Goal: Task Accomplishment & Management: Manage account settings

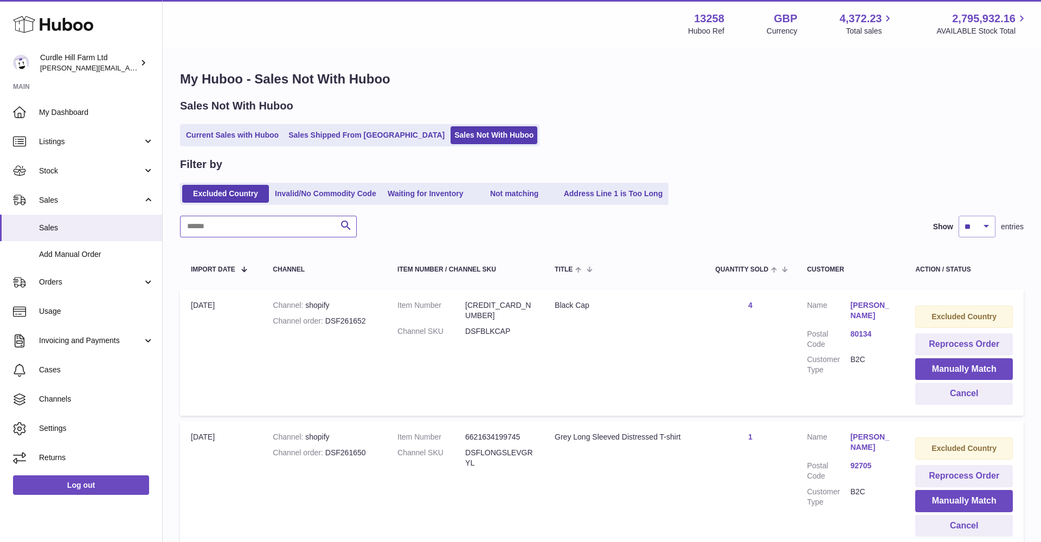
click at [214, 224] on input "text" at bounding box center [268, 227] width 177 height 22
paste input "*********"
type input "*********"
drag, startPoint x: 118, startPoint y: 271, endPoint x: 106, endPoint y: 269, distance: 12.6
click at [106, 269] on link "Orders" at bounding box center [81, 282] width 162 height 29
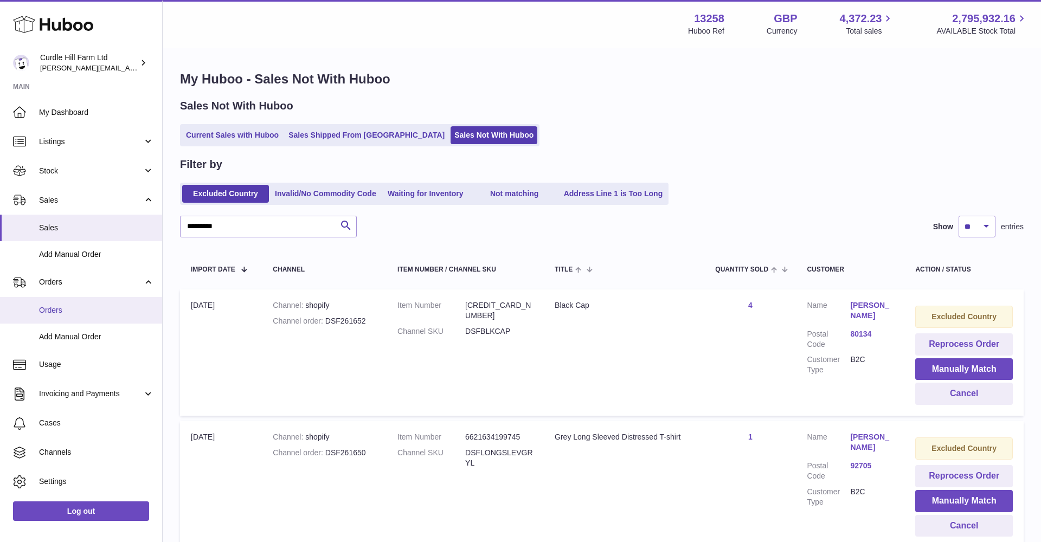
click at [92, 305] on span "Orders" at bounding box center [96, 310] width 115 height 10
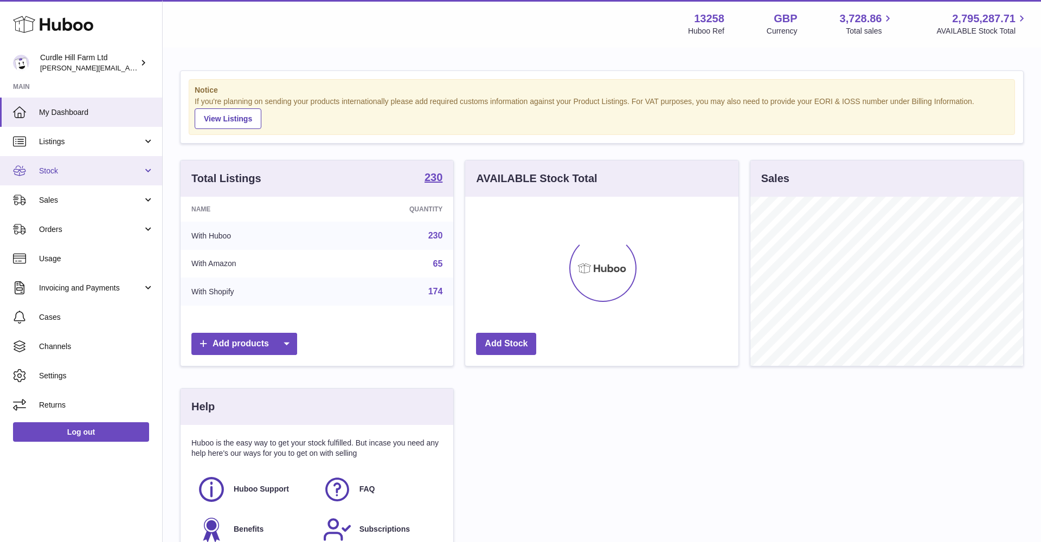
scroll to position [169, 273]
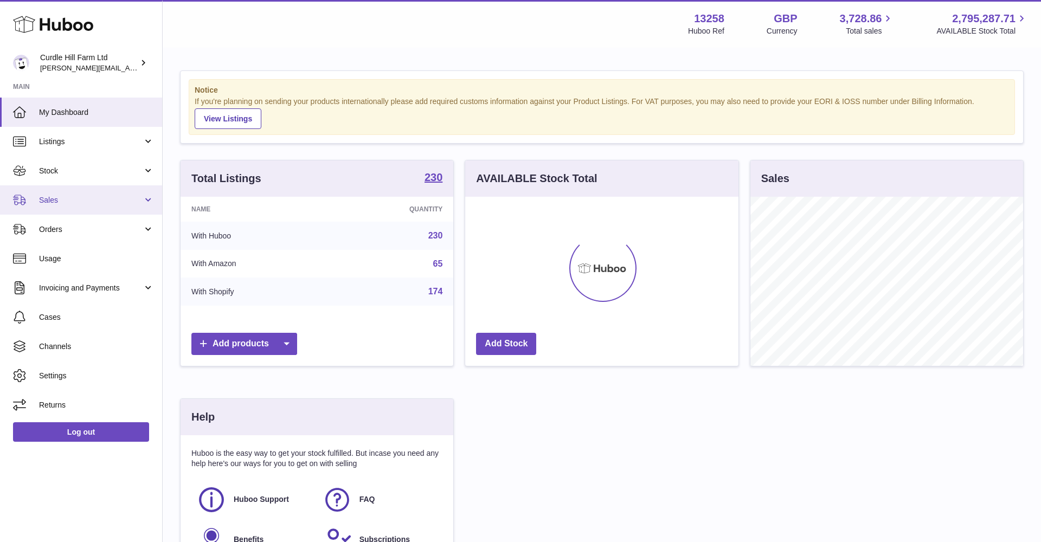
click at [80, 190] on link "Sales" at bounding box center [81, 199] width 162 height 29
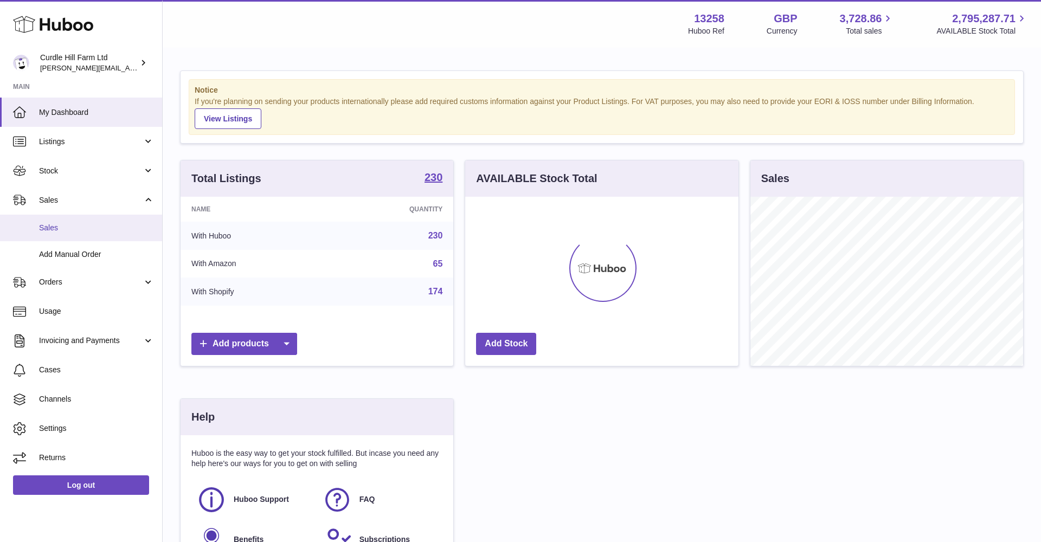
click at [69, 221] on link "Sales" at bounding box center [81, 228] width 162 height 27
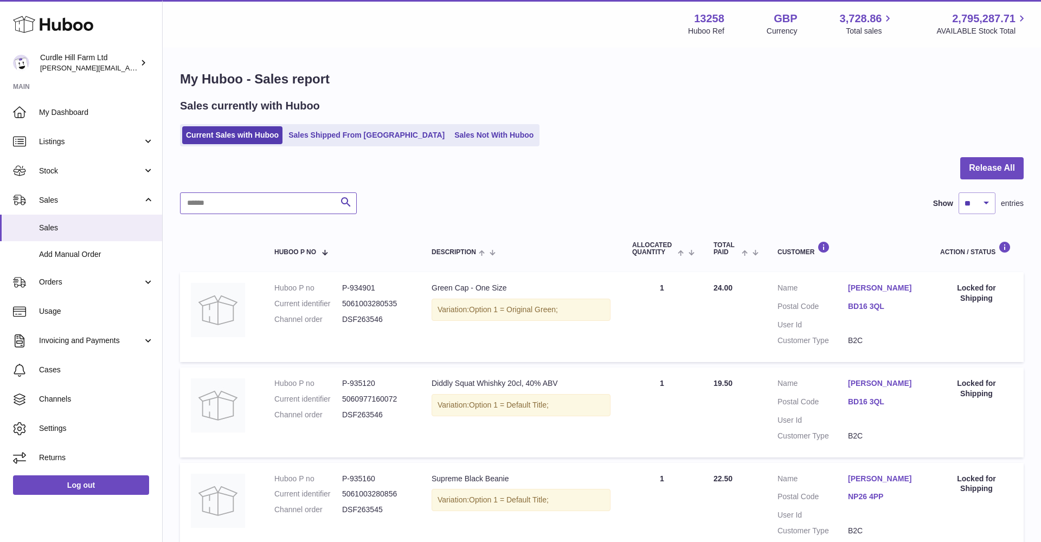
click at [216, 197] on input "text" at bounding box center [268, 204] width 177 height 22
paste input "*********"
type input "*********"
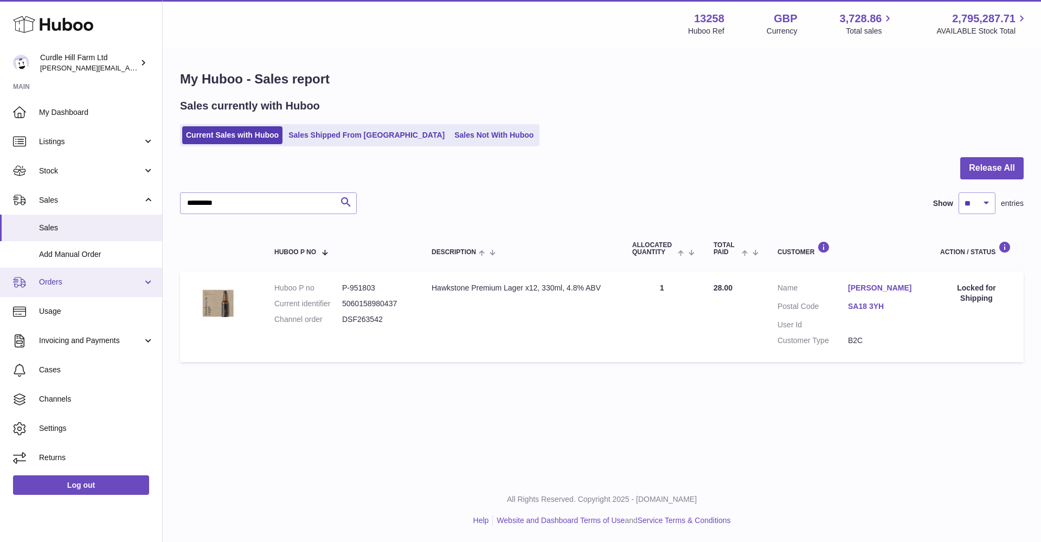
click at [60, 287] on link "Orders" at bounding box center [81, 282] width 162 height 29
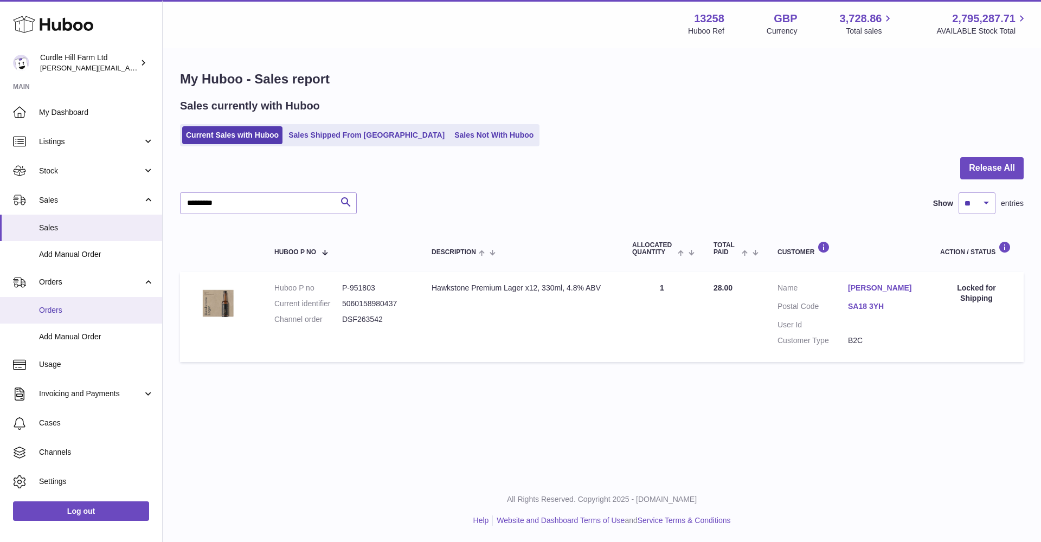
click at [61, 311] on span "Orders" at bounding box center [96, 310] width 115 height 10
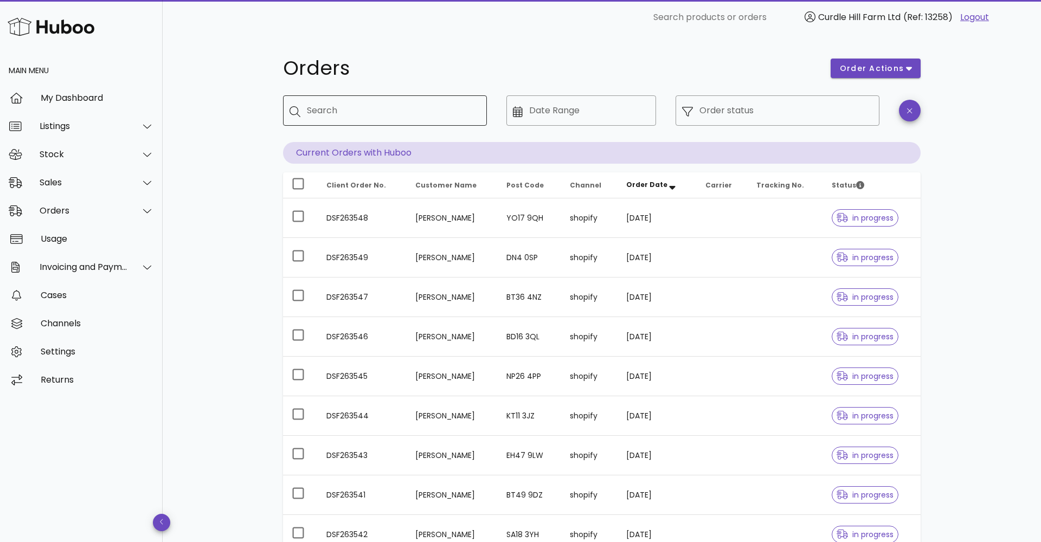
click at [342, 101] on div "Search" at bounding box center [392, 110] width 171 height 30
drag, startPoint x: 342, startPoint y: 101, endPoint x: 319, endPoint y: 109, distance: 24.5
click at [319, 109] on div "Search" at bounding box center [392, 110] width 171 height 30
click at [331, 111] on input "Search" at bounding box center [392, 110] width 171 height 17
paste input "*********"
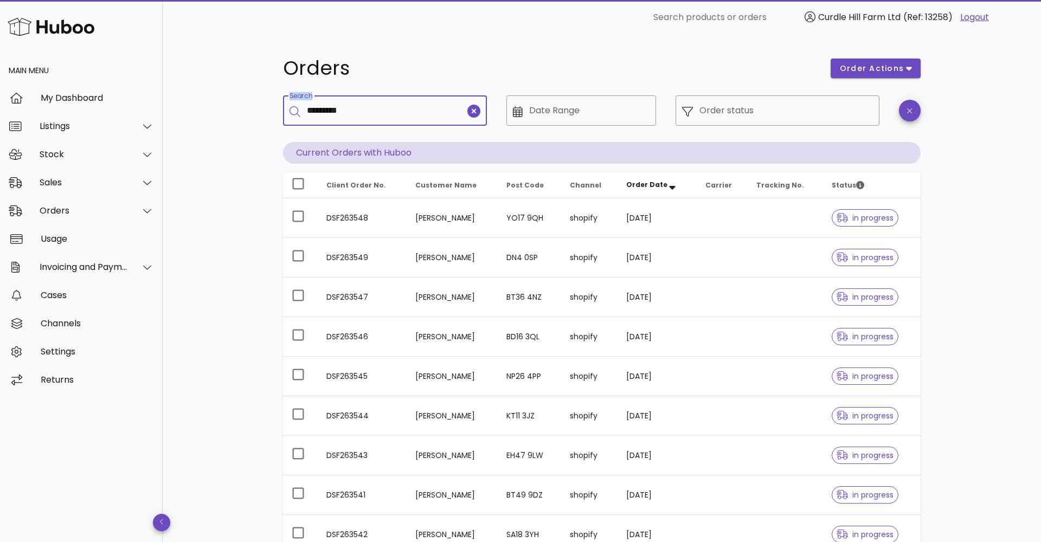
type input "*********"
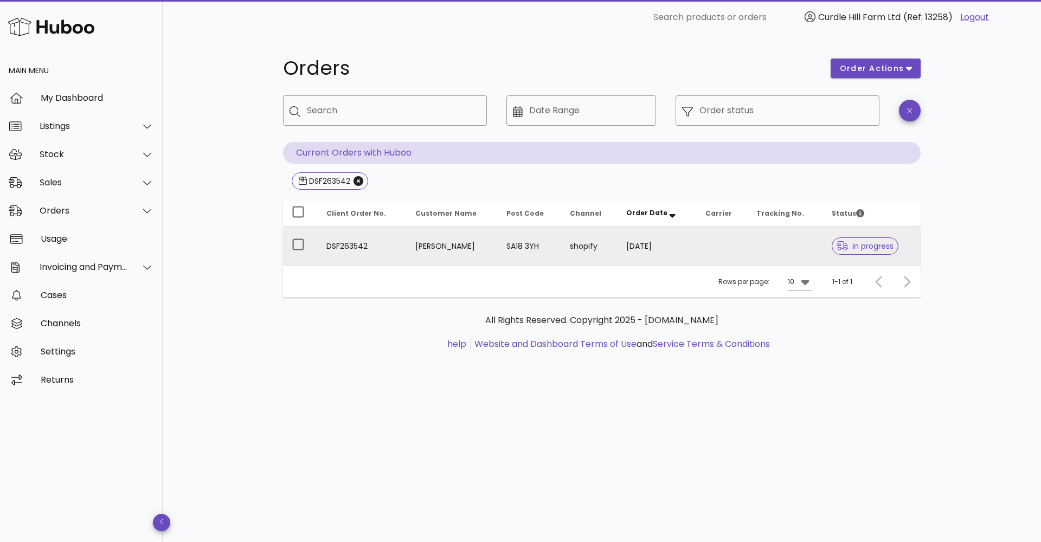
click at [621, 249] on td "12/09/2025" at bounding box center [657, 246] width 79 height 39
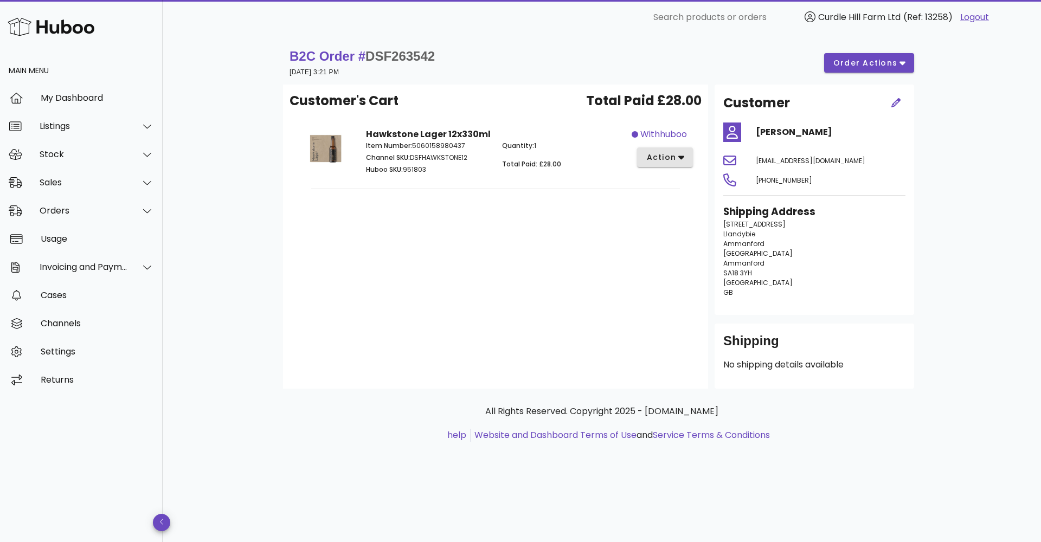
click at [645, 153] on button "action" at bounding box center [665, 158] width 56 height 20
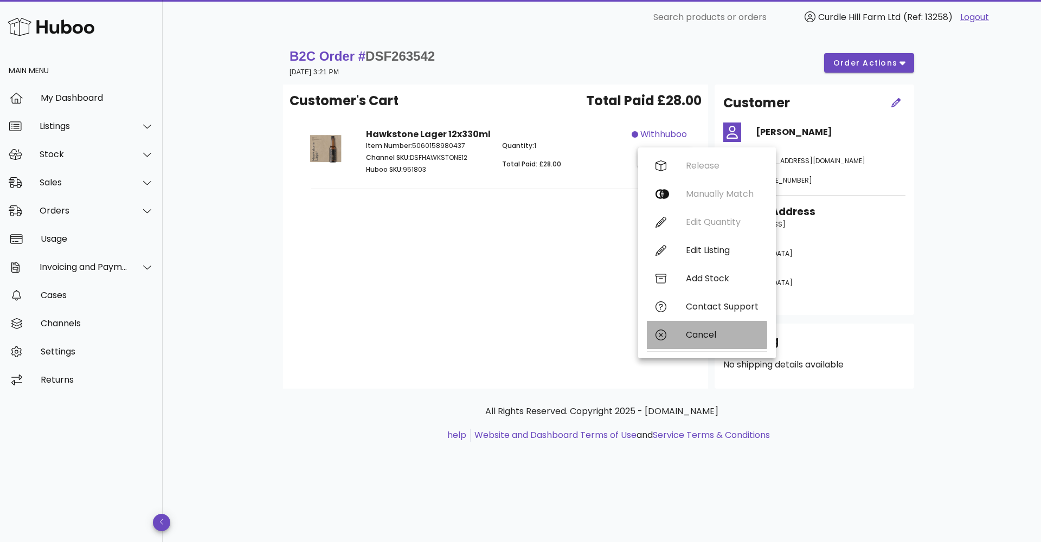
click at [681, 322] on div "Cancel" at bounding box center [707, 335] width 120 height 28
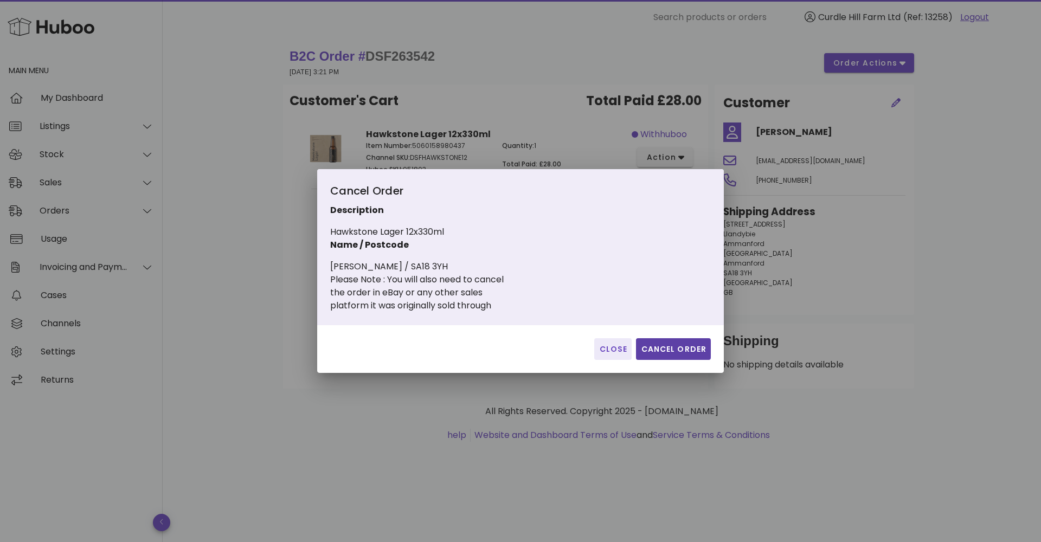
drag, startPoint x: 674, startPoint y: 349, endPoint x: 613, endPoint y: 343, distance: 61.0
click at [672, 350] on span "Cancel Order" at bounding box center [673, 349] width 66 height 11
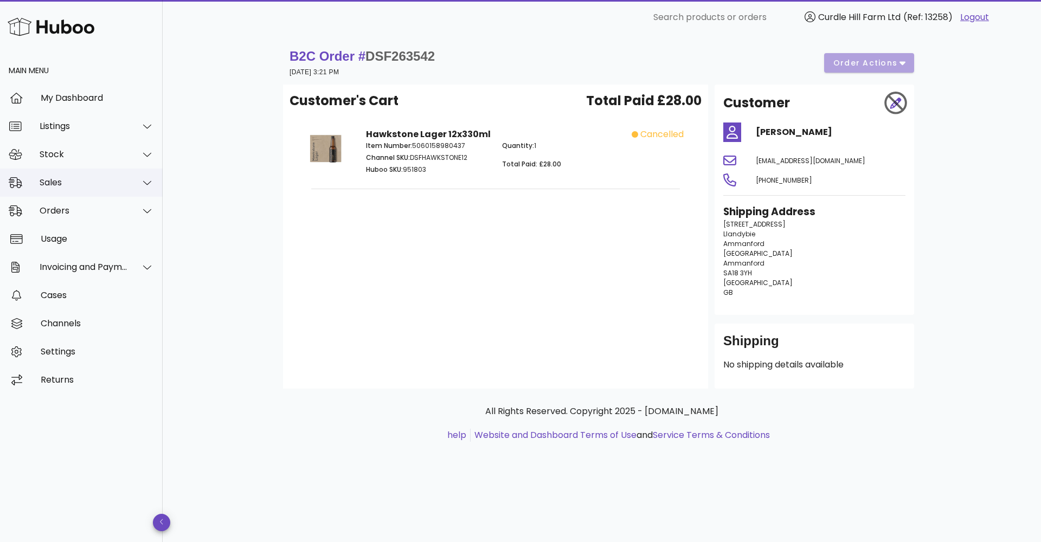
click at [102, 187] on div "Sales" at bounding box center [84, 182] width 88 height 10
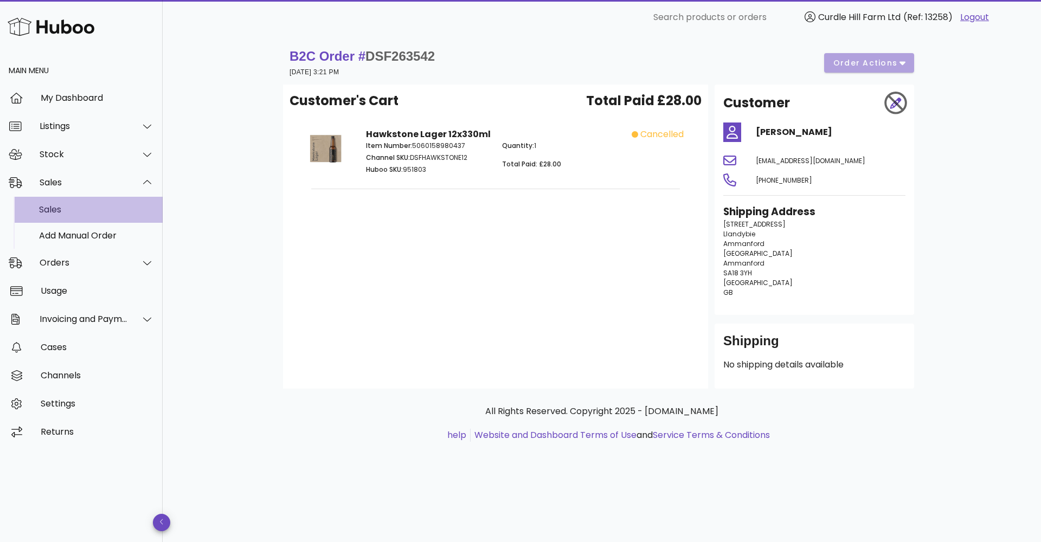
click at [88, 200] on div "Sales" at bounding box center [96, 209] width 115 height 23
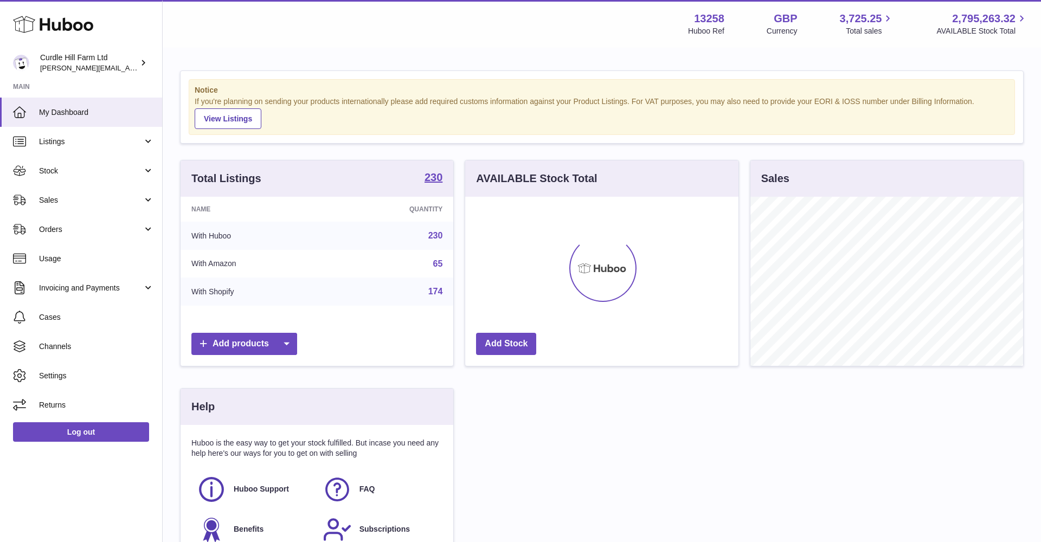
scroll to position [169, 273]
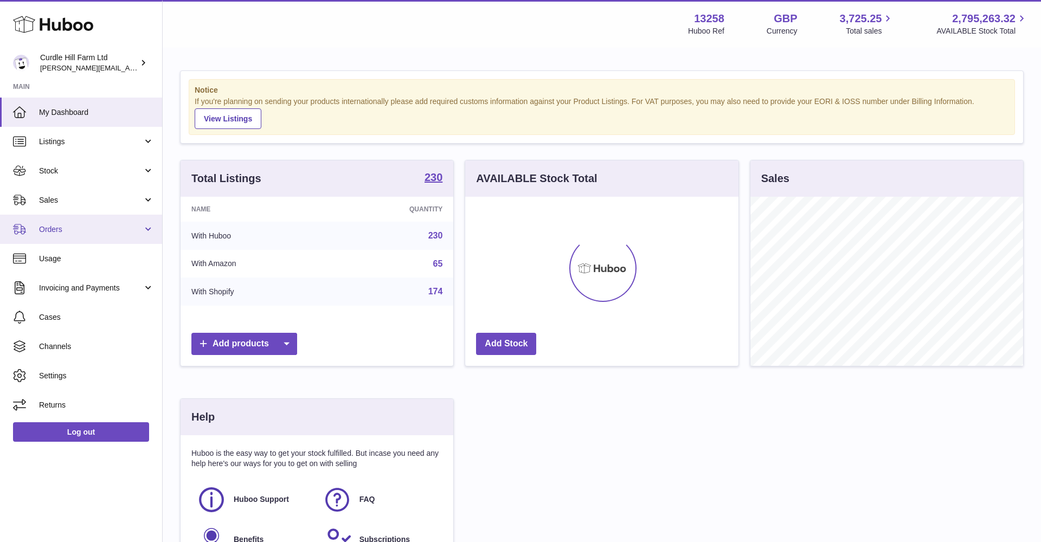
click at [77, 226] on span "Orders" at bounding box center [91, 230] width 104 height 10
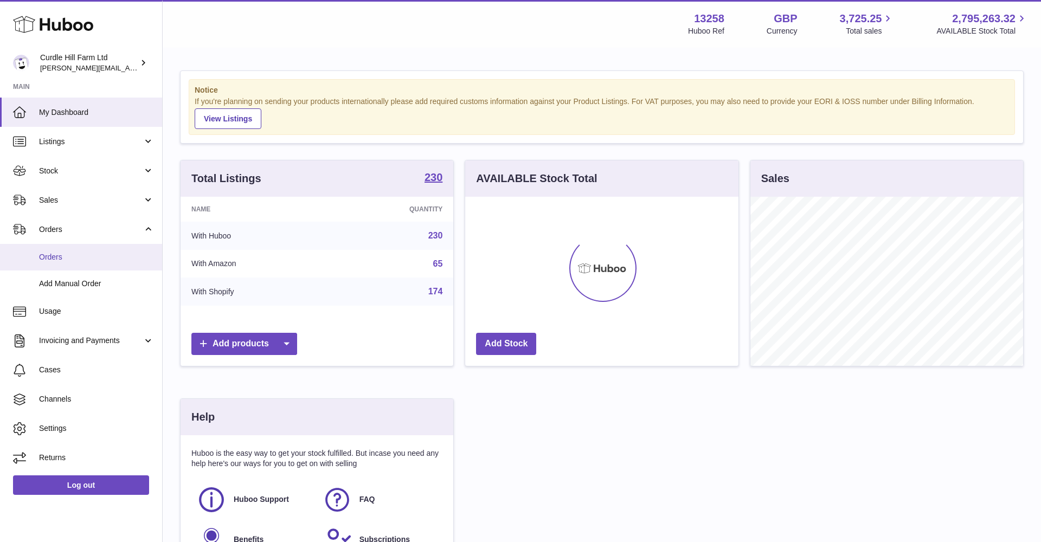
click at [79, 249] on link "Orders" at bounding box center [81, 257] width 162 height 27
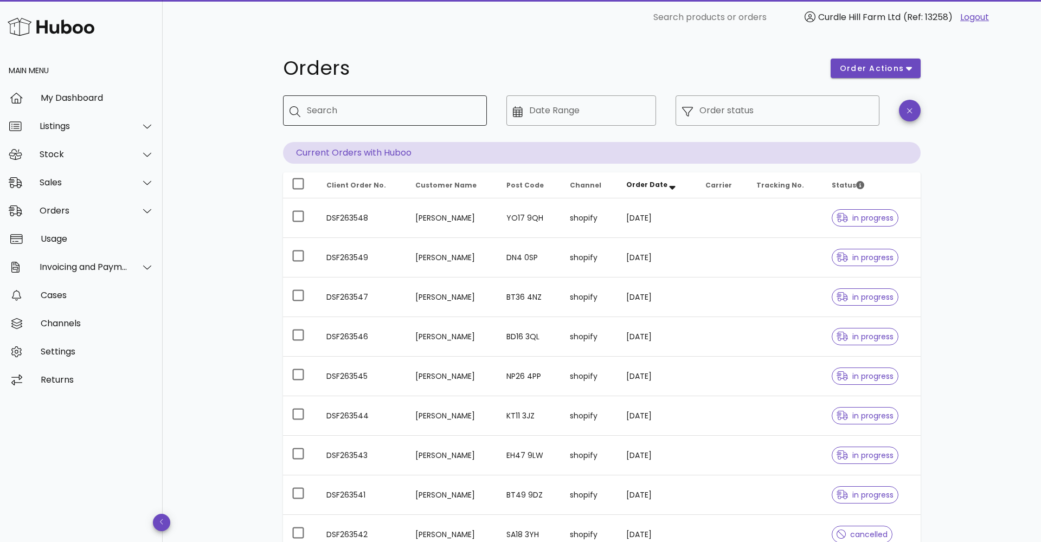
click at [363, 112] on input "Search" at bounding box center [392, 110] width 171 height 17
drag, startPoint x: 72, startPoint y: 216, endPoint x: 71, endPoint y: 234, distance: 17.4
click at [73, 217] on div "Orders" at bounding box center [81, 211] width 163 height 28
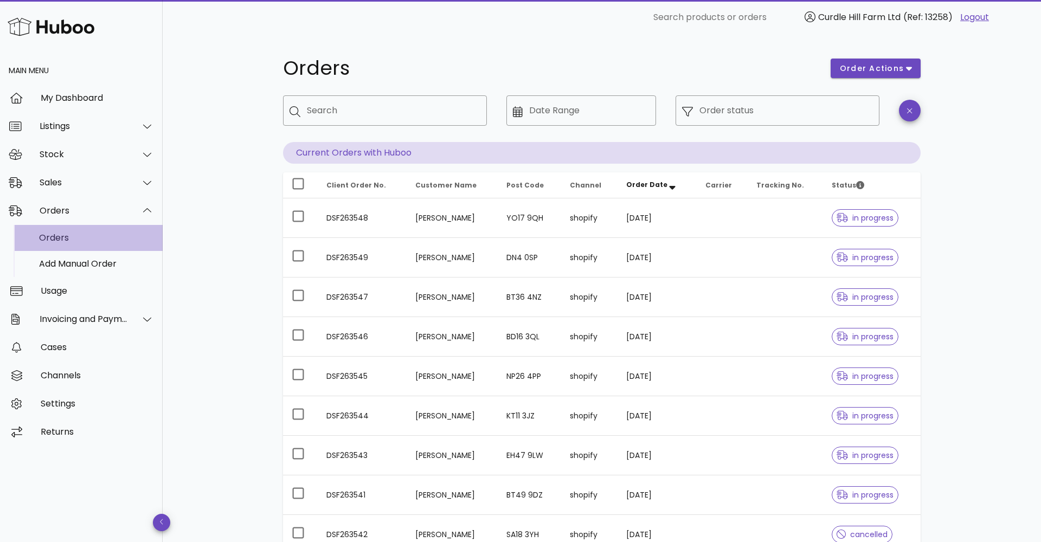
click at [68, 241] on div "Orders" at bounding box center [96, 238] width 115 height 10
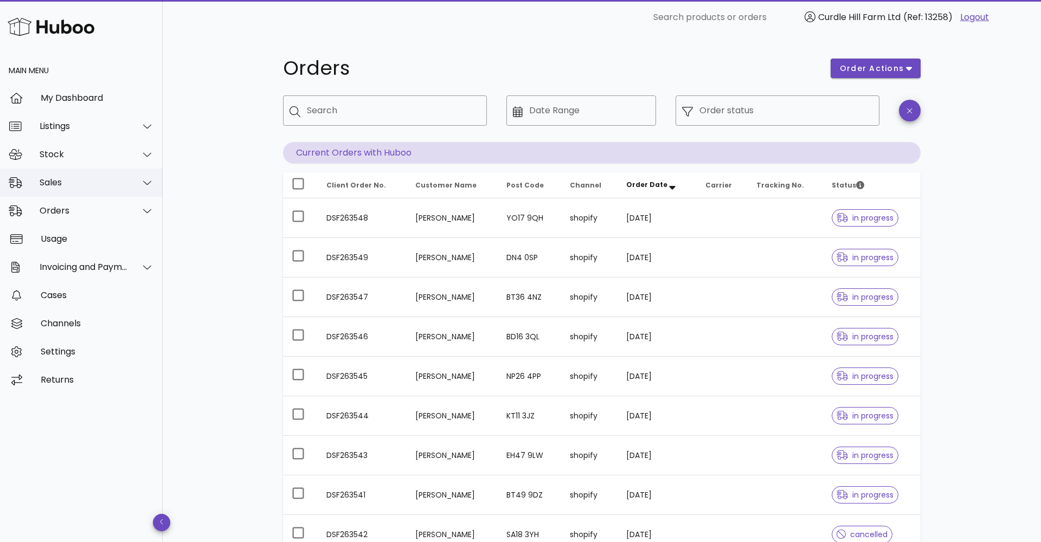
click at [74, 187] on div "Sales" at bounding box center [84, 182] width 88 height 10
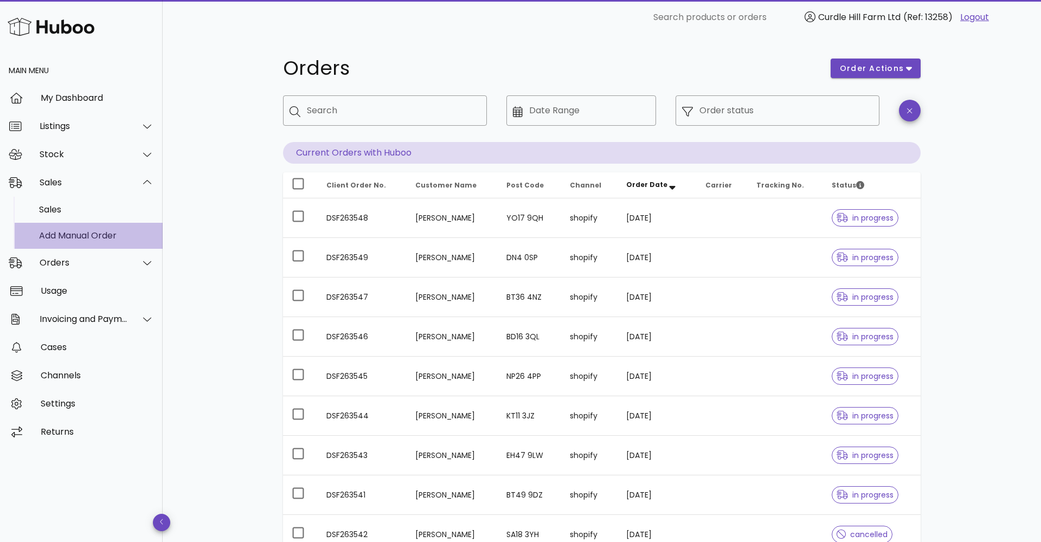
click at [61, 247] on link "Add Manual Order" at bounding box center [81, 236] width 163 height 26
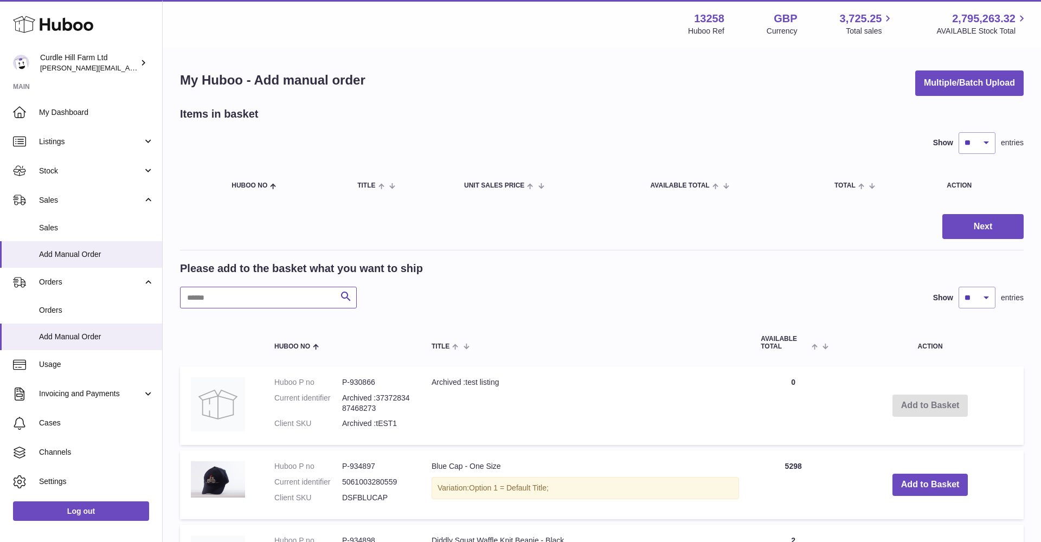
click at [258, 297] on input "text" at bounding box center [268, 298] width 177 height 22
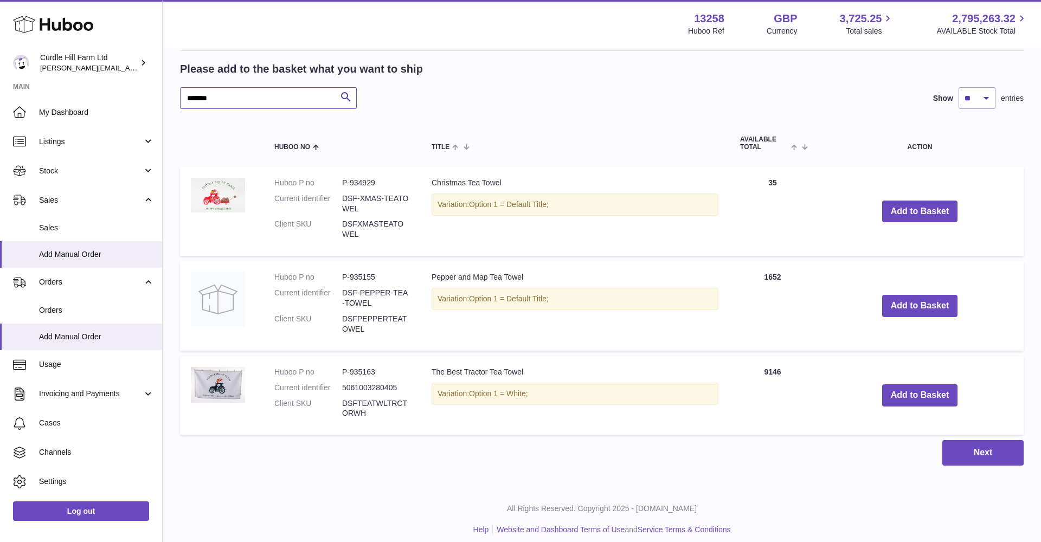
scroll to position [199, 0]
type input "*******"
click at [910, 396] on button "Add to Basket" at bounding box center [920, 396] width 76 height 22
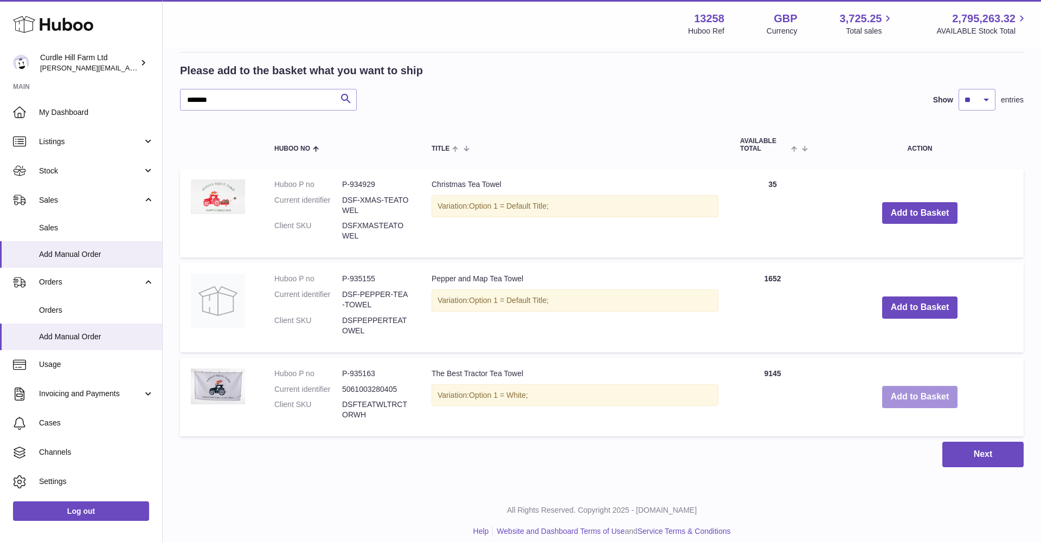
scroll to position [281, 0]
click at [901, 376] on td "Add to Basket" at bounding box center [920, 398] width 208 height 79
click at [890, 390] on button "Add to Basket" at bounding box center [920, 398] width 76 height 22
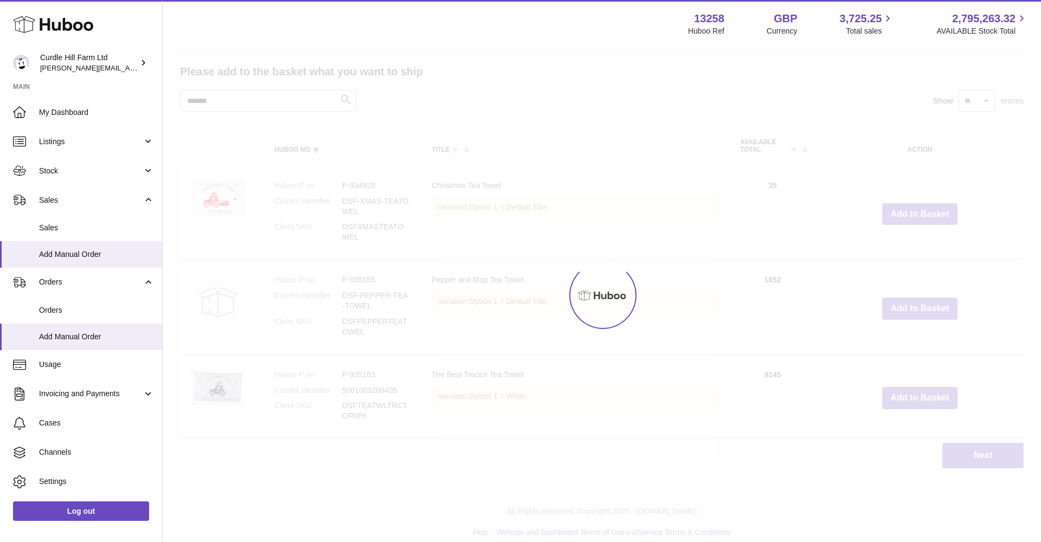
scroll to position [0, 0]
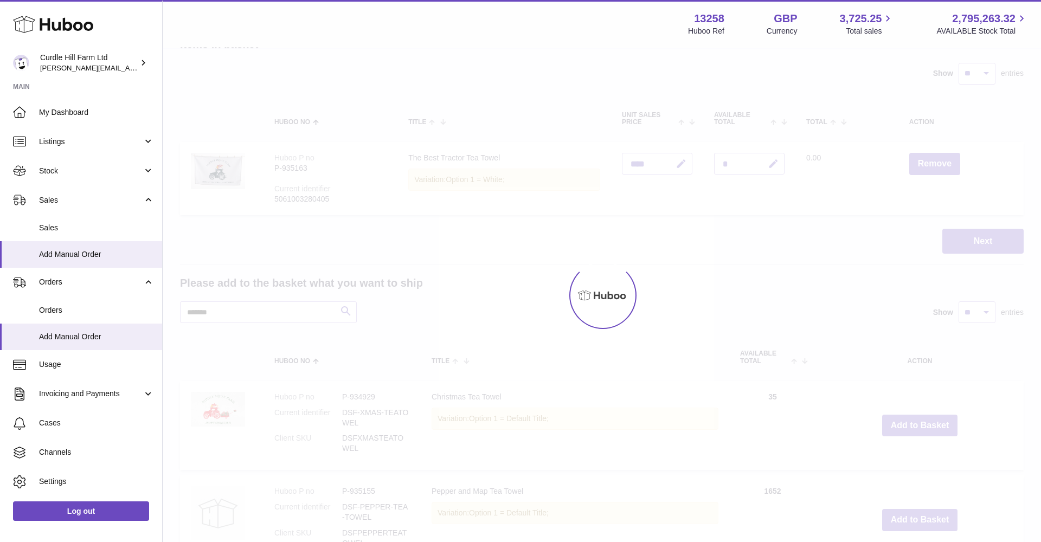
type input "*"
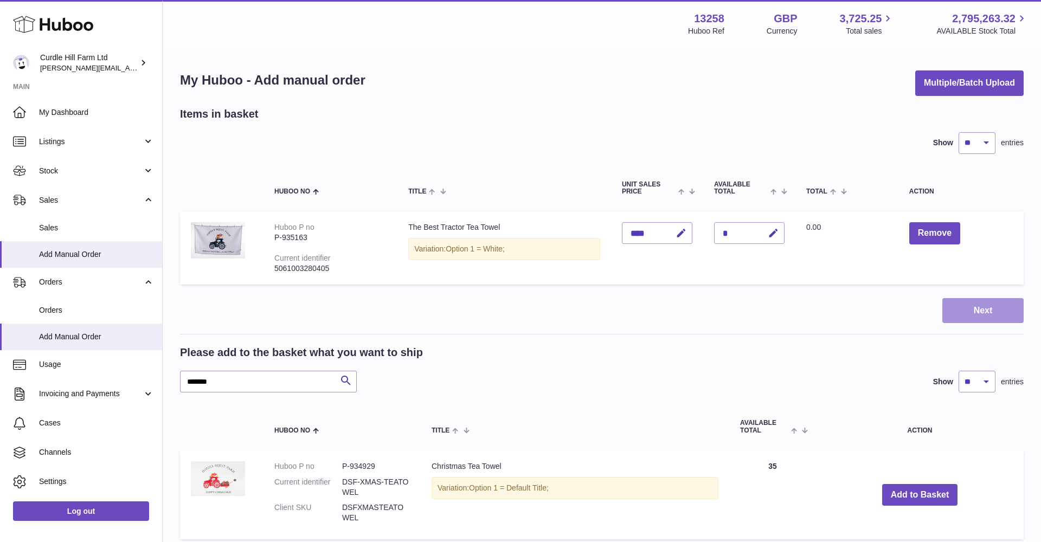
click at [983, 308] on button "Next" at bounding box center [983, 310] width 81 height 25
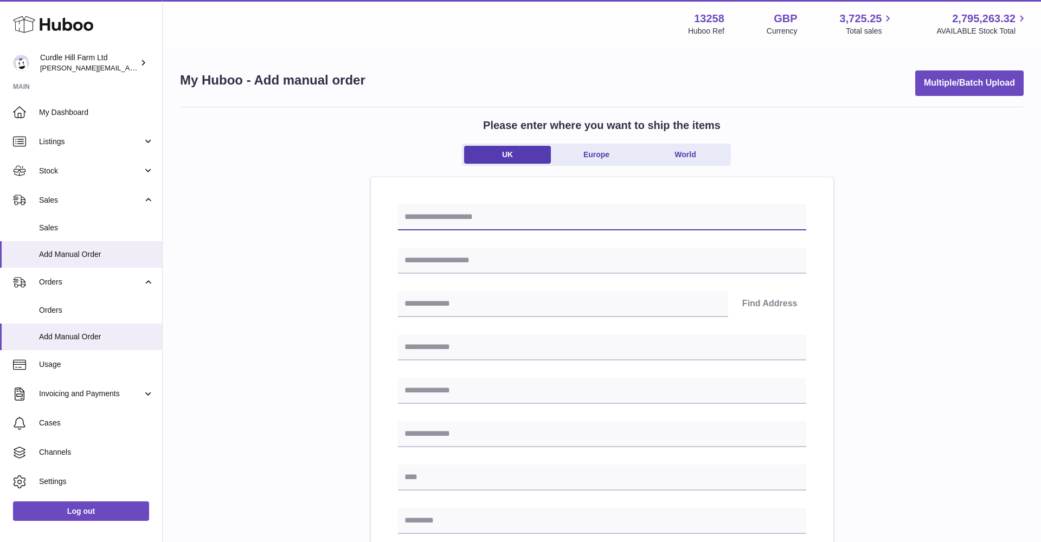
click at [440, 217] on input "text" at bounding box center [602, 217] width 408 height 26
paste input "*********"
type input "**********"
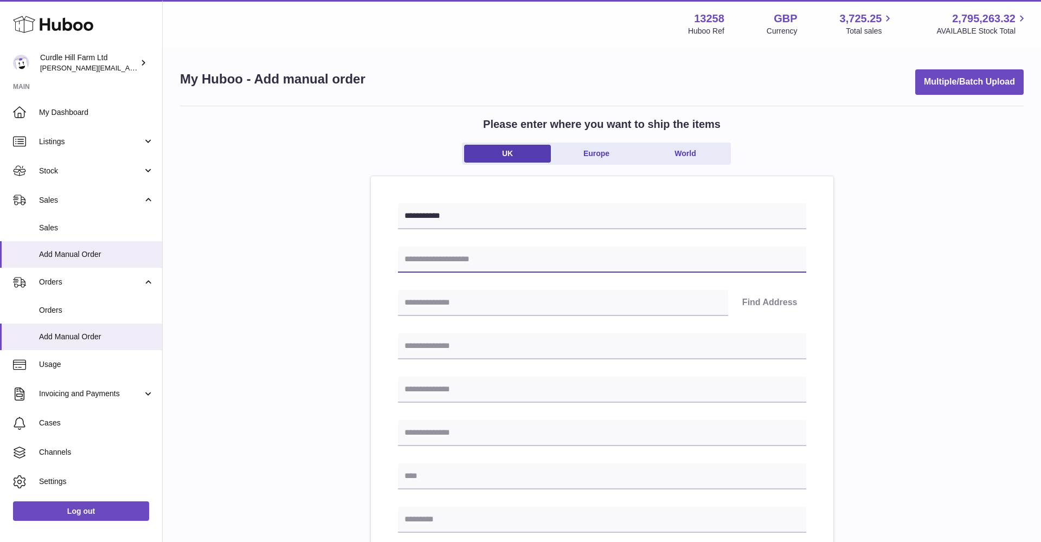
paste input "**********"
type input "**********"
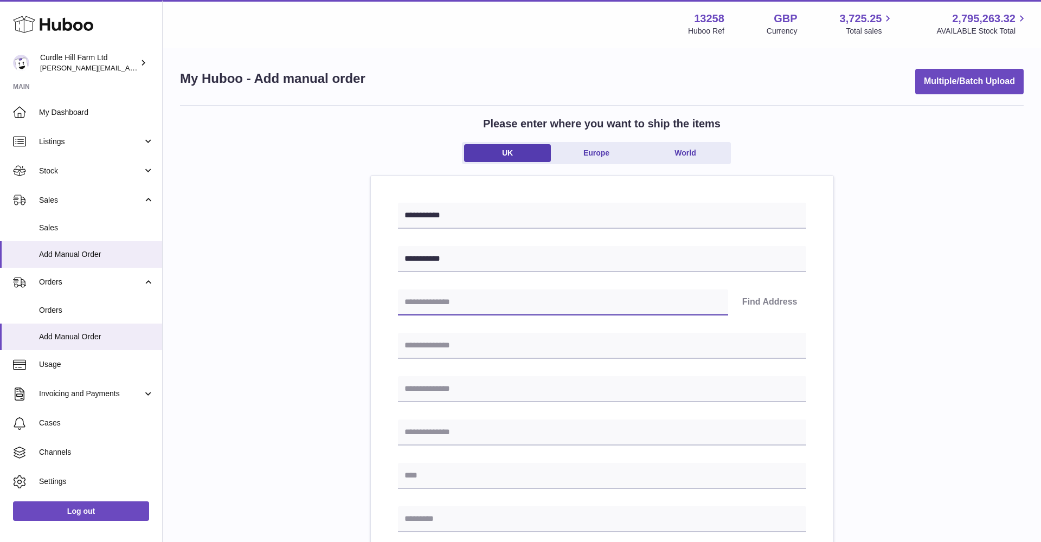
scroll to position [2, 1]
paste input "********"
type input "********"
click at [753, 298] on button "Find Address" at bounding box center [770, 303] width 73 height 26
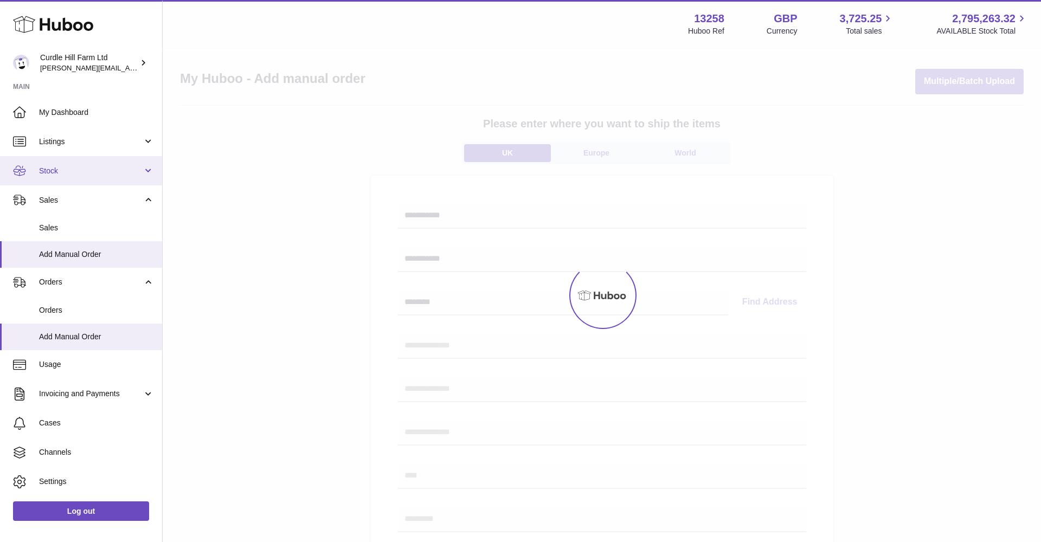
select select
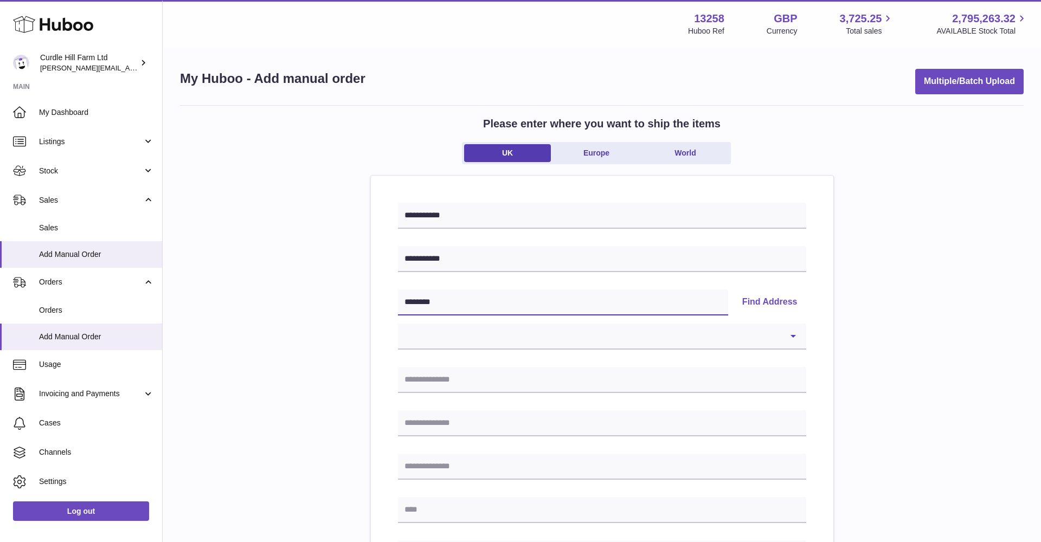
click at [486, 306] on input "********" at bounding box center [563, 303] width 330 height 26
drag, startPoint x: 470, startPoint y: 303, endPoint x: 403, endPoint y: 297, distance: 66.5
click at [403, 297] on input "********" at bounding box center [563, 303] width 330 height 26
select select
paste input "********"
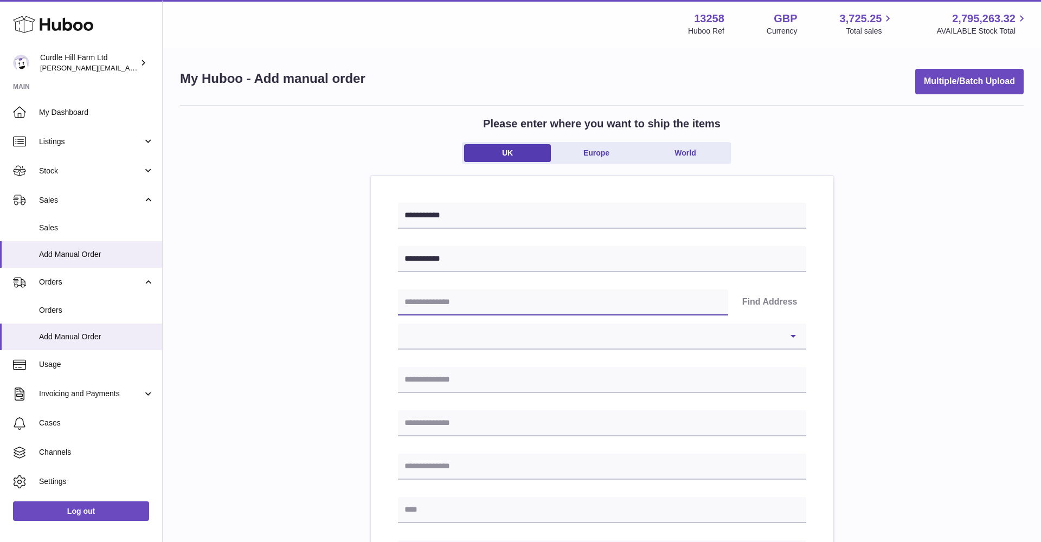
type input "********"
select select
type input "********"
click at [766, 303] on button "Find Address" at bounding box center [770, 303] width 73 height 26
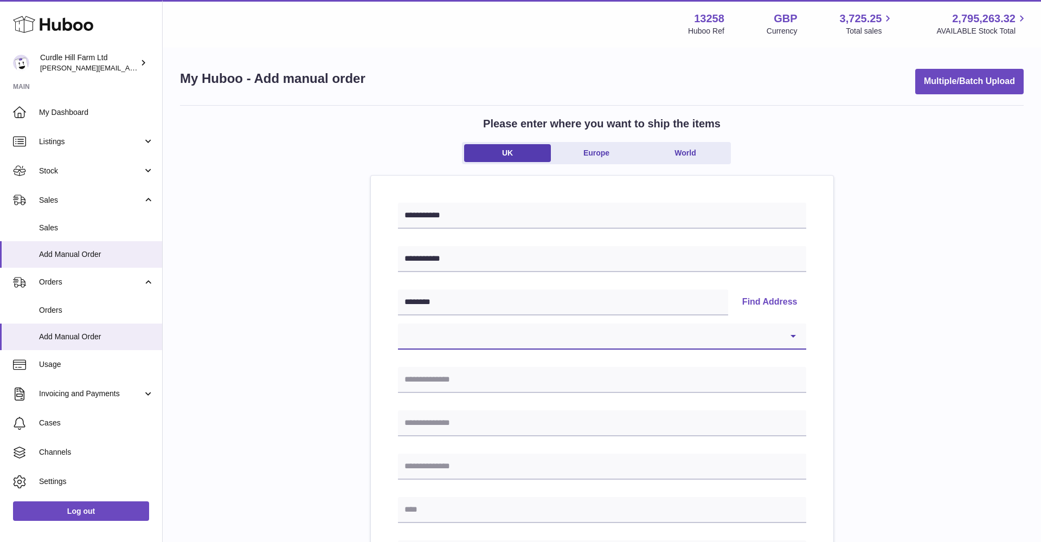
select select "**"
type input "**********"
type input "******"
type input "********"
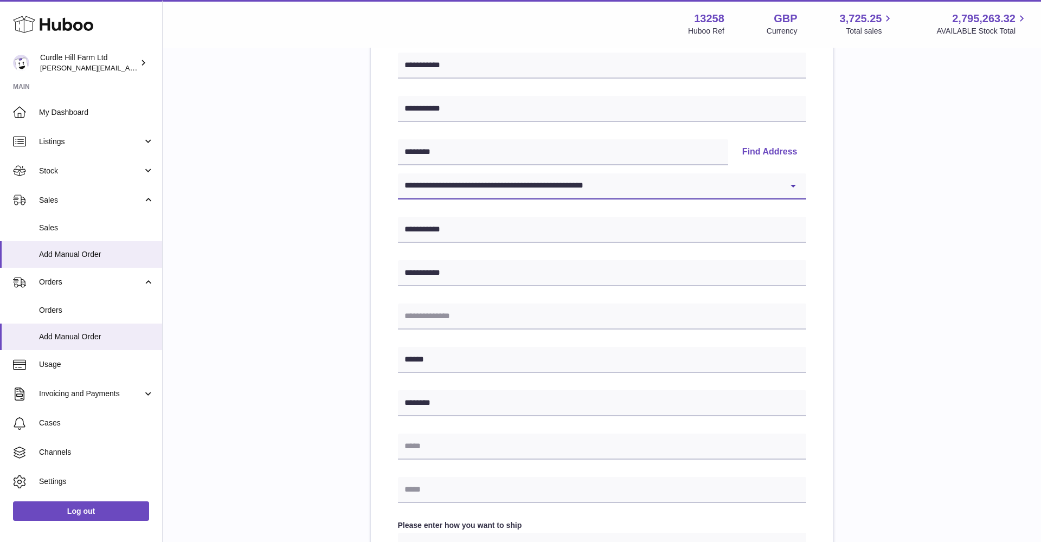
scroll to position [175, 0]
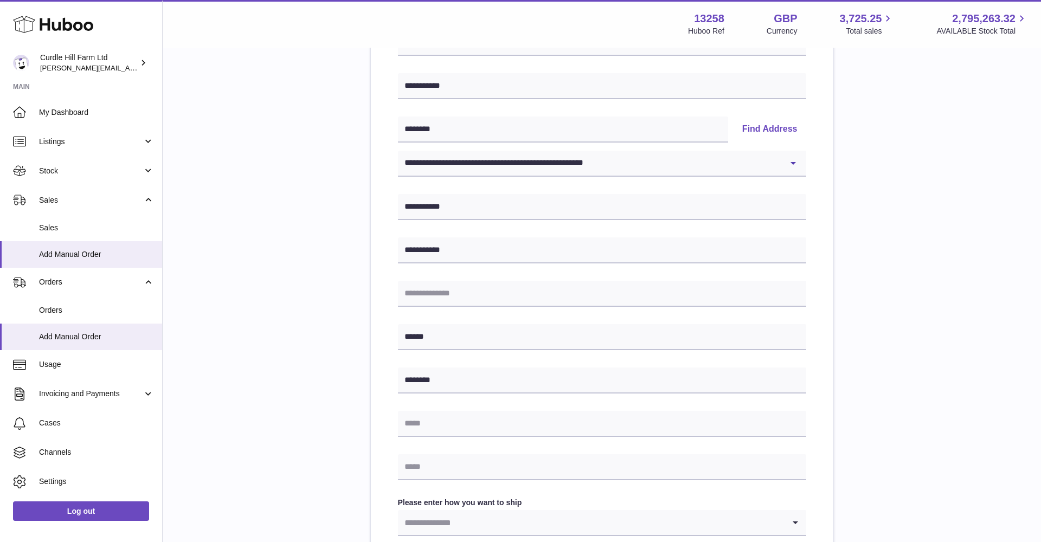
drag, startPoint x: 420, startPoint y: 484, endPoint x: 419, endPoint y: 476, distance: 7.8
click at [420, 483] on div "**********" at bounding box center [602, 343] width 408 height 626
paste input "**********"
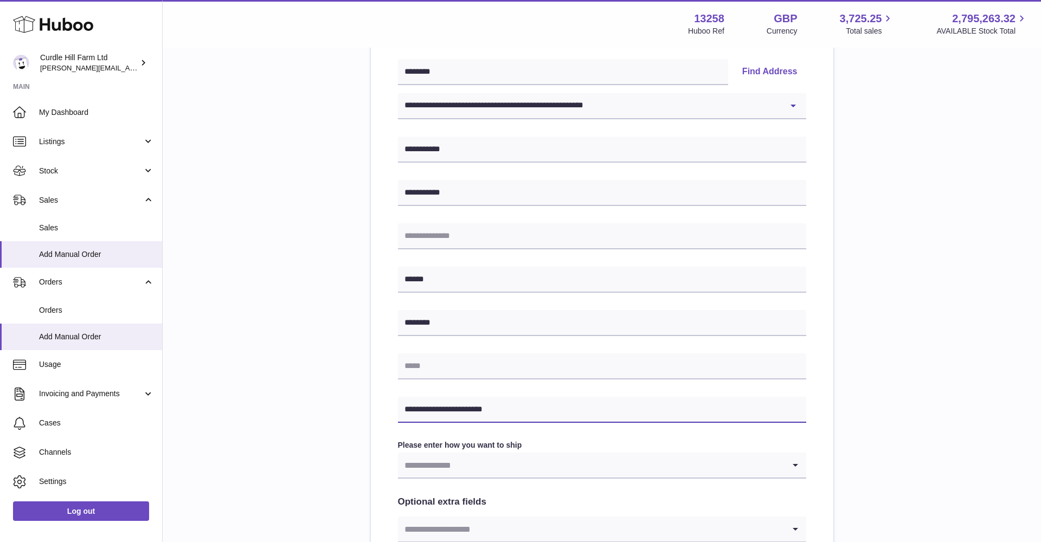
scroll to position [235, 0]
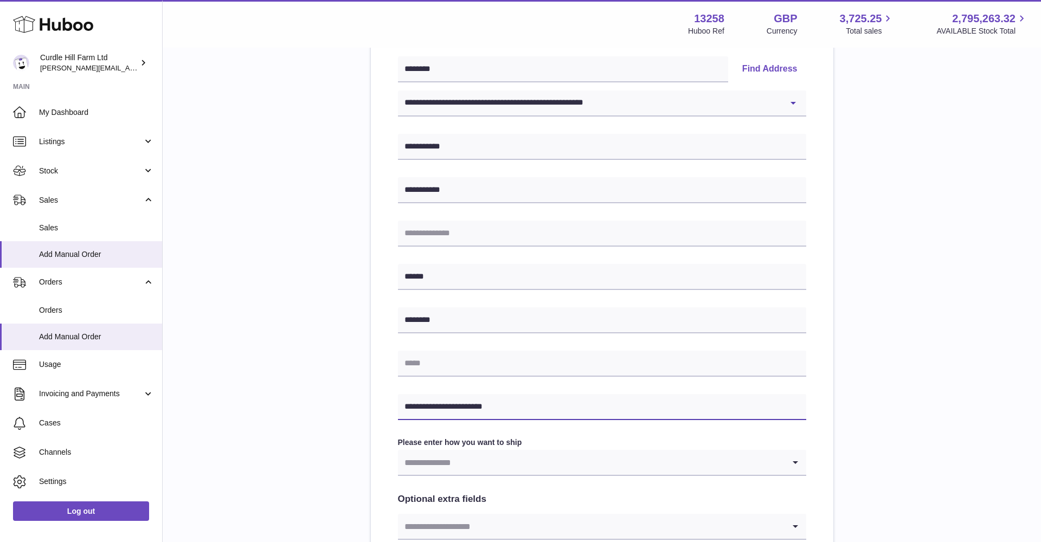
type input "**********"
click at [427, 460] on input "Search for option" at bounding box center [591, 462] width 387 height 25
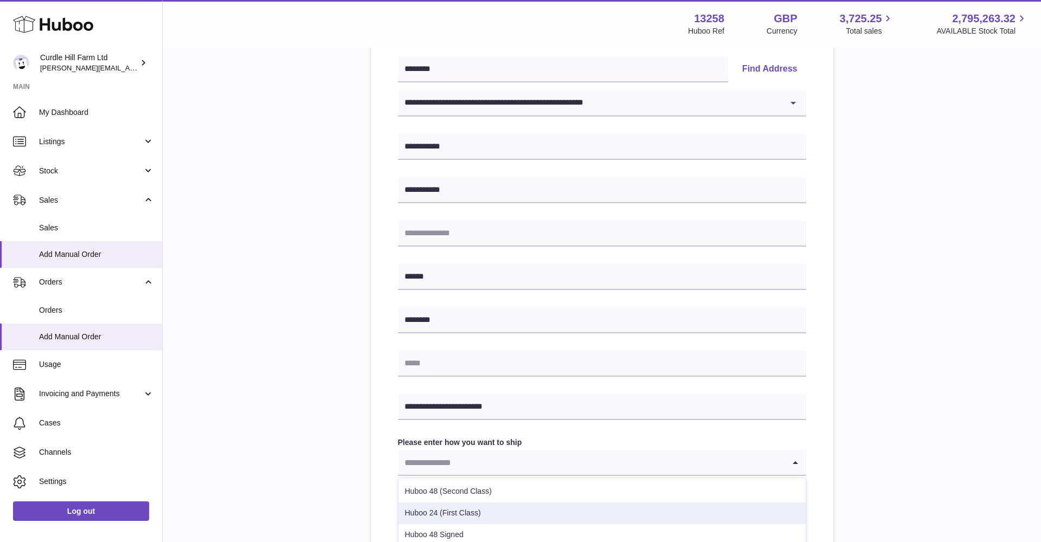
click at [461, 507] on li "Huboo 24 (First Class)" at bounding box center [602, 514] width 407 height 22
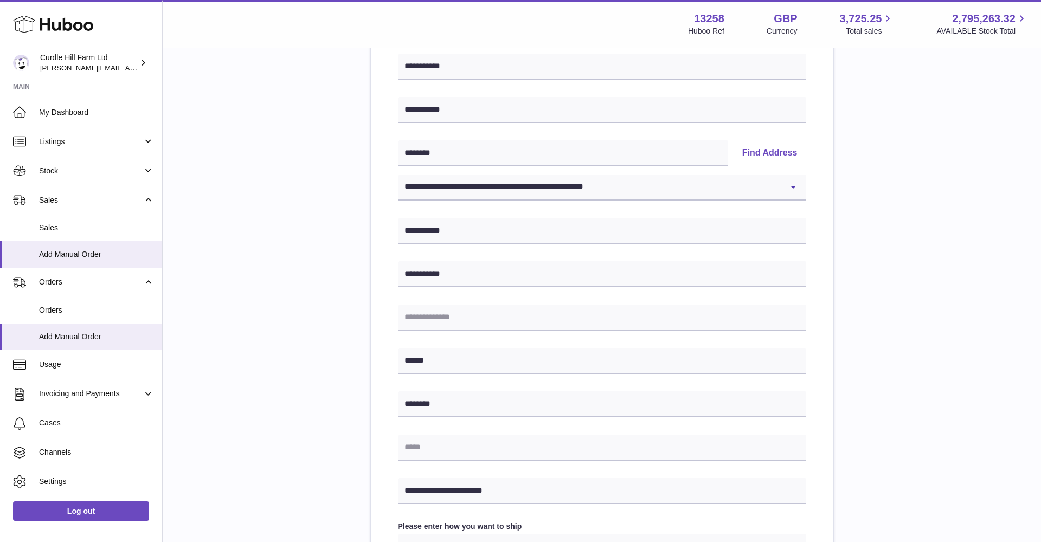
scroll to position [137, 0]
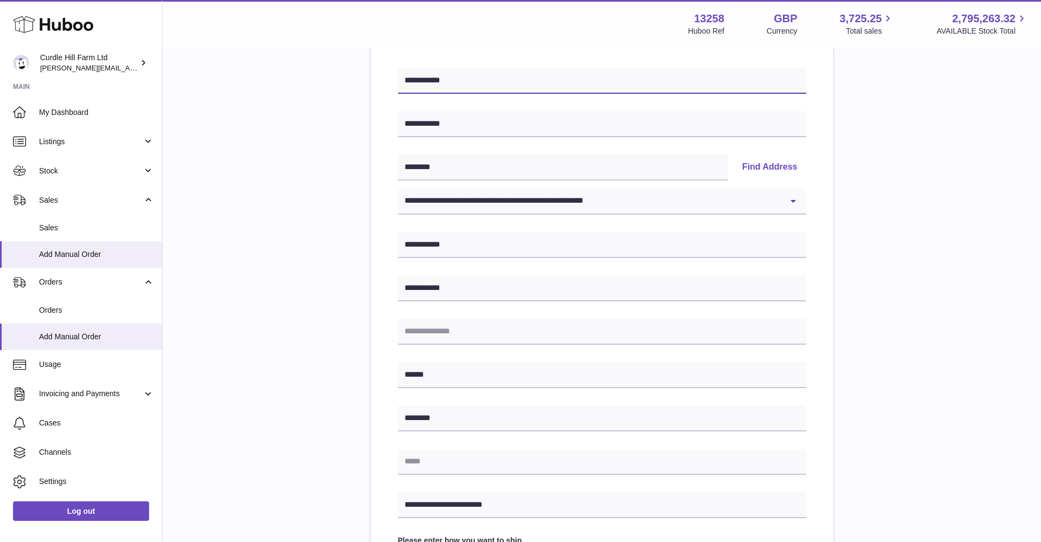
drag, startPoint x: 451, startPoint y: 83, endPoint x: 396, endPoint y: 83, distance: 55.3
click at [396, 83] on div "**********" at bounding box center [602, 400] width 463 height 719
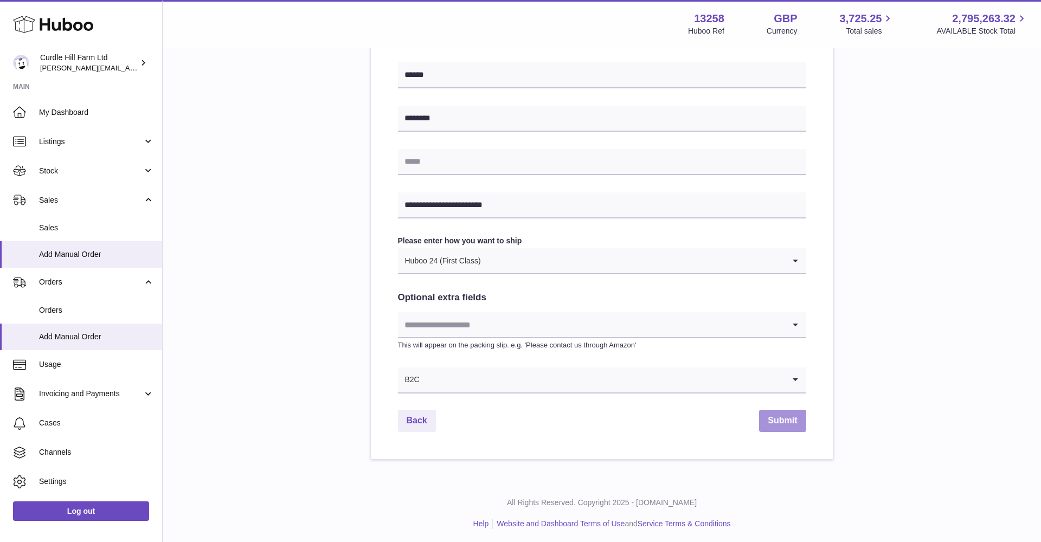
scroll to position [436, 0]
click at [786, 428] on button "Submit" at bounding box center [782, 422] width 47 height 22
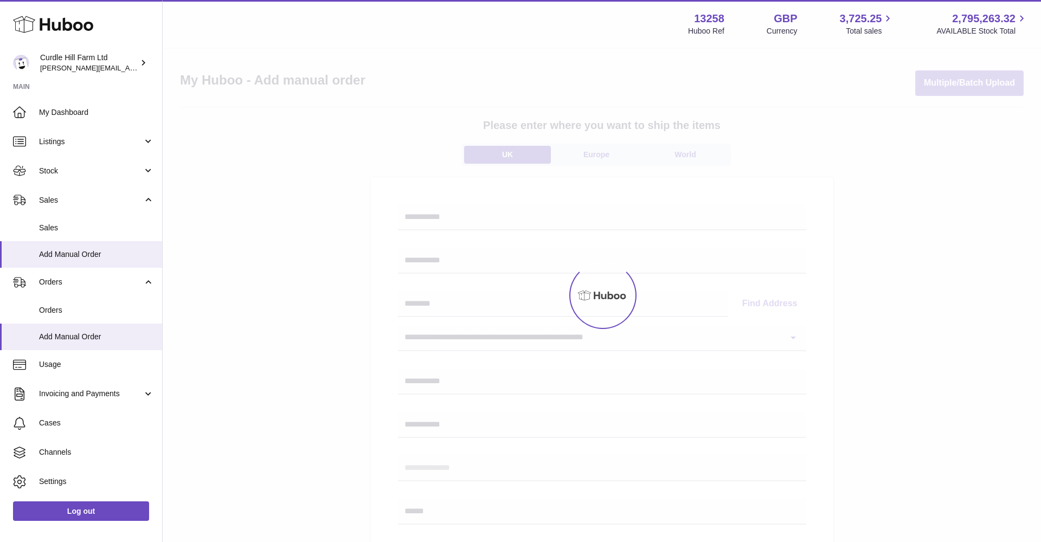
scroll to position [-2, 0]
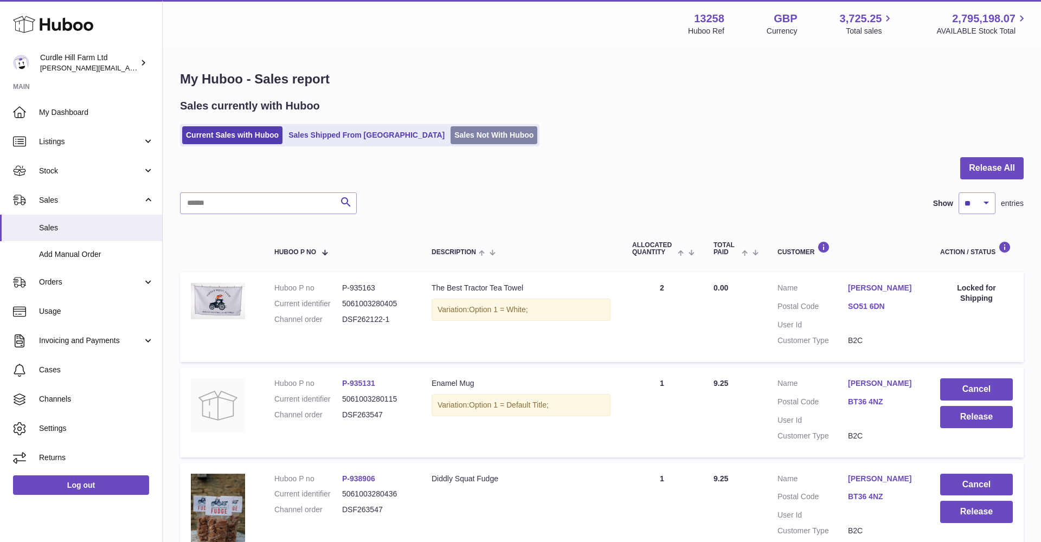
click at [451, 139] on link "Sales Not With Huboo" at bounding box center [494, 135] width 87 height 18
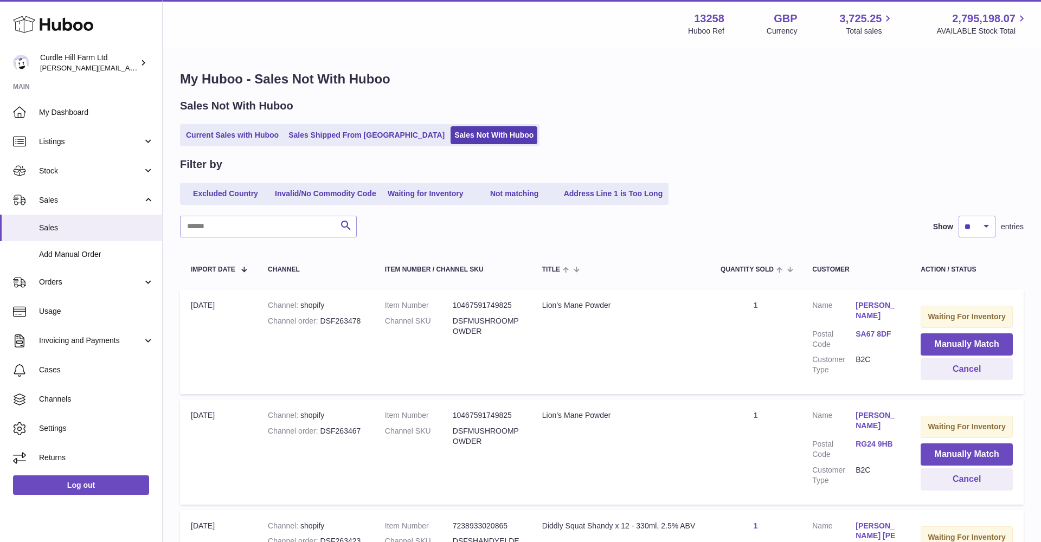
click at [522, 197] on link "Not matching" at bounding box center [514, 194] width 87 height 18
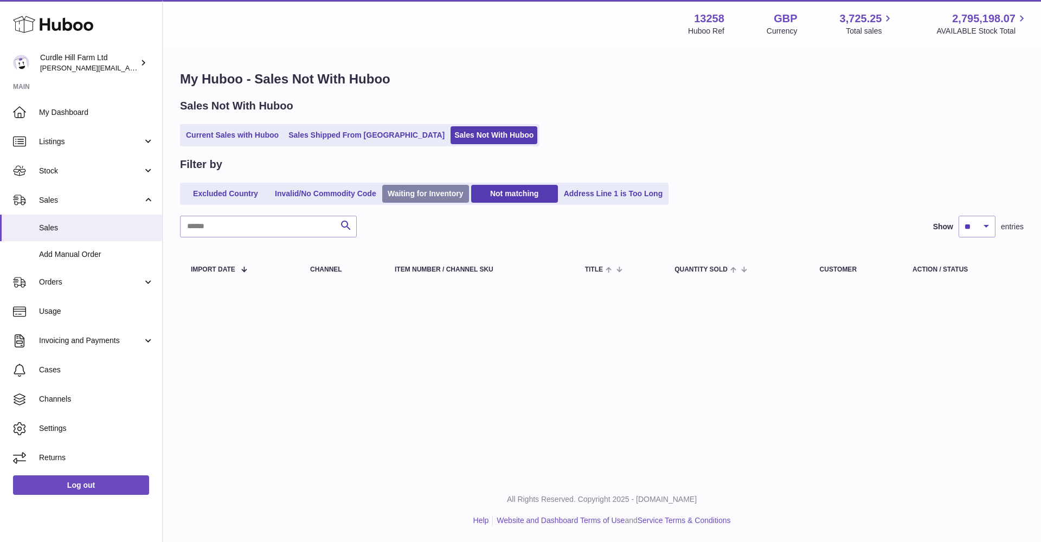
click at [444, 195] on link "Waiting for Inventory" at bounding box center [425, 194] width 87 height 18
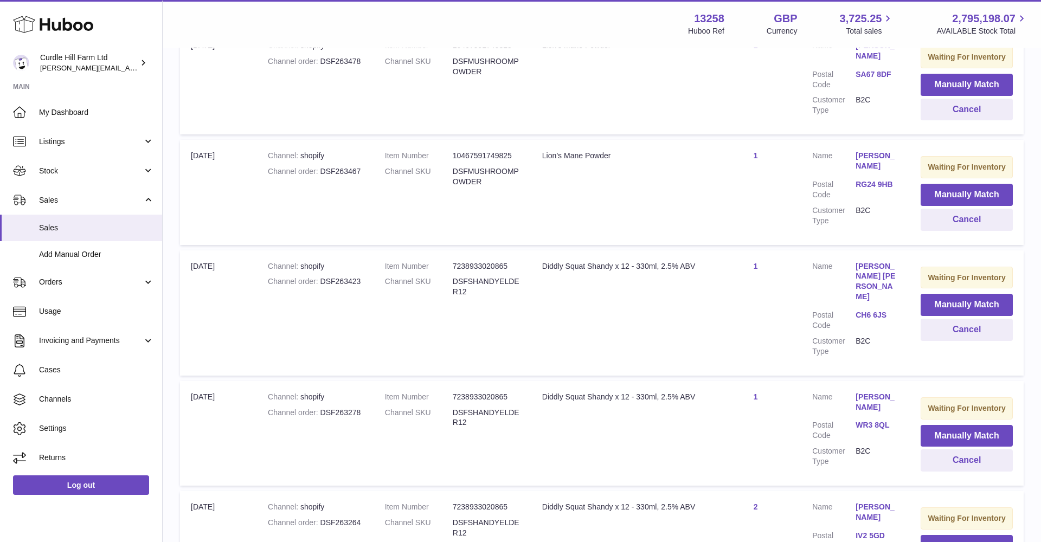
scroll to position [260, 0]
click at [938, 296] on button "Manually Match" at bounding box center [967, 304] width 92 height 22
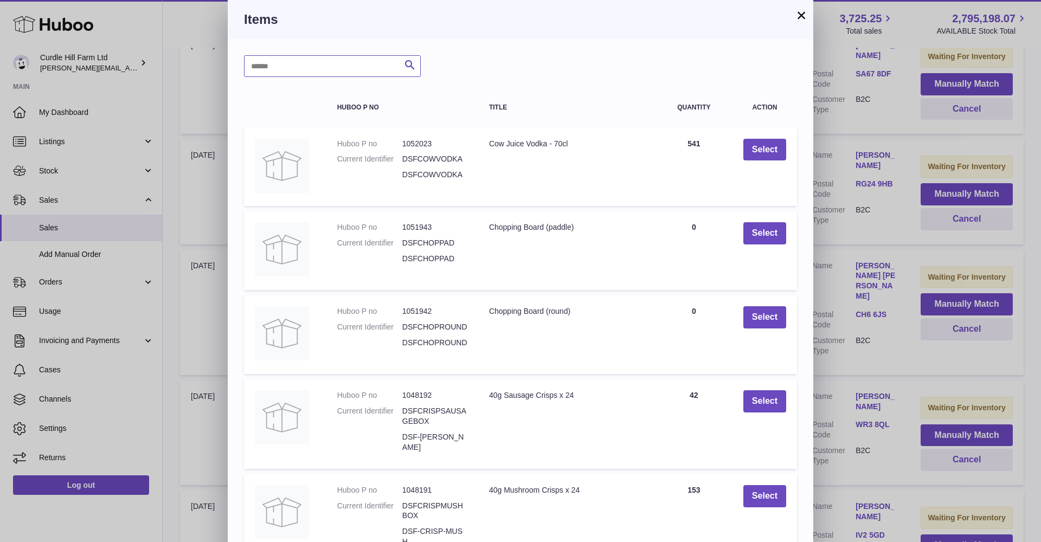
click at [322, 68] on input "text" at bounding box center [332, 66] width 177 height 22
type input "**********"
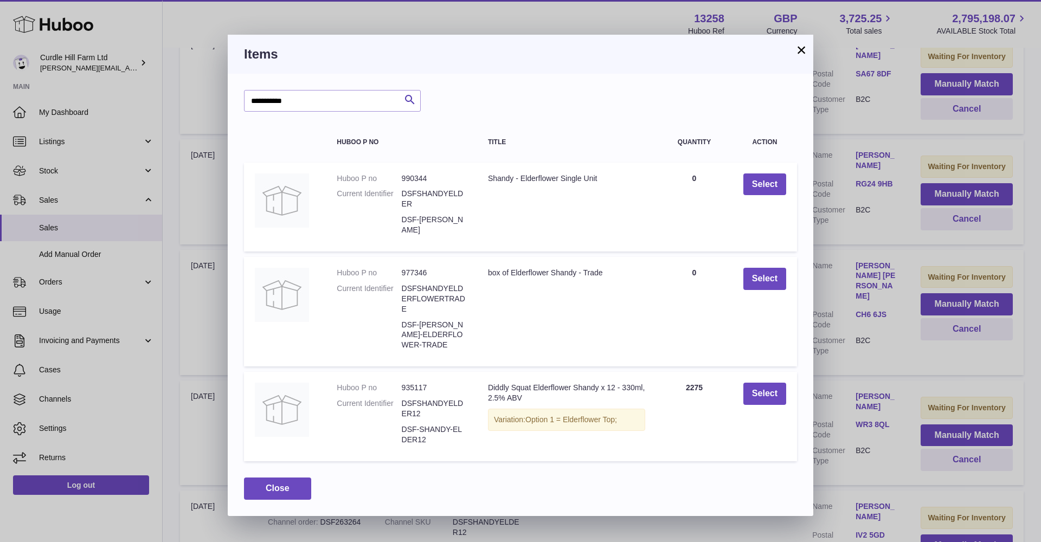
click at [758, 390] on button "Select" at bounding box center [765, 394] width 43 height 22
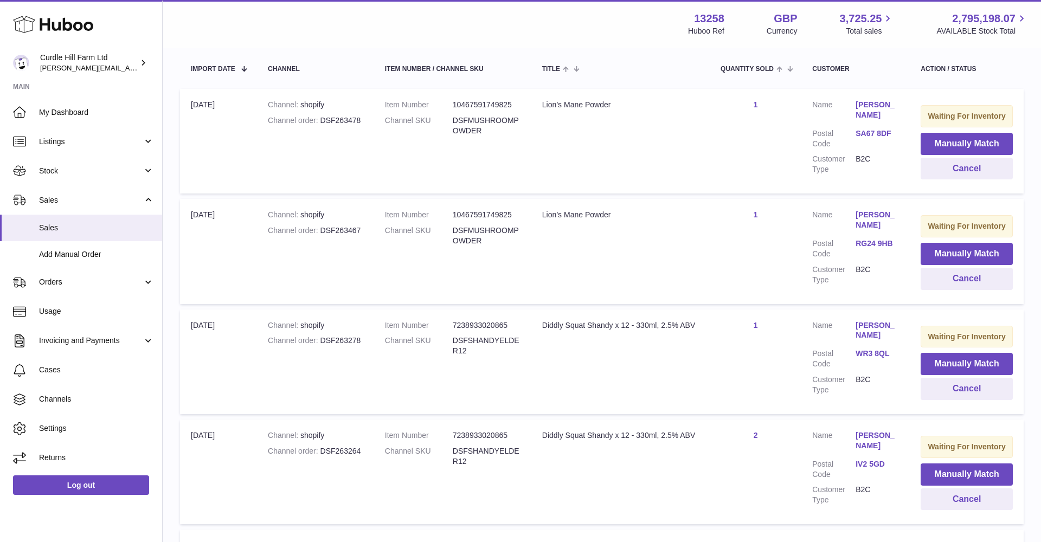
scroll to position [208, 0]
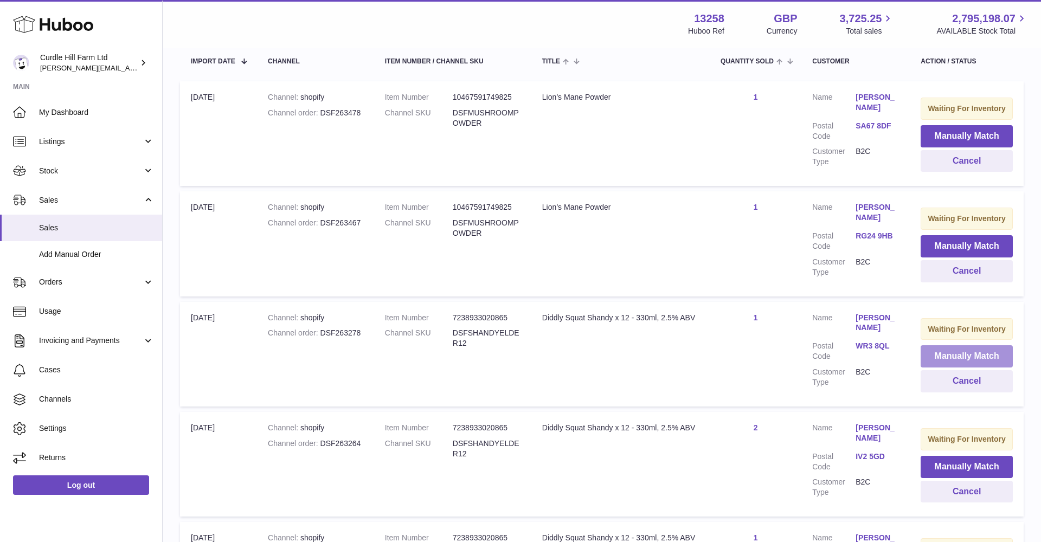
click at [969, 345] on button "Manually Match" at bounding box center [967, 356] width 92 height 22
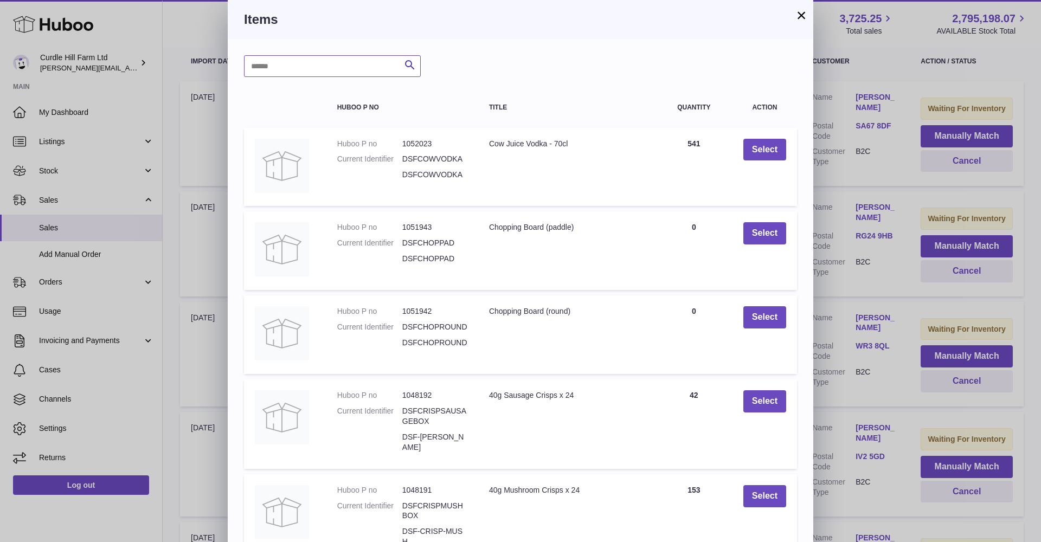
click at [335, 63] on input "text" at bounding box center [332, 66] width 177 height 22
type input "**********"
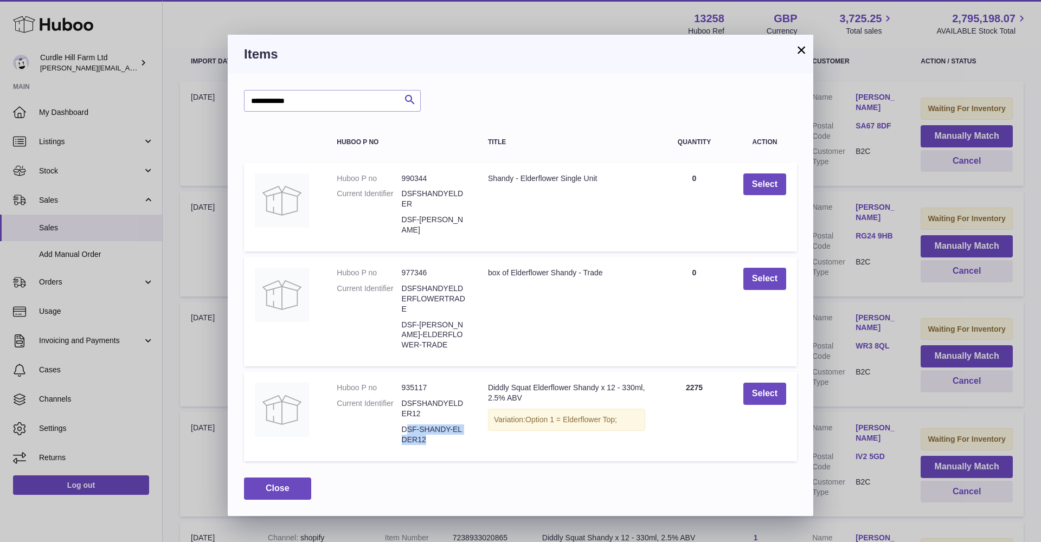
drag, startPoint x: 405, startPoint y: 421, endPoint x: 436, endPoint y: 431, distance: 32.3
click at [436, 431] on dd "DSF-SHANDY-ELDER12" at bounding box center [434, 435] width 65 height 21
click at [749, 396] on button "Select" at bounding box center [765, 394] width 43 height 22
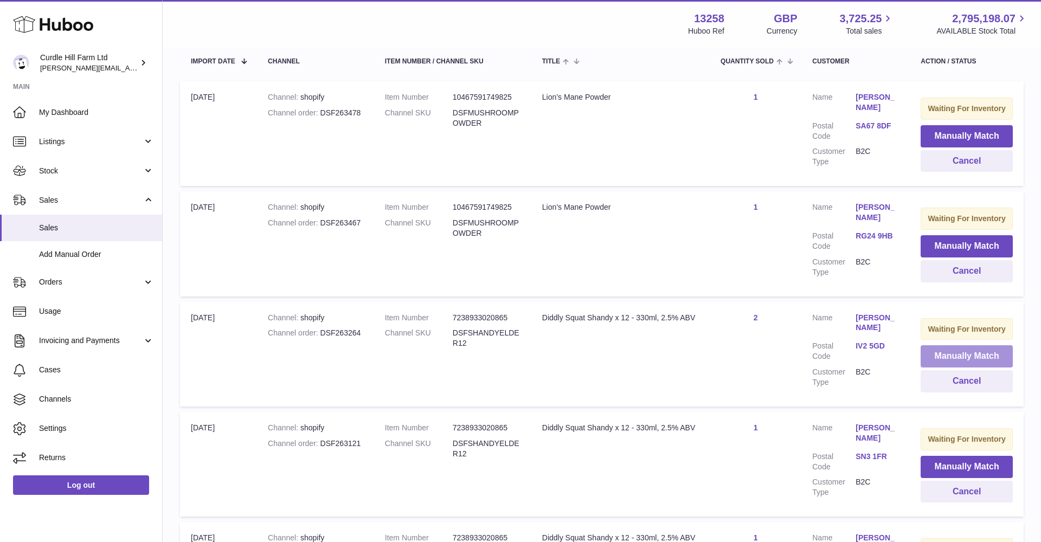
click at [969, 347] on button "Manually Match" at bounding box center [967, 356] width 92 height 22
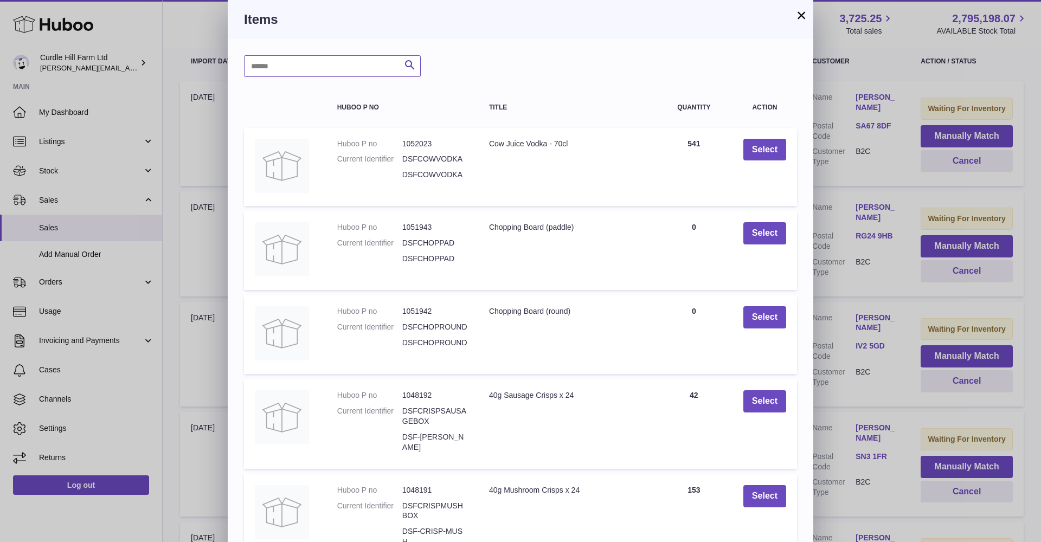
click at [328, 63] on input "text" at bounding box center [332, 66] width 177 height 22
type input "**********"
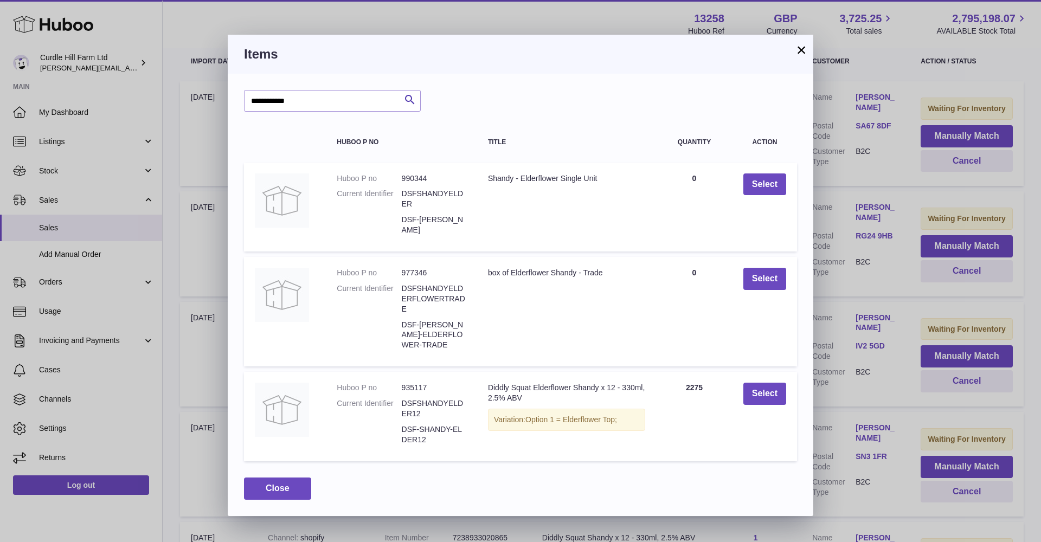
click at [772, 390] on button "Select" at bounding box center [765, 394] width 43 height 22
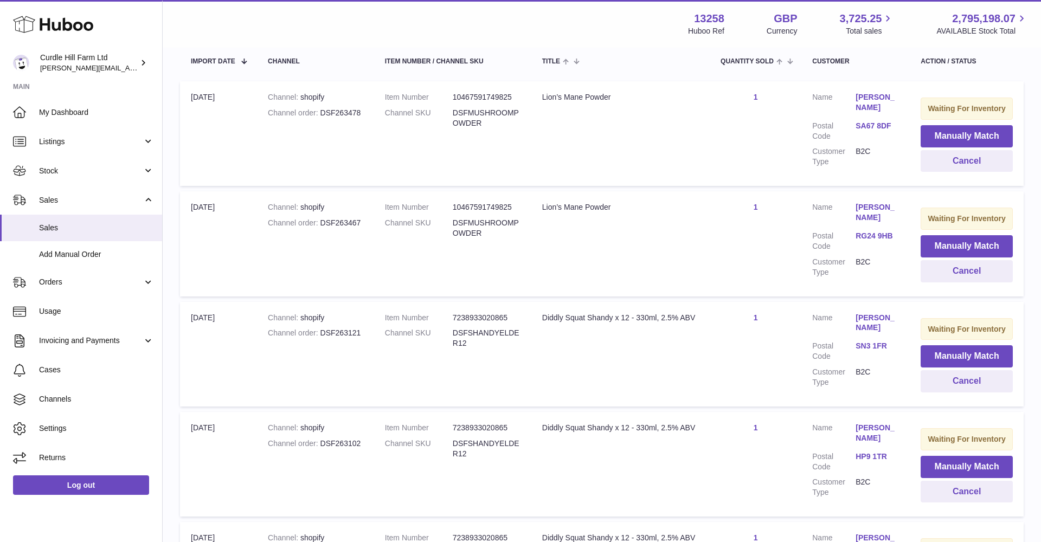
click at [970, 352] on button "Manually Match" at bounding box center [967, 356] width 92 height 22
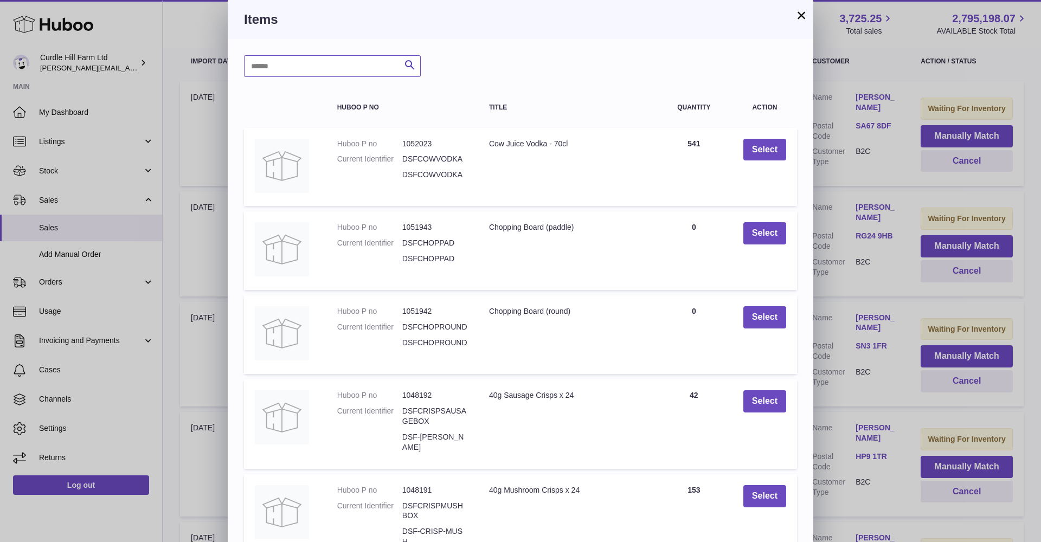
click at [333, 63] on input "text" at bounding box center [332, 66] width 177 height 22
type input "**********"
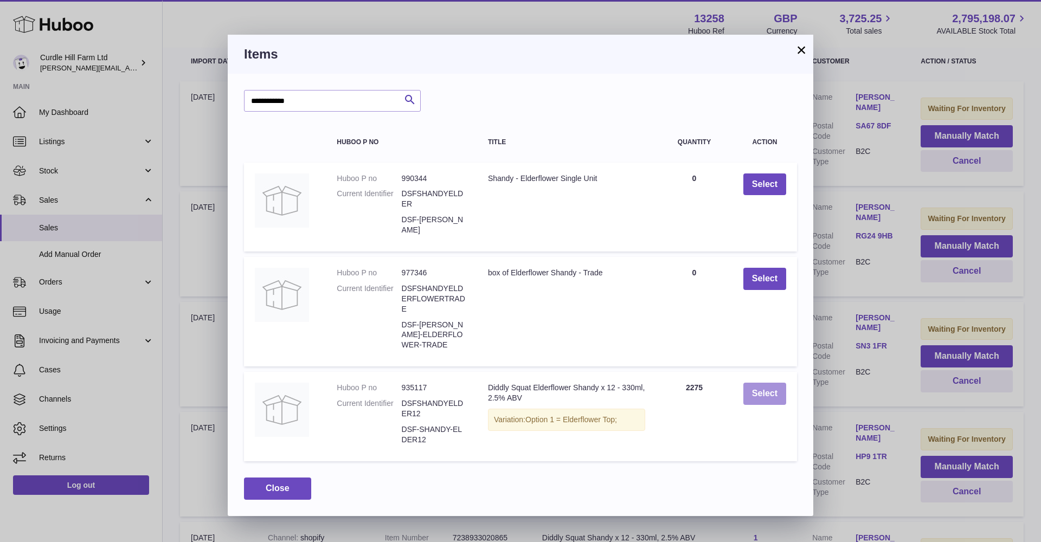
click at [771, 387] on button "Select" at bounding box center [765, 394] width 43 height 22
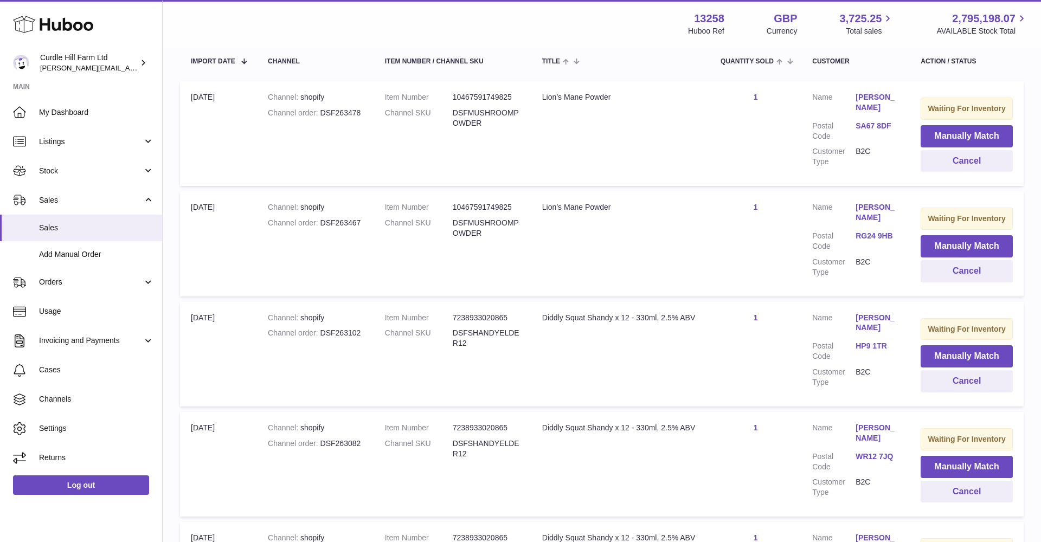
drag, startPoint x: 933, startPoint y: 347, endPoint x: 905, endPoint y: 343, distance: 27.9
click at [933, 346] on button "Manually Match" at bounding box center [967, 356] width 92 height 22
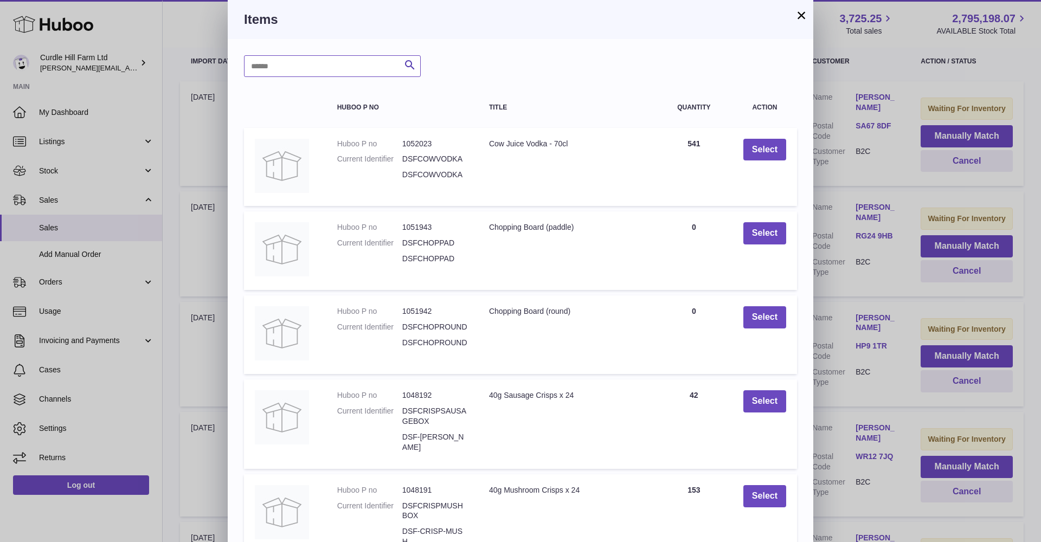
click at [313, 69] on input "text" at bounding box center [332, 66] width 177 height 22
type input "**********"
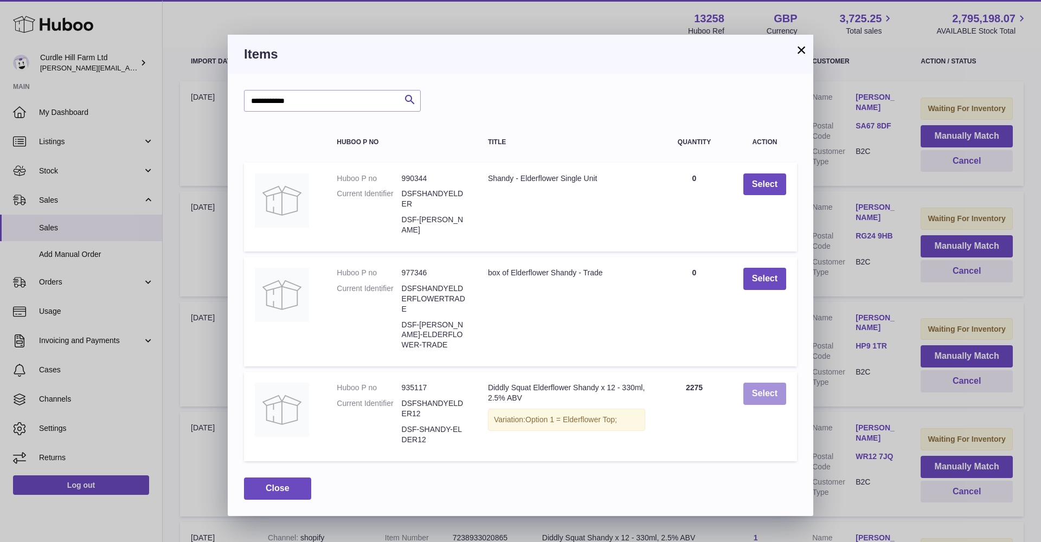
click at [770, 393] on button "Select" at bounding box center [765, 394] width 43 height 22
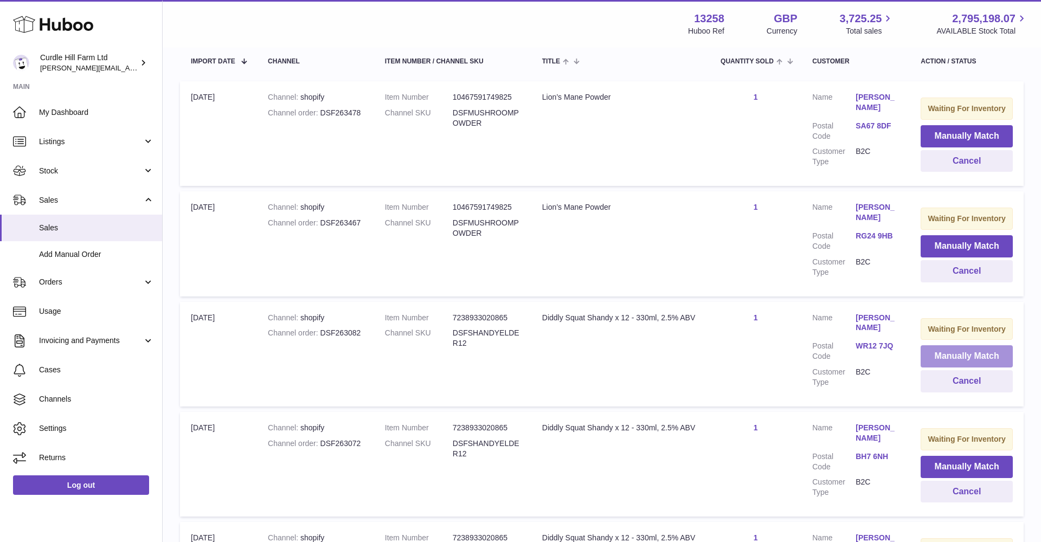
click at [949, 345] on button "Manually Match" at bounding box center [967, 356] width 92 height 22
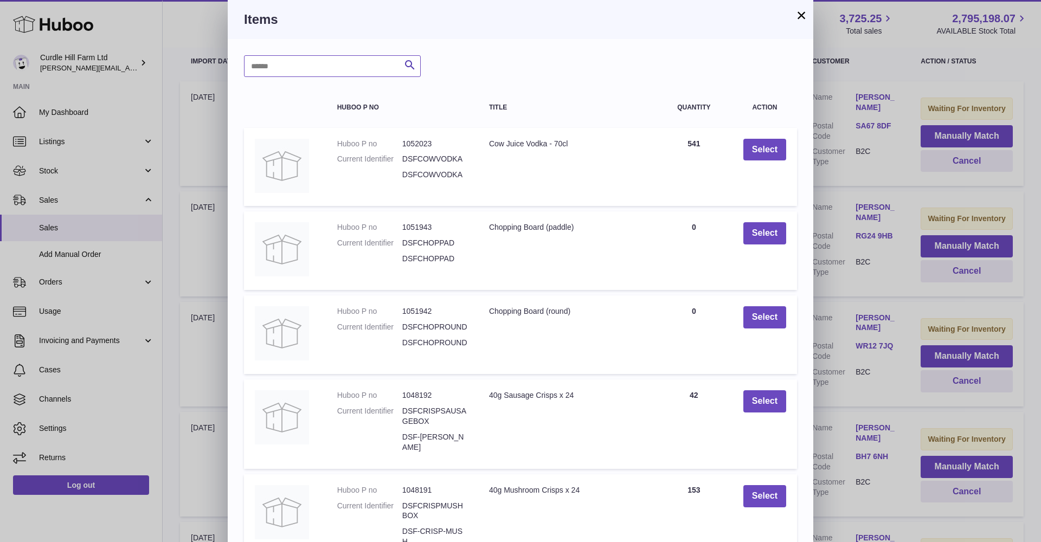
click at [293, 66] on input "text" at bounding box center [332, 66] width 177 height 22
type input "**********"
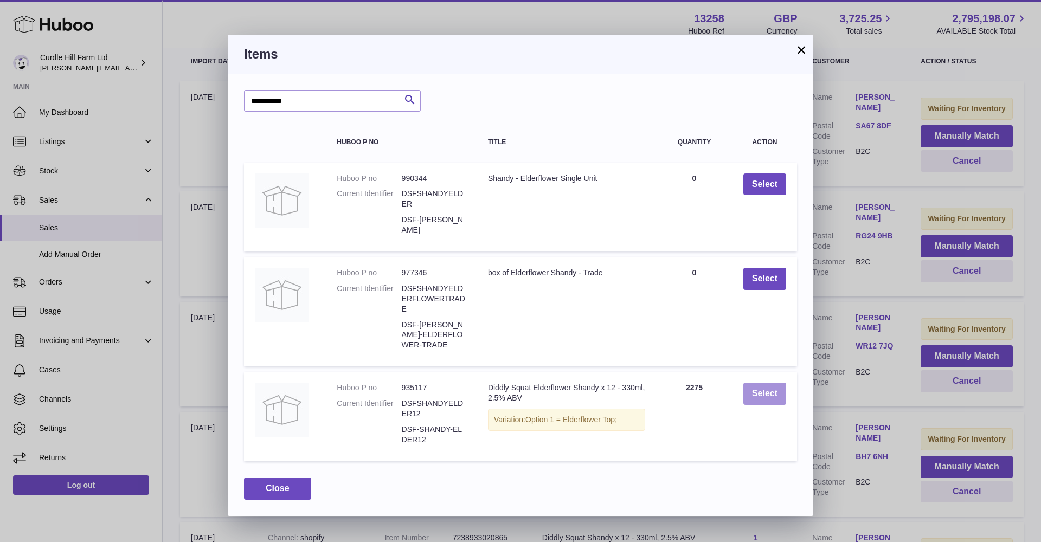
click at [767, 389] on button "Select" at bounding box center [765, 394] width 43 height 22
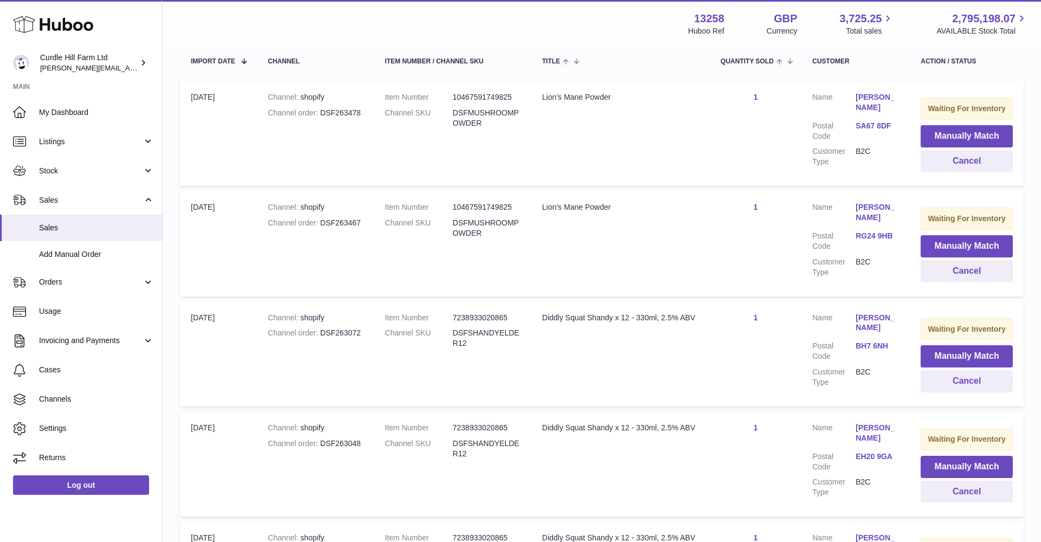
click at [995, 346] on button "Manually Match" at bounding box center [967, 356] width 92 height 22
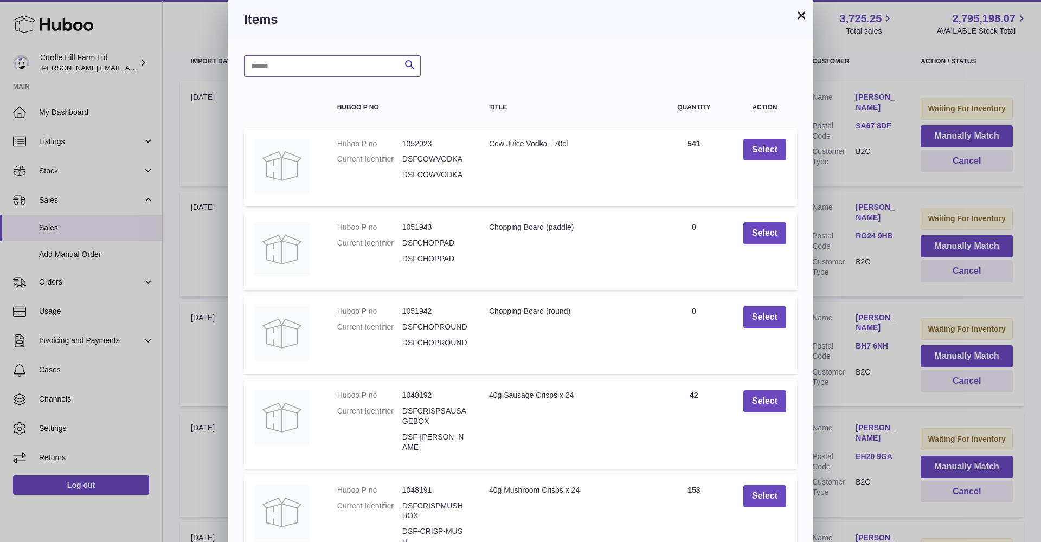
click at [317, 68] on input "text" at bounding box center [332, 66] width 177 height 22
type input "**********"
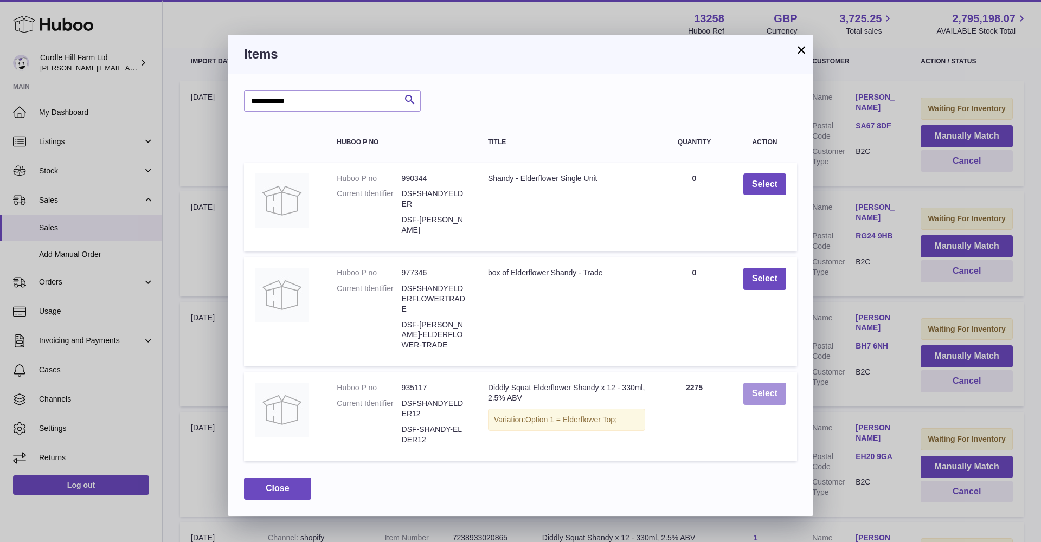
click at [765, 386] on button "Select" at bounding box center [765, 394] width 43 height 22
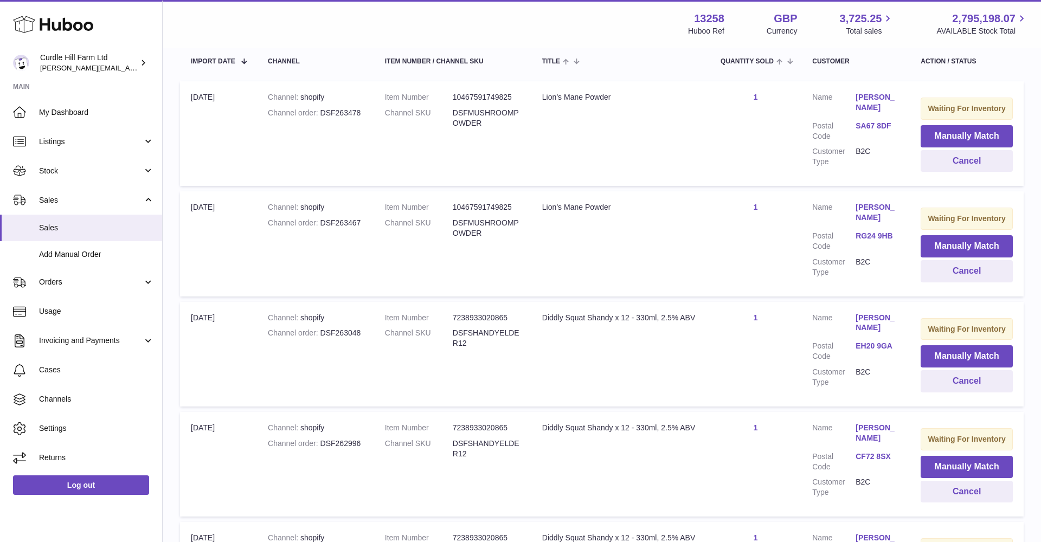
click at [963, 345] on button "Manually Match" at bounding box center [967, 356] width 92 height 22
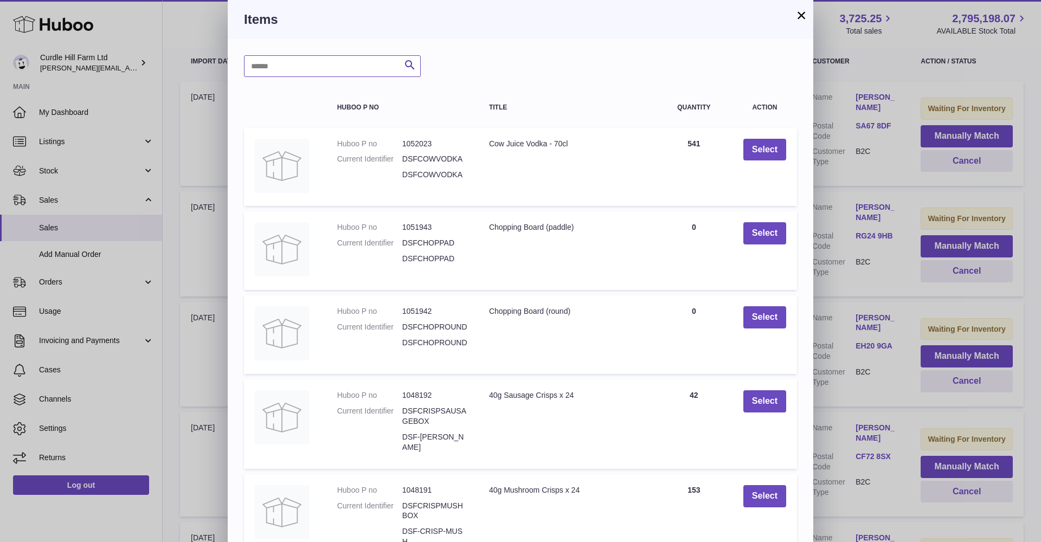
click at [268, 66] on input "text" at bounding box center [332, 66] width 177 height 22
type input "**********"
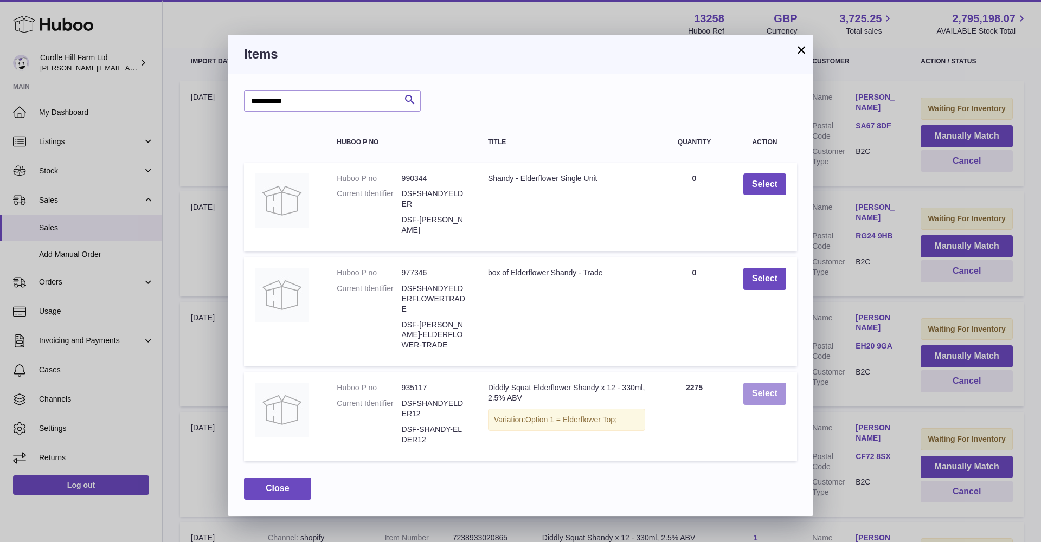
click at [777, 390] on button "Select" at bounding box center [765, 394] width 43 height 22
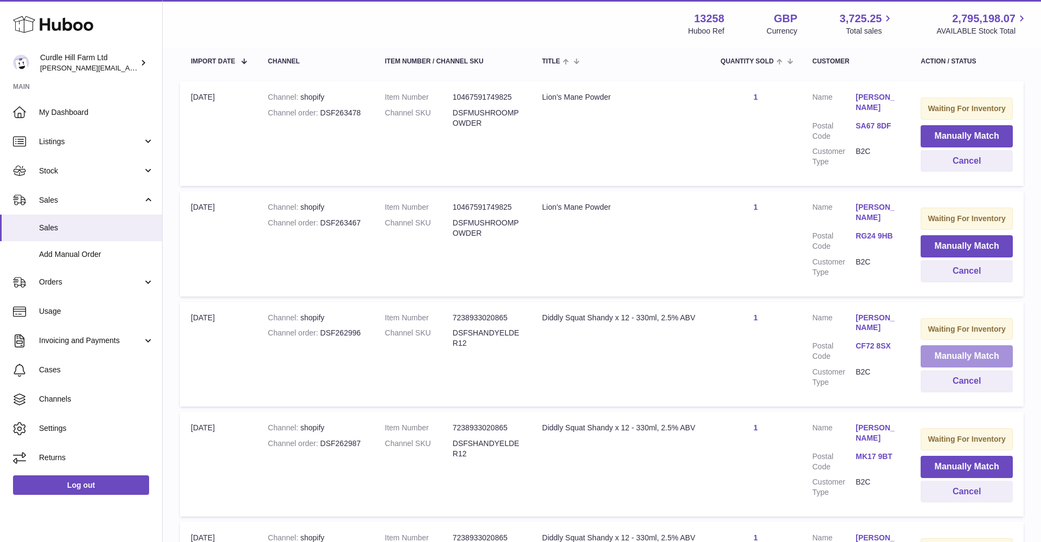
click at [930, 347] on button "Manually Match" at bounding box center [967, 356] width 92 height 22
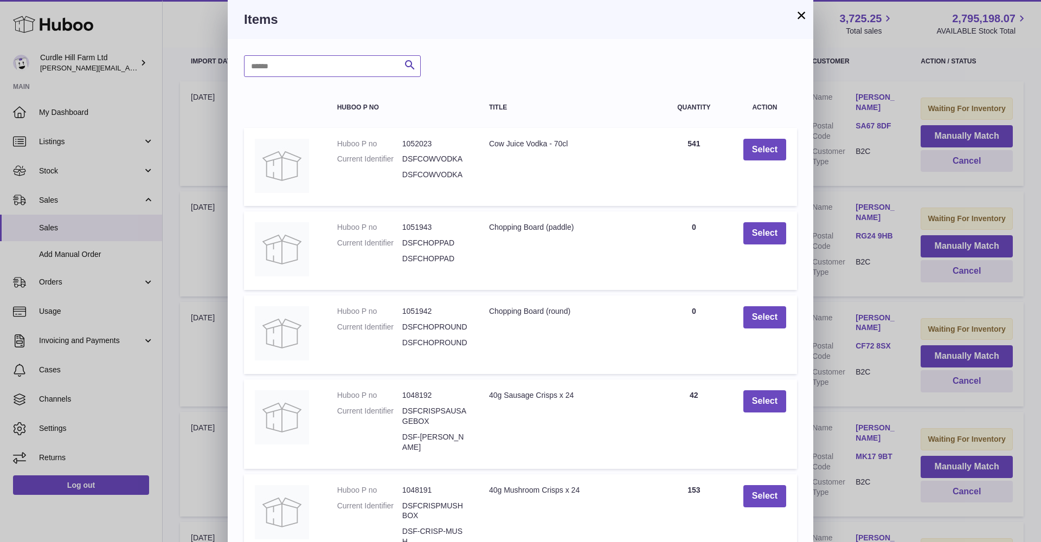
click at [279, 60] on input "text" at bounding box center [332, 66] width 177 height 22
type input "**********"
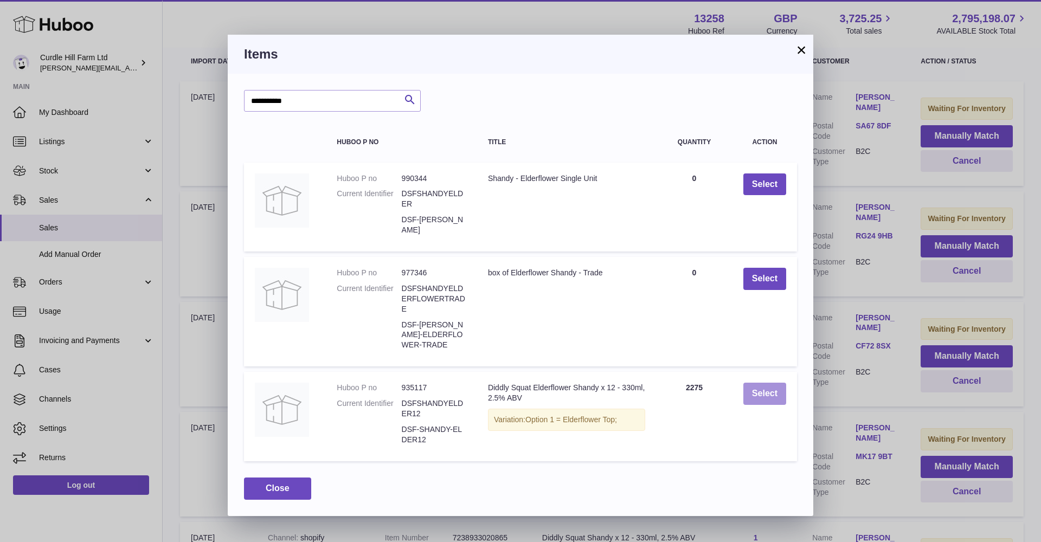
click at [773, 387] on button "Select" at bounding box center [765, 394] width 43 height 22
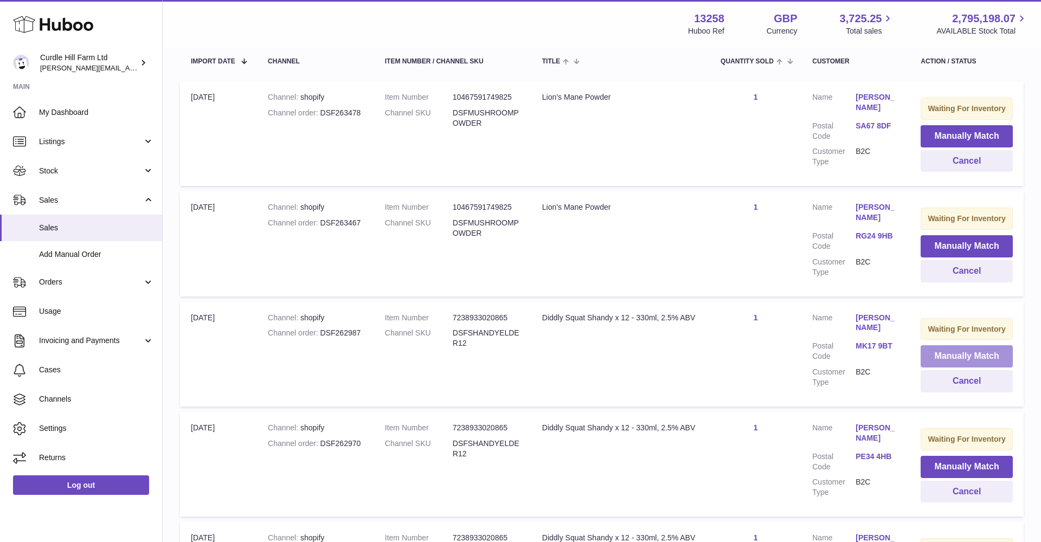
click at [945, 348] on button "Manually Match" at bounding box center [967, 356] width 92 height 22
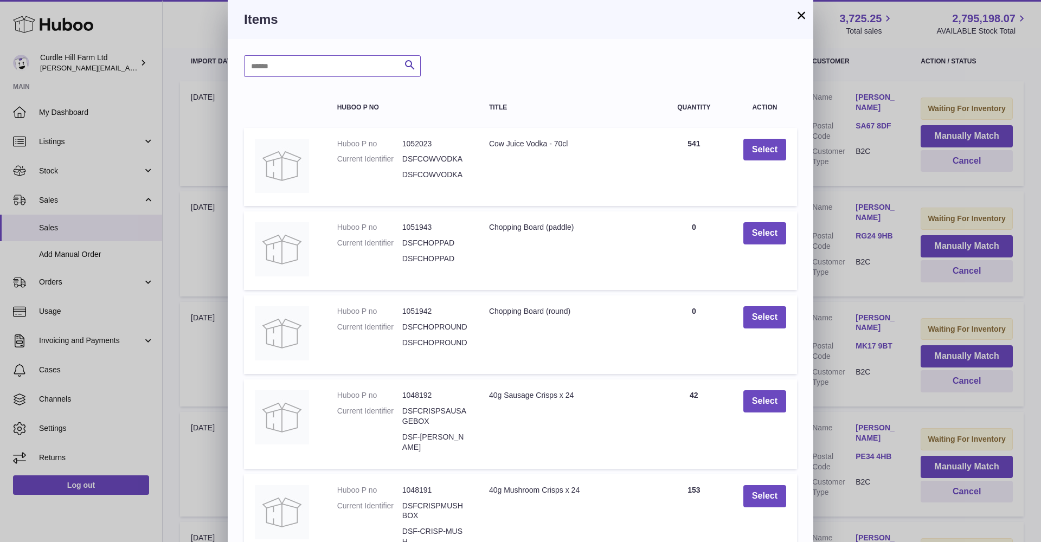
click at [339, 71] on input "text" at bounding box center [332, 66] width 177 height 22
type input "**********"
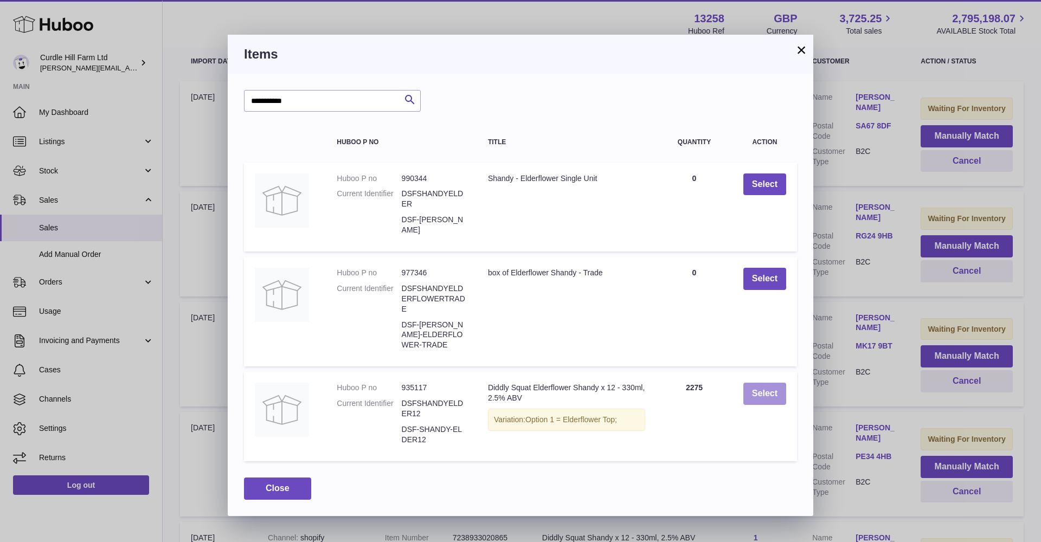
click at [765, 394] on button "Select" at bounding box center [765, 394] width 43 height 22
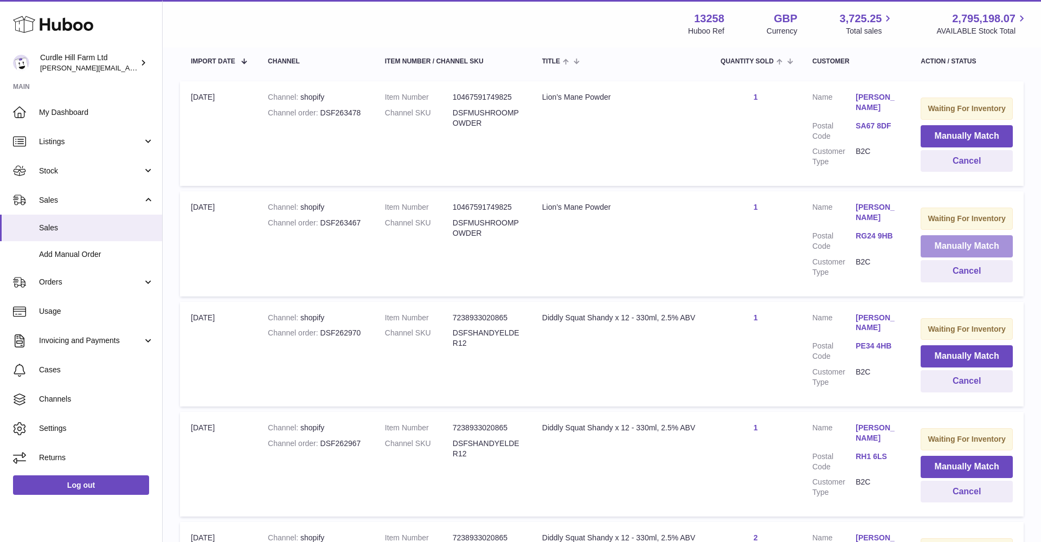
click at [960, 235] on button "Manually Match" at bounding box center [967, 246] width 92 height 22
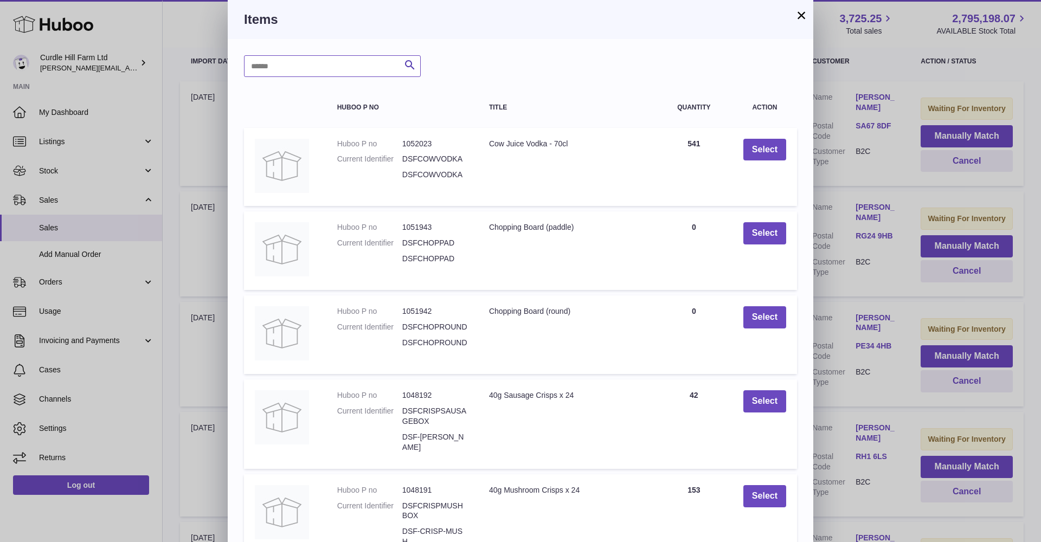
click at [335, 69] on input "text" at bounding box center [332, 66] width 177 height 22
type input "********"
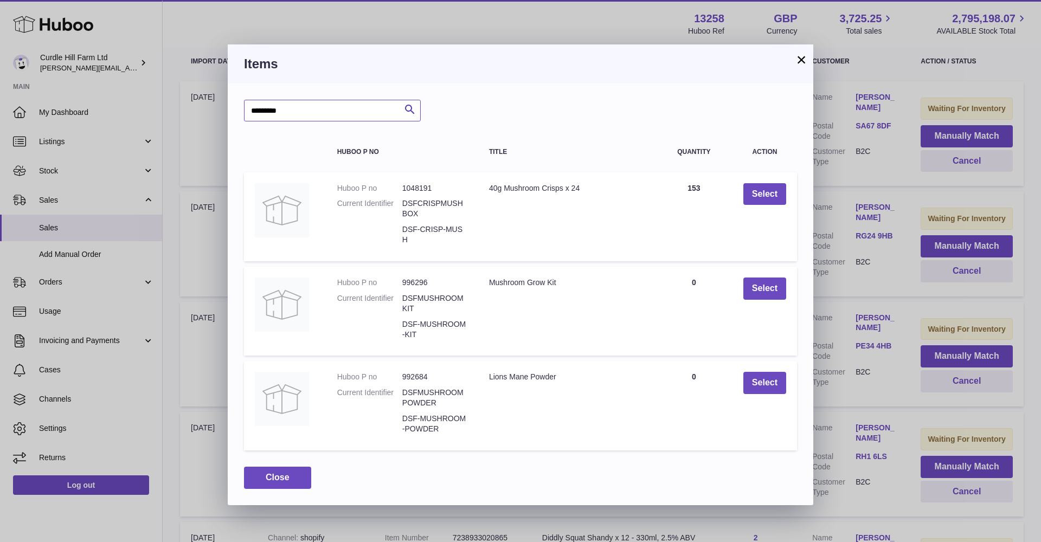
scroll to position [1, 0]
click at [804, 55] on button "×" at bounding box center [801, 59] width 13 height 13
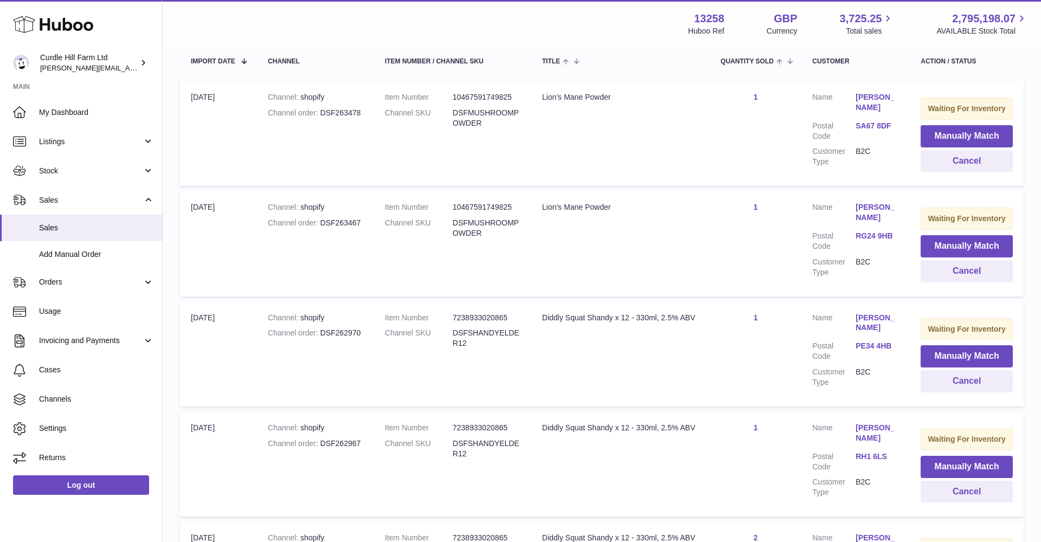
scroll to position [0, 0]
click at [949, 349] on button "Manually Match" at bounding box center [967, 356] width 92 height 22
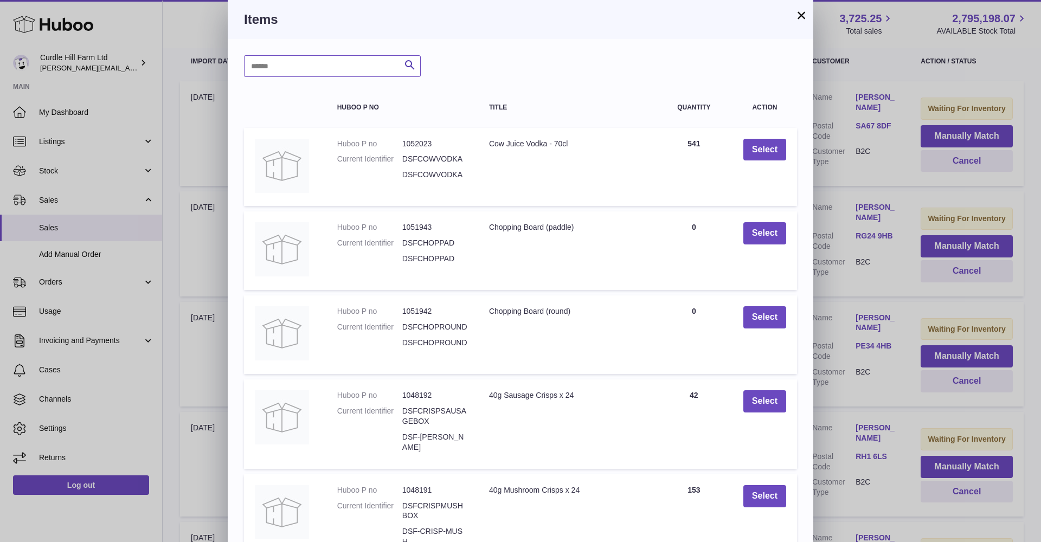
click at [284, 72] on input "text" at bounding box center [332, 66] width 177 height 22
type input "*"
type input "**********"
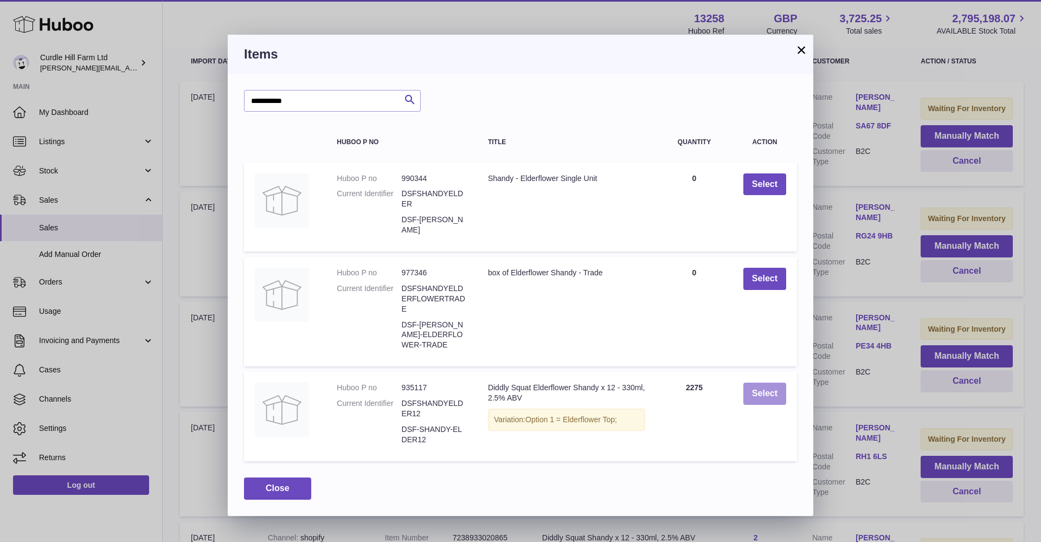
click at [757, 385] on button "Select" at bounding box center [765, 394] width 43 height 22
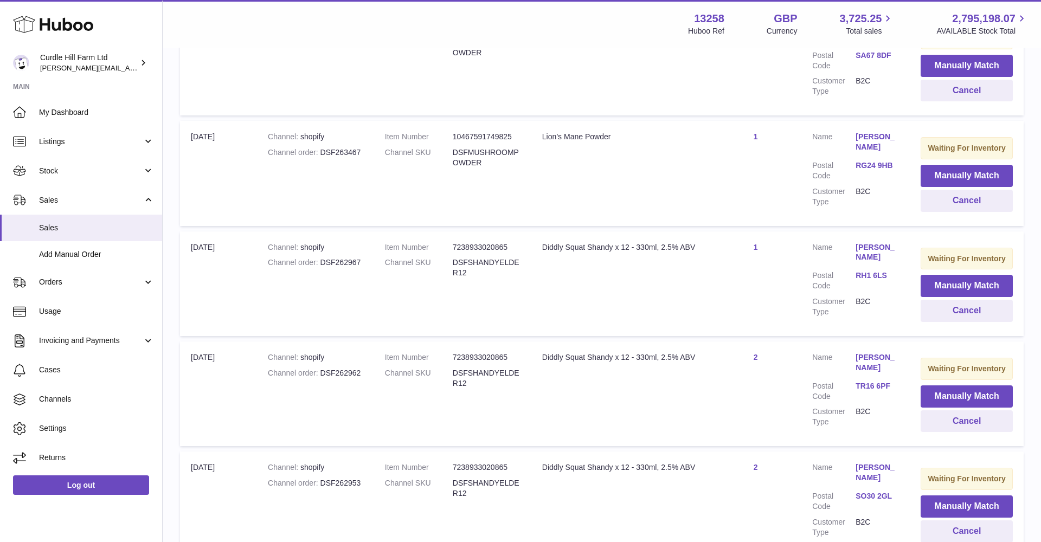
scroll to position [271, 0]
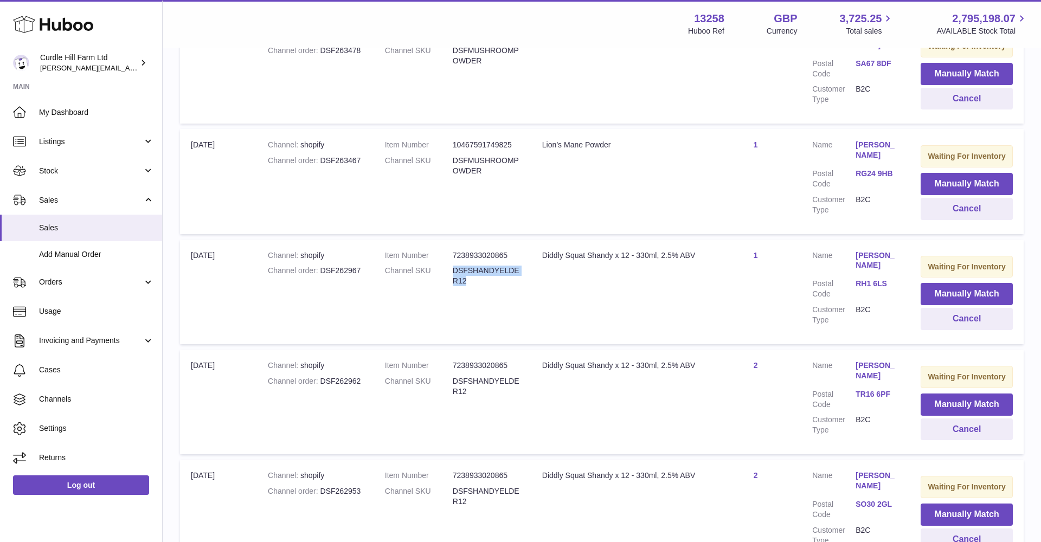
drag, startPoint x: 446, startPoint y: 258, endPoint x: 465, endPoint y: 277, distance: 26.8
click at [465, 277] on dl "Item Number 7238933020865 Channel SKU DSFSHANDYELDER12" at bounding box center [453, 272] width 136 height 42
click at [980, 283] on button "Manually Match" at bounding box center [967, 294] width 92 height 22
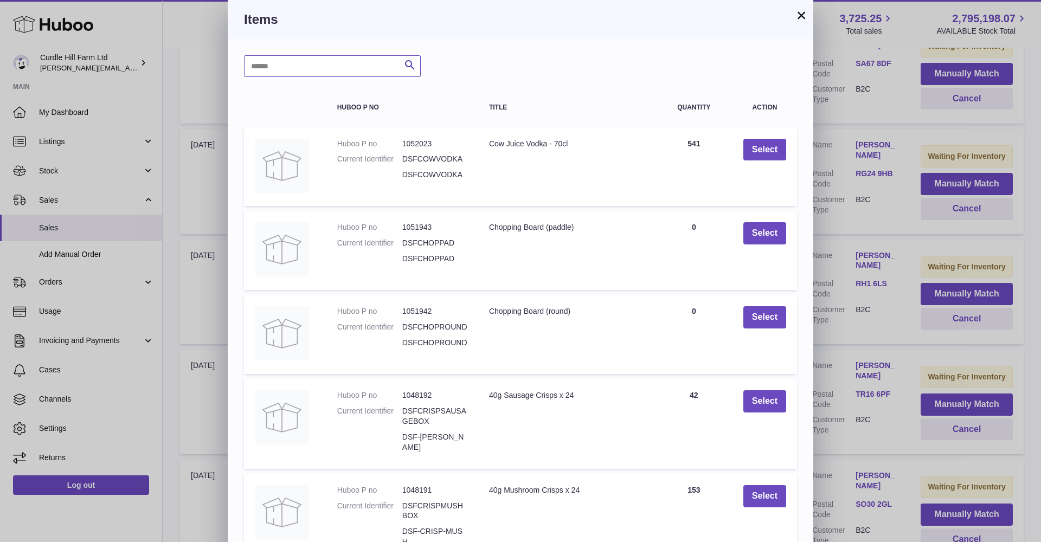
click at [286, 62] on input "text" at bounding box center [332, 66] width 177 height 22
type input "**********"
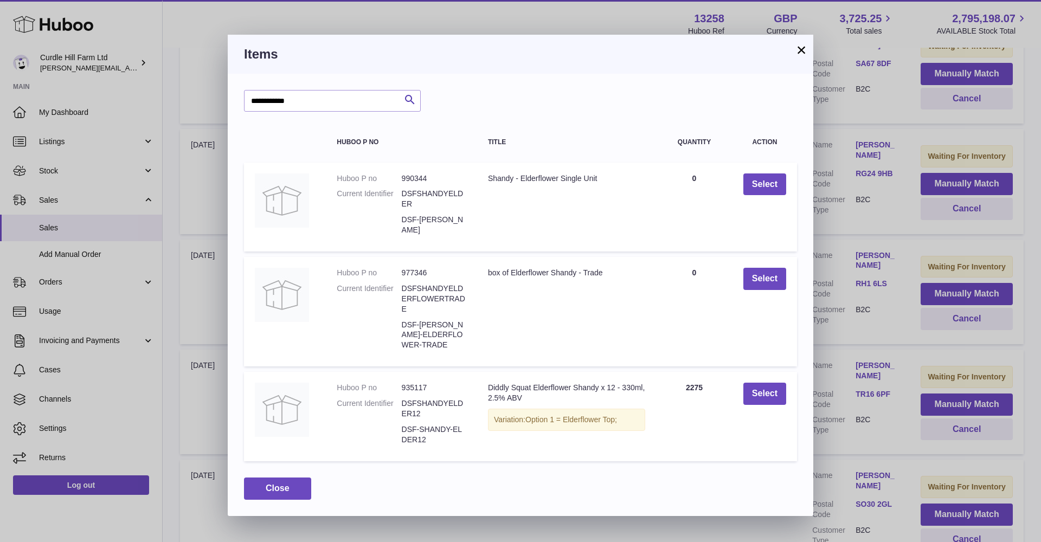
click at [760, 388] on button "Select" at bounding box center [765, 394] width 43 height 22
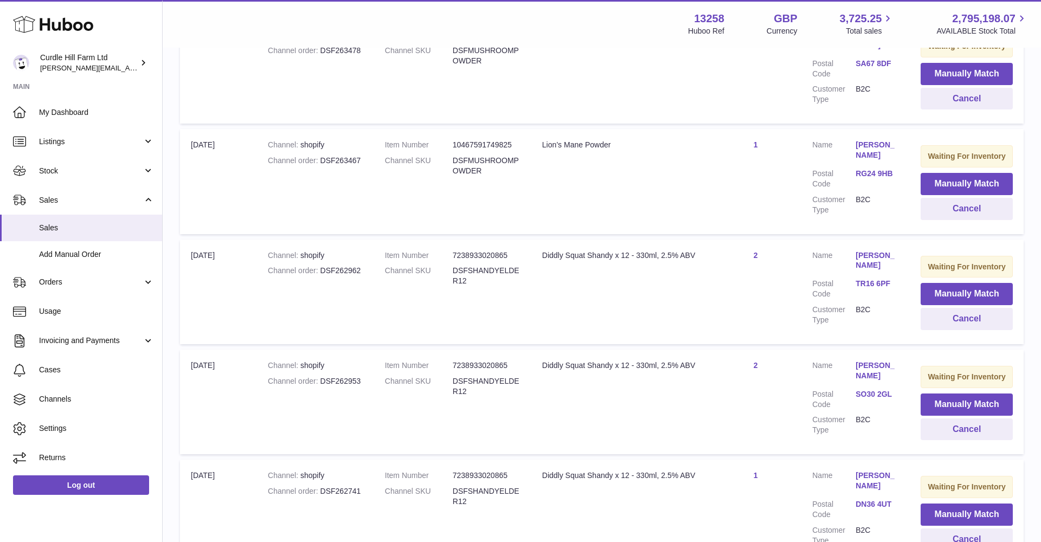
scroll to position [261, 0]
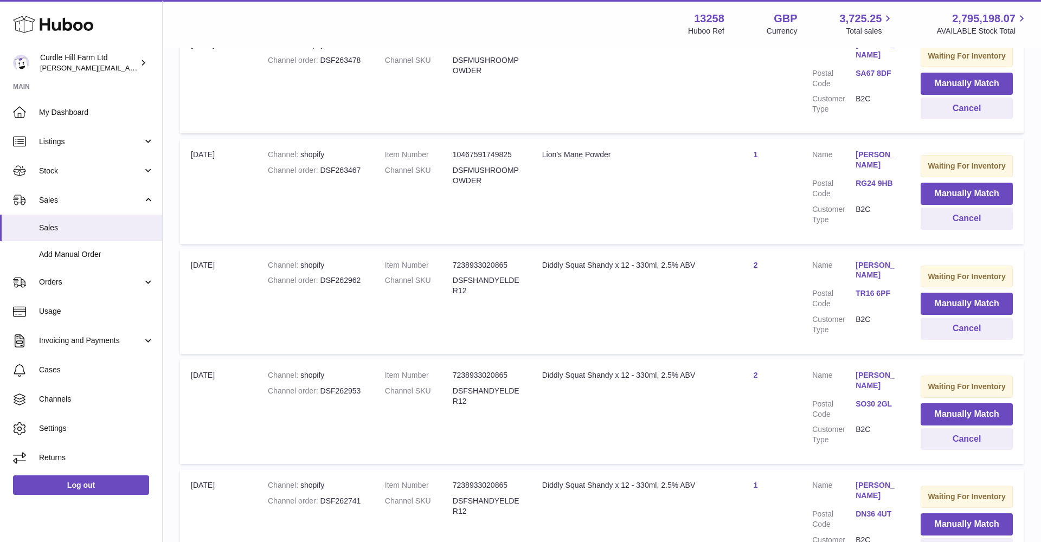
click at [948, 293] on button "Manually Match" at bounding box center [967, 304] width 92 height 22
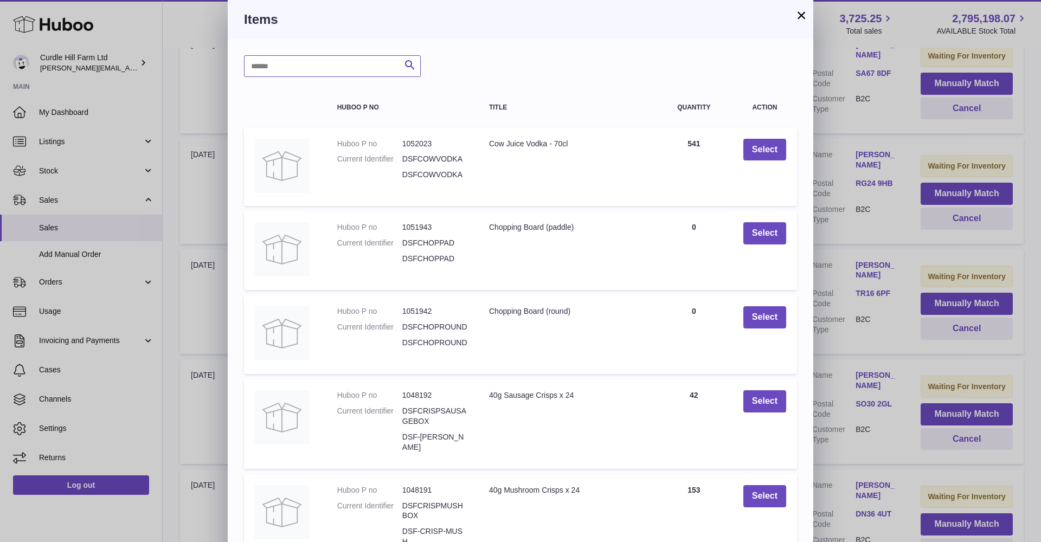
click at [332, 67] on input "text" at bounding box center [332, 66] width 177 height 22
type input "**********"
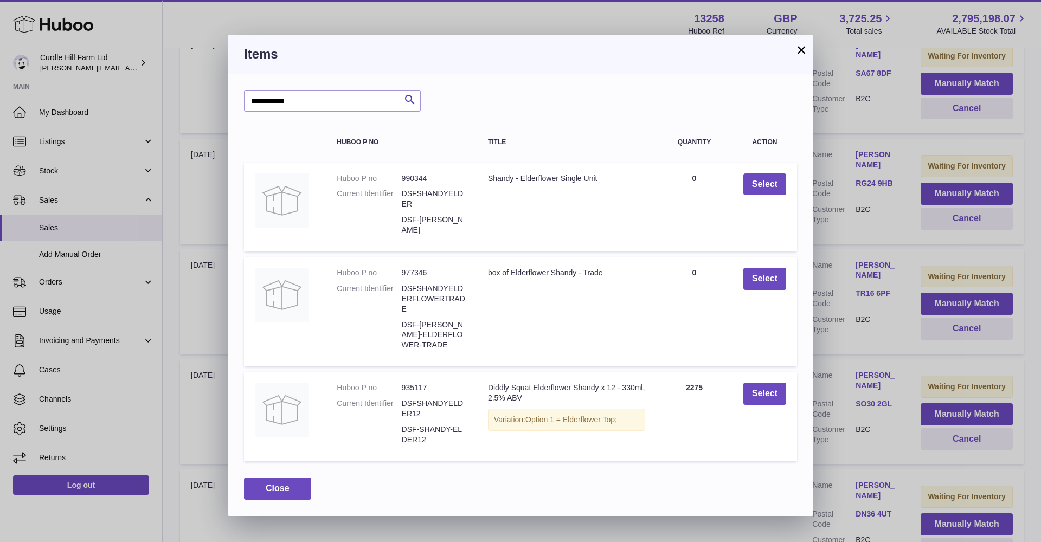
click at [751, 389] on button "Select" at bounding box center [765, 394] width 43 height 22
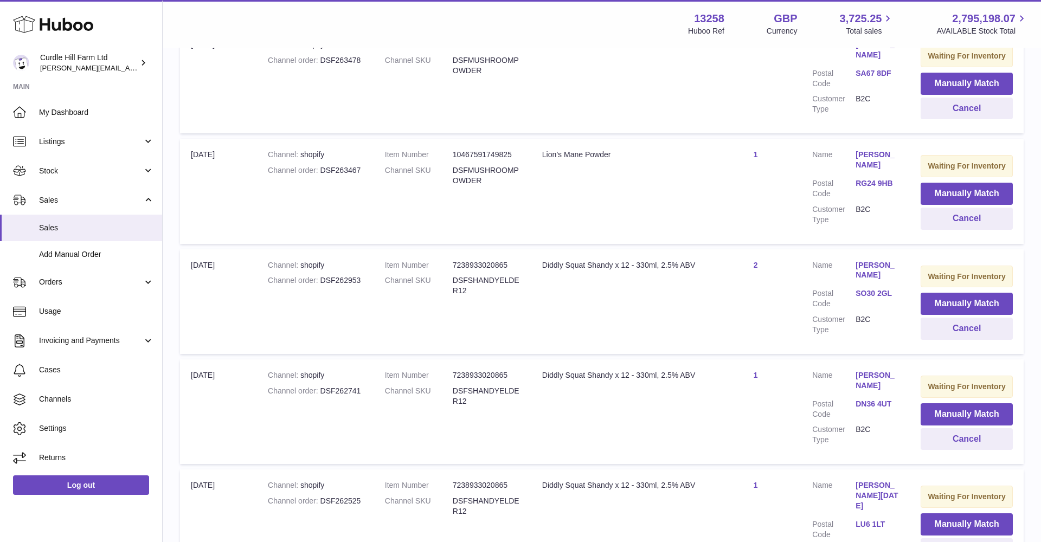
drag, startPoint x: 935, startPoint y: 293, endPoint x: 905, endPoint y: 291, distance: 30.4
click at [934, 293] on button "Manually Match" at bounding box center [967, 304] width 92 height 22
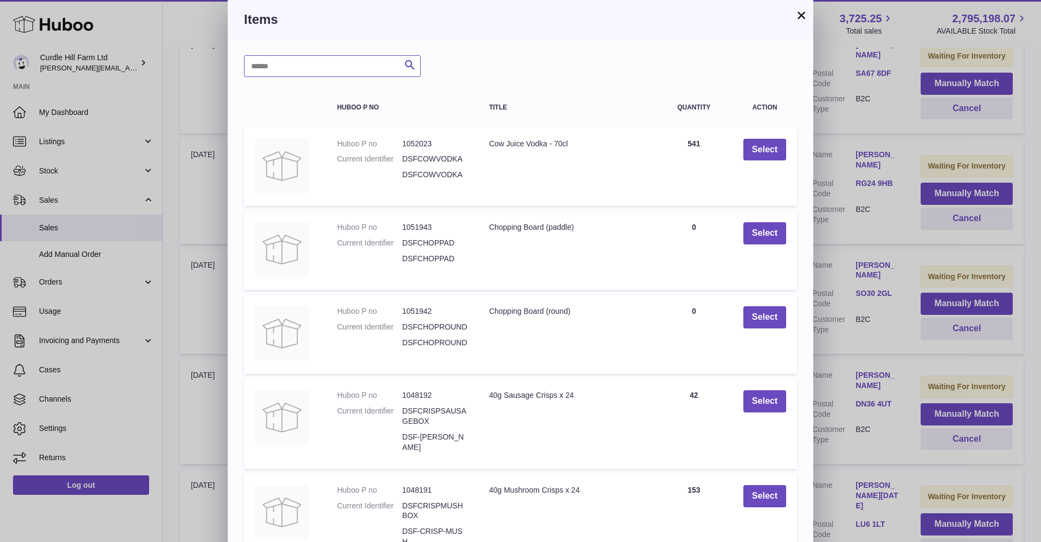
click at [337, 67] on input "text" at bounding box center [332, 66] width 177 height 22
type input "**********"
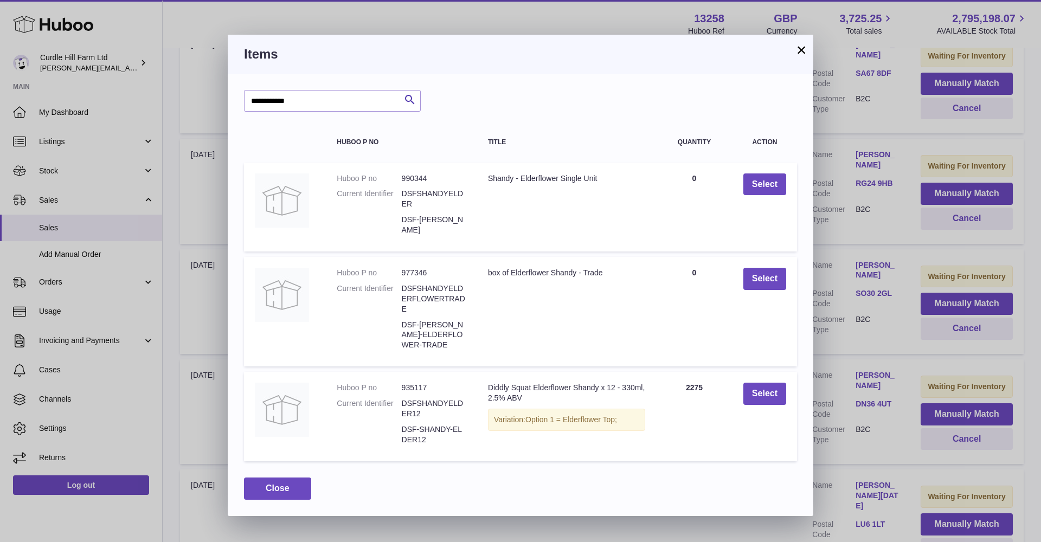
click at [768, 386] on button "Select" at bounding box center [765, 394] width 43 height 22
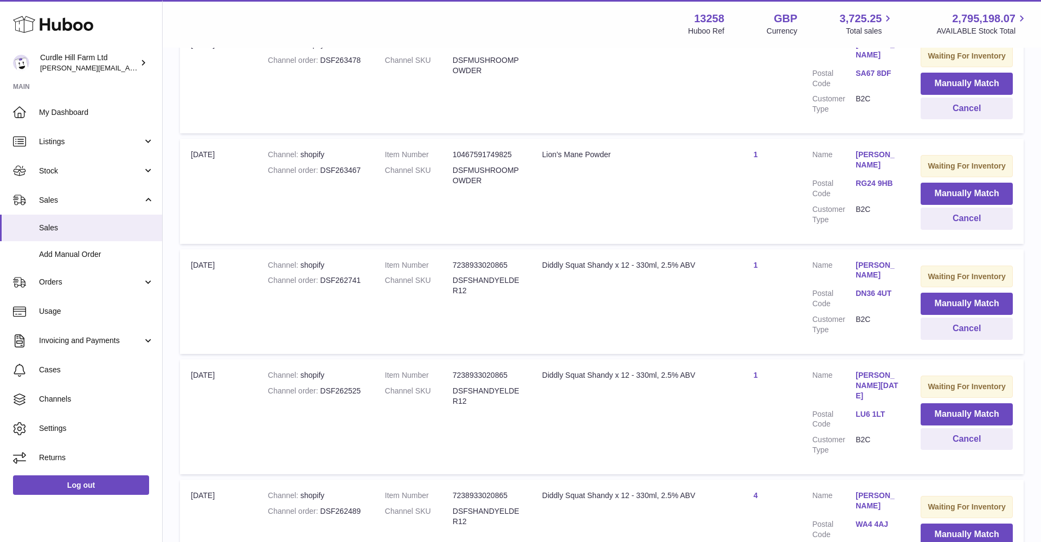
drag, startPoint x: 944, startPoint y: 303, endPoint x: 913, endPoint y: 301, distance: 30.4
click at [944, 303] on button "Manually Match" at bounding box center [967, 304] width 92 height 22
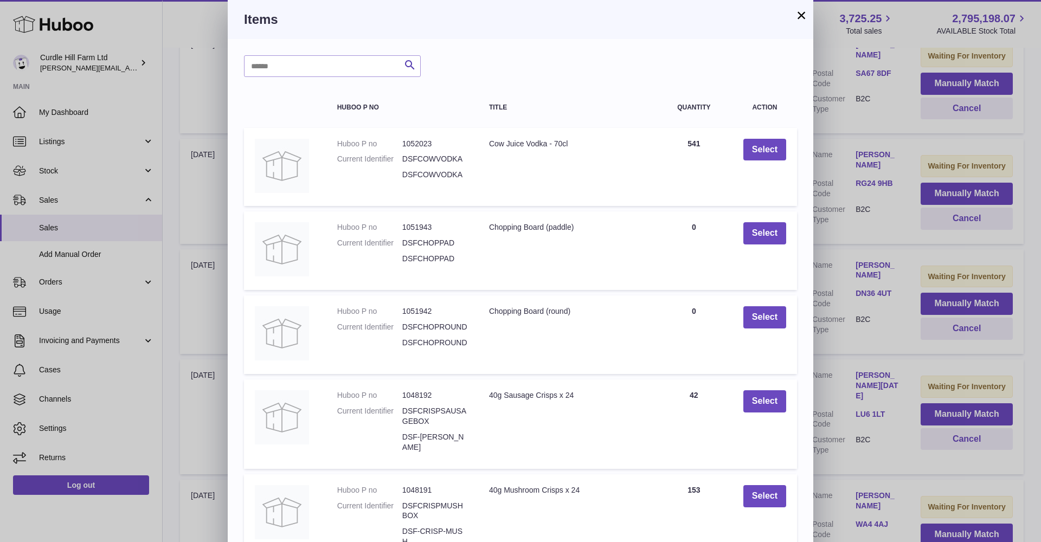
click at [799, 17] on button "×" at bounding box center [801, 15] width 13 height 13
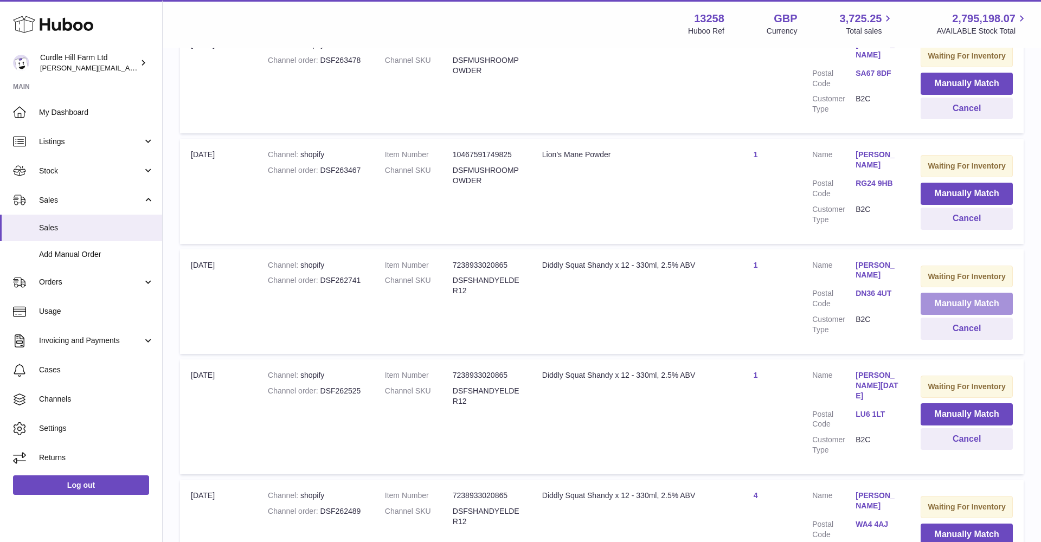
click at [938, 293] on button "Manually Match" at bounding box center [967, 304] width 92 height 22
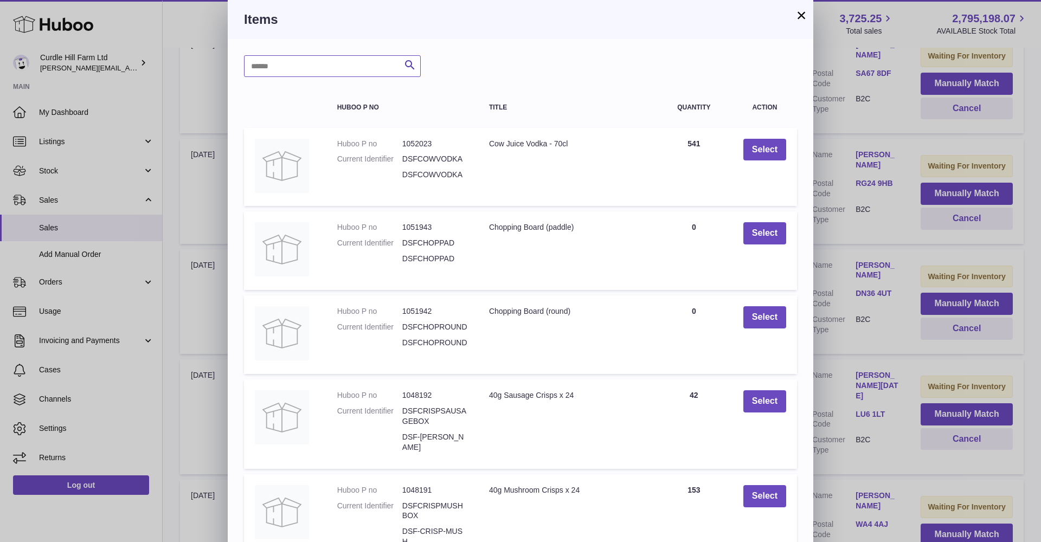
click at [333, 69] on input "text" at bounding box center [332, 66] width 177 height 22
click at [334, 69] on input "text" at bounding box center [332, 66] width 177 height 22
type input "**********"
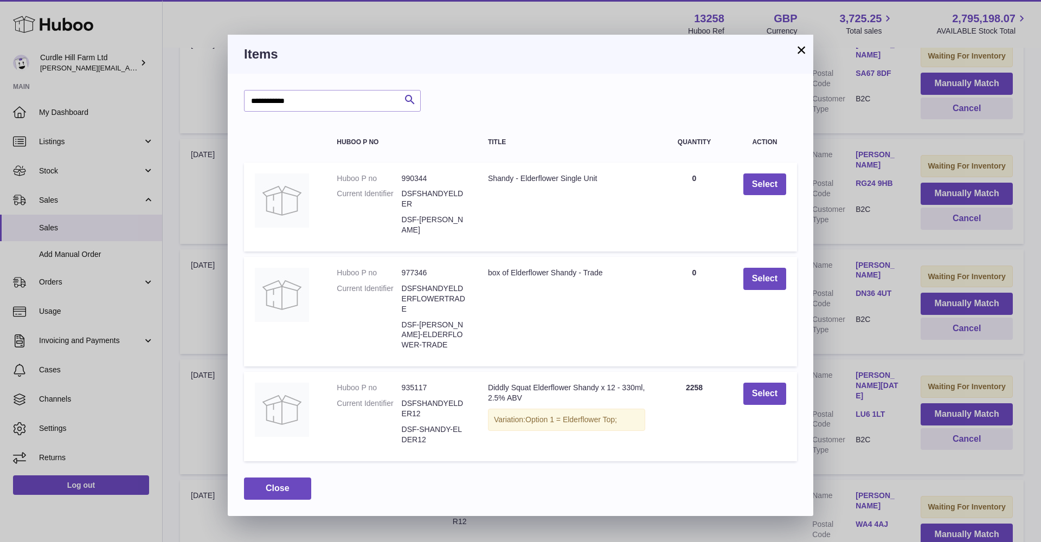
drag, startPoint x: 765, startPoint y: 379, endPoint x: 756, endPoint y: 398, distance: 21.1
click at [765, 383] on button "Select" at bounding box center [765, 394] width 43 height 22
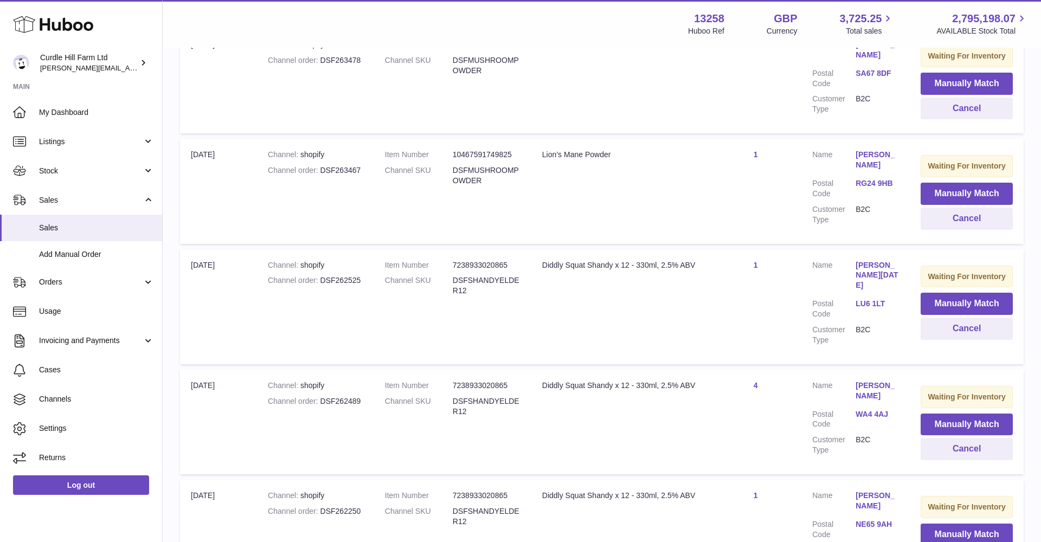
drag, startPoint x: 951, startPoint y: 296, endPoint x: 941, endPoint y: 296, distance: 9.8
click at [950, 296] on button "Manually Match" at bounding box center [967, 304] width 92 height 22
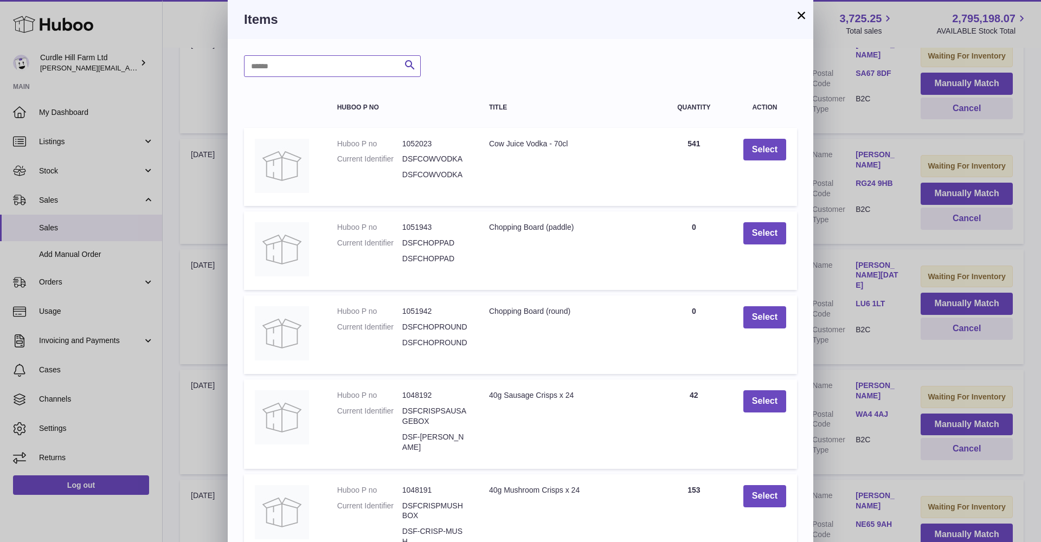
click at [328, 66] on input "text" at bounding box center [332, 66] width 177 height 22
type input "**********"
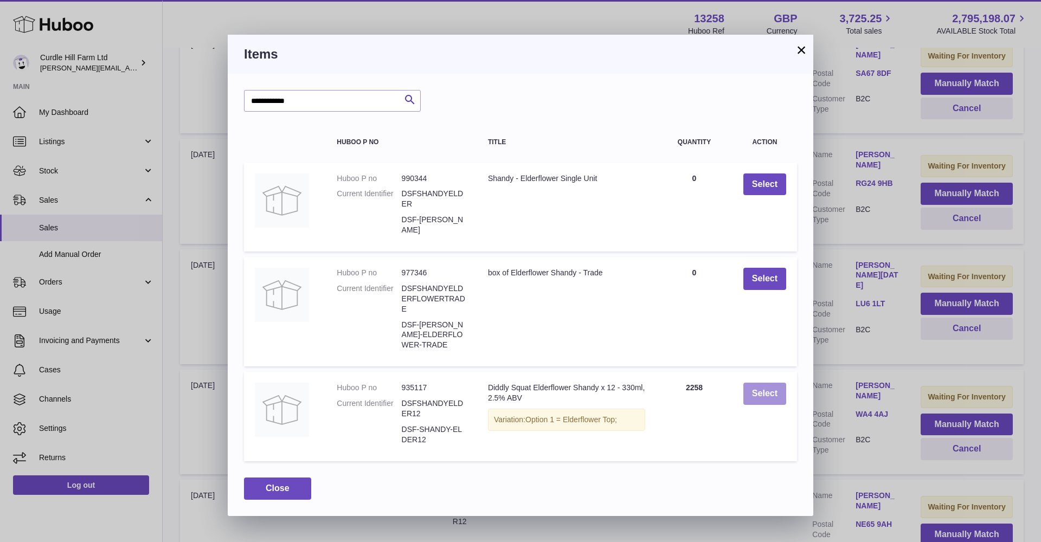
click at [759, 388] on button "Select" at bounding box center [765, 394] width 43 height 22
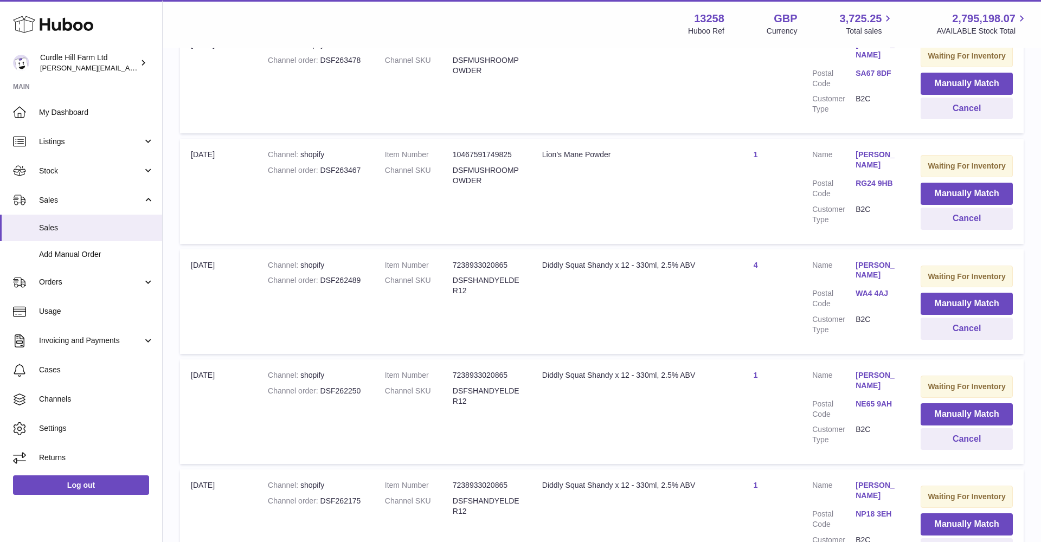
drag, startPoint x: 957, startPoint y: 301, endPoint x: 947, endPoint y: 300, distance: 10.3
click at [956, 301] on button "Manually Match" at bounding box center [967, 304] width 92 height 22
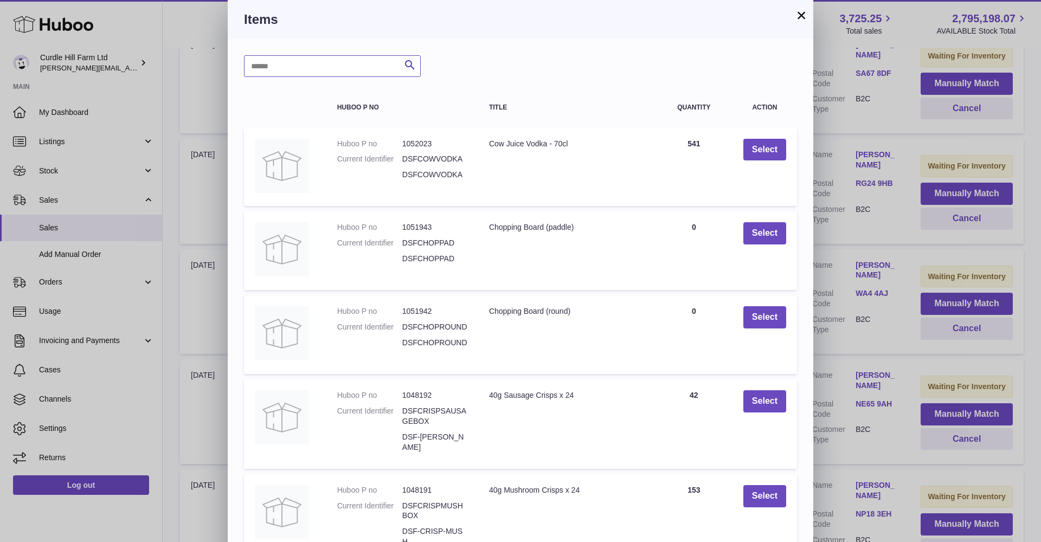
click at [330, 68] on input "text" at bounding box center [332, 66] width 177 height 22
type input "**********"
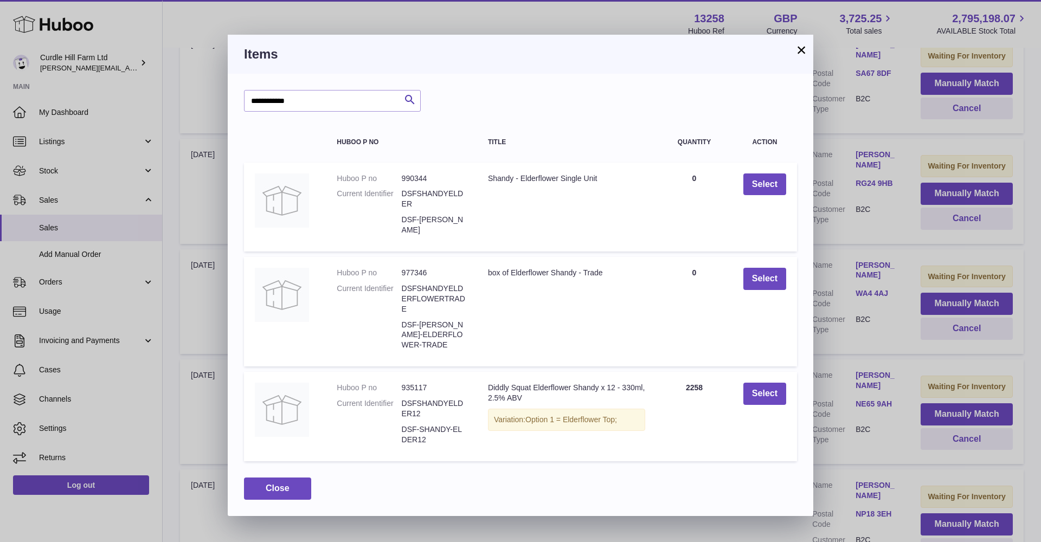
drag, startPoint x: 770, startPoint y: 395, endPoint x: 764, endPoint y: 396, distance: 6.5
click at [770, 395] on button "Select" at bounding box center [765, 394] width 43 height 22
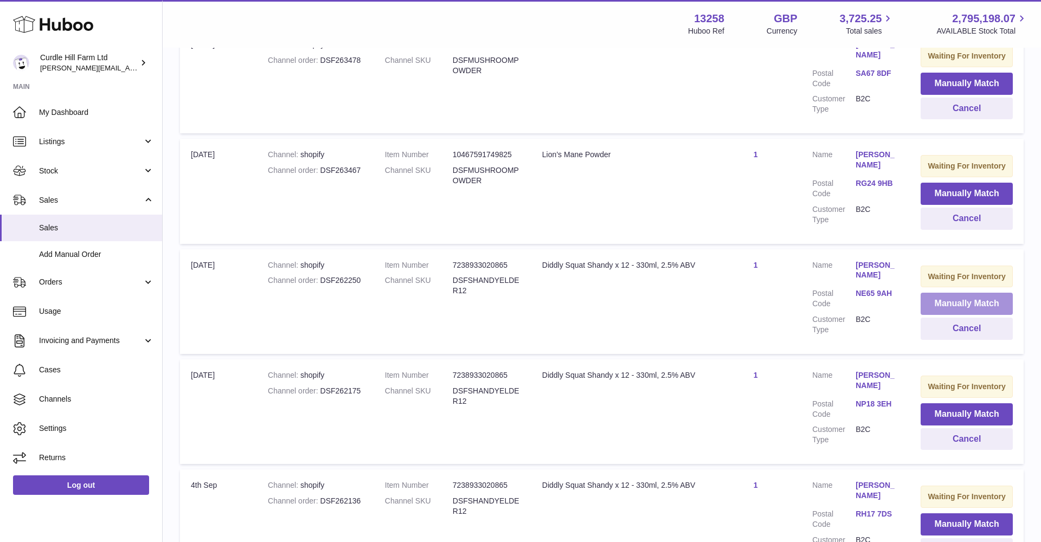
click at [972, 293] on button "Manually Match" at bounding box center [967, 304] width 92 height 22
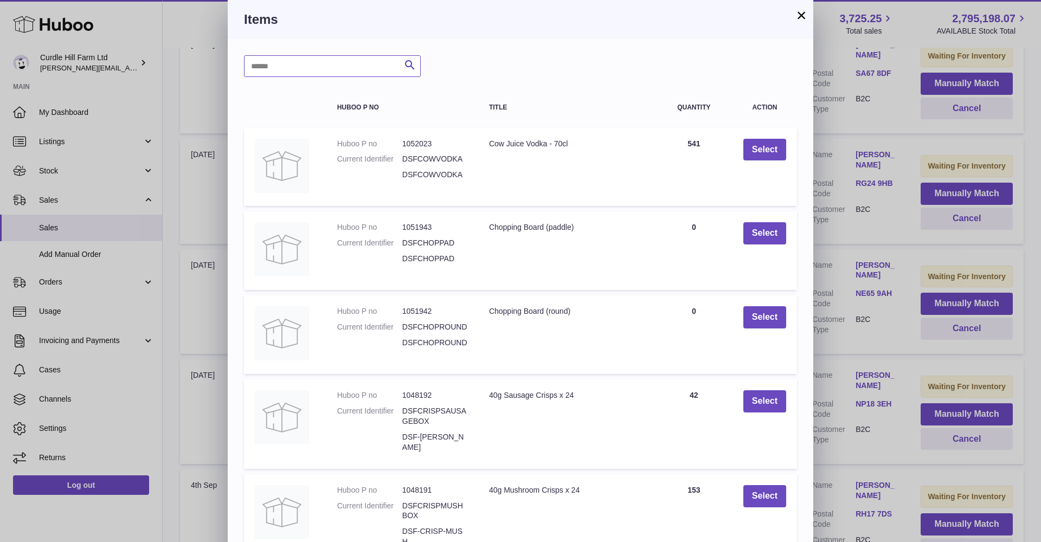
click at [337, 68] on input "text" at bounding box center [332, 66] width 177 height 22
type input "**********"
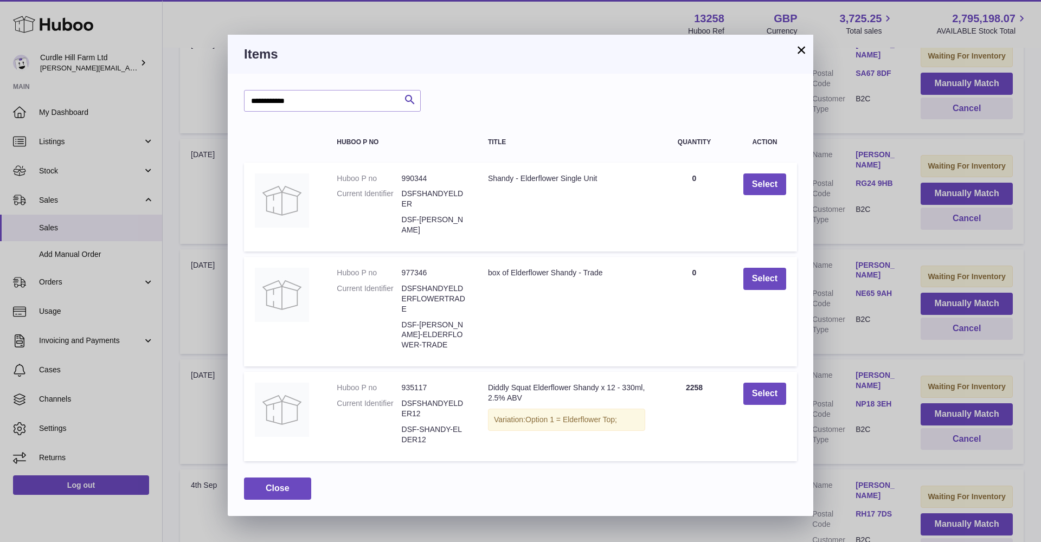
click at [752, 387] on button "Select" at bounding box center [765, 394] width 43 height 22
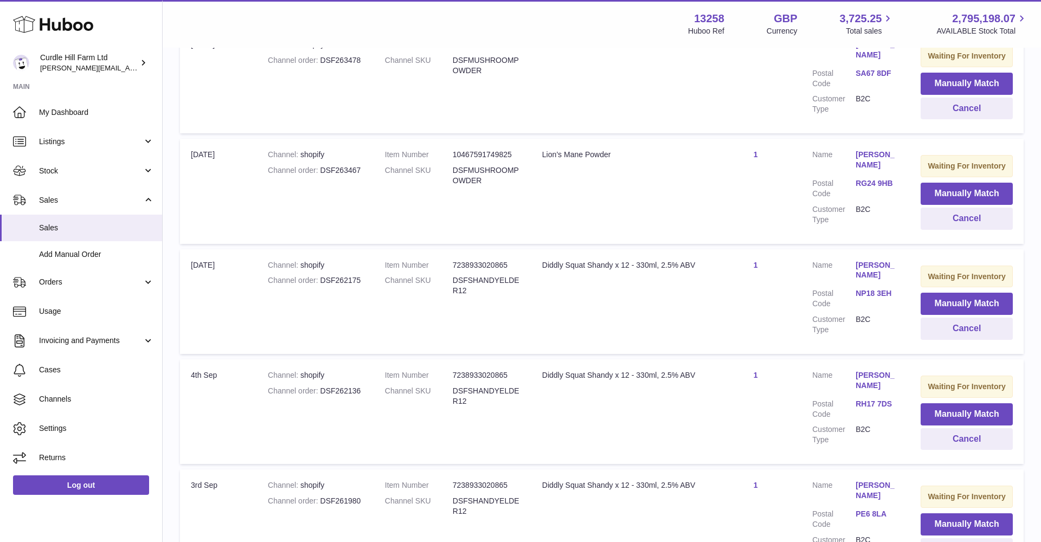
click at [945, 297] on button "Manually Match" at bounding box center [967, 304] width 92 height 22
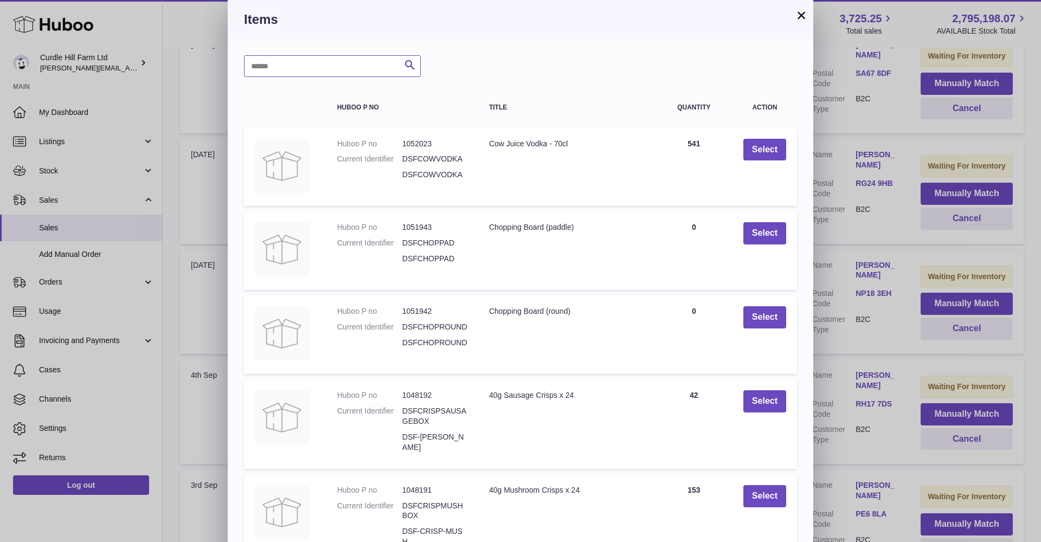
click at [332, 71] on input "text" at bounding box center [332, 66] width 177 height 22
type input "**********"
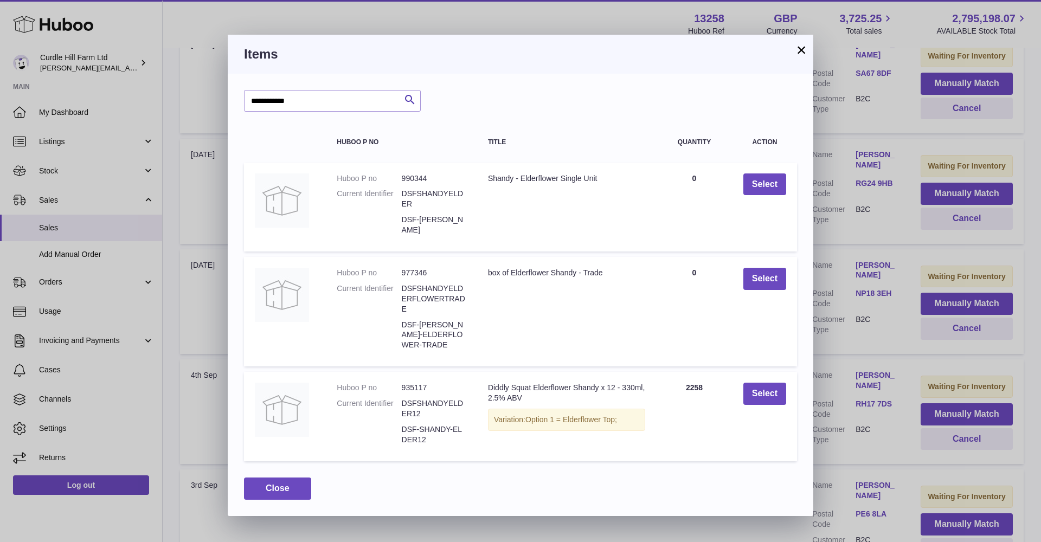
click at [772, 394] on button "Select" at bounding box center [765, 394] width 43 height 22
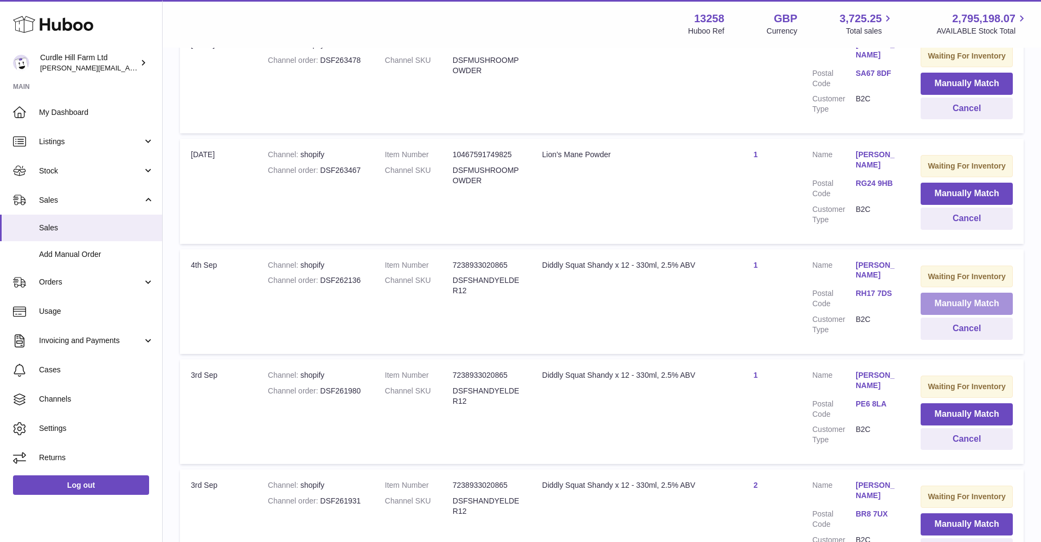
click at [947, 299] on button "Manually Match" at bounding box center [967, 304] width 92 height 22
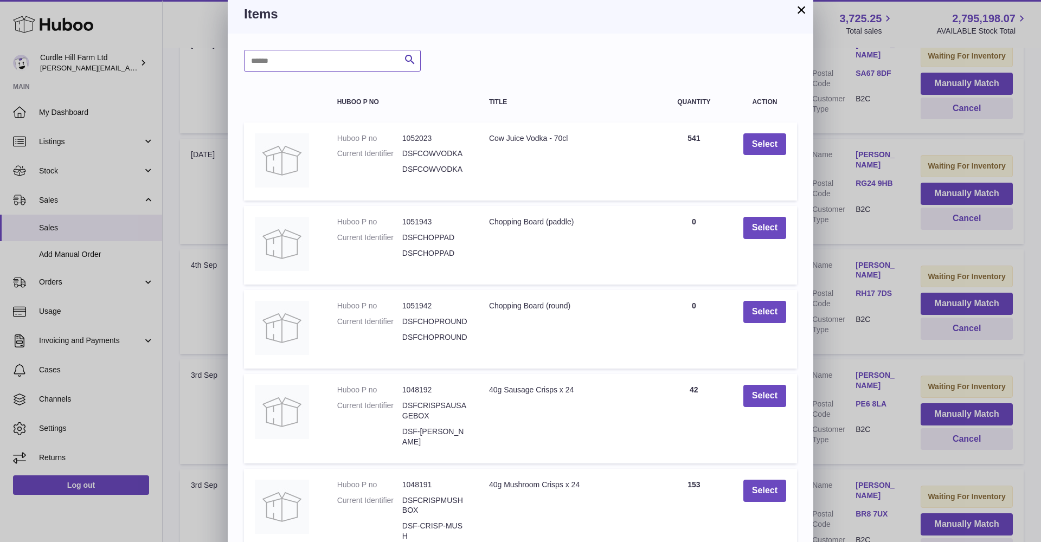
click at [334, 66] on input "text" at bounding box center [332, 61] width 177 height 22
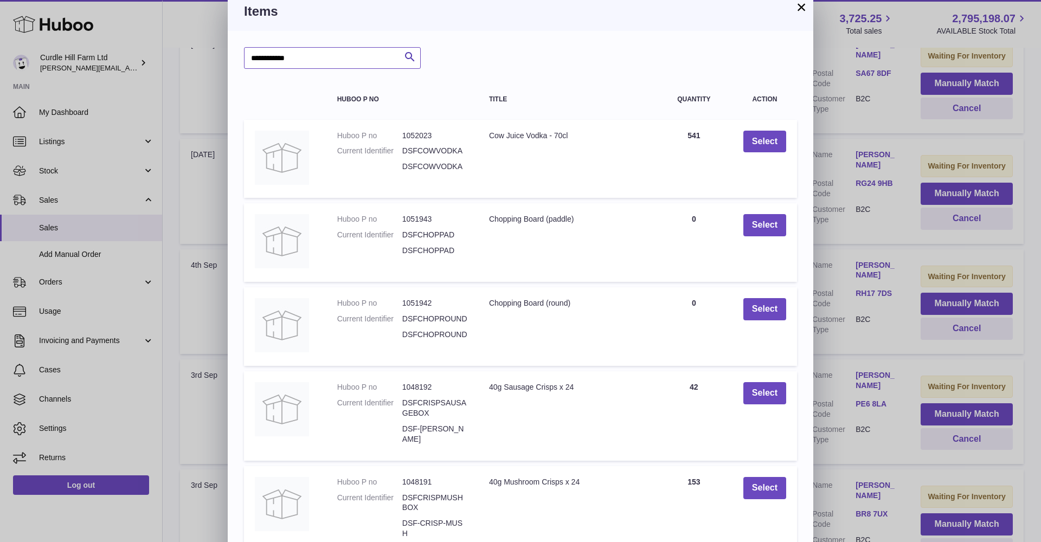
type input "**********"
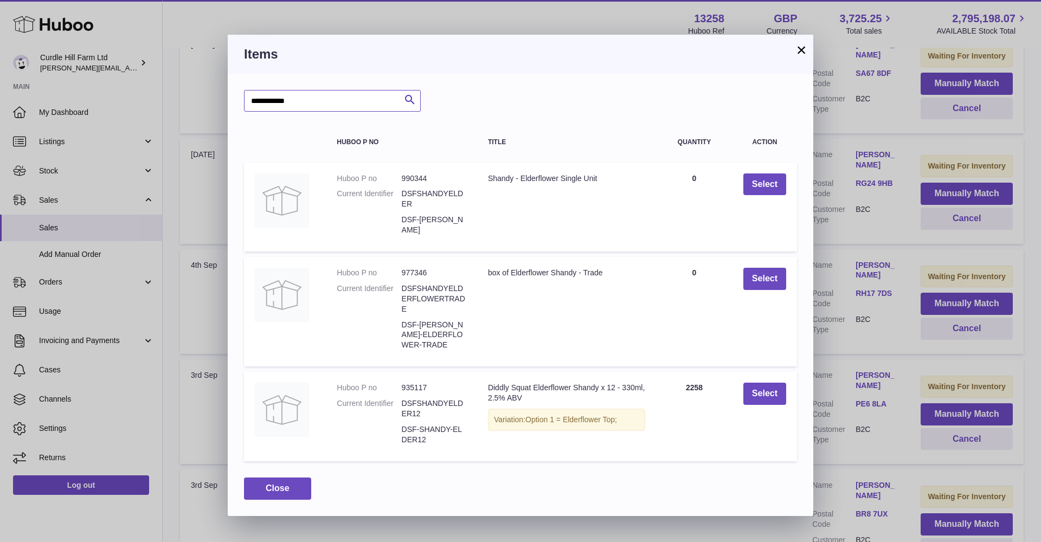
scroll to position [1, 0]
click at [771, 383] on button "Select" at bounding box center [765, 394] width 43 height 22
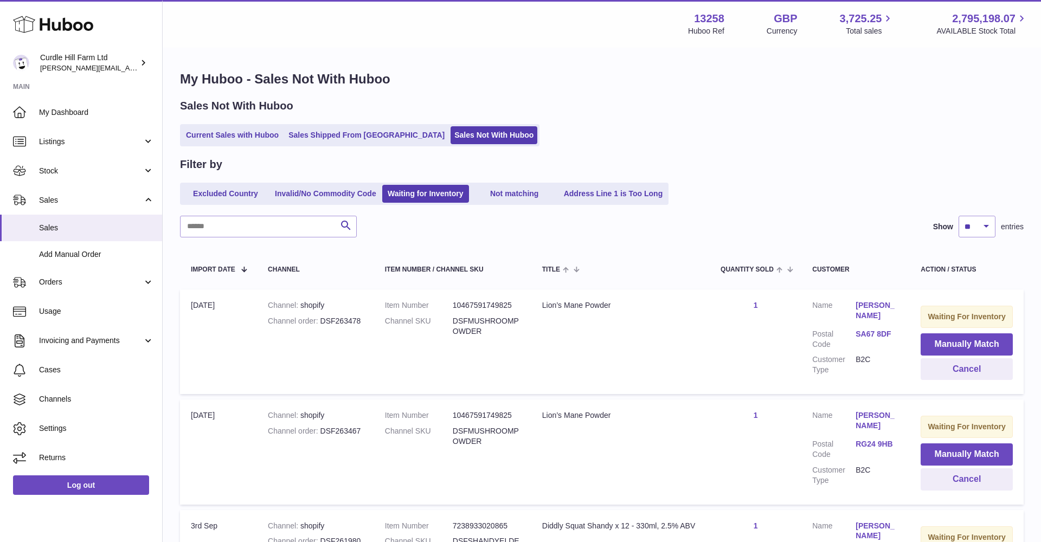
scroll to position [0, 0]
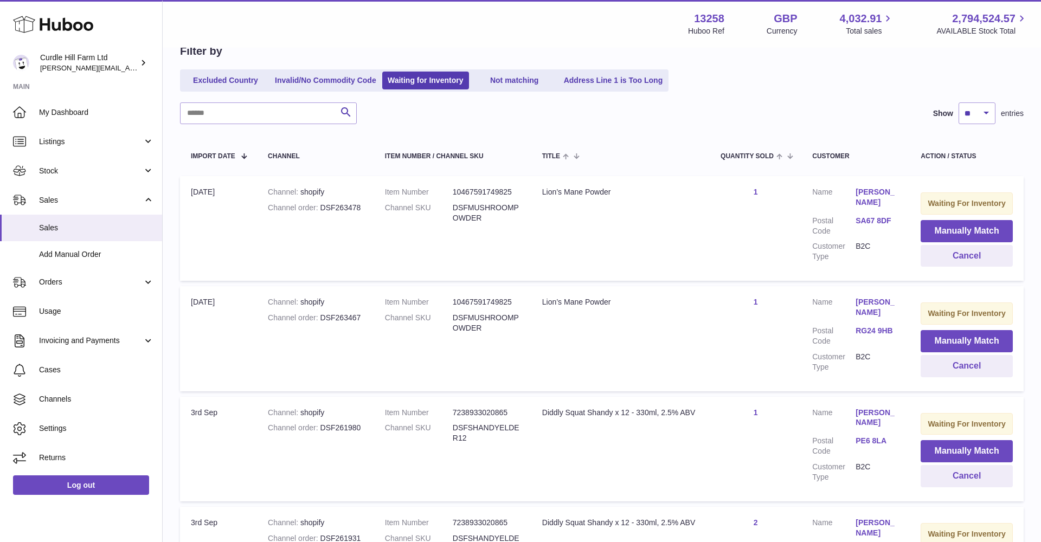
scroll to position [175, 0]
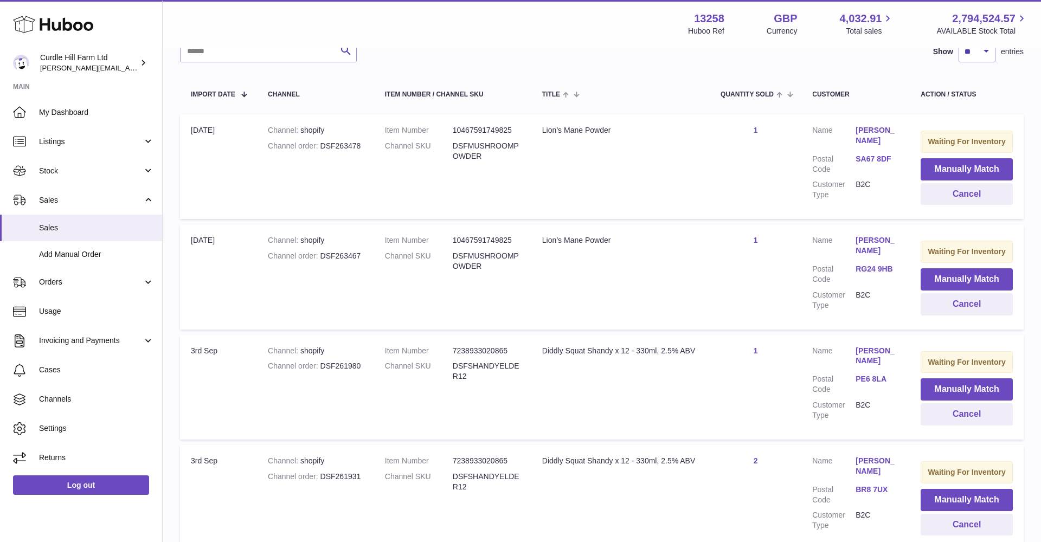
drag, startPoint x: 968, startPoint y: 372, endPoint x: 918, endPoint y: 366, distance: 50.2
click at [968, 379] on button "Manually Match" at bounding box center [967, 390] width 92 height 22
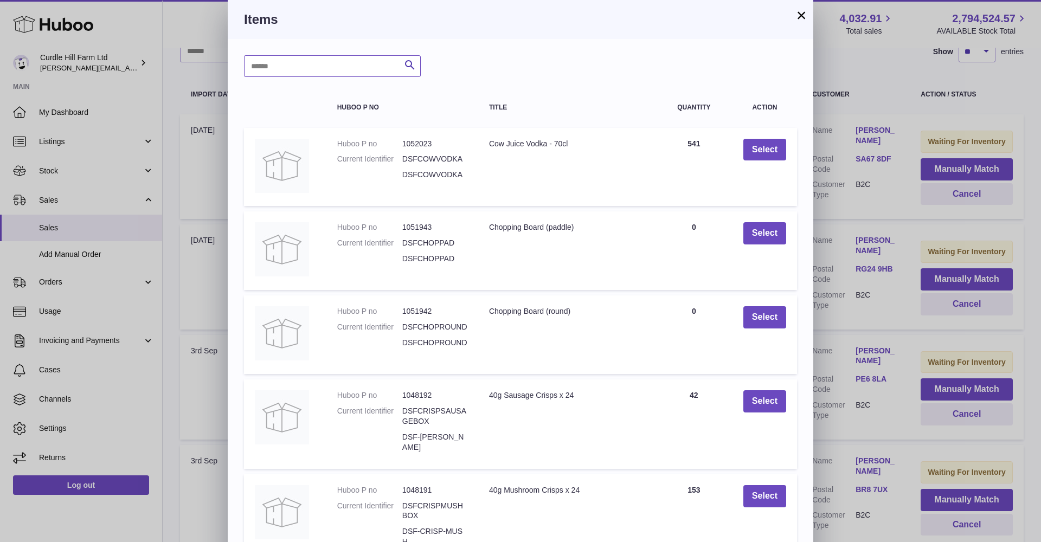
click at [323, 64] on input "text" at bounding box center [332, 66] width 177 height 22
type input "**********"
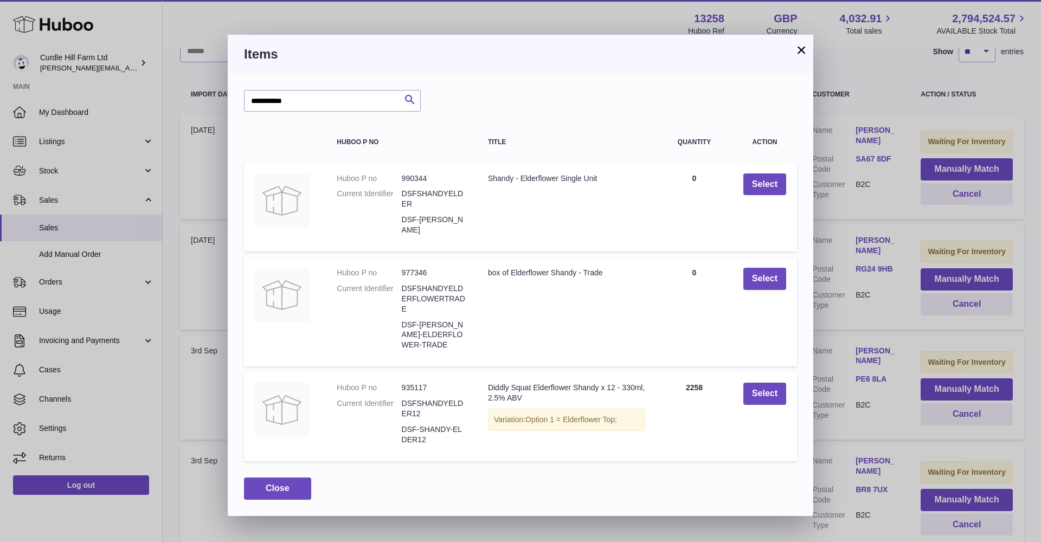
click at [754, 386] on button "Select" at bounding box center [765, 394] width 43 height 22
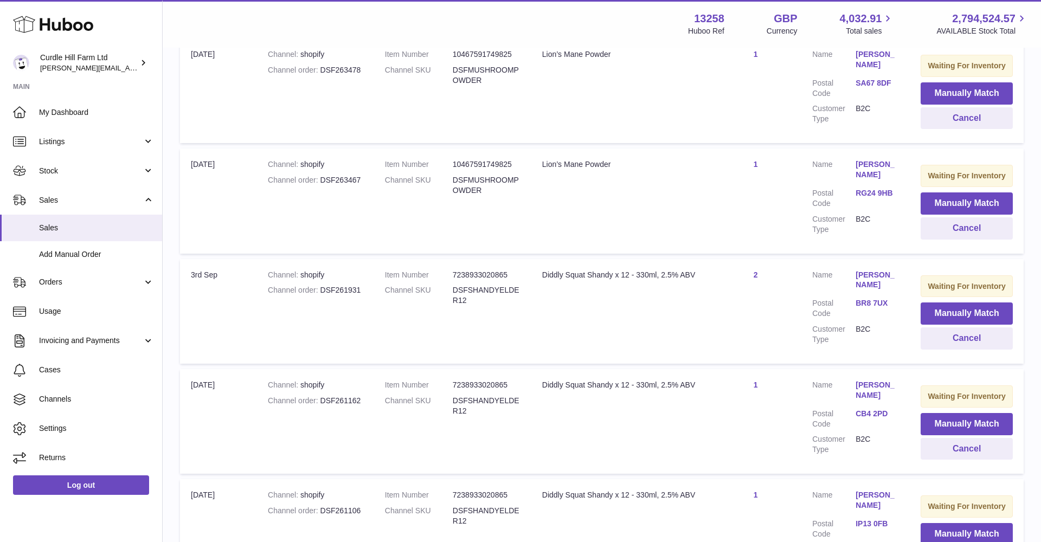
scroll to position [253, 0]
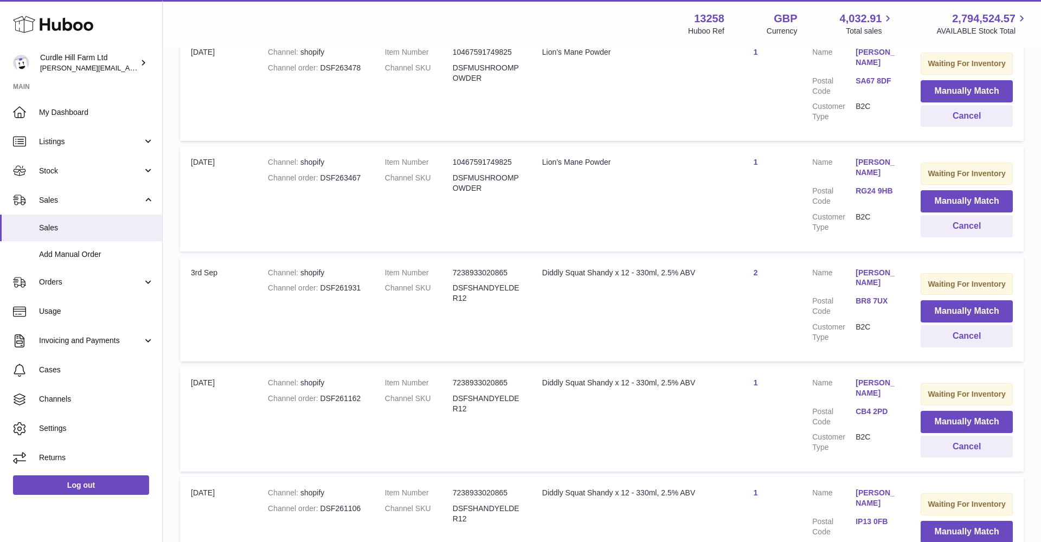
click at [940, 303] on button "Manually Match" at bounding box center [967, 311] width 92 height 22
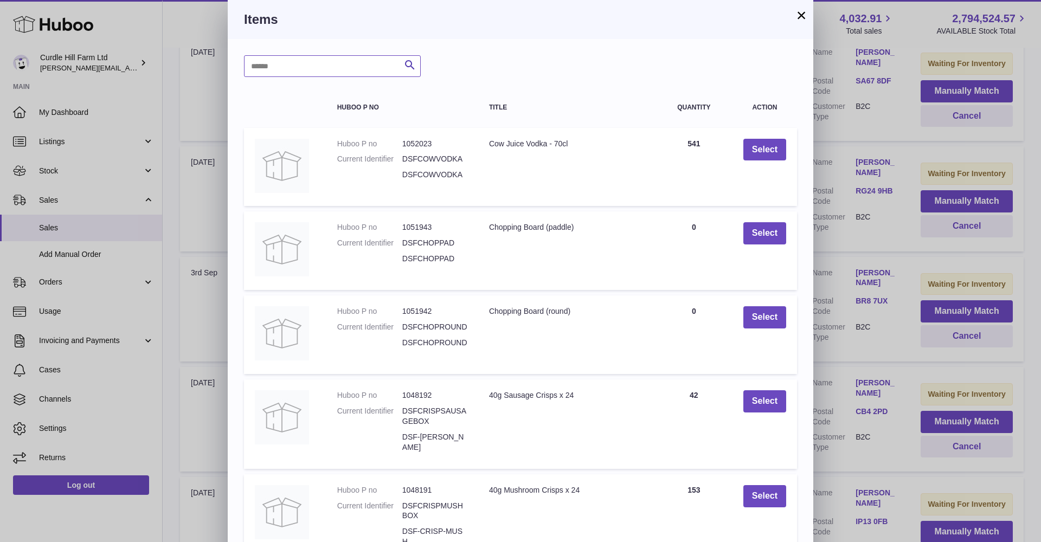
click at [313, 60] on input "text" at bounding box center [332, 66] width 177 height 22
type input "**********"
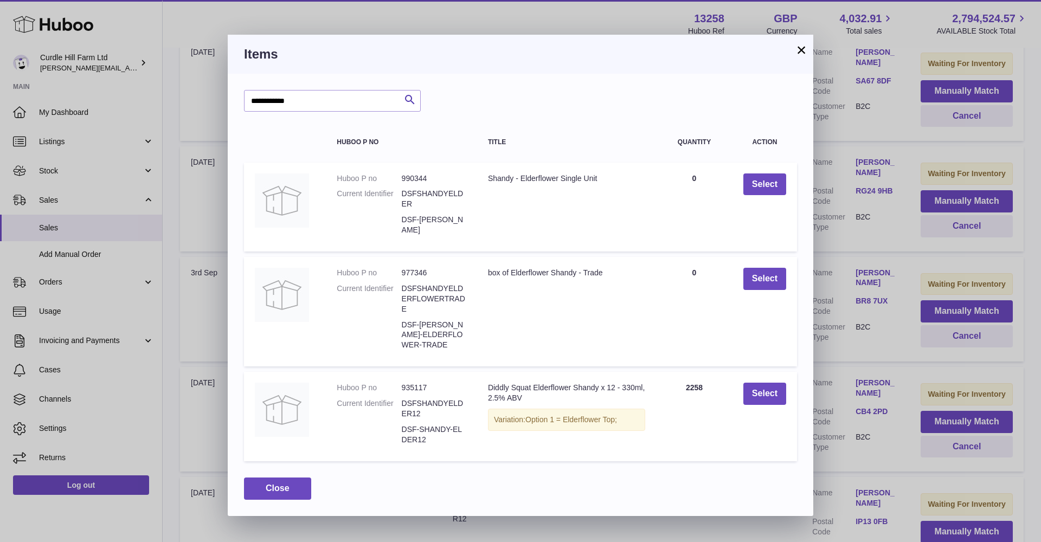
drag, startPoint x: 774, startPoint y: 386, endPoint x: 767, endPoint y: 389, distance: 7.3
click at [774, 386] on button "Select" at bounding box center [765, 394] width 43 height 22
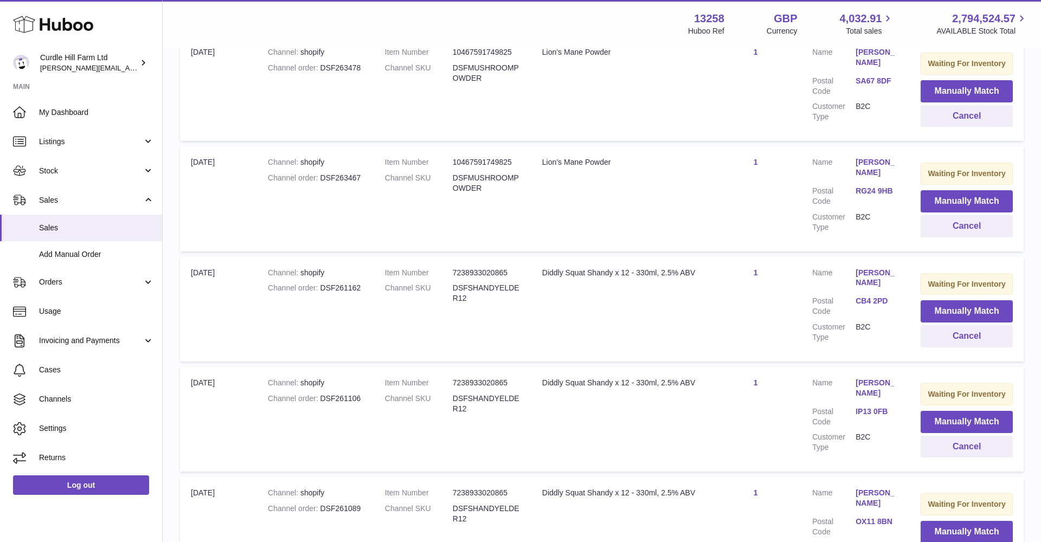
click at [938, 310] on button "Manually Match" at bounding box center [967, 311] width 92 height 22
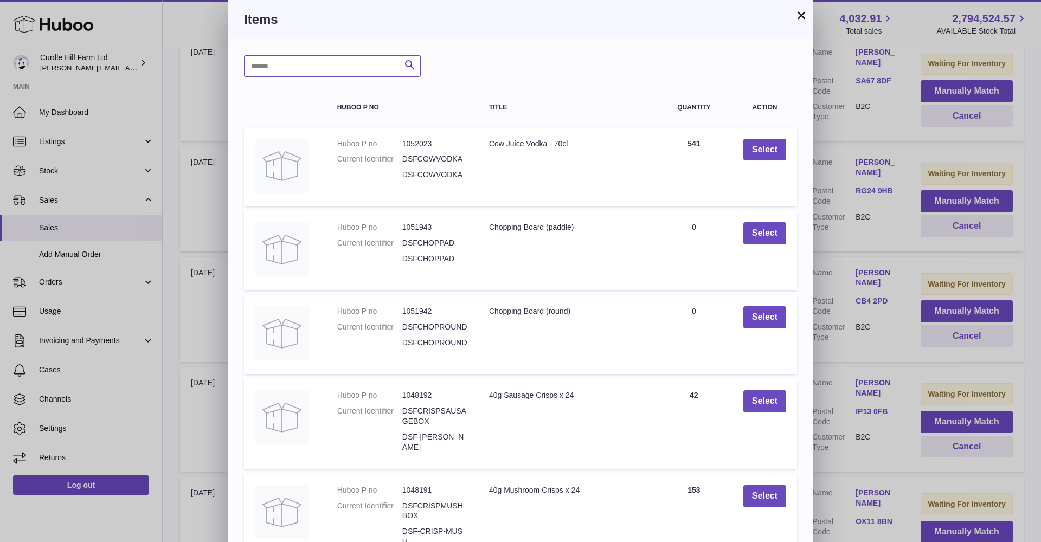
click at [284, 62] on input "text" at bounding box center [332, 66] width 177 height 22
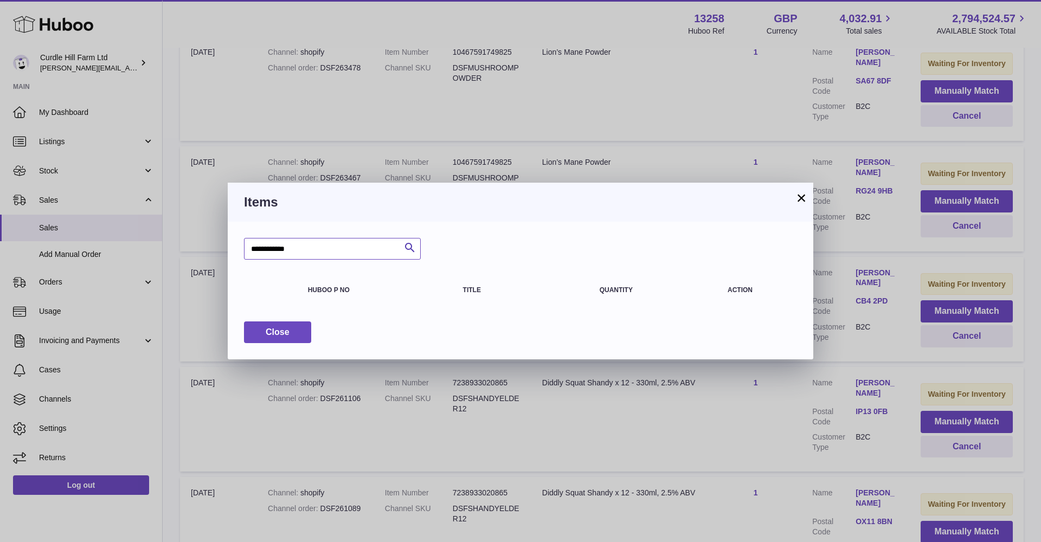
type input "**********"
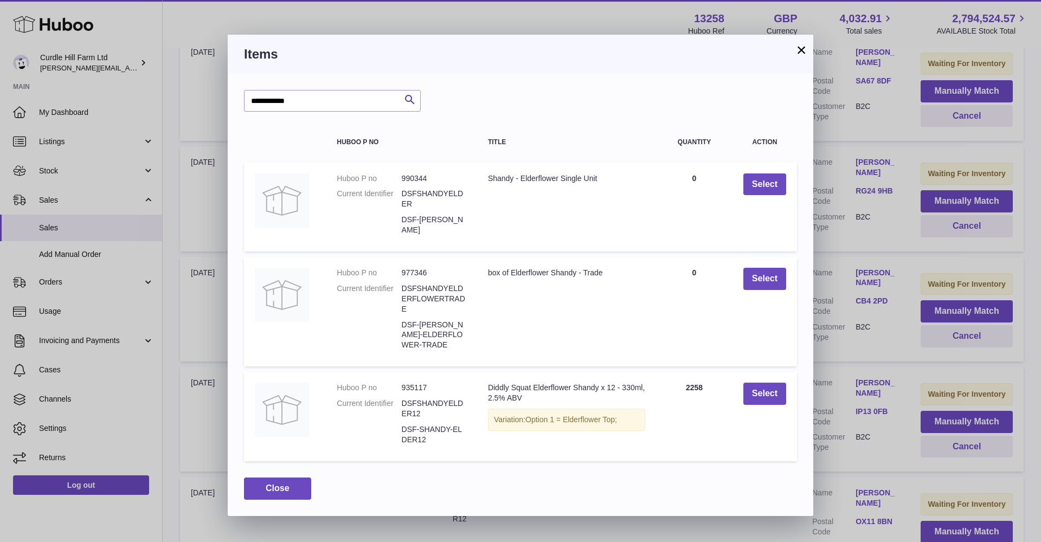
click at [749, 385] on button "Select" at bounding box center [765, 394] width 43 height 22
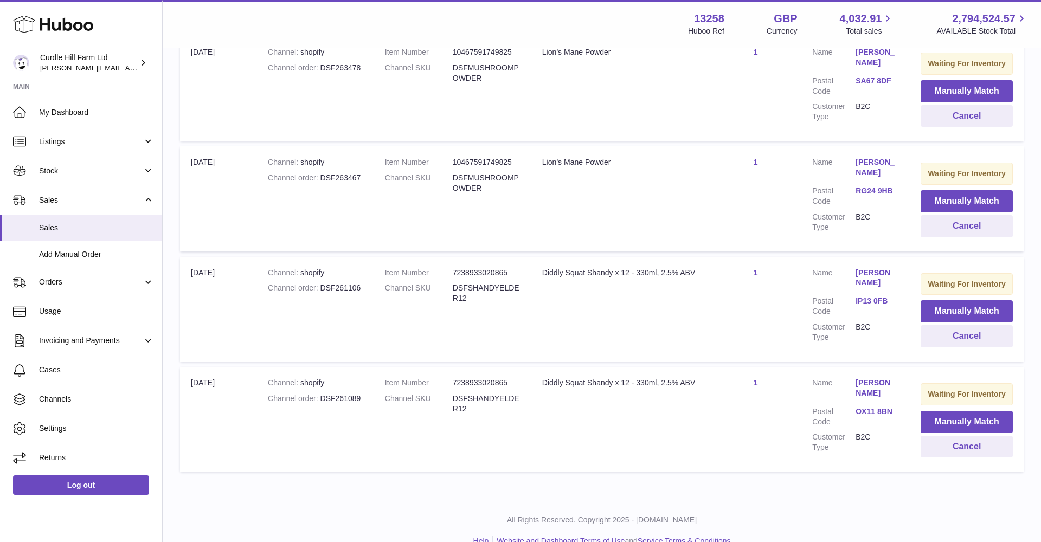
click at [954, 300] on button "Manually Match" at bounding box center [967, 311] width 92 height 22
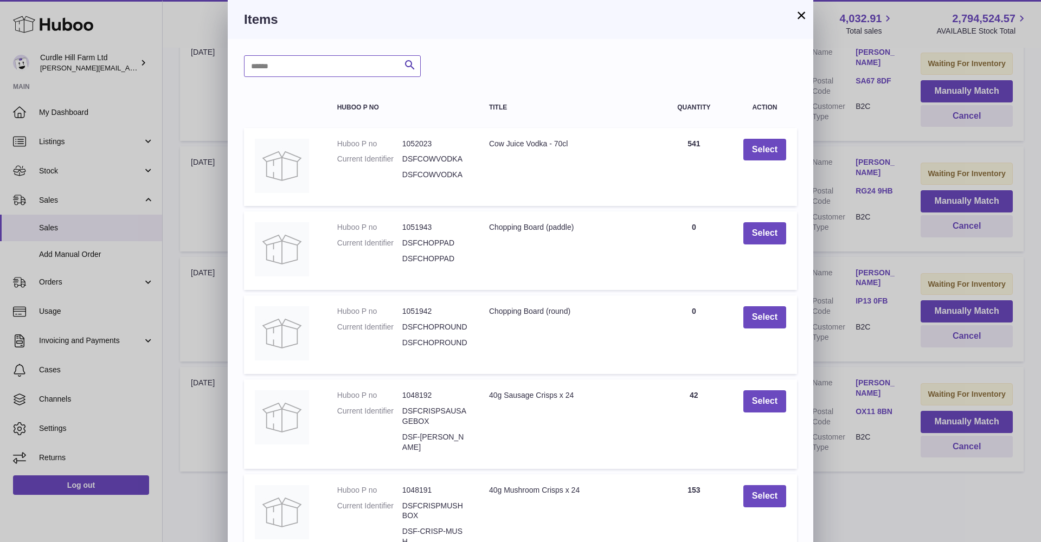
click at [281, 67] on input "text" at bounding box center [332, 66] width 177 height 22
type input "**********"
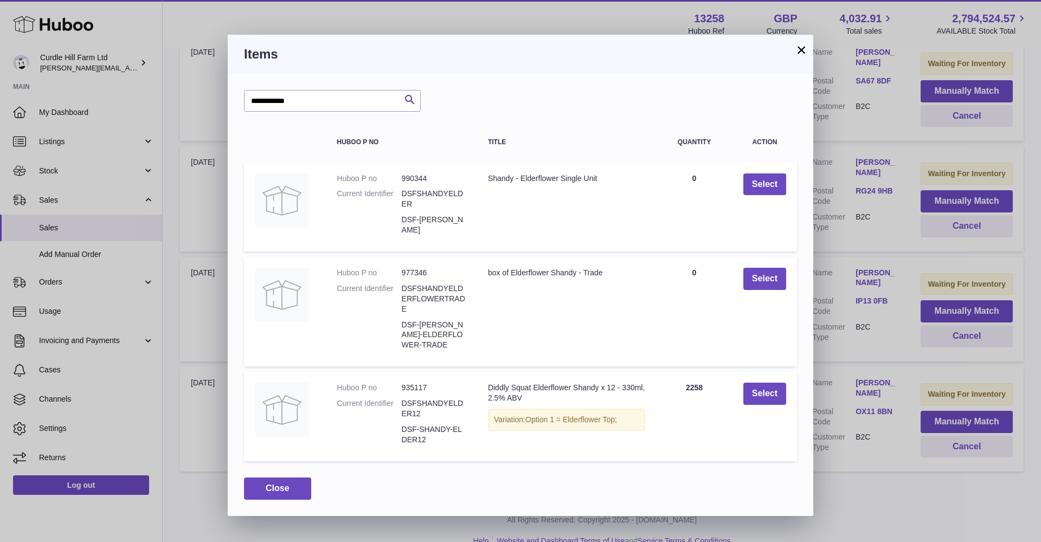
click at [770, 390] on button "Select" at bounding box center [765, 394] width 43 height 22
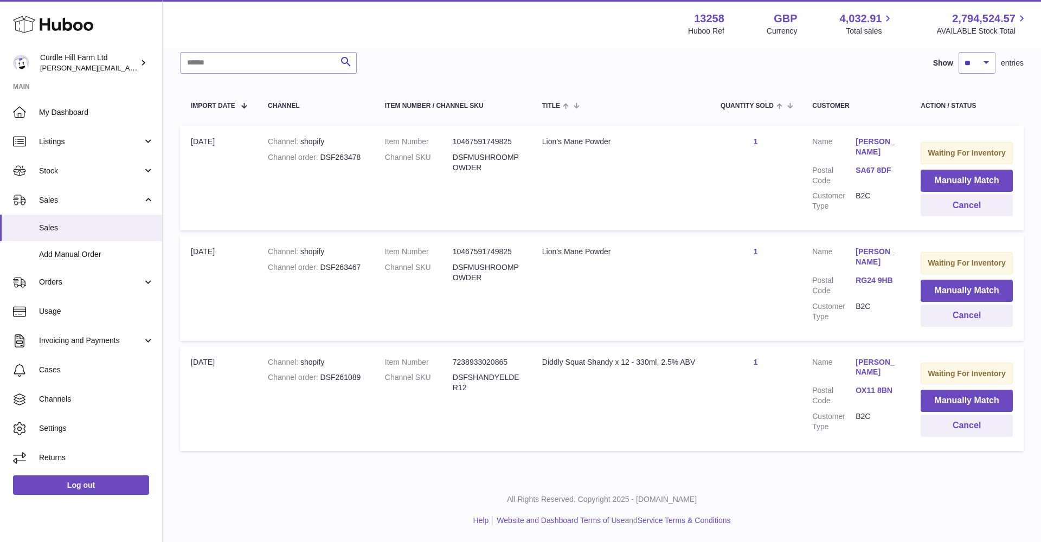
scroll to position [151, 0]
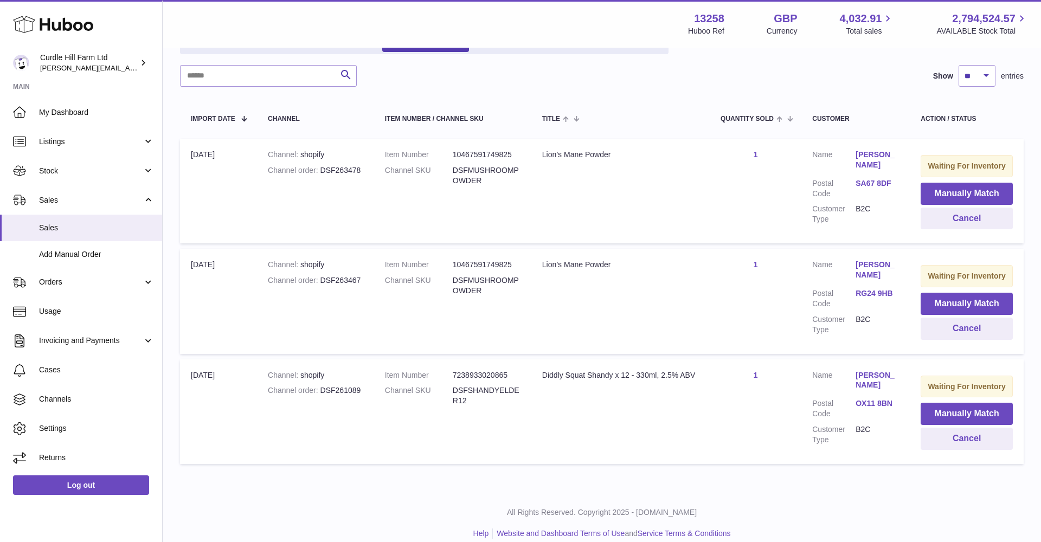
drag, startPoint x: 944, startPoint y: 409, endPoint x: 860, endPoint y: 402, distance: 84.4
click at [943, 409] on button "Manually Match" at bounding box center [967, 414] width 92 height 22
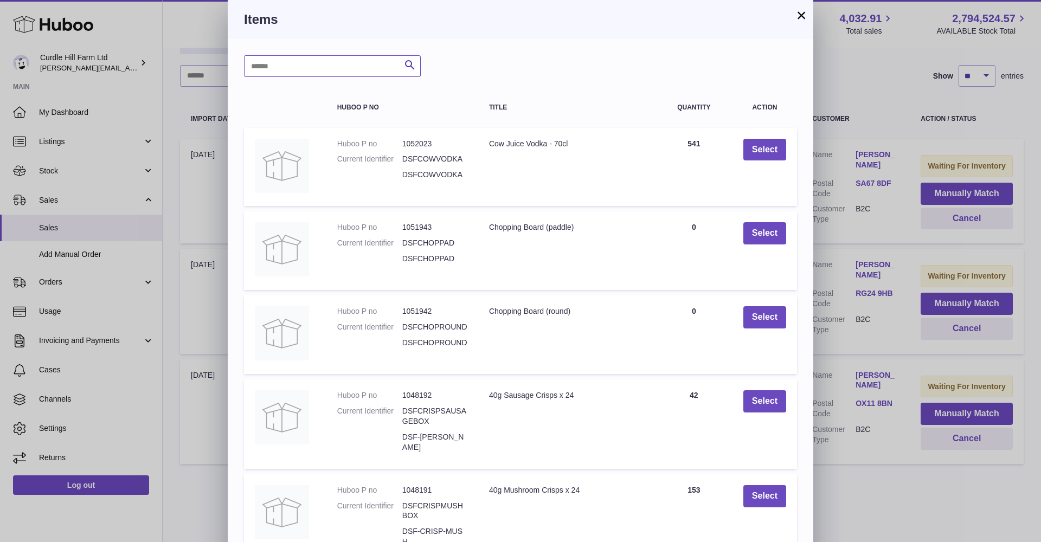
click at [256, 67] on input "text" at bounding box center [332, 66] width 177 height 22
type input "**********"
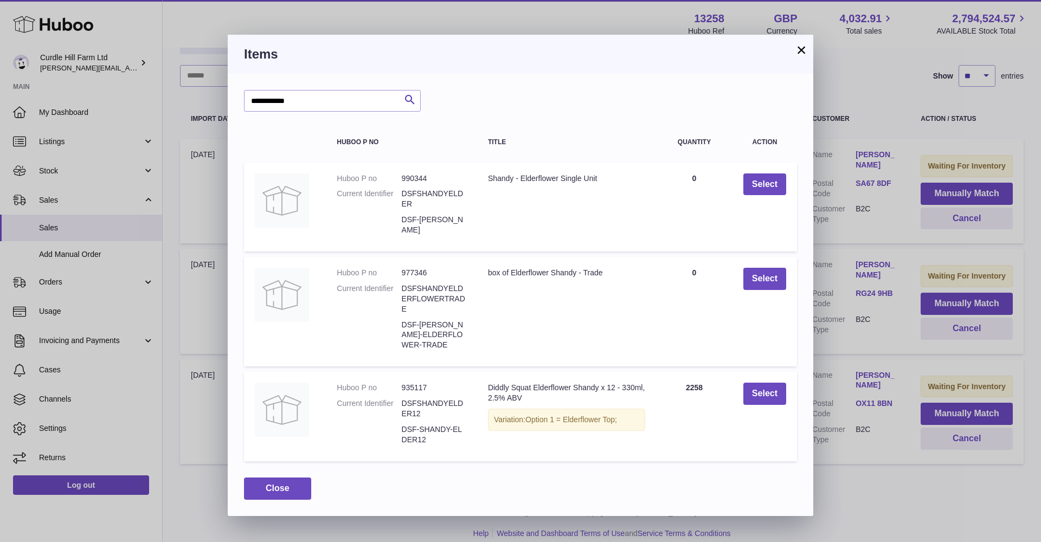
click at [757, 384] on button "Select" at bounding box center [765, 394] width 43 height 22
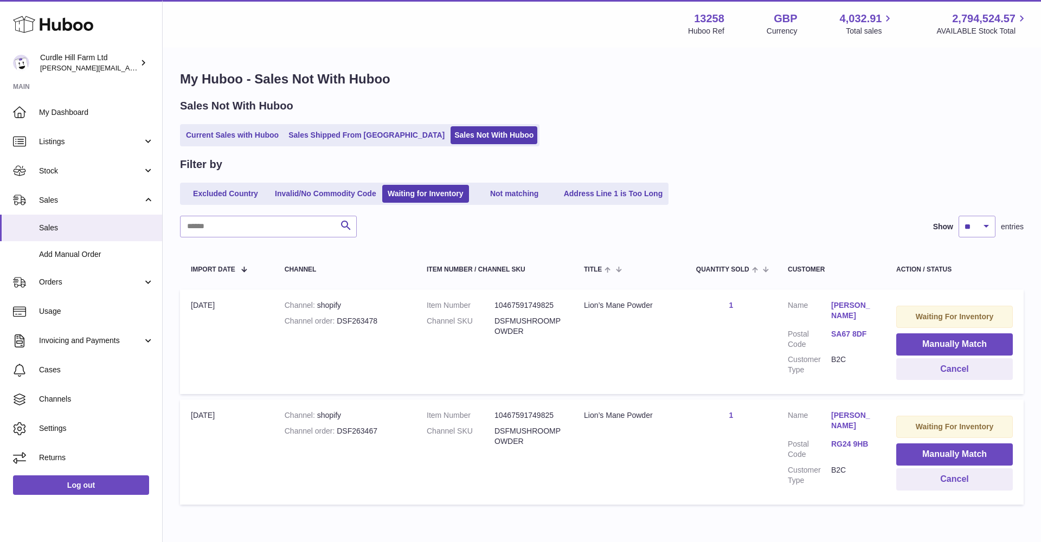
scroll to position [0, 0]
click at [41, 235] on link "Sales" at bounding box center [81, 228] width 162 height 27
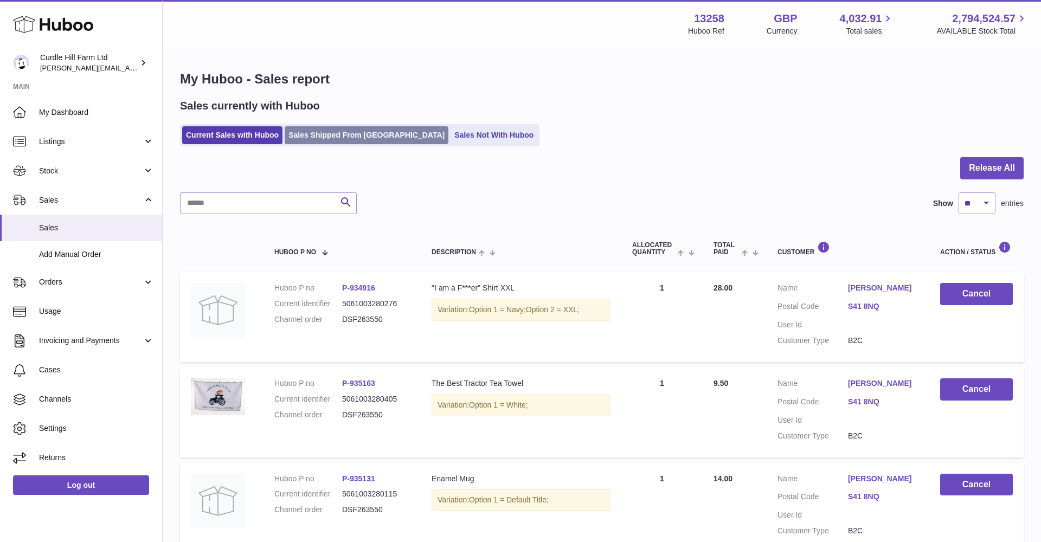
click at [318, 135] on link "Sales Shipped From [GEOGRAPHIC_DATA]" at bounding box center [367, 135] width 164 height 18
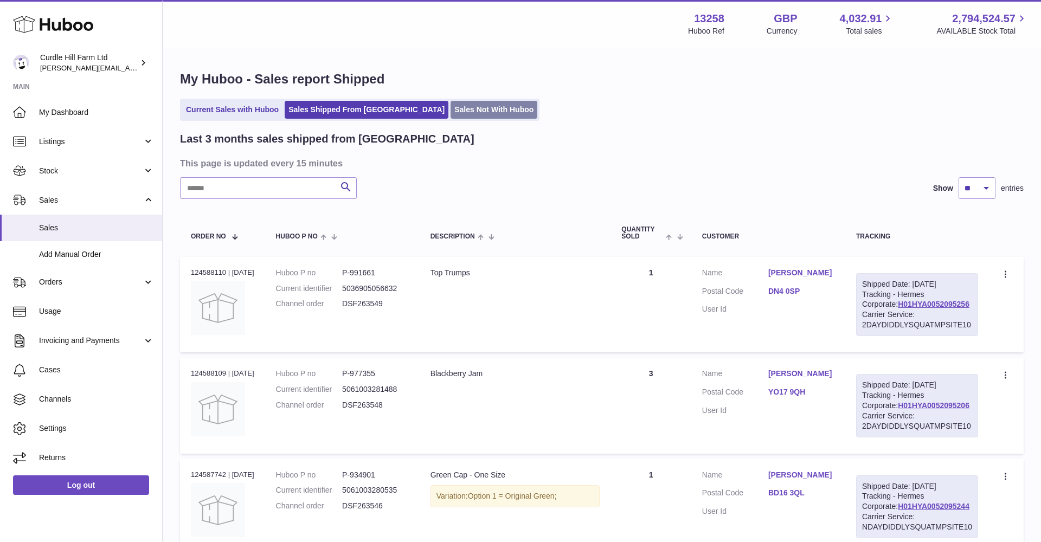
click at [451, 111] on link "Sales Not With Huboo" at bounding box center [494, 110] width 87 height 18
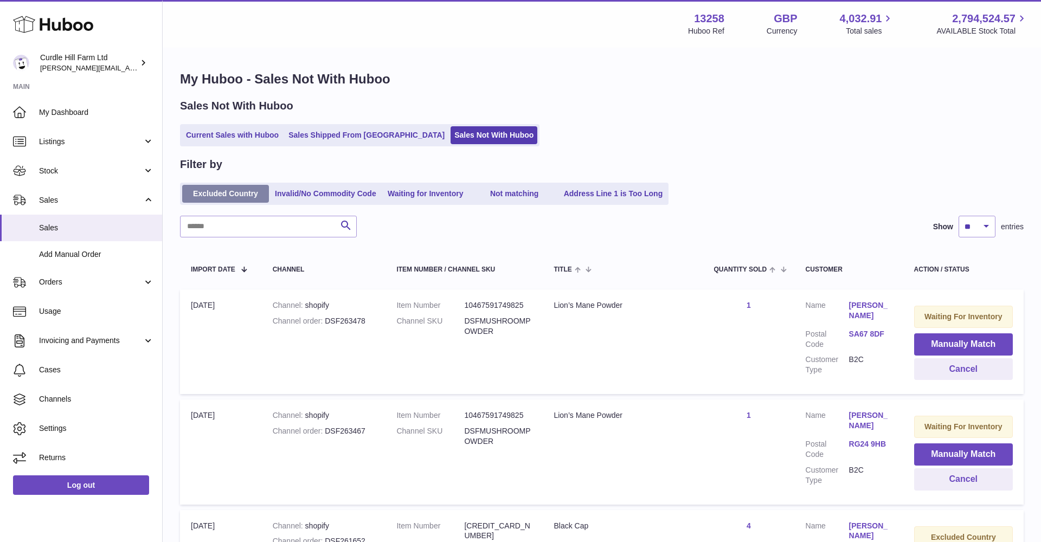
click at [225, 190] on link "Excluded Country" at bounding box center [225, 194] width 87 height 18
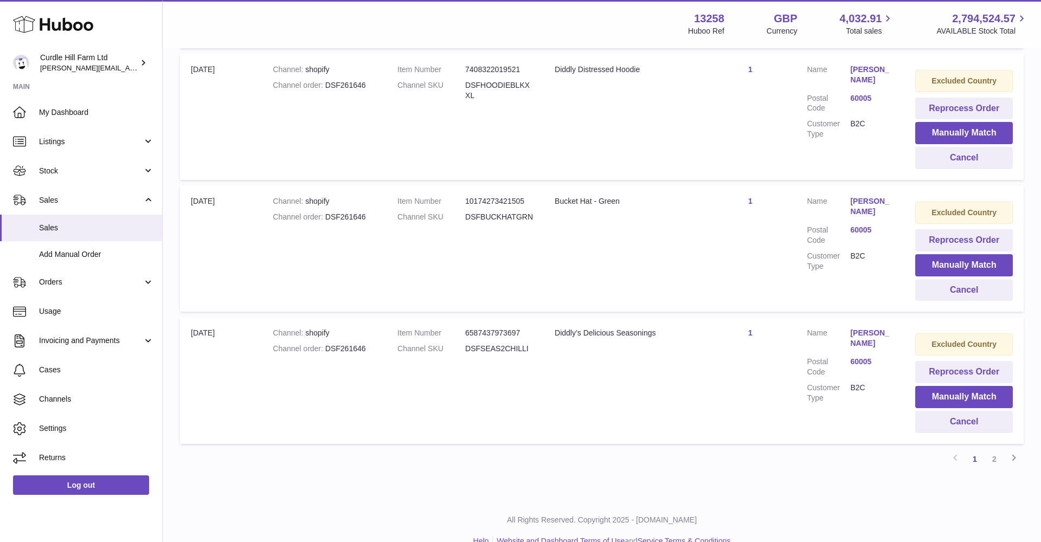
click at [997, 450] on link "2" at bounding box center [995, 460] width 20 height 20
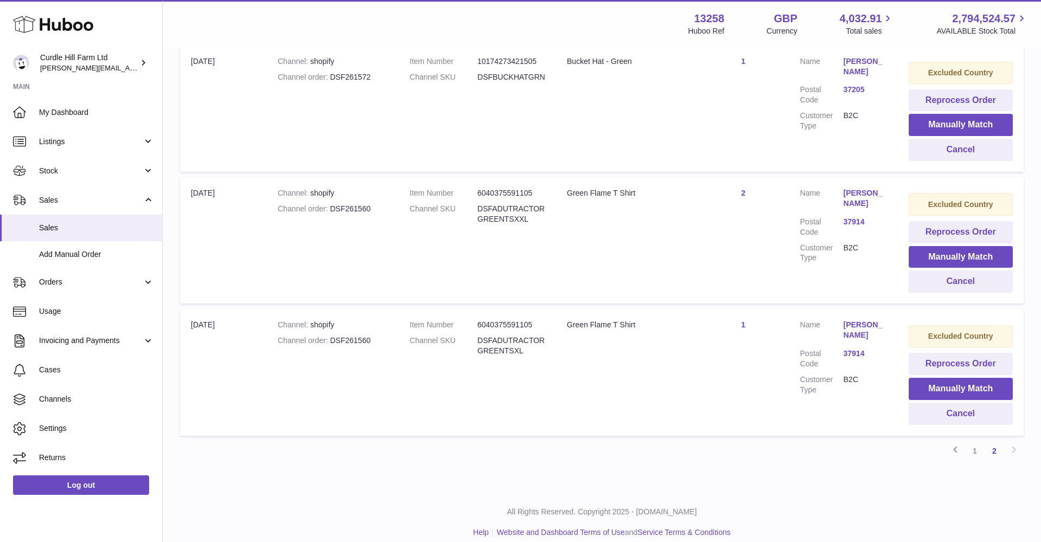
scroll to position [639, 0]
click at [864, 321] on link "[PERSON_NAME]" at bounding box center [865, 331] width 43 height 21
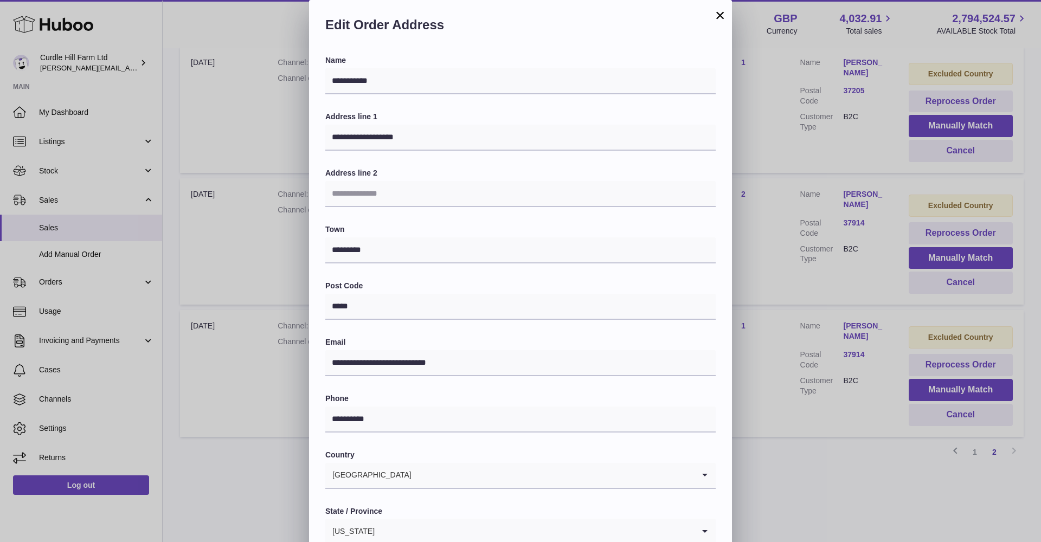
scroll to position [0, 0]
click at [726, 13] on button "×" at bounding box center [720, 15] width 13 height 13
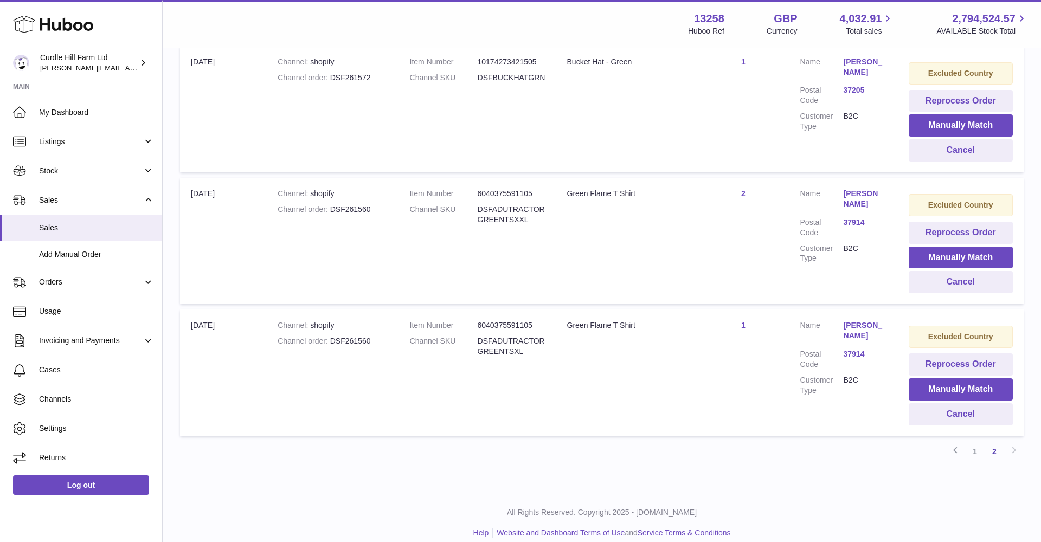
scroll to position [639, 0]
drag, startPoint x: 347, startPoint y: 332, endPoint x: 369, endPoint y: 330, distance: 21.9
click at [381, 337] on div "Channel order DSF261560" at bounding box center [333, 342] width 110 height 10
copy div "DSF261560"
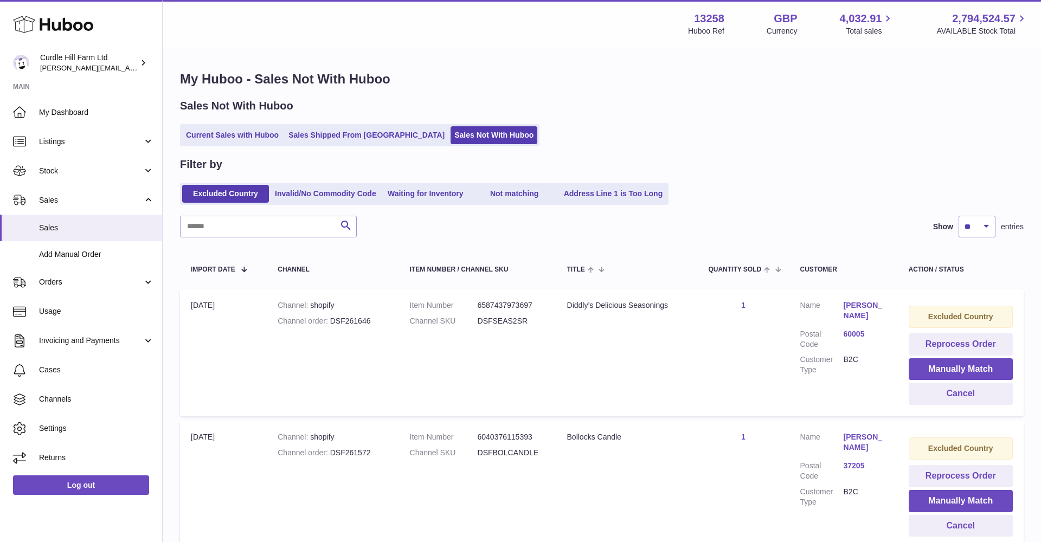
scroll to position [0, 0]
drag, startPoint x: 81, startPoint y: 286, endPoint x: 82, endPoint y: 298, distance: 11.5
click at [81, 286] on link "Orders" at bounding box center [81, 282] width 162 height 29
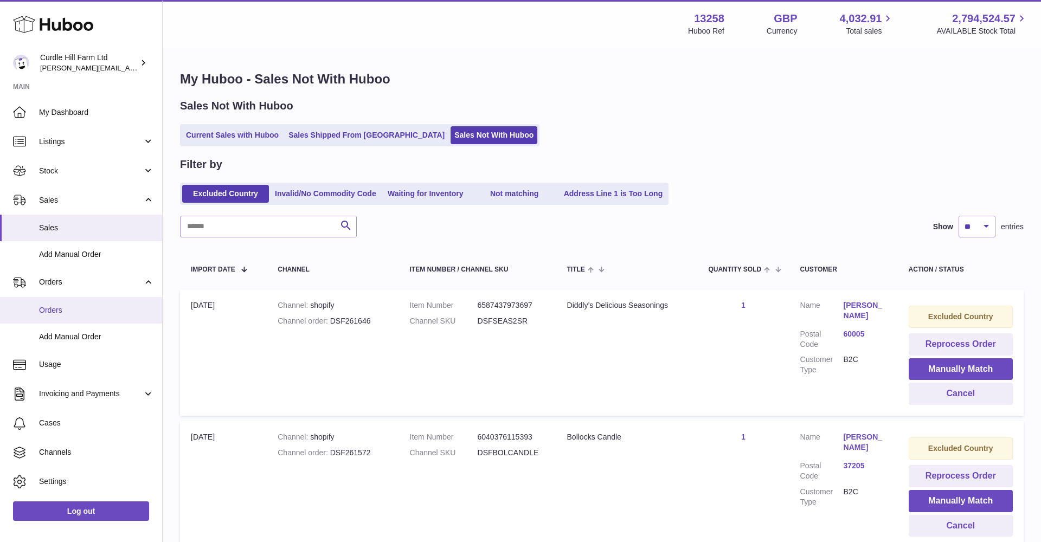
click at [80, 305] on span "Orders" at bounding box center [96, 310] width 115 height 10
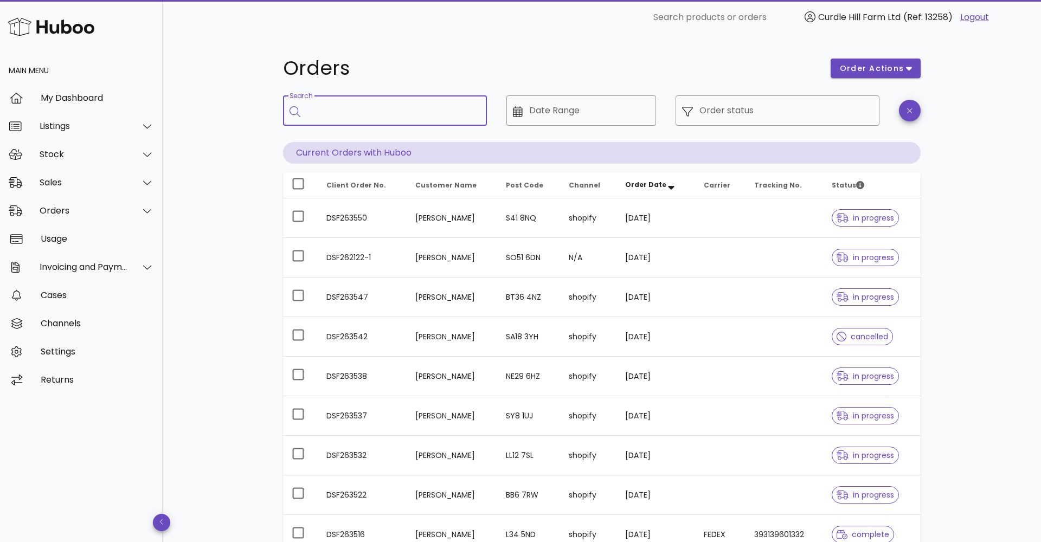
drag, startPoint x: 338, startPoint y: 112, endPoint x: 323, endPoint y: 94, distance: 23.9
click at [330, 98] on div "Search" at bounding box center [392, 110] width 171 height 30
click at [310, 112] on input "Search" at bounding box center [392, 110] width 171 height 17
paste input "*********"
type input "*********"
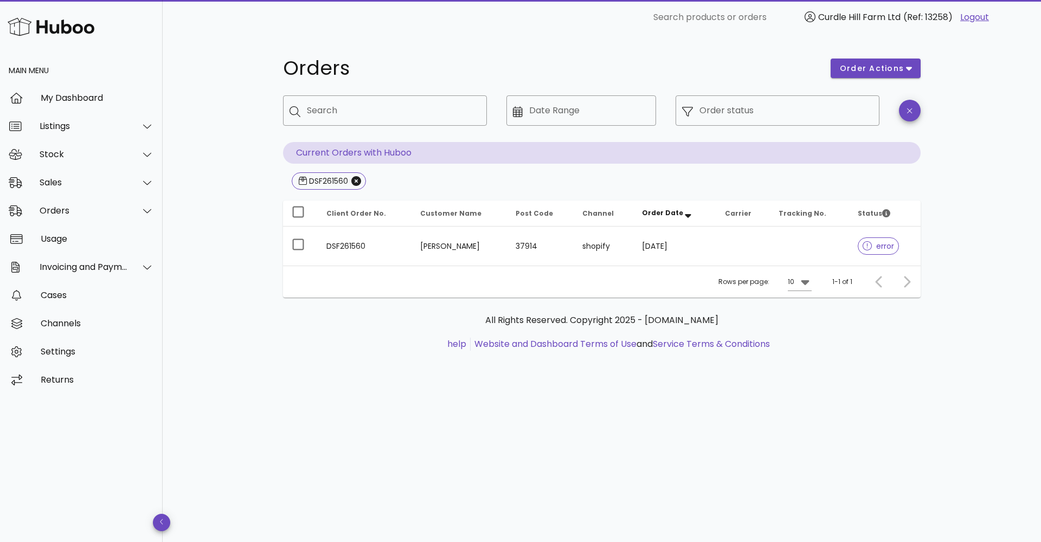
click at [485, 267] on div "Rows per page: 10 1-1 of 1" at bounding box center [602, 282] width 638 height 32
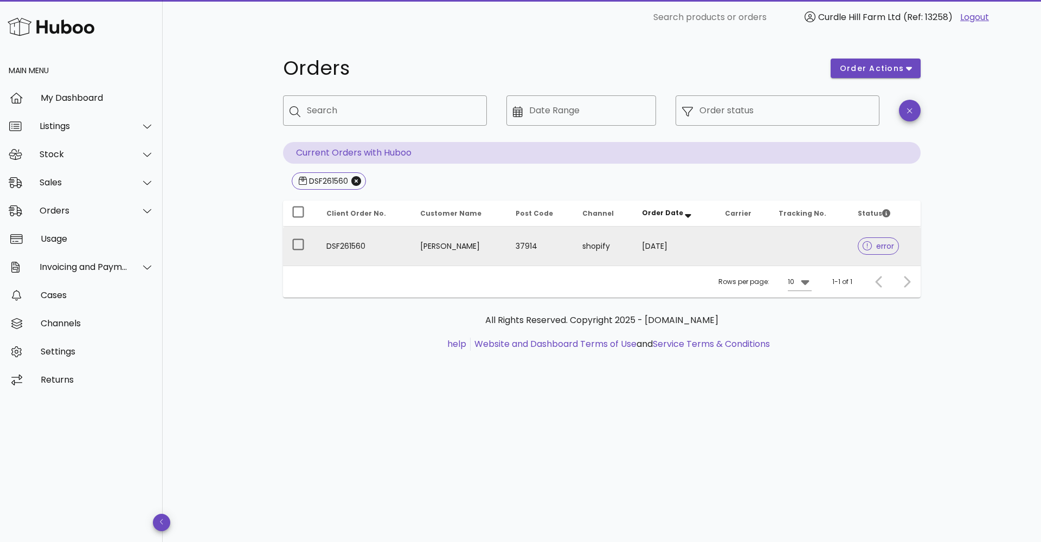
click at [484, 254] on td "James Jones" at bounding box center [460, 246] width 96 height 39
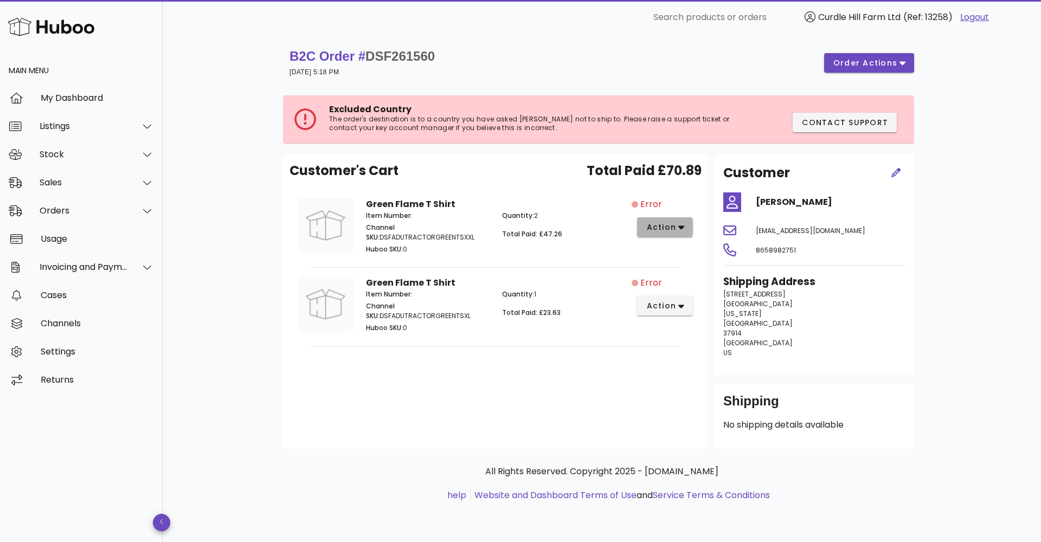
click at [678, 230] on span "action" at bounding box center [665, 227] width 39 height 11
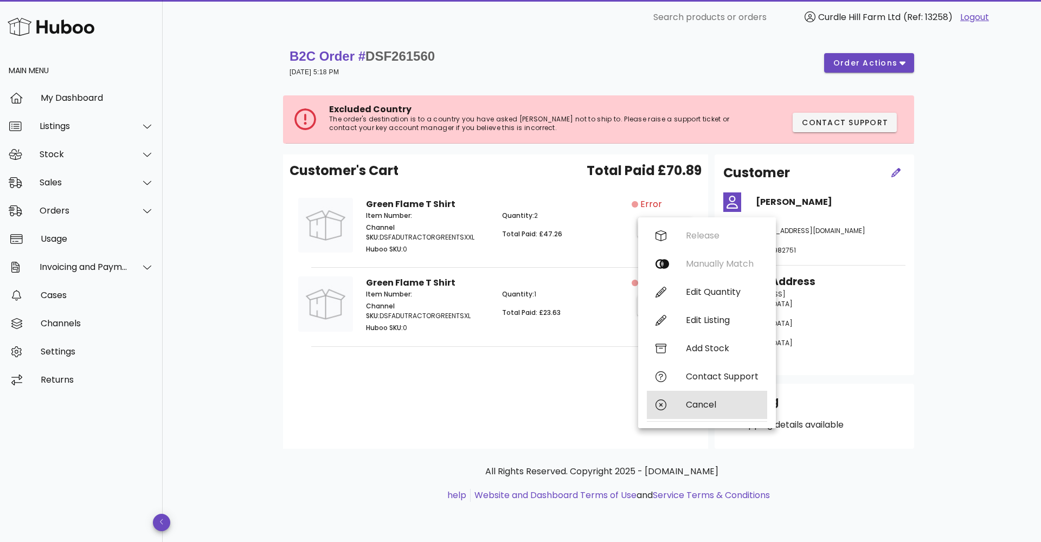
click at [697, 405] on div "Cancel" at bounding box center [722, 405] width 73 height 10
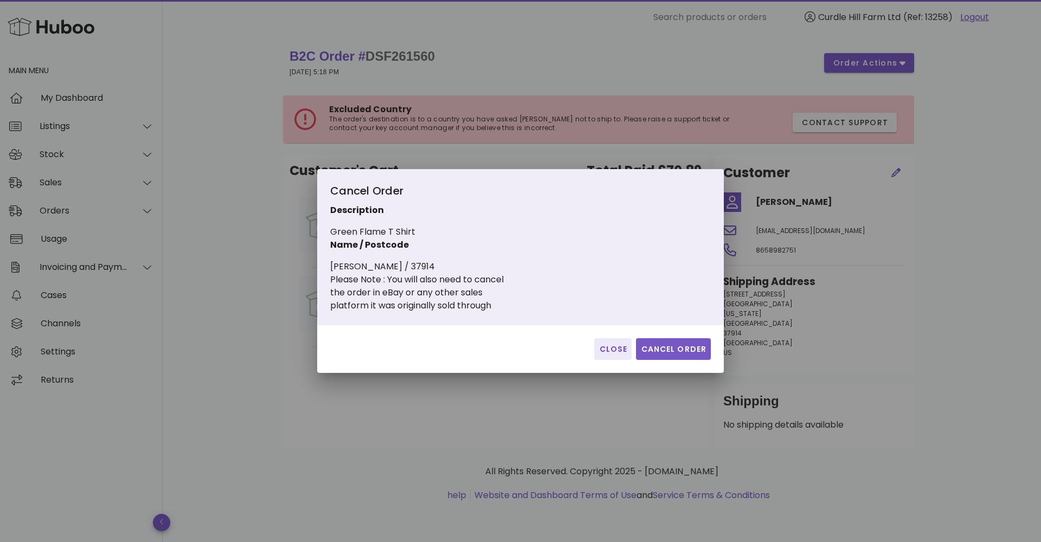
click at [674, 346] on span "Cancel Order" at bounding box center [673, 349] width 66 height 11
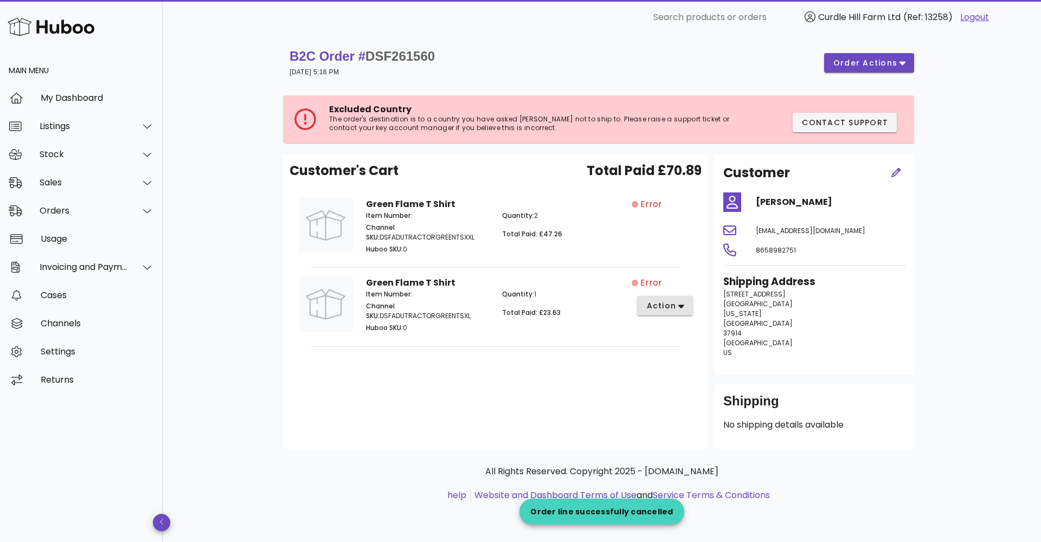
click at [668, 311] on span "action" at bounding box center [661, 305] width 30 height 11
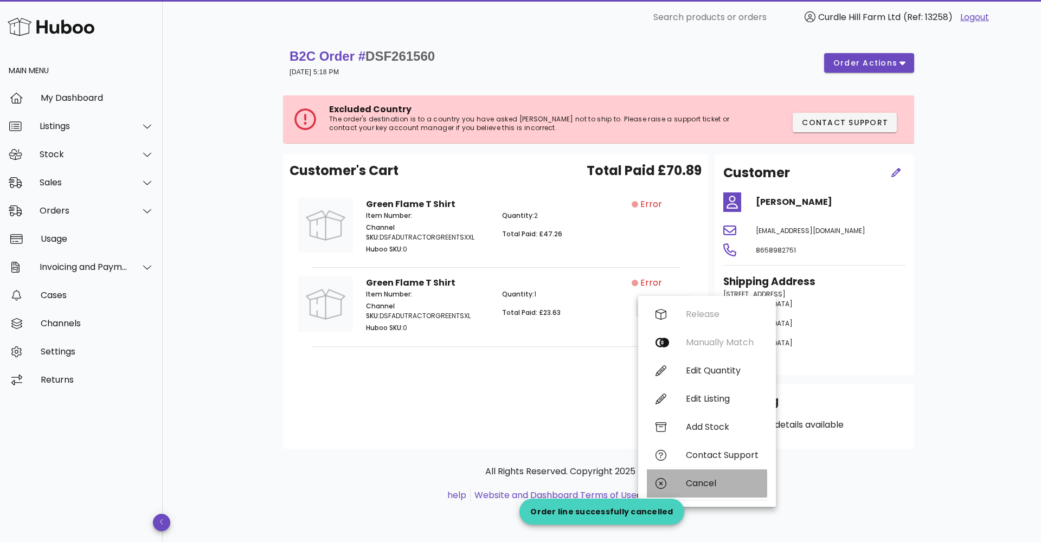
click at [703, 482] on div "Cancel" at bounding box center [722, 483] width 73 height 10
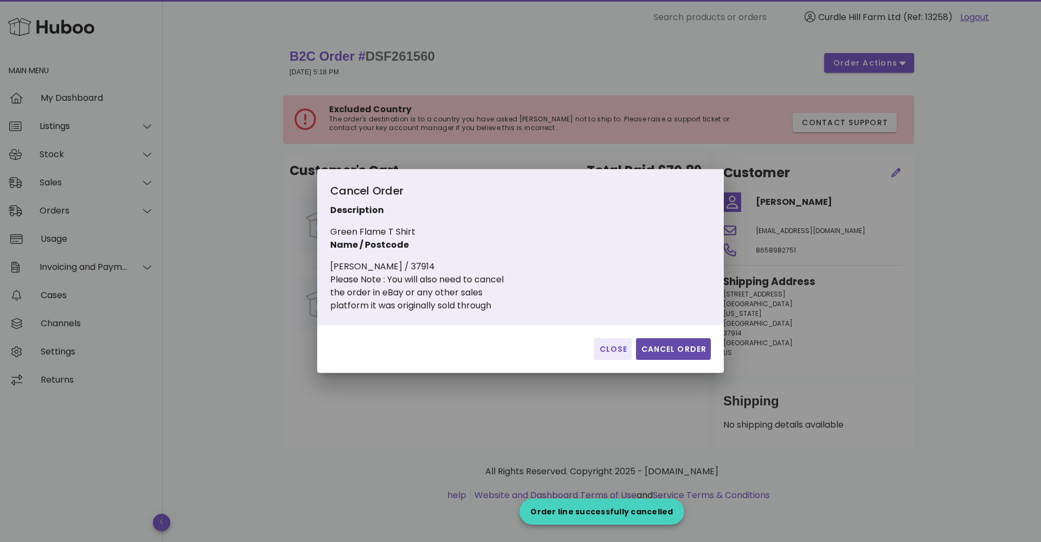
click at [662, 340] on button "Cancel Order" at bounding box center [673, 349] width 75 height 22
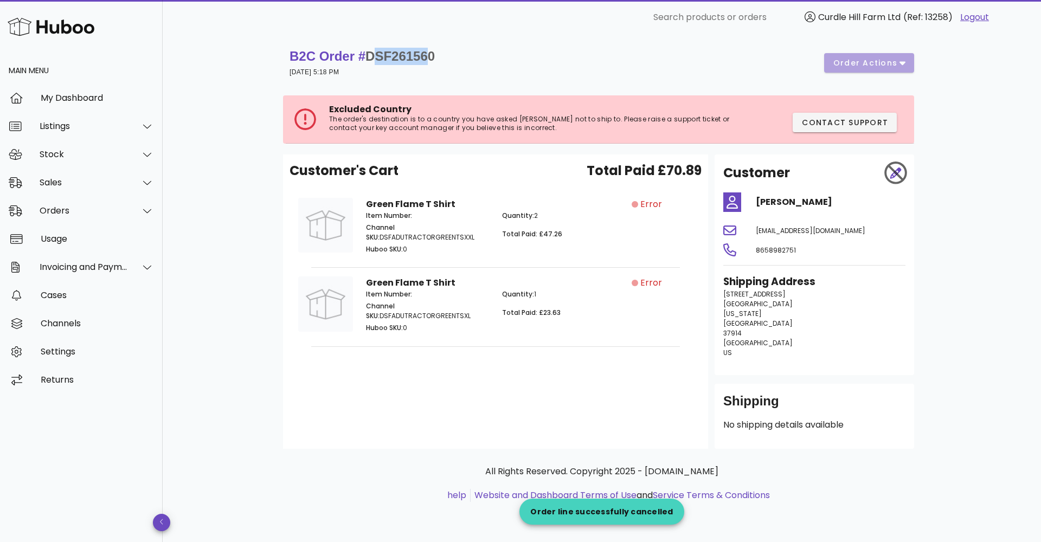
drag, startPoint x: 420, startPoint y: 52, endPoint x: 444, endPoint y: 54, distance: 23.4
click at [381, 52] on span "DSF261560" at bounding box center [400, 56] width 69 height 15
click at [444, 54] on div "B2C Order # DSF261560 01 September 2025 at 5:18 PM order actions" at bounding box center [602, 63] width 625 height 30
drag, startPoint x: 422, startPoint y: 53, endPoint x: 437, endPoint y: 54, distance: 15.2
click at [376, 54] on span "DSF261560" at bounding box center [400, 56] width 69 height 15
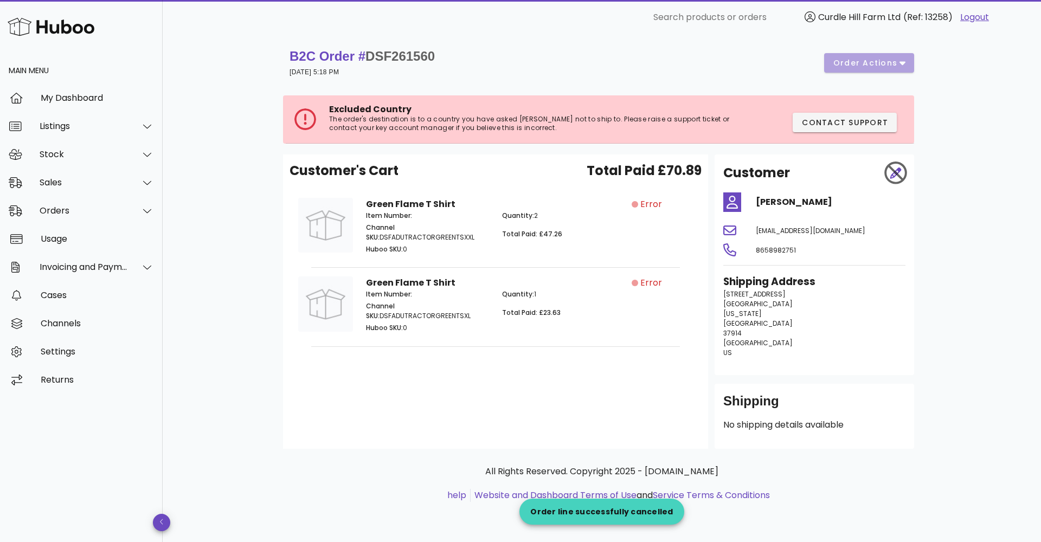
click at [456, 54] on div "B2C Order # DSF261560 01 September 2025 at 5:18 PM order actions" at bounding box center [602, 63] width 625 height 30
drag, startPoint x: 430, startPoint y: 55, endPoint x: 381, endPoint y: 55, distance: 48.3
click at [370, 56] on div "B2C Order # DSF261560 01 September 2025 at 5:18 PM order actions" at bounding box center [602, 63] width 625 height 30
copy strong "DSF261560"
drag, startPoint x: 81, startPoint y: 217, endPoint x: 78, endPoint y: 222, distance: 5.9
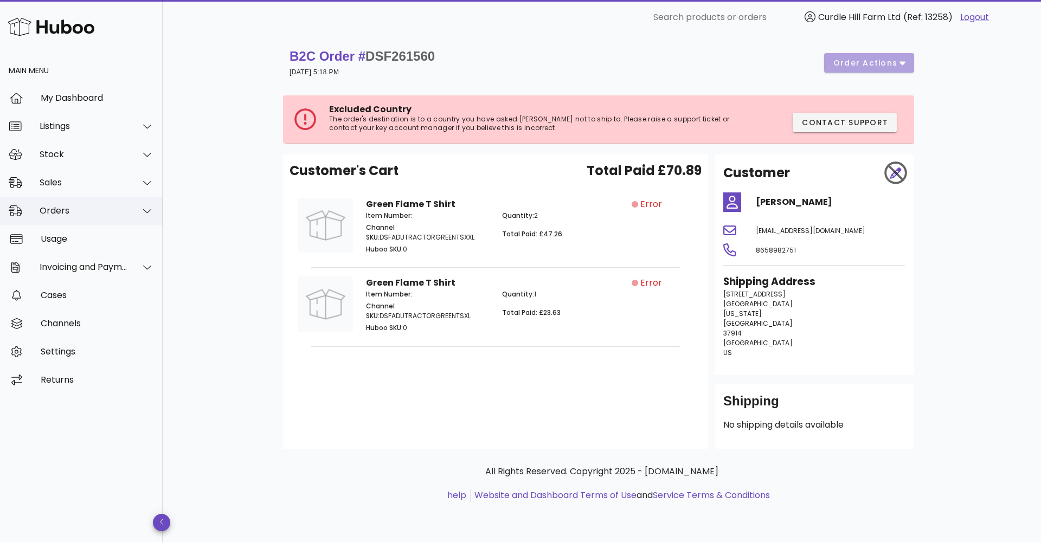
click at [81, 217] on div "Orders" at bounding box center [81, 211] width 163 height 28
click at [68, 179] on div "Sales" at bounding box center [84, 182] width 88 height 10
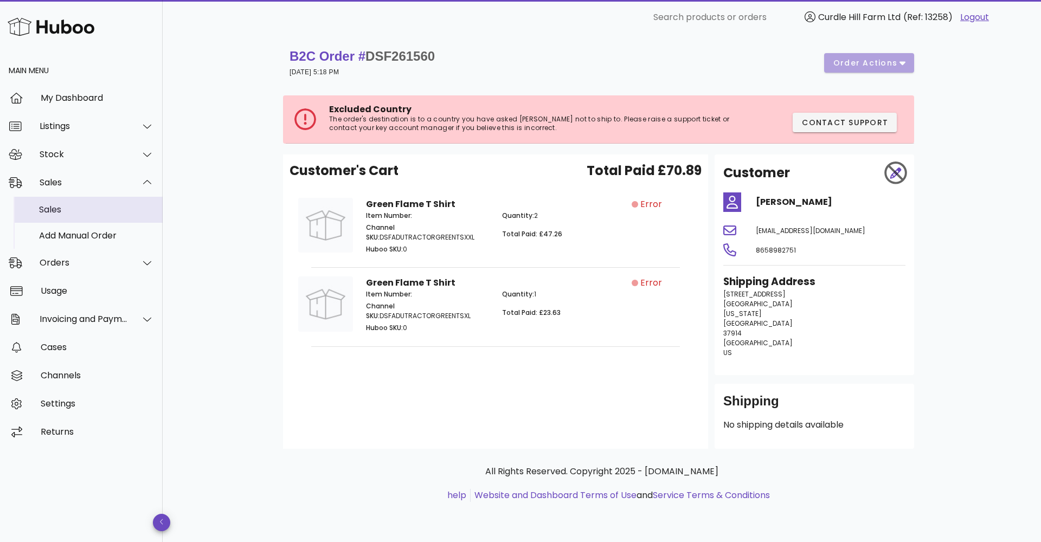
click at [67, 200] on div "Sales" at bounding box center [96, 209] width 115 height 23
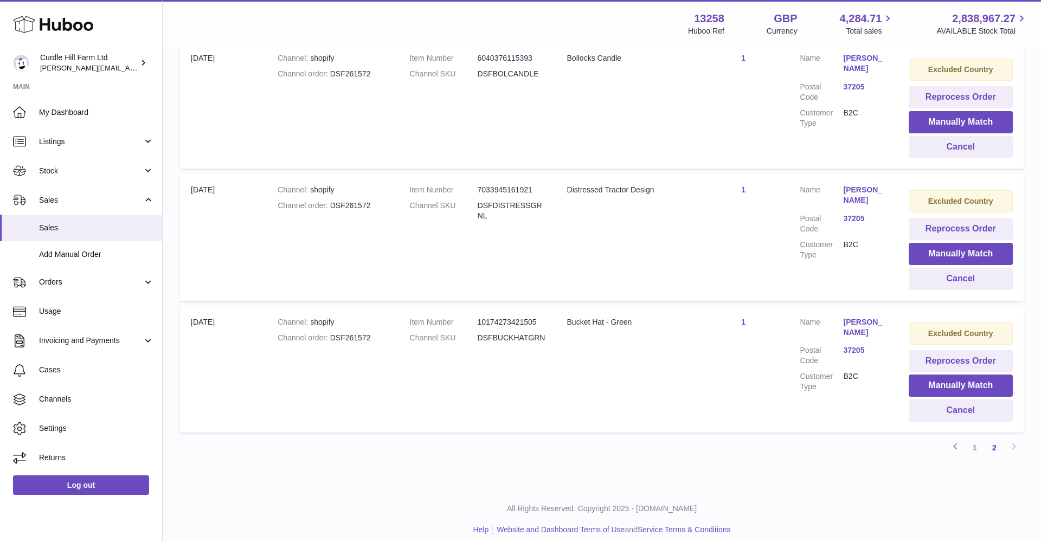
scroll to position [379, 0]
click at [852, 318] on link "[PERSON_NAME]" at bounding box center [865, 328] width 43 height 21
click at [761, 354] on div at bounding box center [520, 271] width 1041 height 542
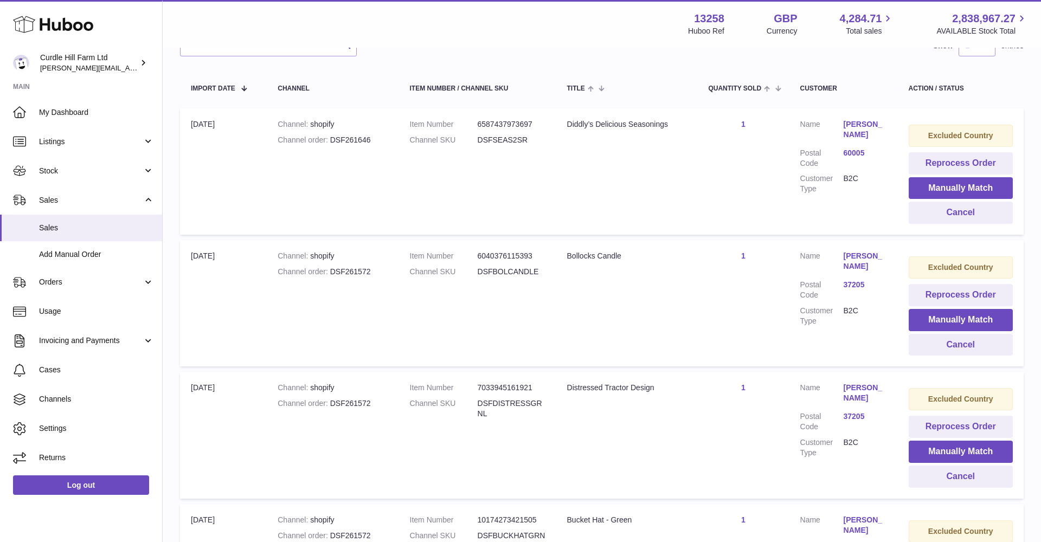
scroll to position [171, 0]
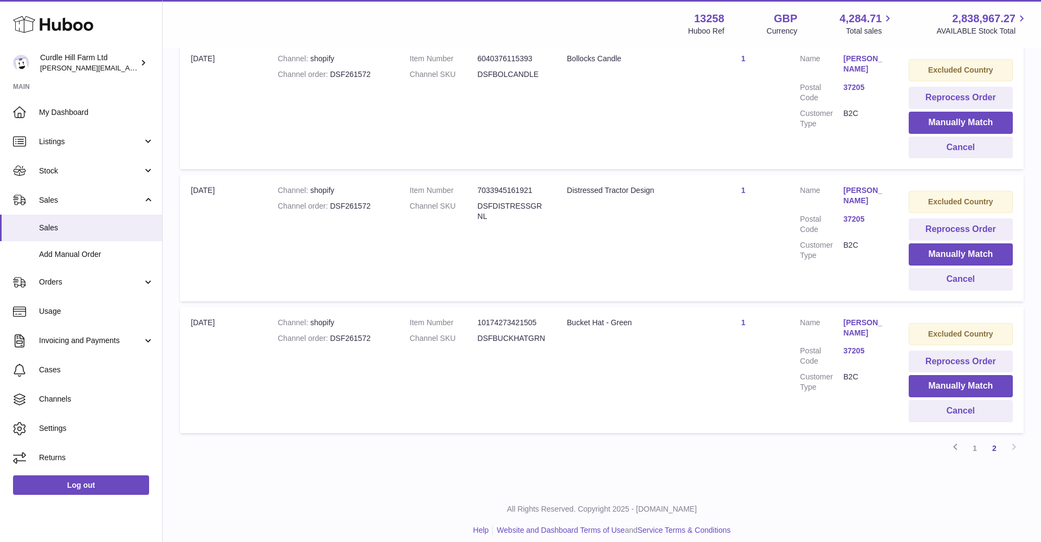
click at [978, 443] on link "1" at bounding box center [975, 449] width 20 height 20
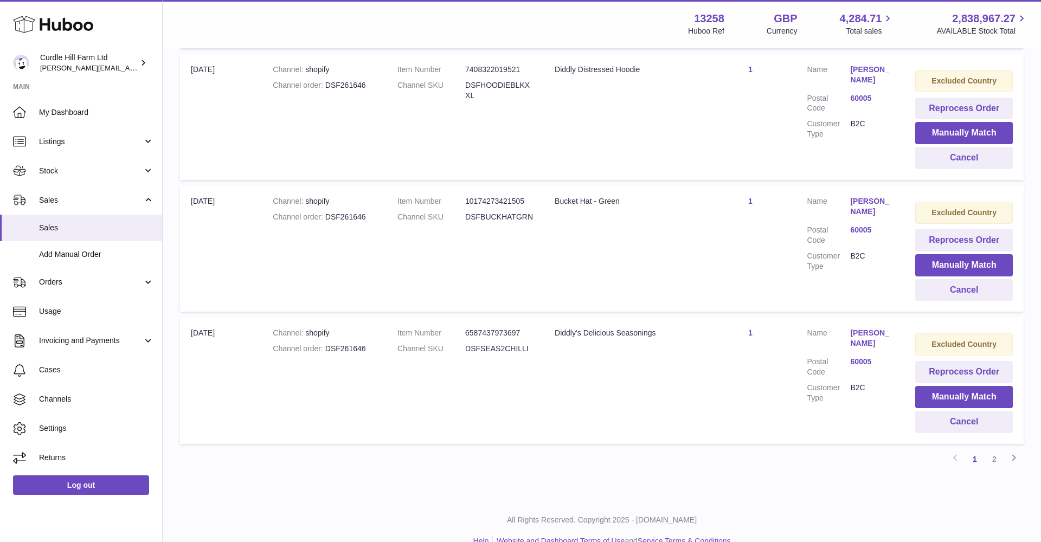
click at [990, 450] on link "2" at bounding box center [995, 460] width 20 height 20
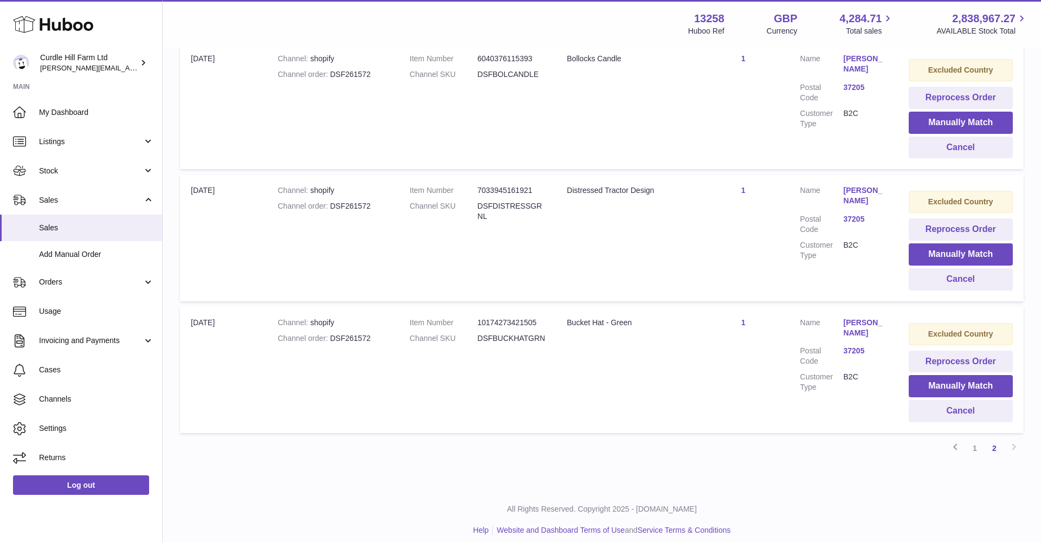
scroll to position [49, 0]
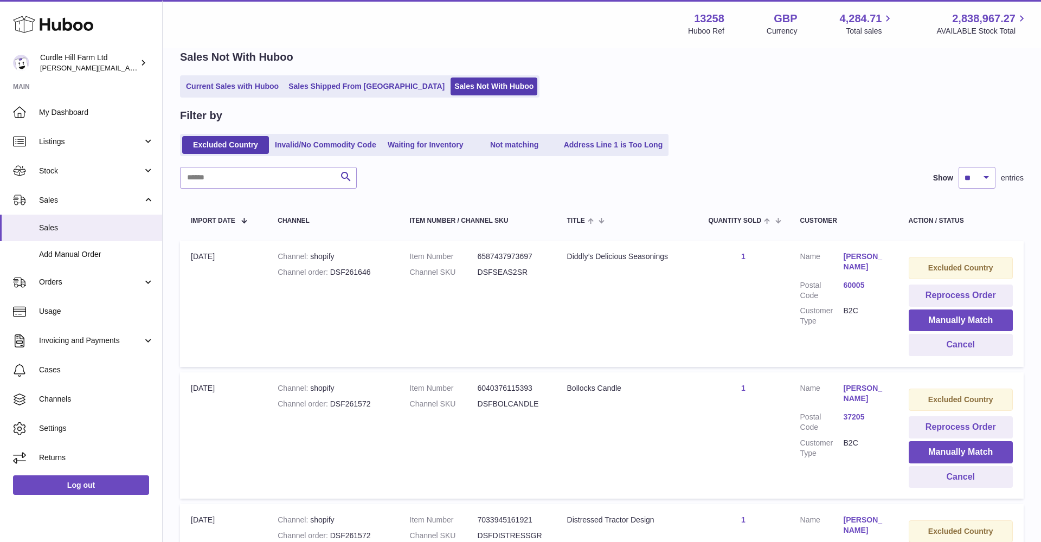
click at [861, 267] on link "Rebecca Robinson" at bounding box center [865, 262] width 43 height 21
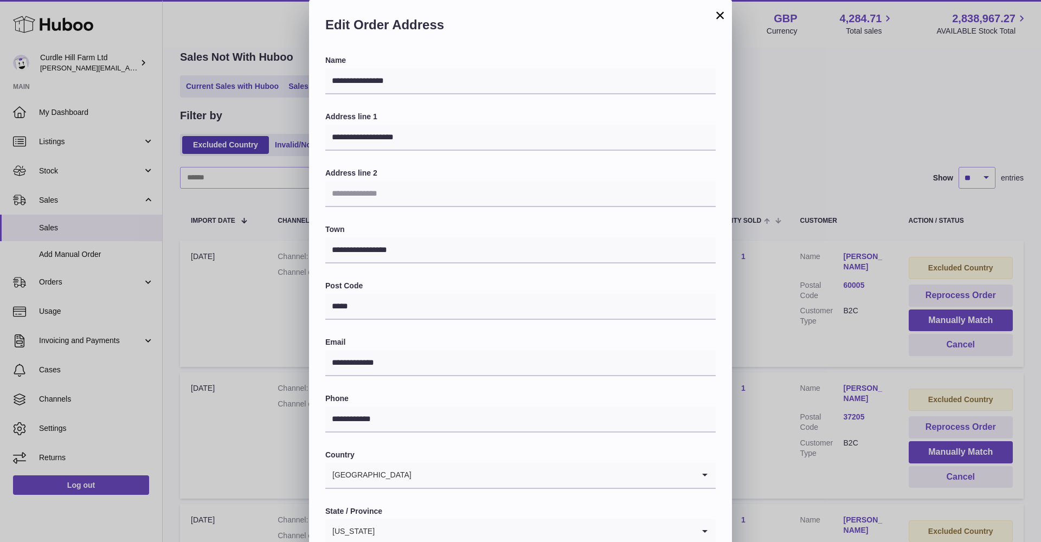
click at [723, 17] on button "×" at bounding box center [720, 15] width 13 height 13
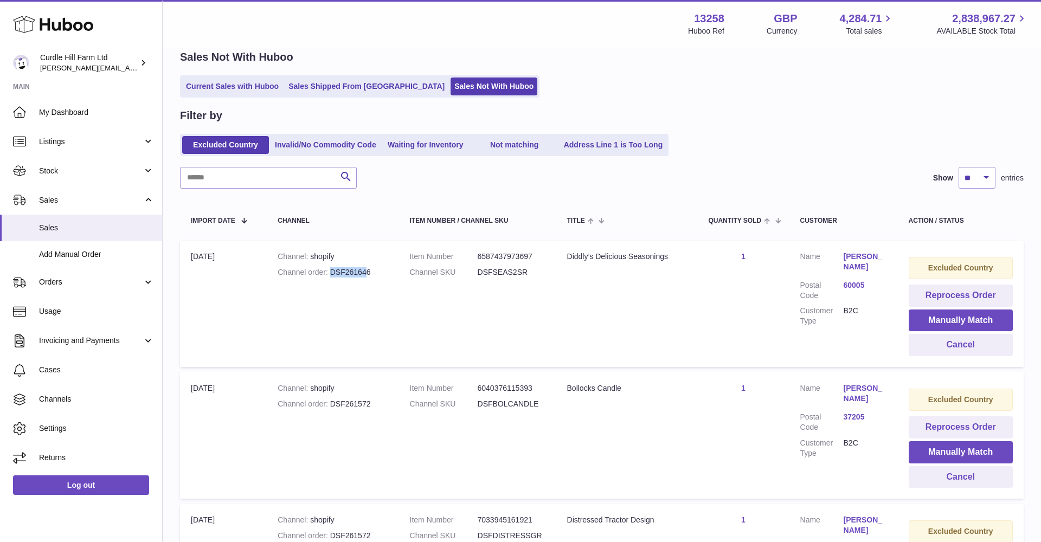
drag, startPoint x: 330, startPoint y: 269, endPoint x: 367, endPoint y: 271, distance: 36.9
click at [367, 271] on div "Channel order DSF261646" at bounding box center [333, 272] width 110 height 10
drag, startPoint x: 374, startPoint y: 271, endPoint x: 332, endPoint y: 271, distance: 41.2
click at [332, 271] on div "Channel order DSF261646" at bounding box center [333, 272] width 110 height 10
copy div "order DSF261646"
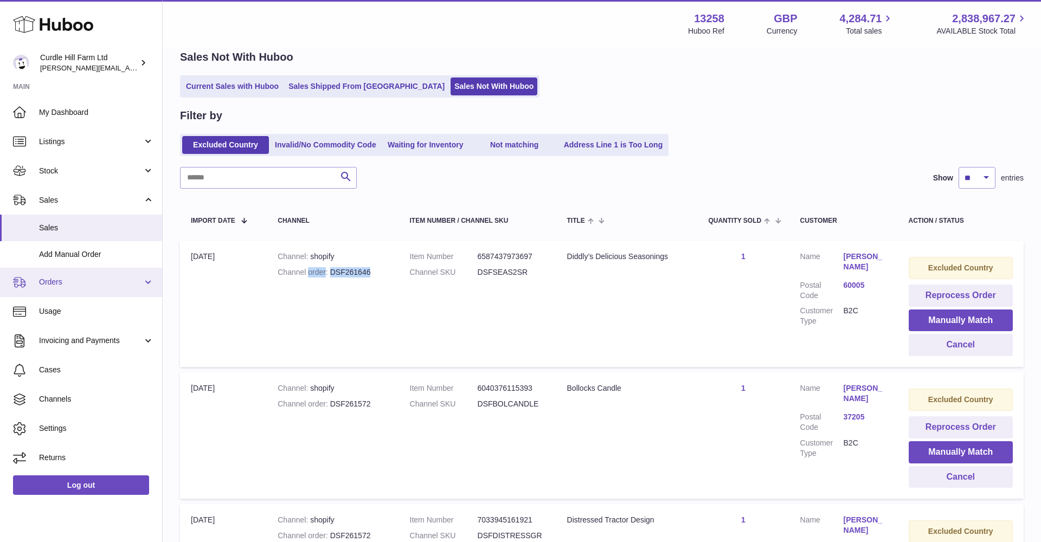
click at [112, 289] on link "Orders" at bounding box center [81, 282] width 162 height 29
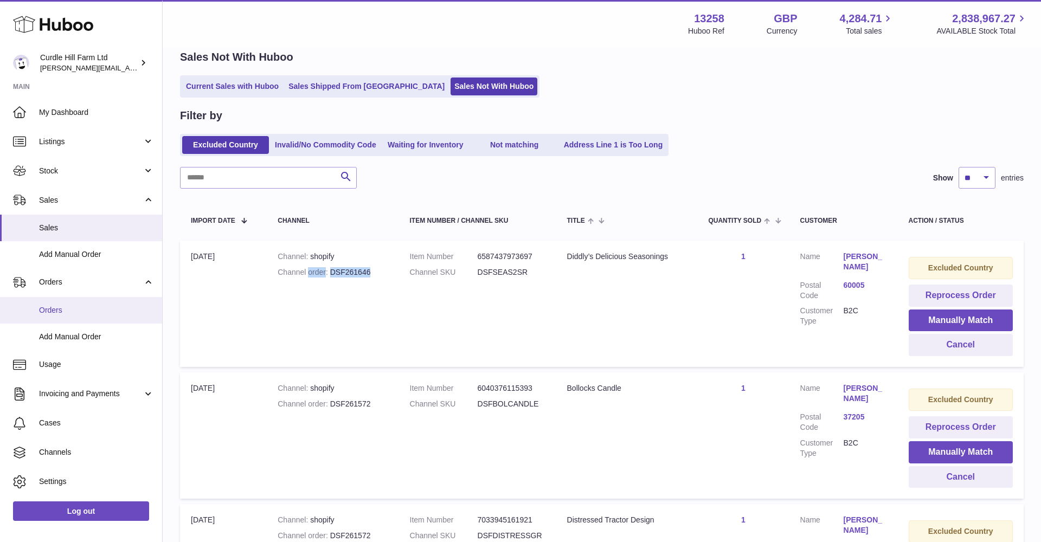
click at [111, 305] on span "Orders" at bounding box center [96, 310] width 115 height 10
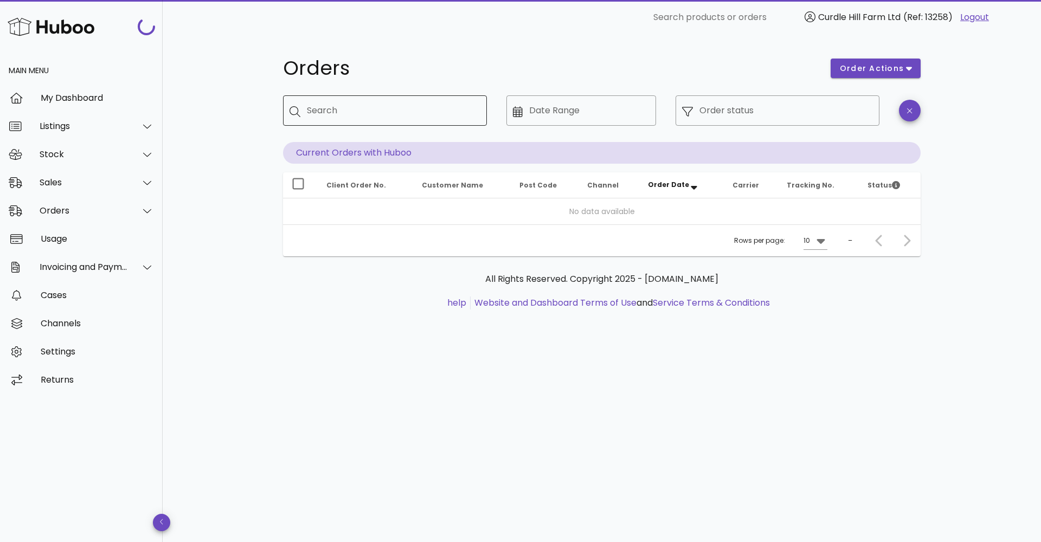
drag, startPoint x: 333, startPoint y: 125, endPoint x: 324, endPoint y: 113, distance: 14.3
click at [332, 123] on div "Search" at bounding box center [392, 110] width 171 height 30
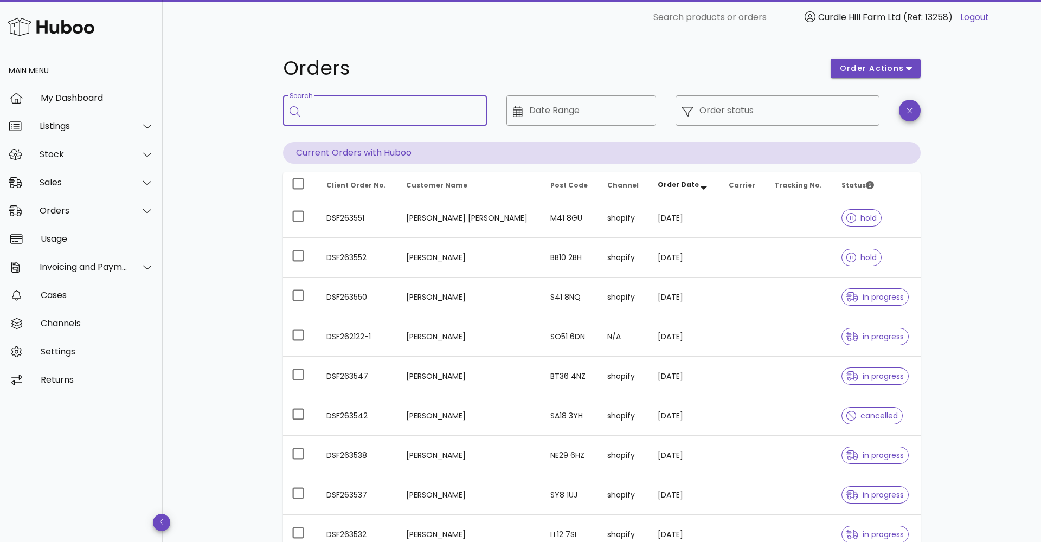
paste input "**********"
type input "**********"
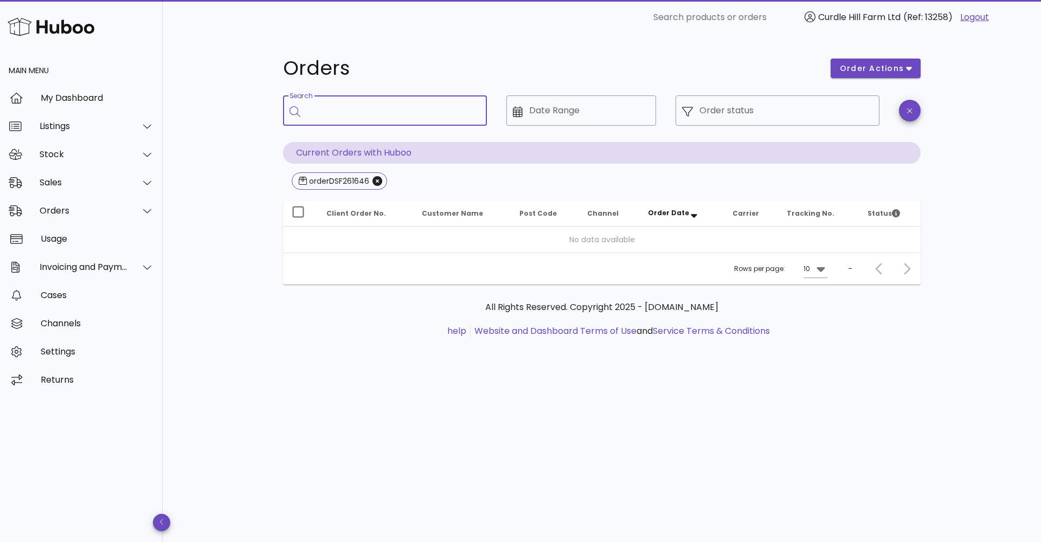
click at [332, 112] on input "Search" at bounding box center [392, 110] width 171 height 17
click at [314, 106] on input "**********" at bounding box center [392, 110] width 171 height 17
click at [328, 110] on input "**********" at bounding box center [386, 110] width 158 height 17
click at [312, 111] on input "**********" at bounding box center [386, 110] width 158 height 17
type input "*********"
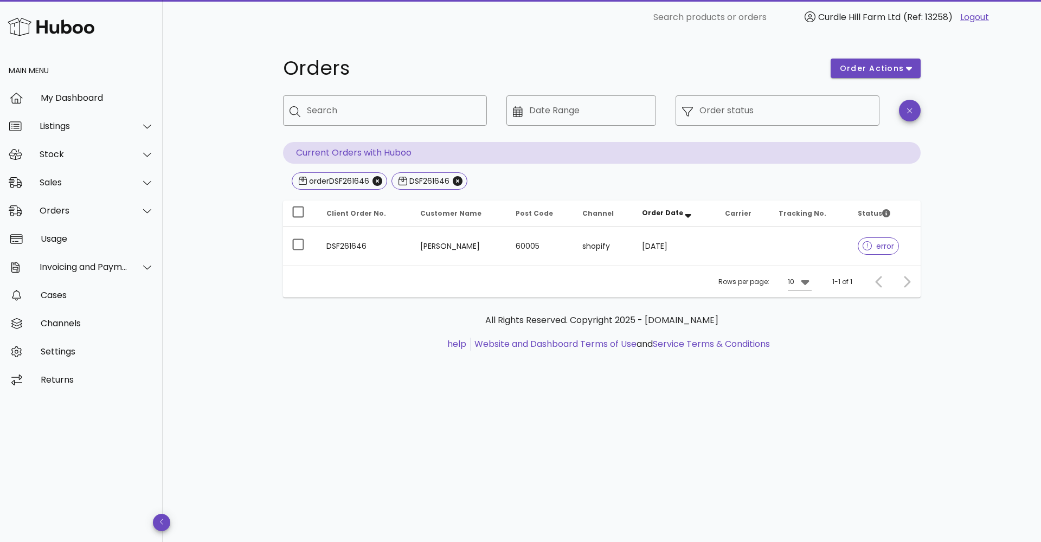
drag, startPoint x: 379, startPoint y: 183, endPoint x: 393, endPoint y: 207, distance: 27.7
click at [379, 183] on icon "Close" at bounding box center [378, 181] width 10 height 10
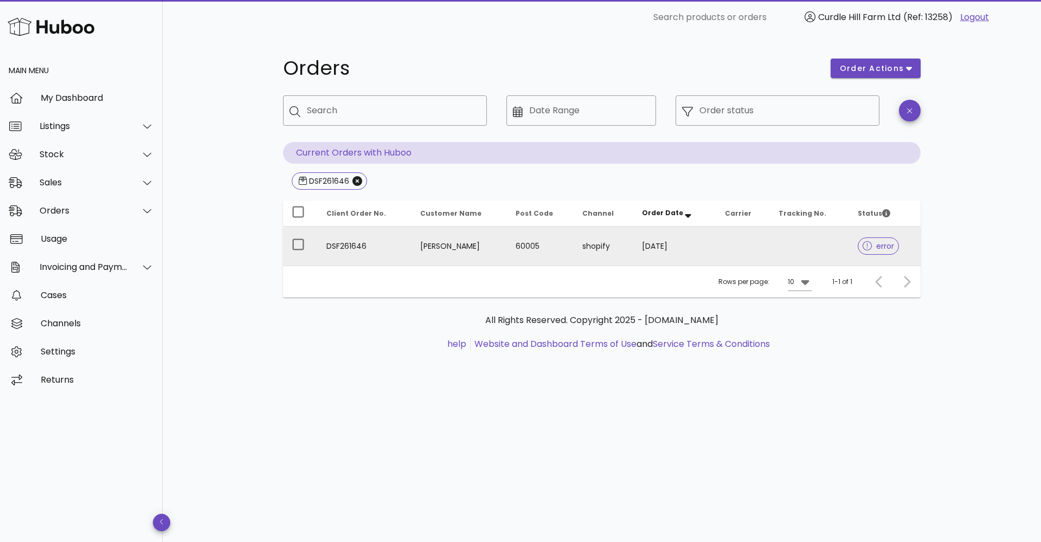
click at [433, 252] on td "Rebecca Robinson" at bounding box center [460, 246] width 96 height 39
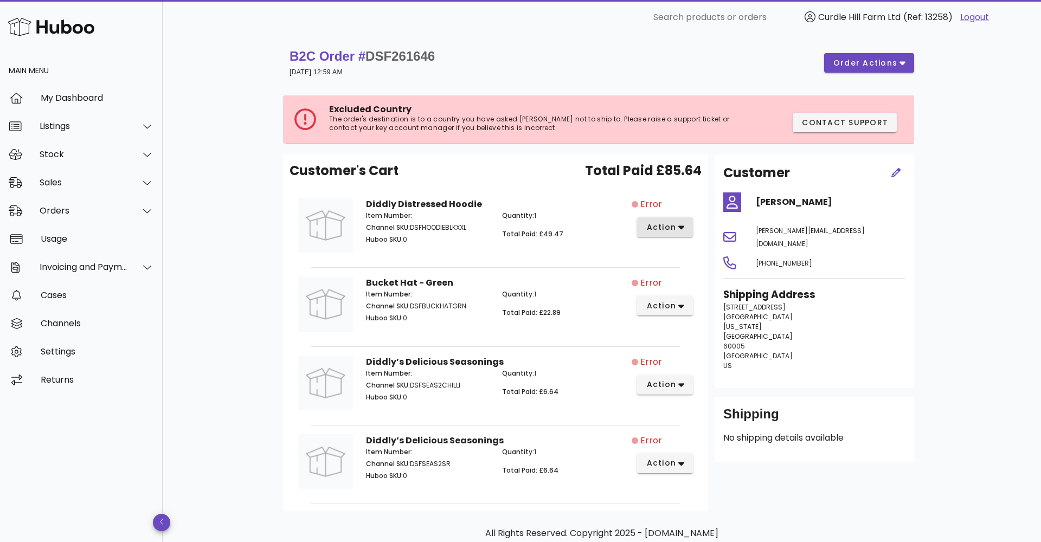
click at [657, 228] on span "action" at bounding box center [661, 227] width 30 height 11
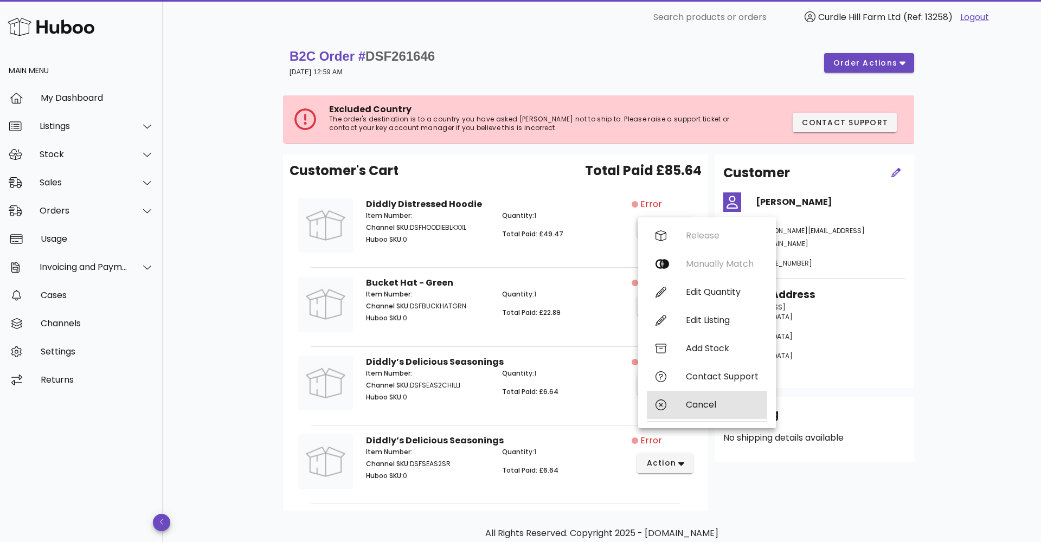
click at [693, 396] on div "Cancel" at bounding box center [707, 405] width 120 height 28
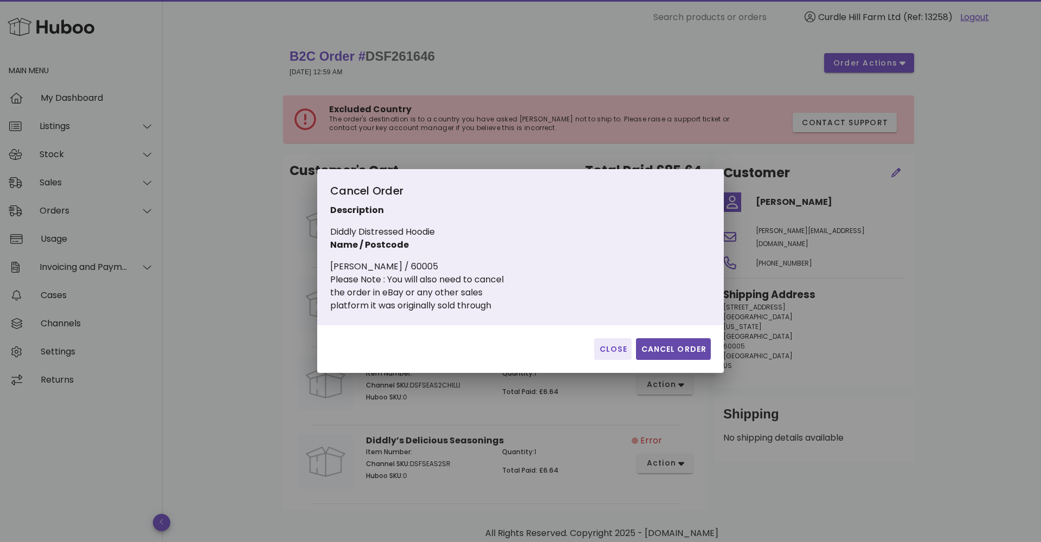
click at [677, 347] on span "Cancel Order" at bounding box center [673, 349] width 66 height 11
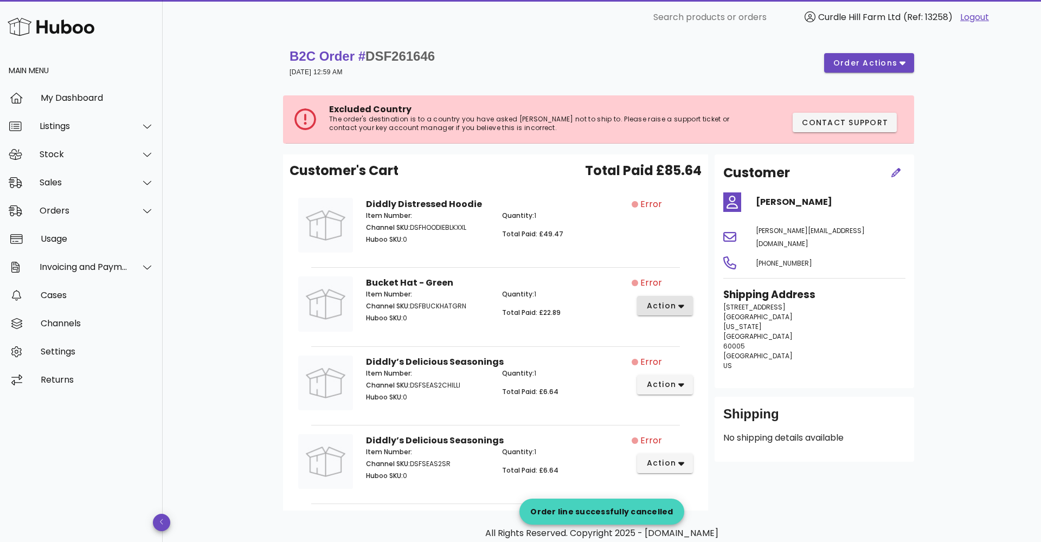
click at [672, 307] on span "action" at bounding box center [661, 305] width 30 height 11
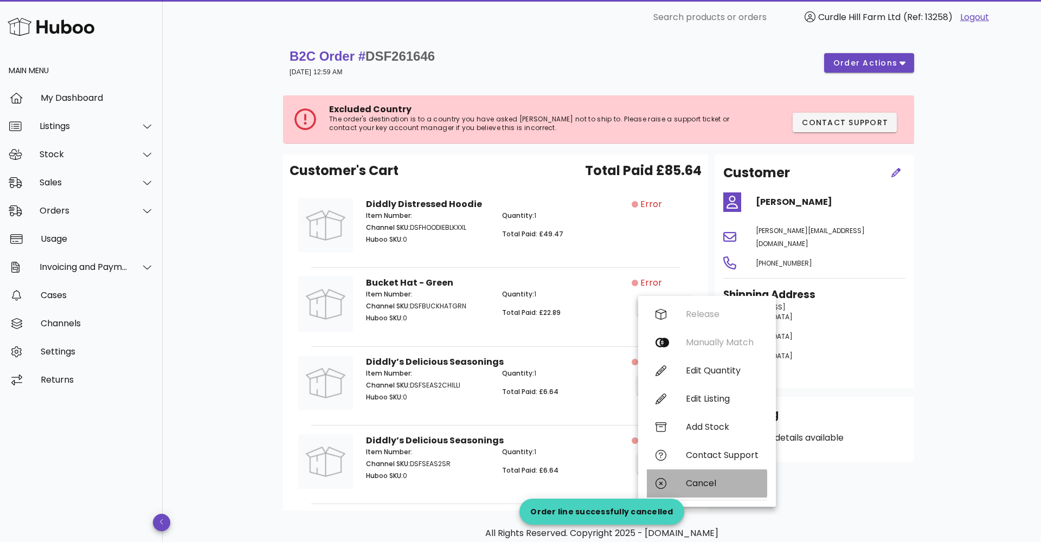
click at [708, 483] on div "Cancel" at bounding box center [722, 483] width 73 height 10
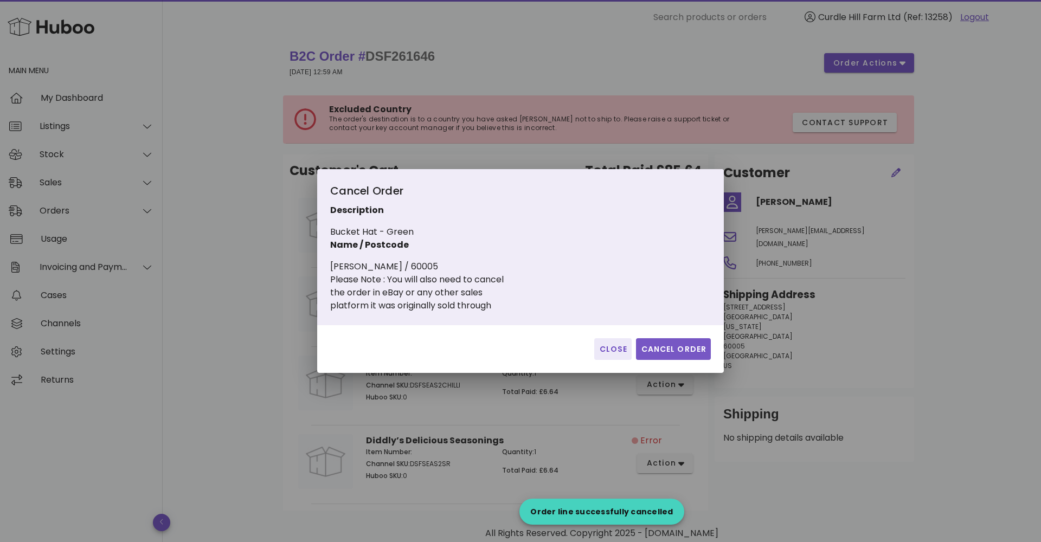
click at [670, 348] on span "Cancel Order" at bounding box center [673, 349] width 66 height 11
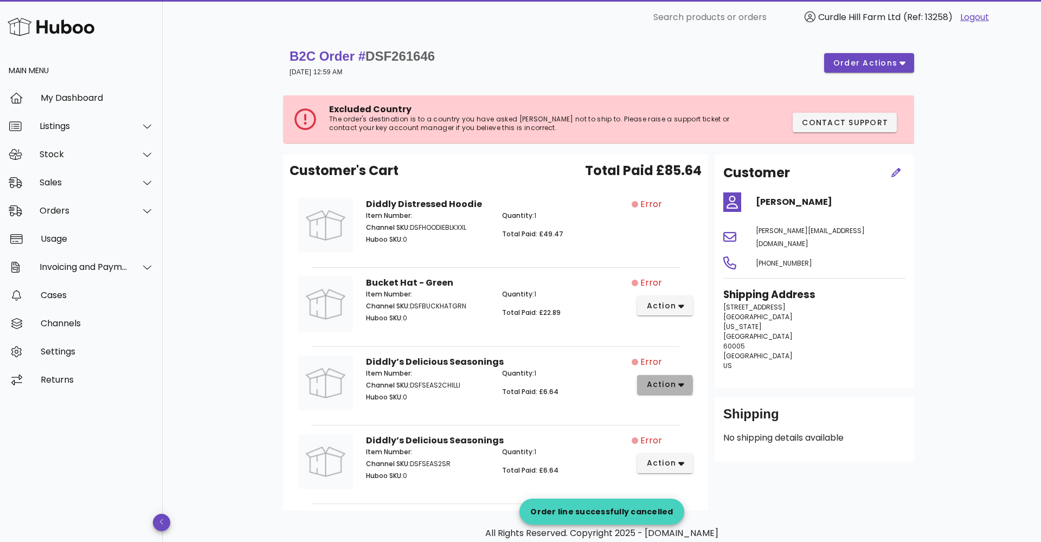
click at [671, 388] on span "action" at bounding box center [661, 384] width 30 height 11
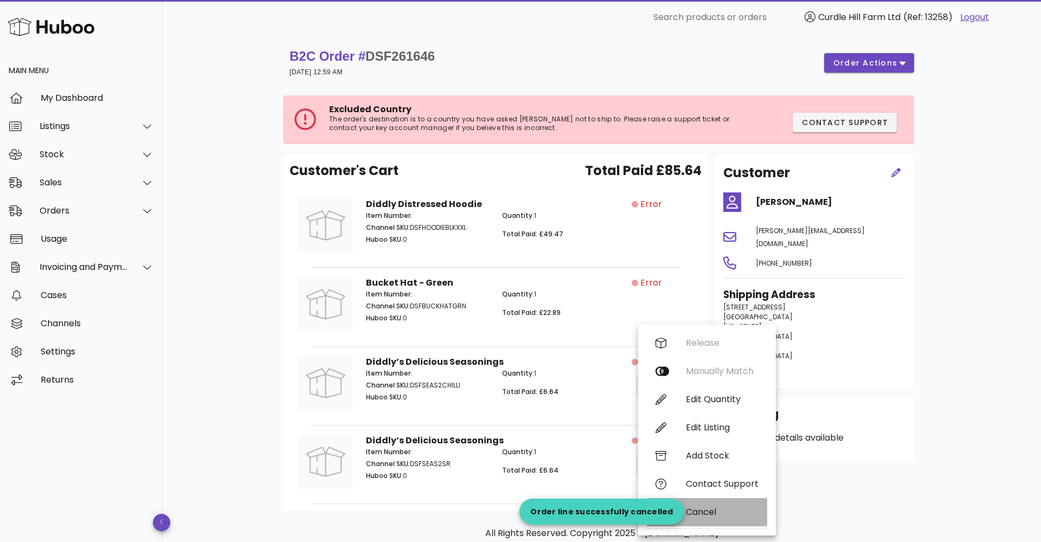
click at [698, 516] on div "Cancel" at bounding box center [722, 512] width 73 height 10
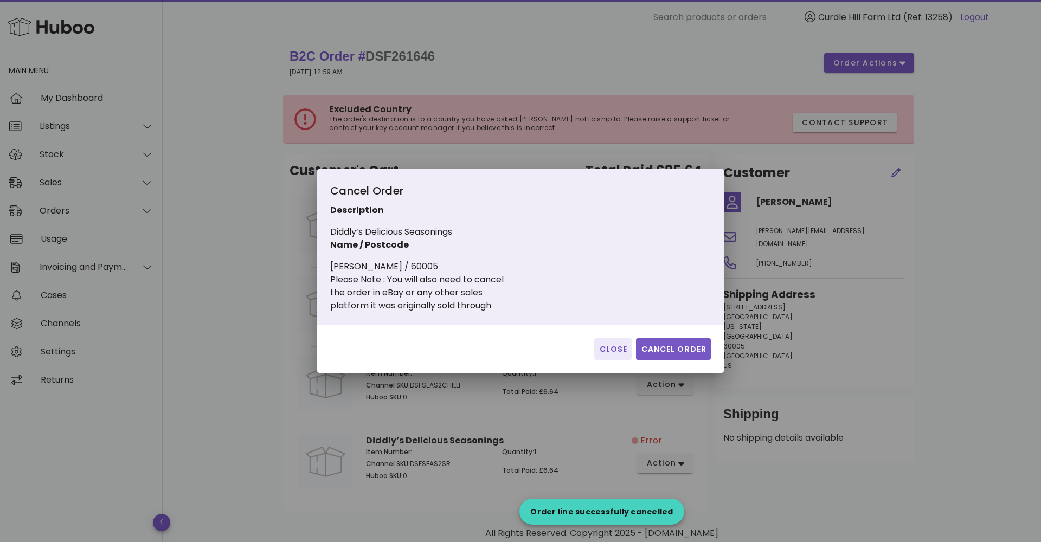
click at [668, 350] on span "Cancel Order" at bounding box center [673, 349] width 66 height 11
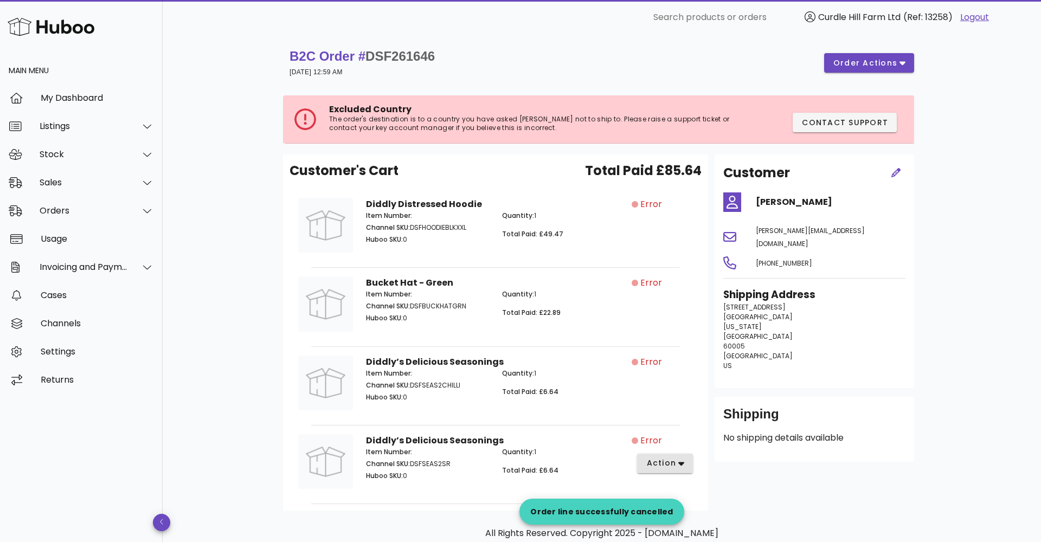
click at [670, 460] on span "action" at bounding box center [661, 463] width 30 height 11
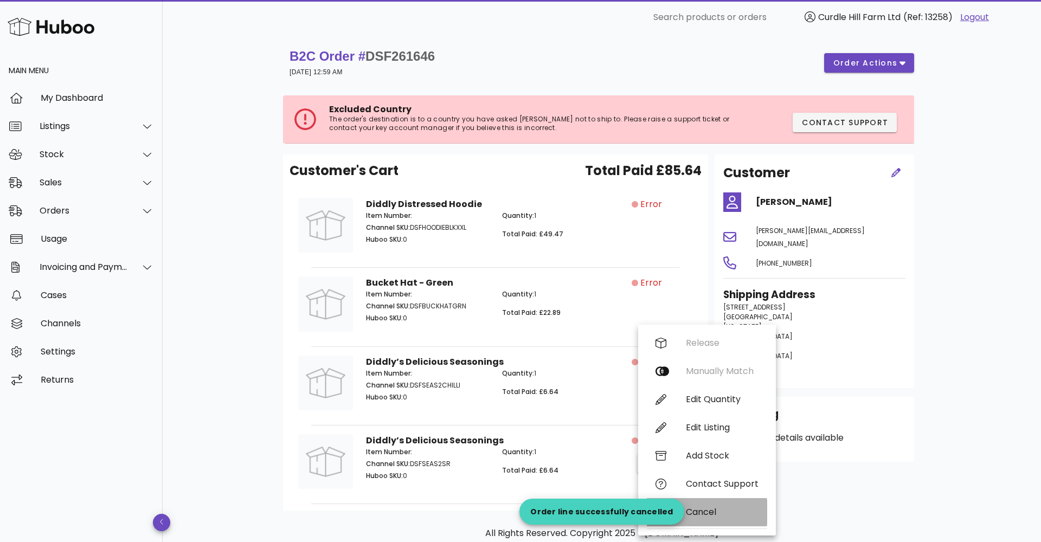
click at [696, 522] on div "Cancel" at bounding box center [707, 512] width 120 height 28
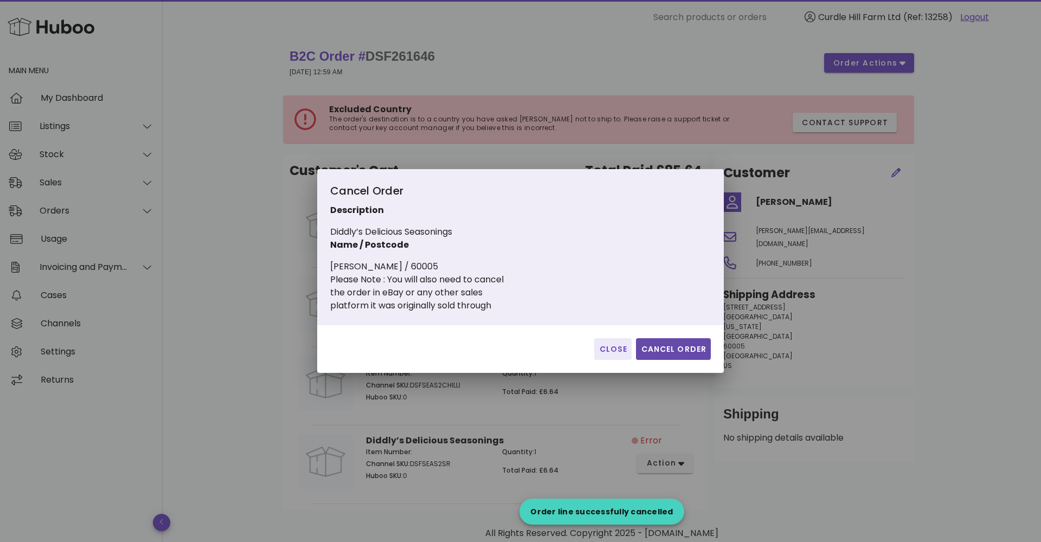
click at [678, 354] on span "Cancel Order" at bounding box center [673, 349] width 66 height 11
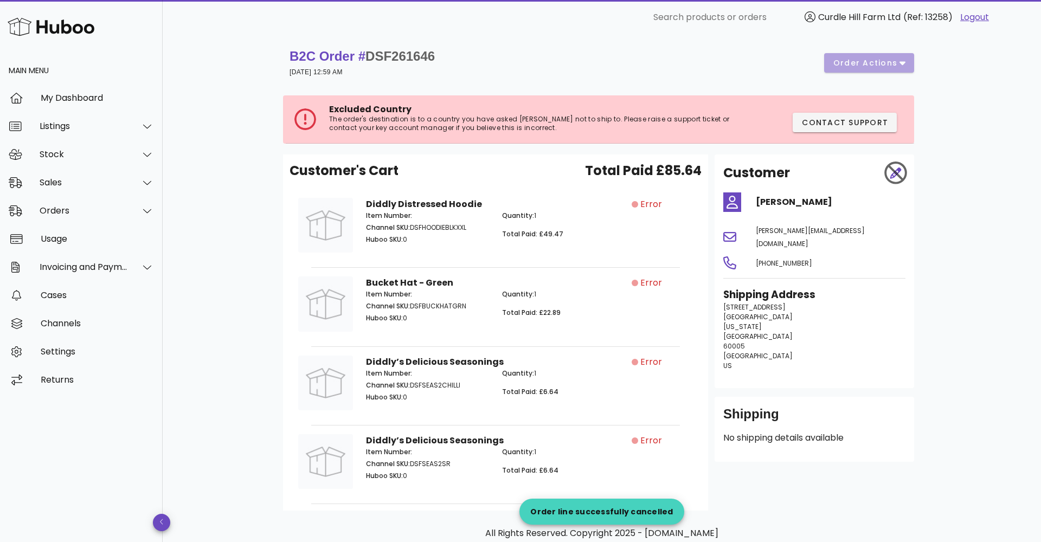
drag, startPoint x: 370, startPoint y: 53, endPoint x: 456, endPoint y: 57, distance: 85.8
click at [456, 57] on div "B2C Order # DSF261646 02 September 2025 at 12:59 AM order actions" at bounding box center [602, 63] width 625 height 30
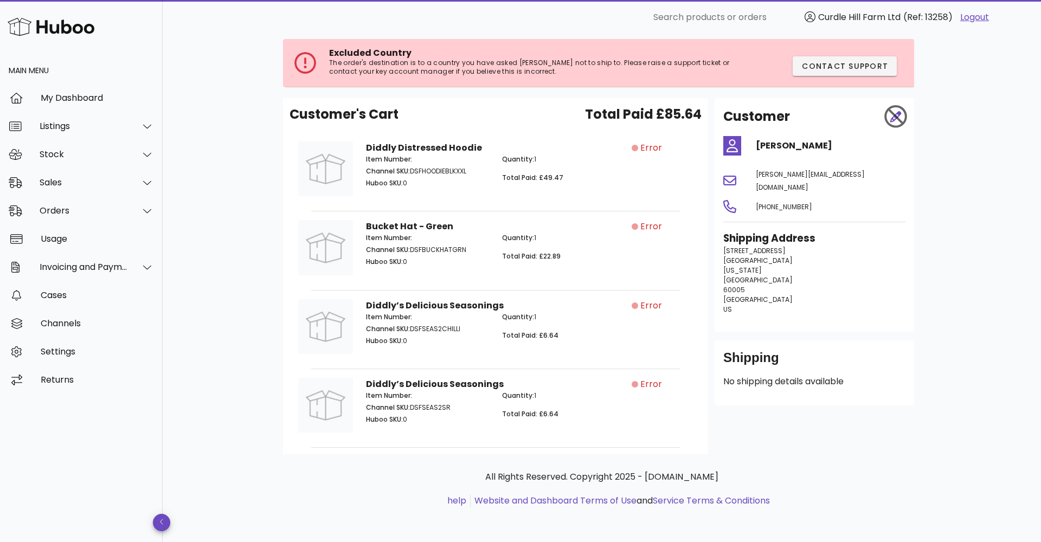
scroll to position [56, 0]
click at [72, 208] on div "Orders" at bounding box center [84, 211] width 88 height 10
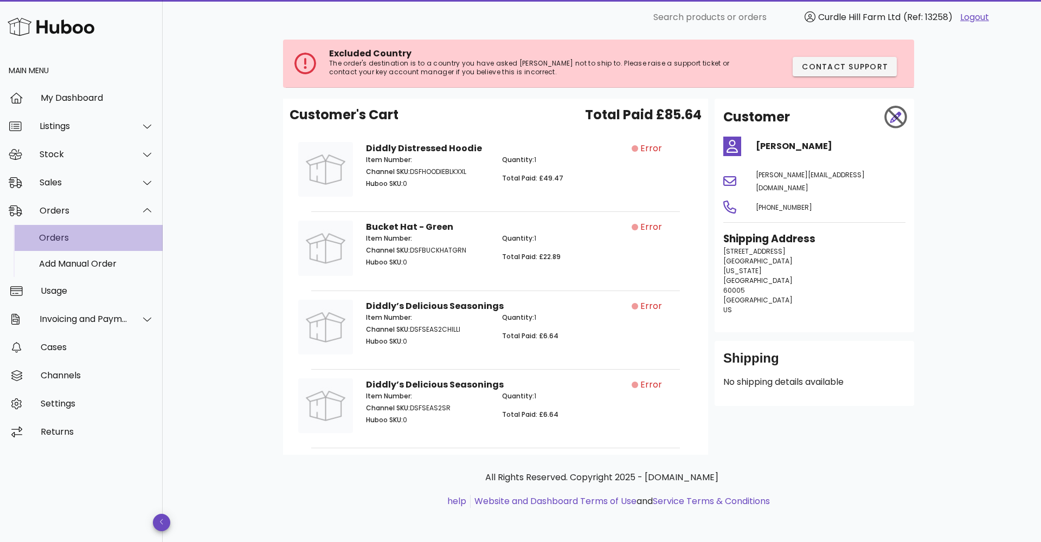
click at [68, 241] on div "Orders" at bounding box center [96, 238] width 115 height 10
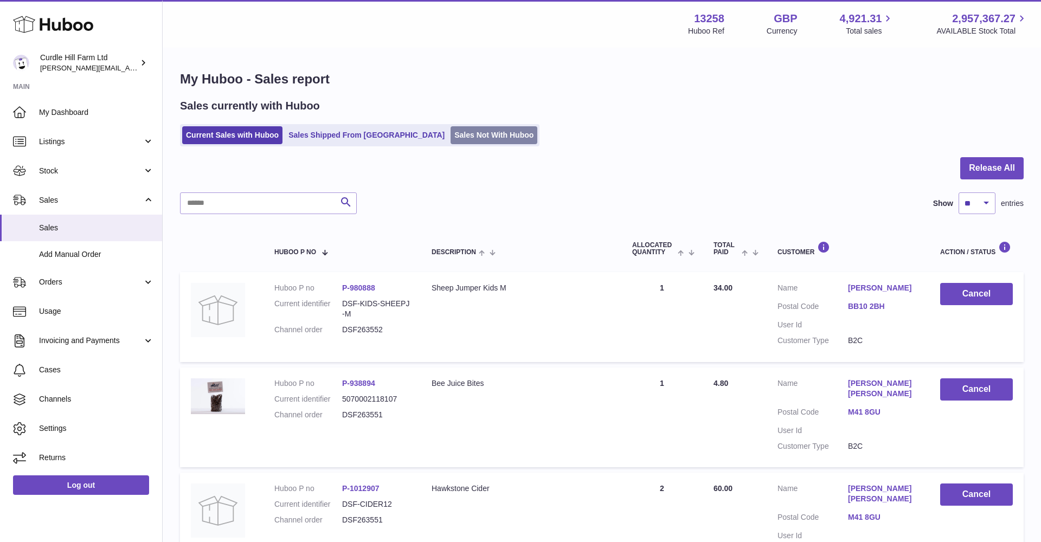
click at [451, 135] on link "Sales Not With Huboo" at bounding box center [494, 135] width 87 height 18
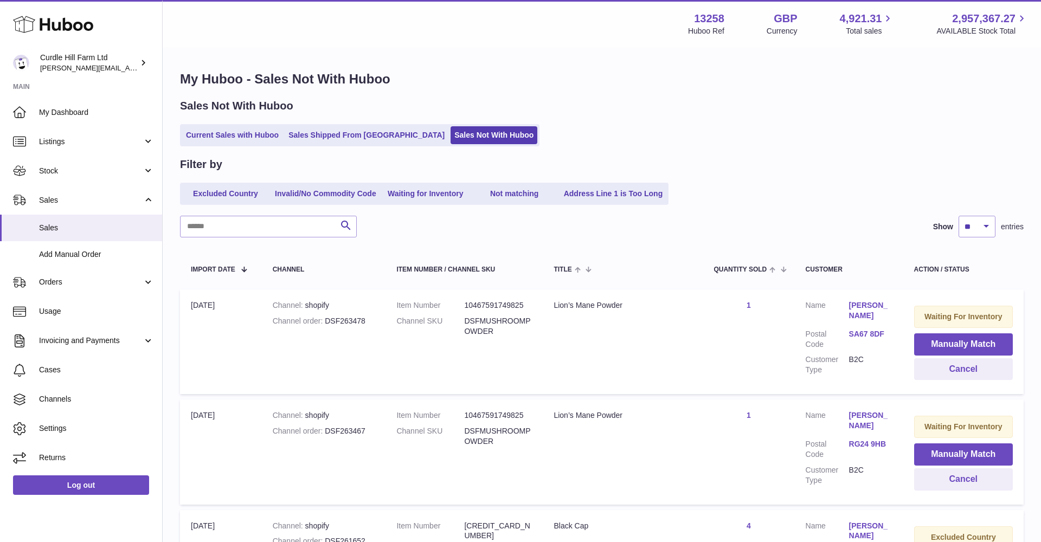
drag, startPoint x: 258, startPoint y: 192, endPoint x: 307, endPoint y: 228, distance: 61.3
click at [258, 192] on link "Excluded Country" at bounding box center [225, 194] width 87 height 18
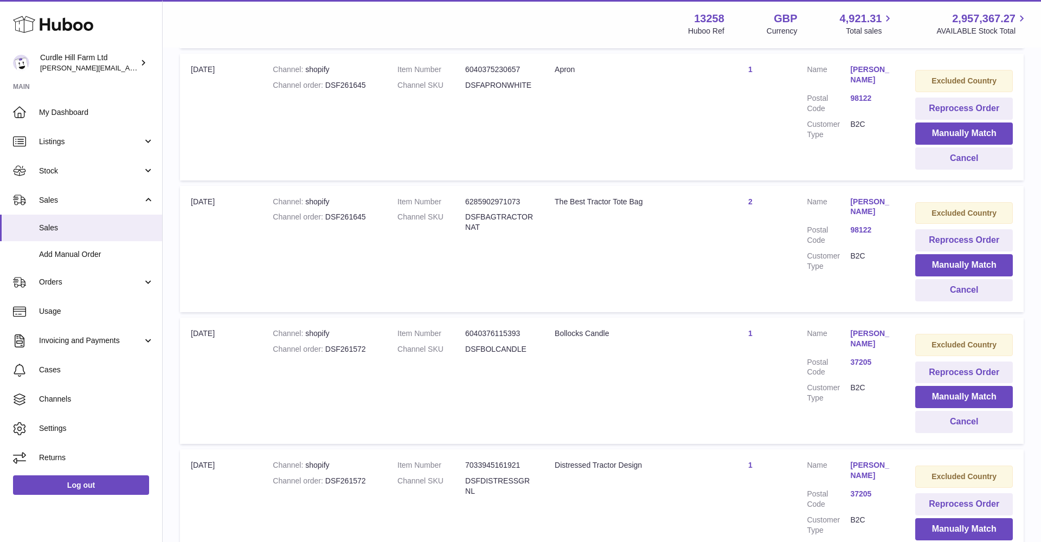
scroll to position [887, 0]
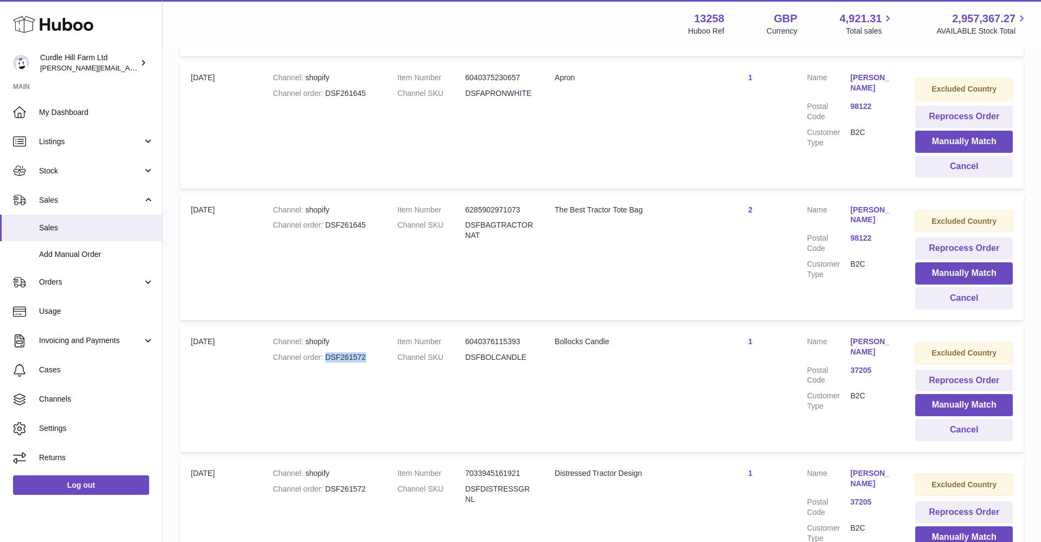
drag, startPoint x: 375, startPoint y: 342, endPoint x: 328, endPoint y: 343, distance: 47.2
click at [328, 353] on div "Channel order DSF261572" at bounding box center [324, 358] width 103 height 10
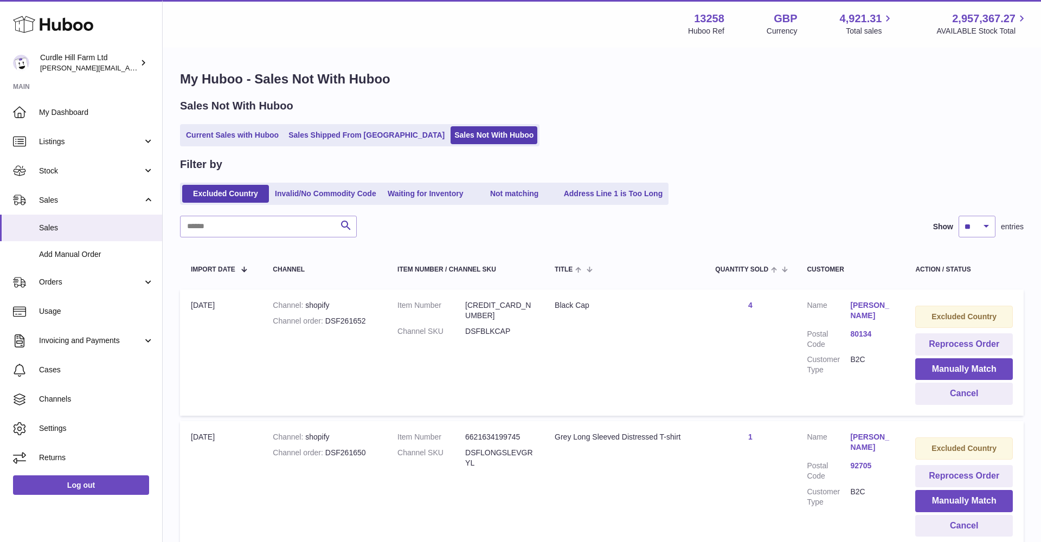
scroll to position [0, 0]
click at [234, 236] on input "text" at bounding box center [268, 227] width 177 height 22
click at [101, 283] on span "Orders" at bounding box center [91, 282] width 104 height 10
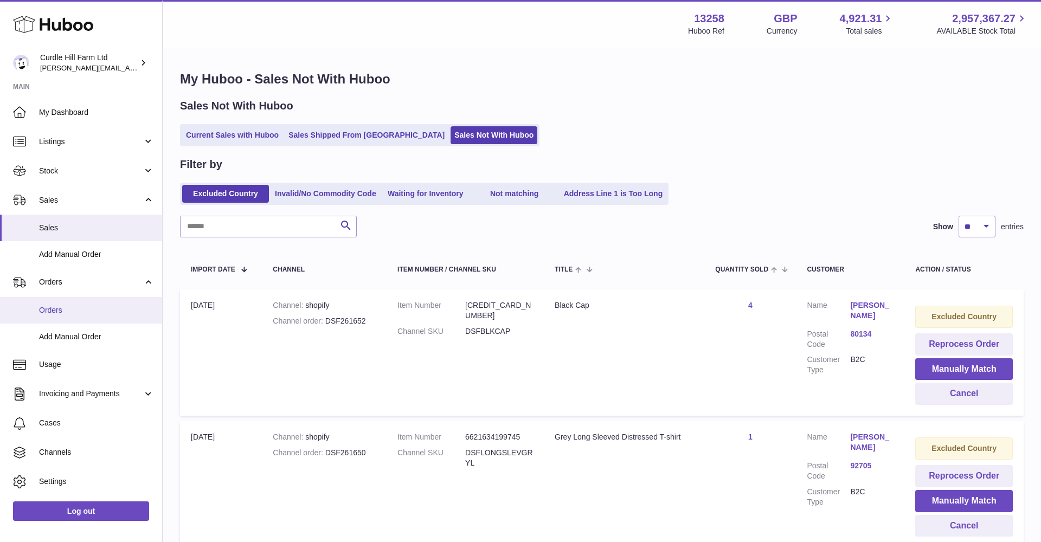
click at [137, 309] on span "Orders" at bounding box center [96, 310] width 115 height 10
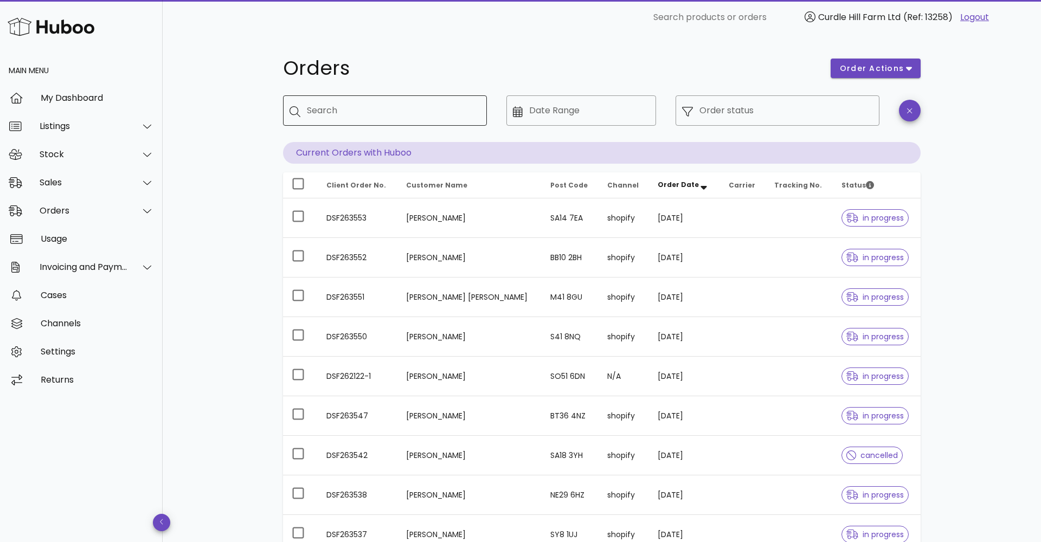
click at [305, 108] on div at bounding box center [298, 111] width 17 height 12
click at [322, 105] on input "Search" at bounding box center [392, 110] width 171 height 17
paste input "*********"
type input "*********"
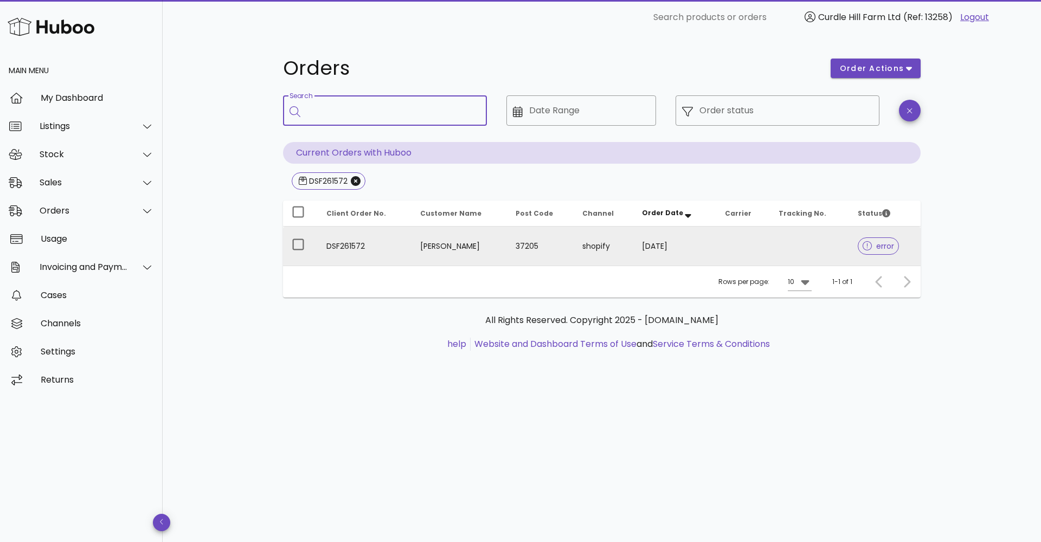
click at [400, 236] on td "DSF261572" at bounding box center [365, 246] width 94 height 39
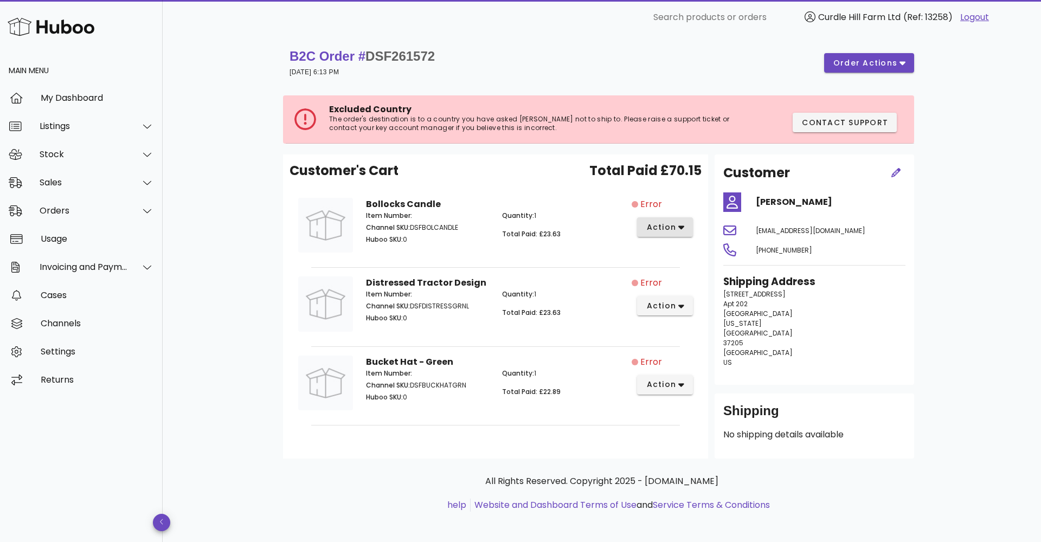
drag, startPoint x: 670, startPoint y: 227, endPoint x: 663, endPoint y: 226, distance: 7.1
click at [663, 226] on span "action" at bounding box center [661, 227] width 30 height 11
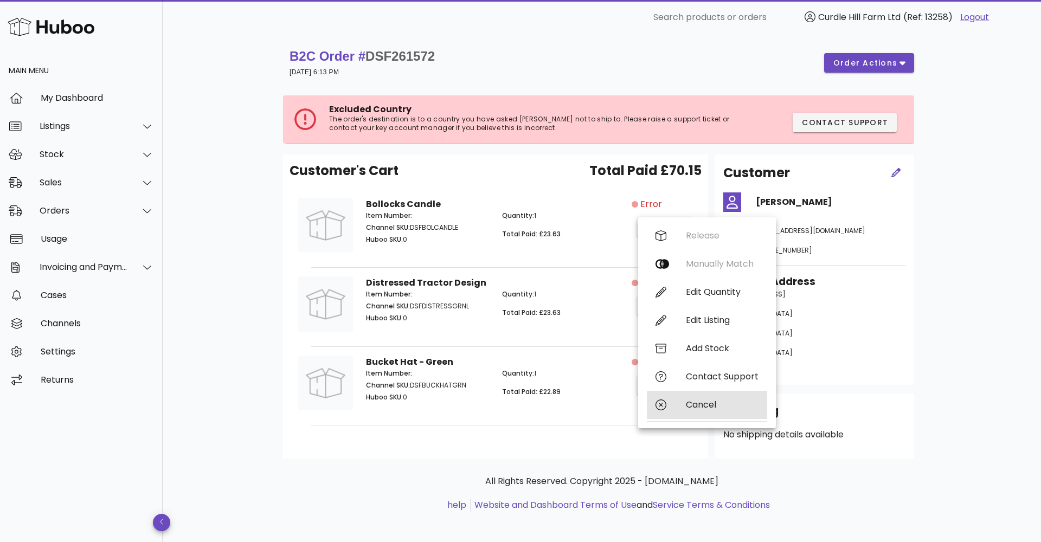
click at [692, 398] on div "Cancel" at bounding box center [707, 405] width 120 height 28
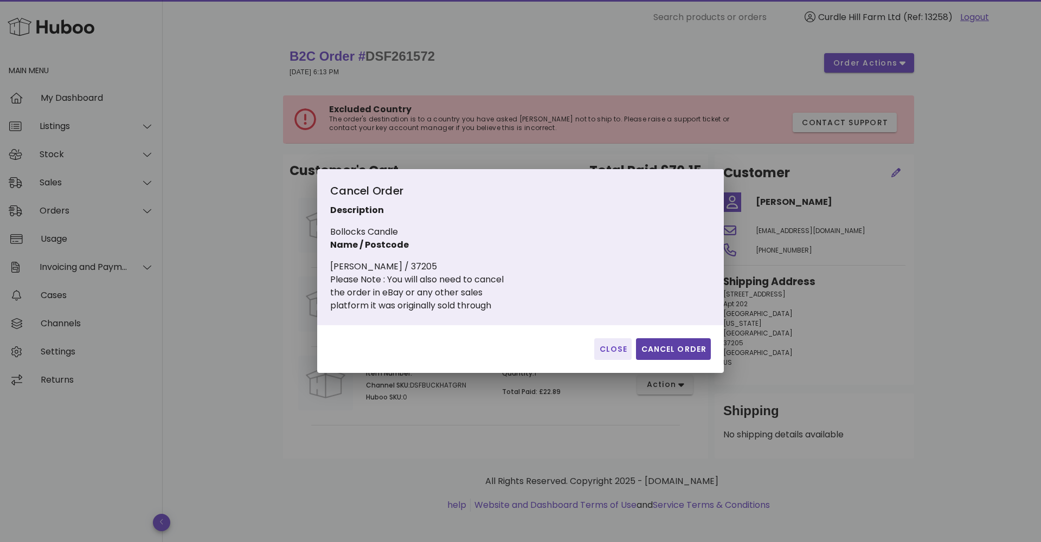
click at [677, 349] on span "Cancel Order" at bounding box center [673, 349] width 66 height 11
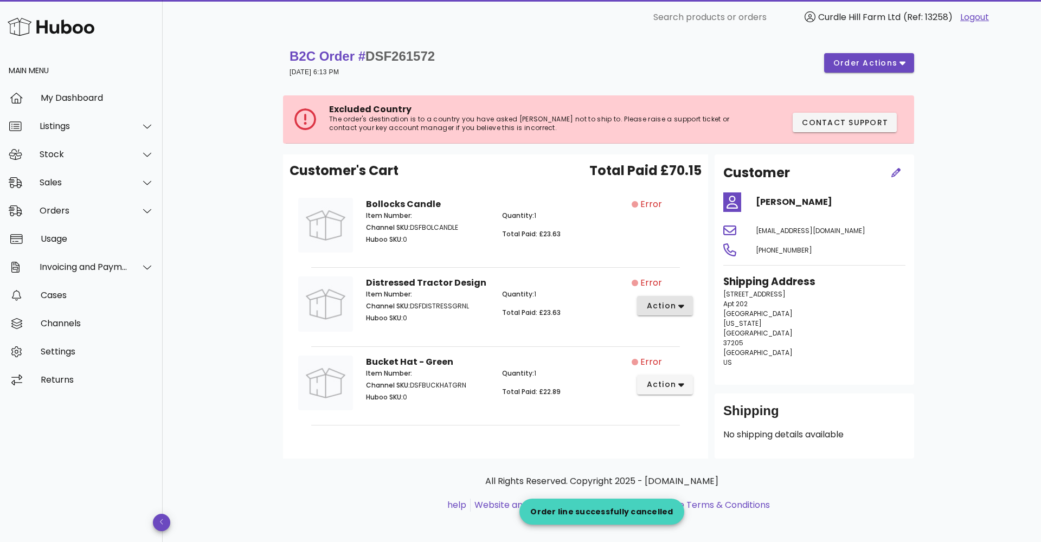
click at [668, 293] on div "Error action" at bounding box center [666, 306] width 68 height 72
click at [668, 305] on span "action" at bounding box center [661, 305] width 30 height 11
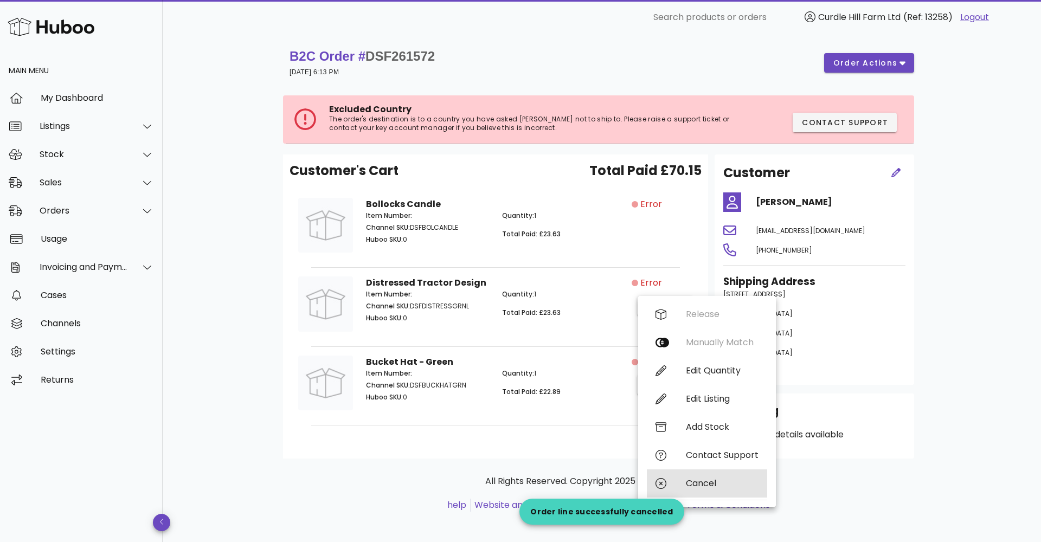
click at [677, 480] on div "Cancel" at bounding box center [707, 484] width 120 height 28
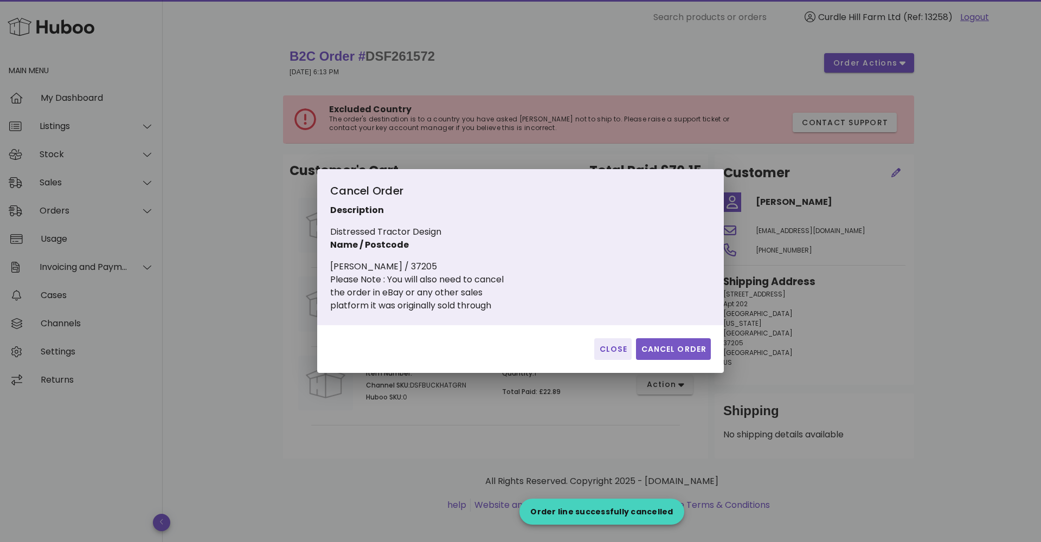
click at [677, 350] on span "Cancel Order" at bounding box center [673, 349] width 66 height 11
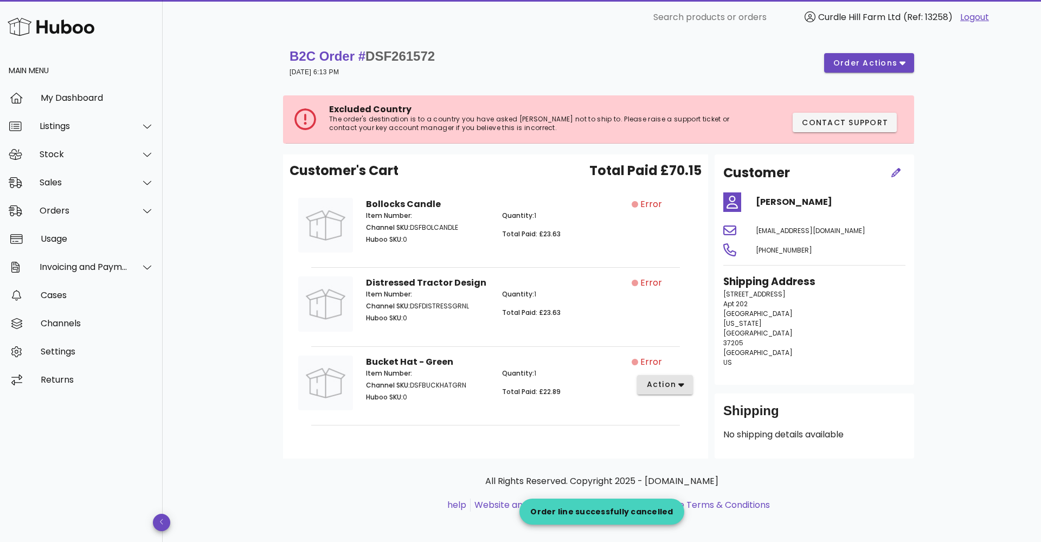
click at [674, 382] on span "action" at bounding box center [661, 384] width 30 height 11
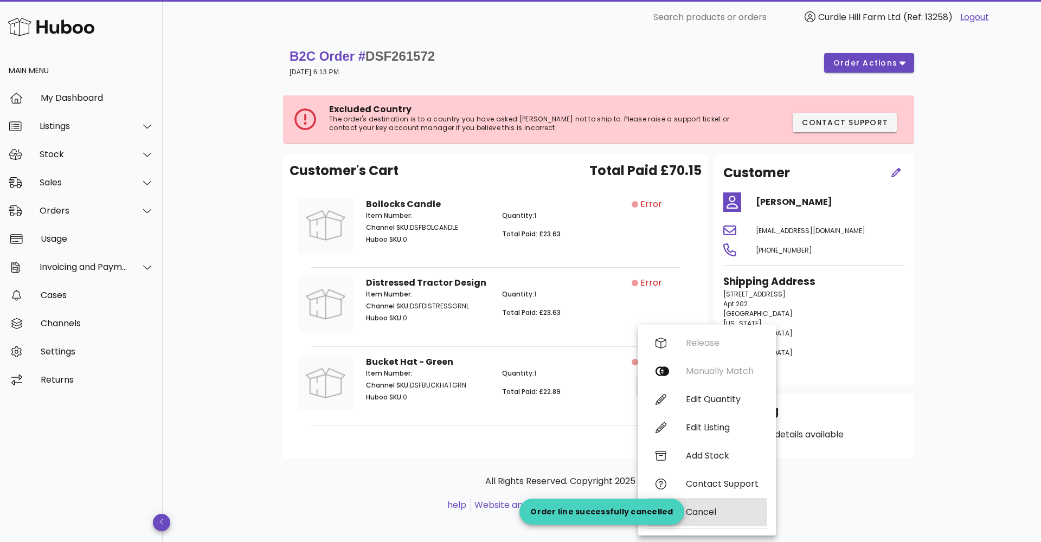
click at [686, 504] on div "Cancel" at bounding box center [707, 512] width 120 height 28
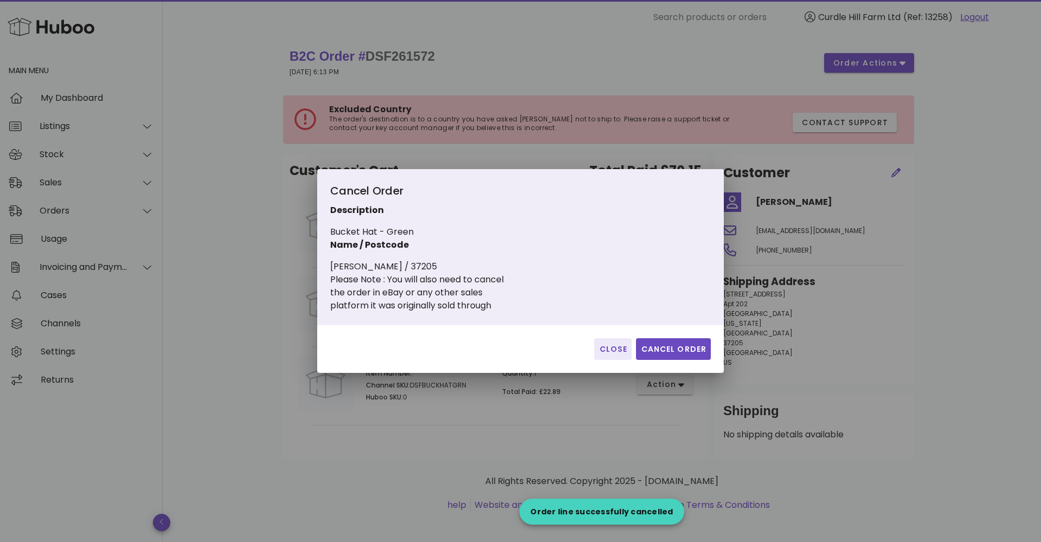
drag, startPoint x: 668, startPoint y: 351, endPoint x: 657, endPoint y: 361, distance: 14.6
click at [668, 351] on span "Cancel Order" at bounding box center [673, 349] width 66 height 11
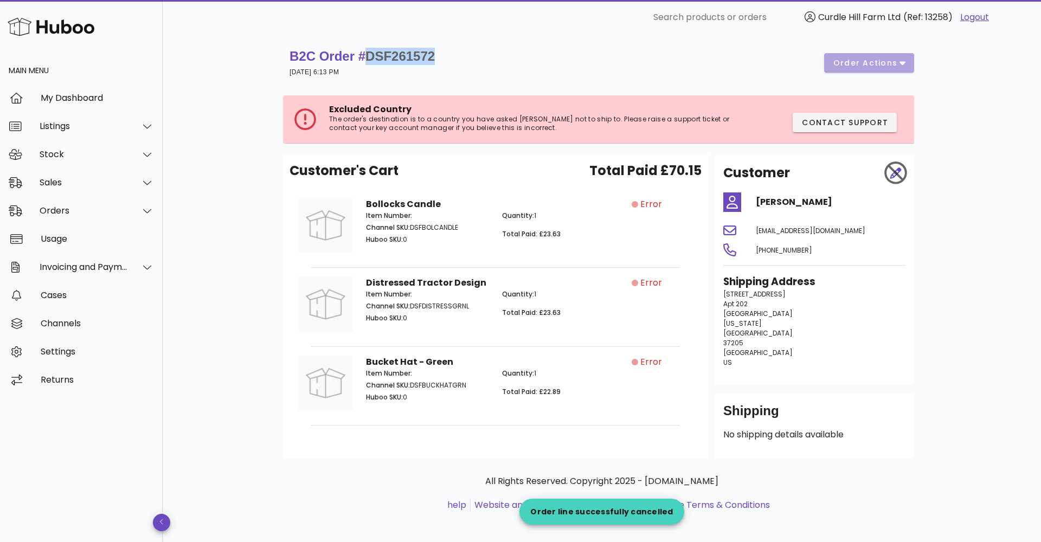
drag, startPoint x: 367, startPoint y: 57, endPoint x: 440, endPoint y: 54, distance: 73.8
click at [440, 54] on div "B2C Order # DSF261572 01 September 2025 at 6:13 PM order actions" at bounding box center [602, 63] width 625 height 30
copy strong "DSF261572"
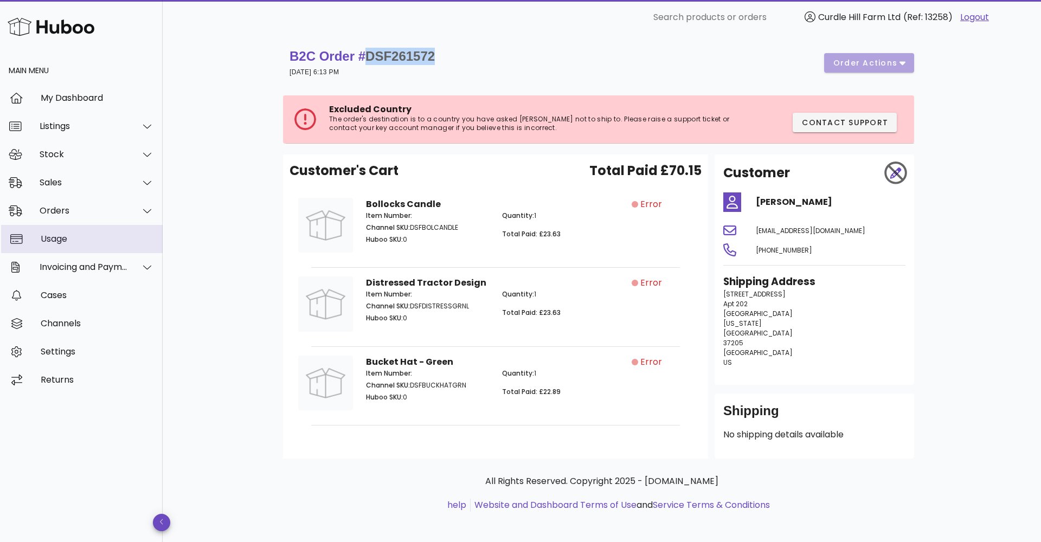
click at [62, 232] on div "Usage" at bounding box center [97, 238] width 113 height 23
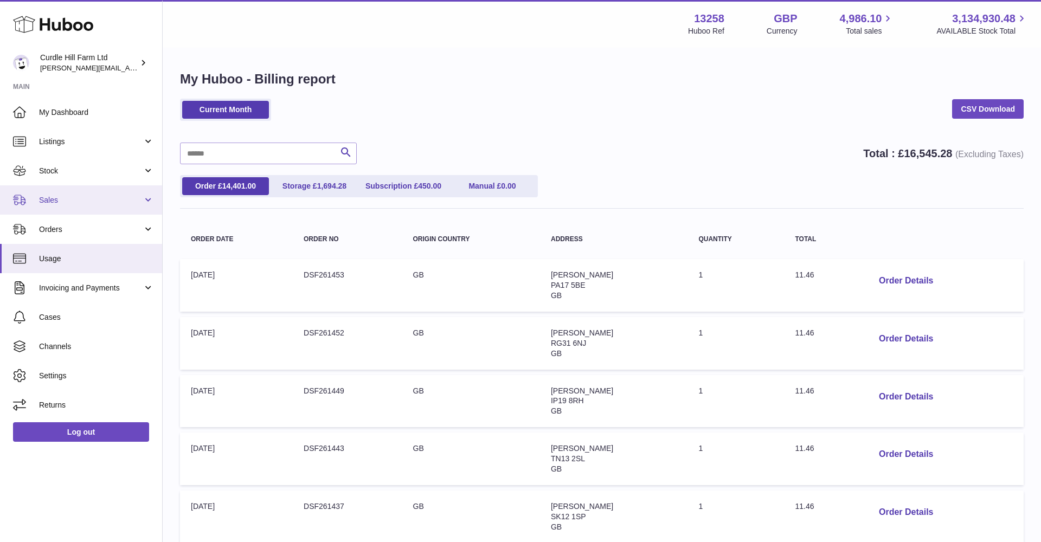
click at [66, 202] on span "Sales" at bounding box center [91, 200] width 104 height 10
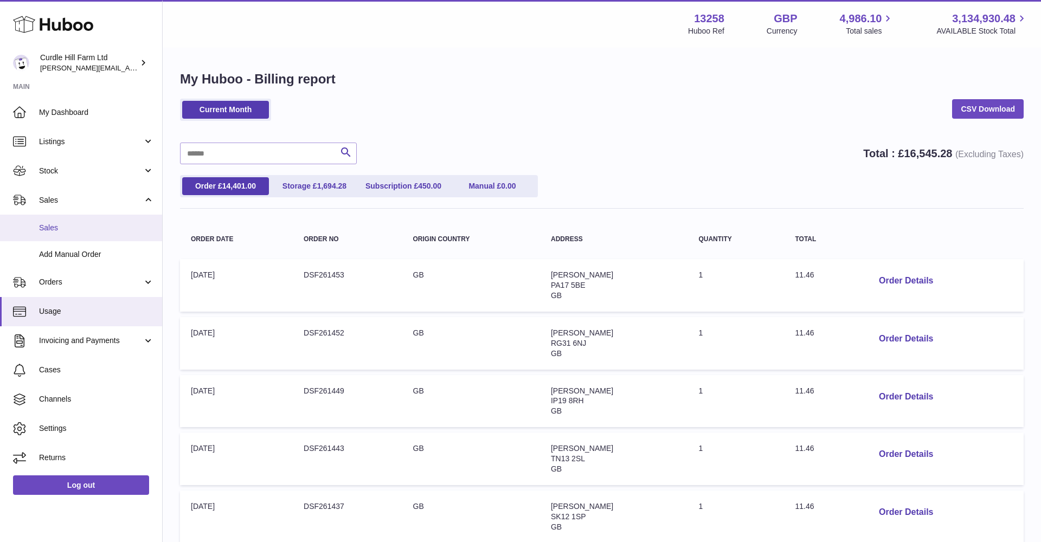
click at [53, 225] on span "Sales" at bounding box center [96, 228] width 115 height 10
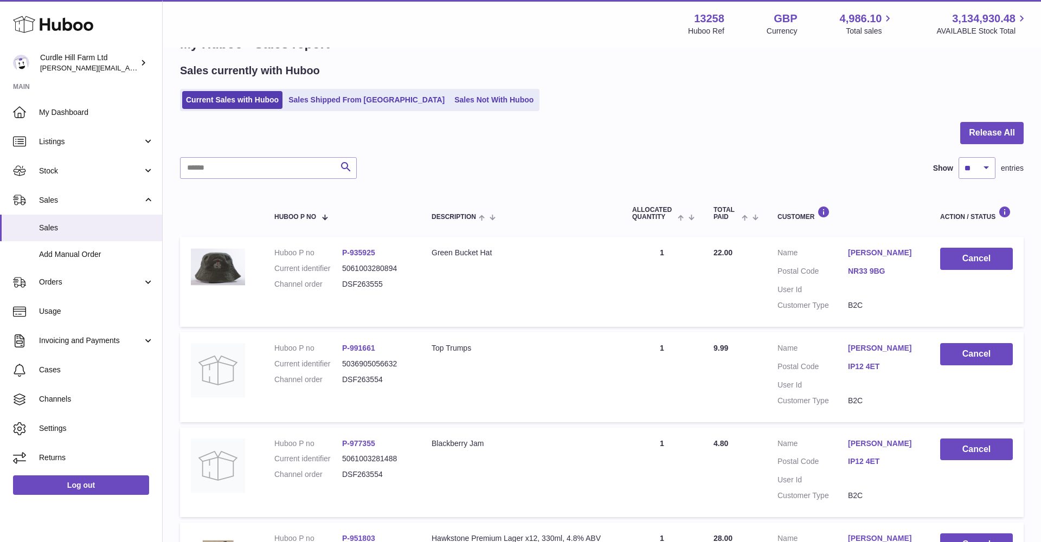
scroll to position [33, 0]
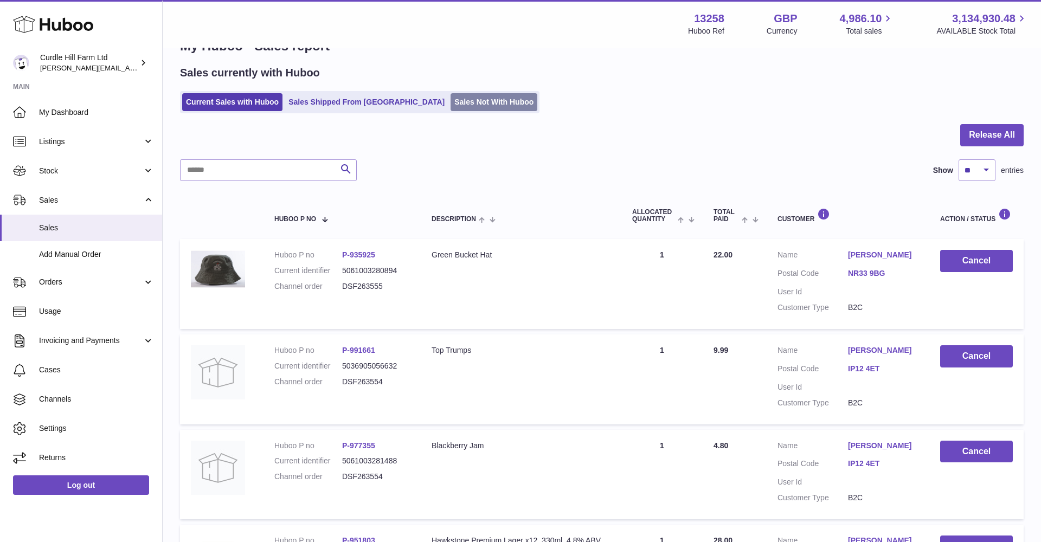
click at [438, 91] on div "Sales currently with Huboo Current Sales with Huboo Sales Shipped From [GEOGRAP…" at bounding box center [602, 90] width 844 height 48
click at [451, 95] on link "Sales Not With Huboo" at bounding box center [494, 102] width 87 height 18
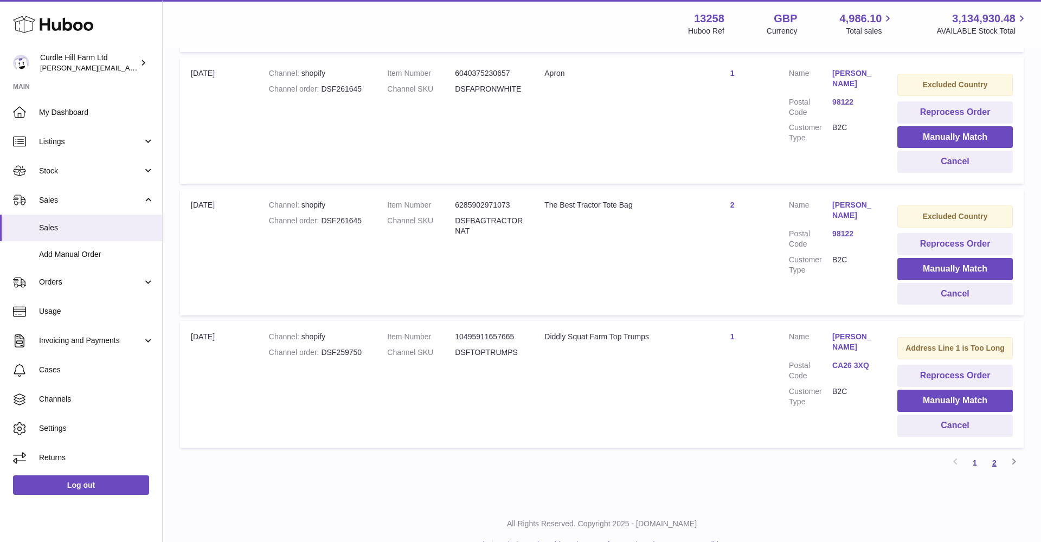
click at [1000, 453] on link "2" at bounding box center [995, 463] width 20 height 20
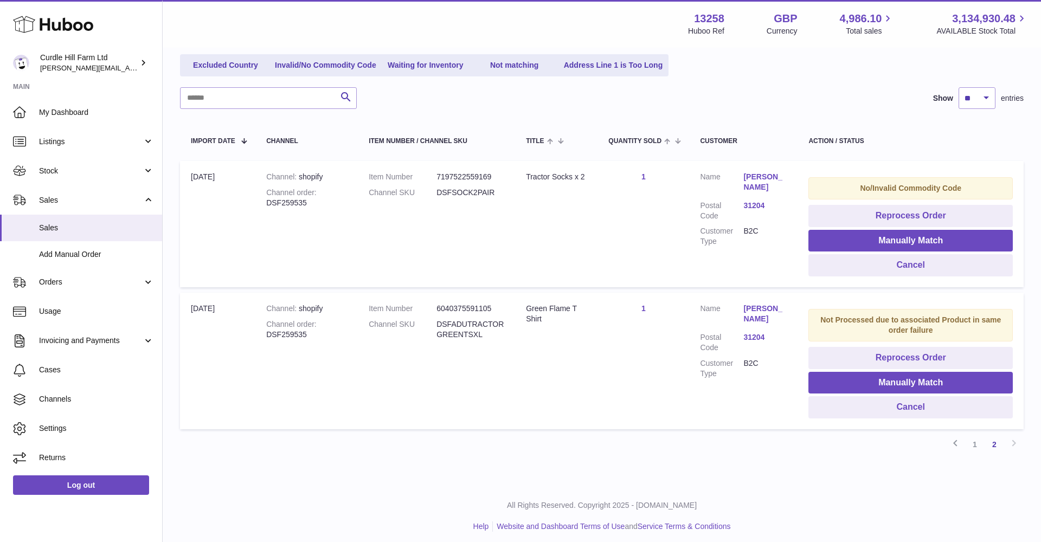
scroll to position [128, 0]
click at [640, 381] on td "Quantity Sold 1" at bounding box center [644, 361] width 92 height 137
click at [757, 169] on td "Customer Name Jenifer Jenifer Postal Code 31204 Customer Type B2C" at bounding box center [743, 225] width 108 height 126
click at [752, 173] on link "Jenifer Jenifer" at bounding box center [765, 182] width 43 height 21
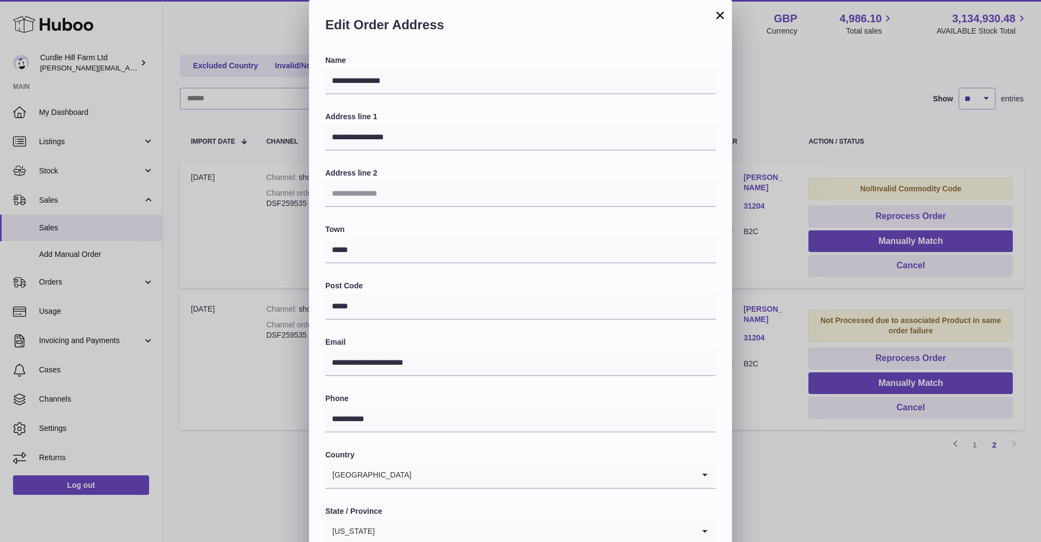
click at [721, 15] on button "×" at bounding box center [720, 15] width 13 height 13
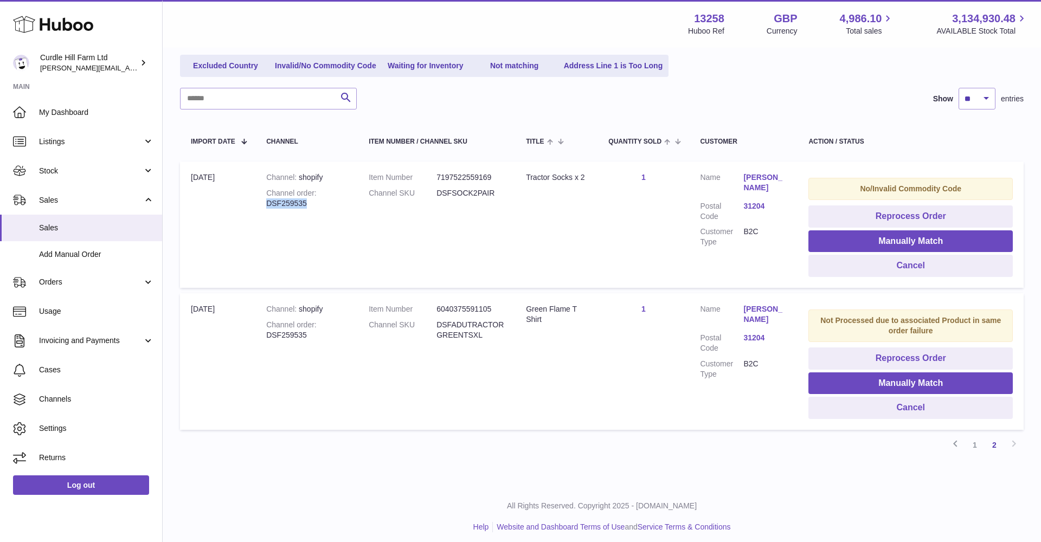
drag, startPoint x: 266, startPoint y: 200, endPoint x: 316, endPoint y: 202, distance: 49.4
click at [316, 202] on td "Channel shopify Channel order DSF259535" at bounding box center [306, 225] width 102 height 126
click at [216, 68] on link "Excluded Country" at bounding box center [225, 66] width 87 height 18
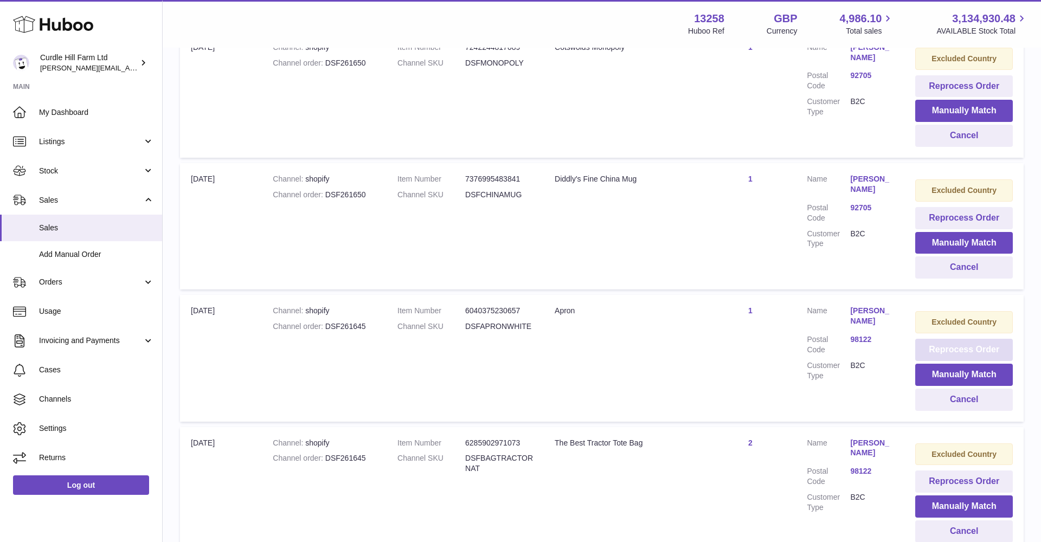
scroll to position [654, 0]
click at [857, 440] on link "Nicolas Flesher" at bounding box center [871, 448] width 43 height 21
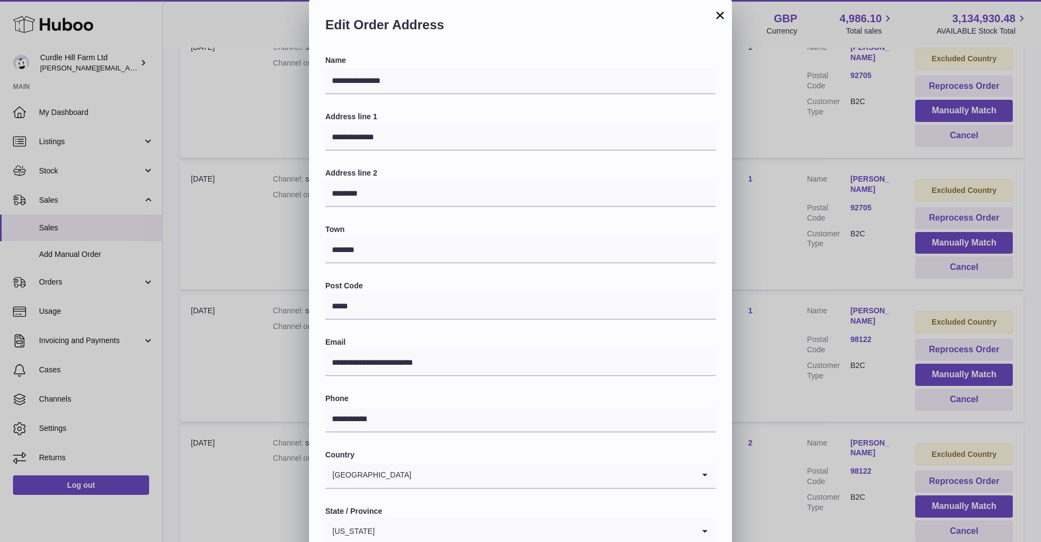
click at [718, 15] on button "×" at bounding box center [720, 15] width 13 height 13
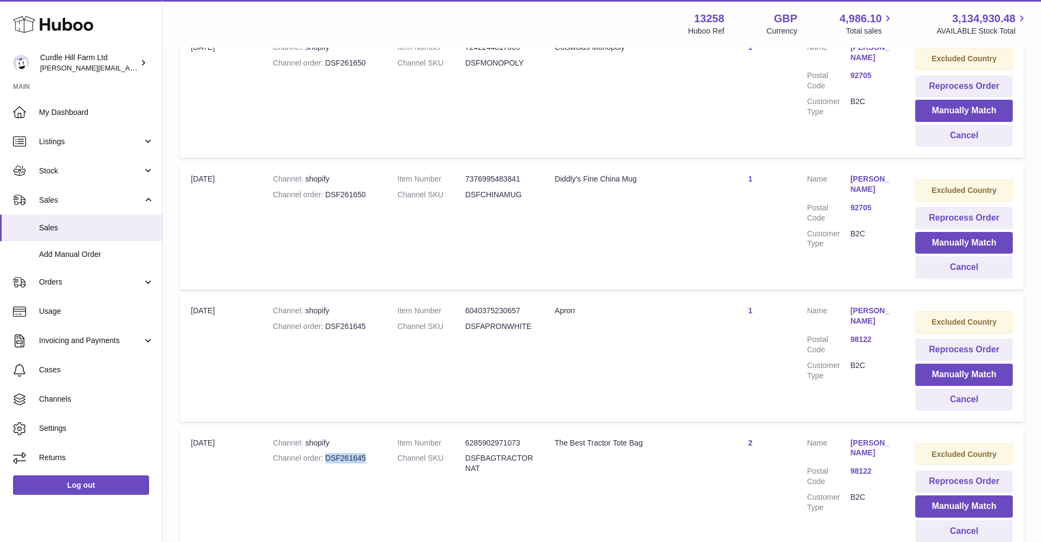
drag, startPoint x: 325, startPoint y: 445, endPoint x: 368, endPoint y: 450, distance: 43.1
click at [368, 453] on div "Channel order DSF261645" at bounding box center [324, 458] width 103 height 10
copy div "DSF261645"
click at [69, 194] on link "Sales" at bounding box center [81, 199] width 162 height 29
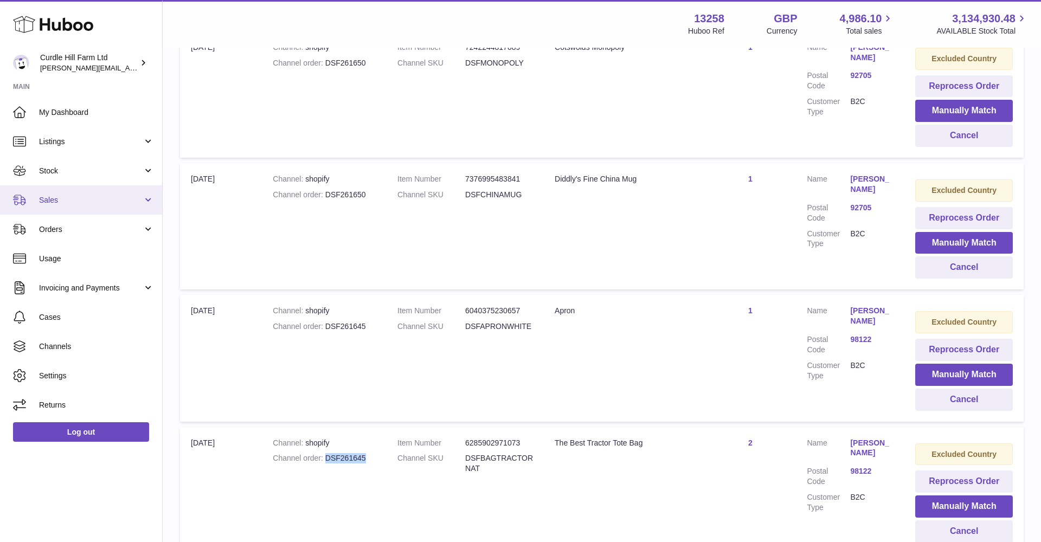
click at [69, 194] on link "Sales" at bounding box center [81, 199] width 162 height 29
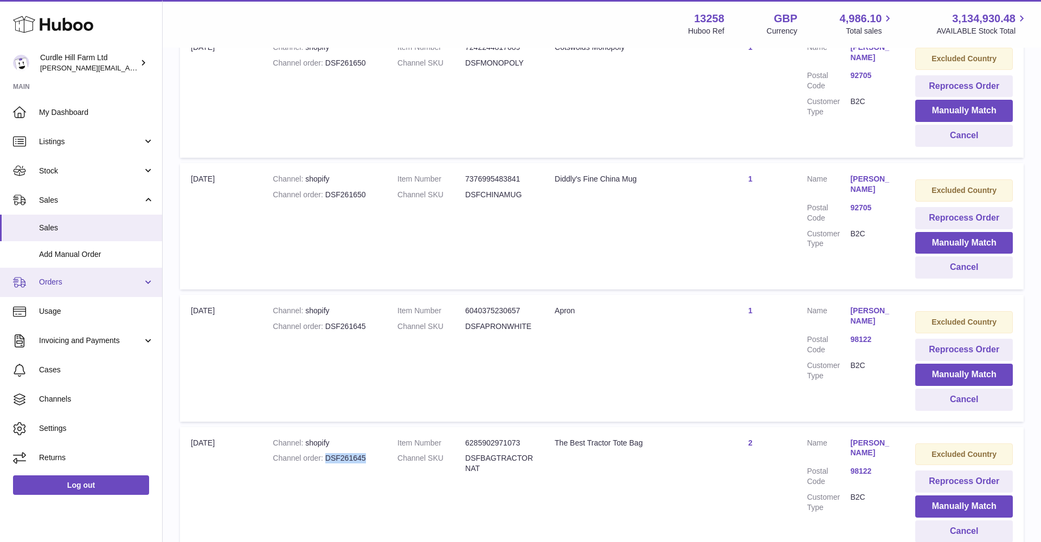
click at [51, 277] on span "Orders" at bounding box center [91, 282] width 104 height 10
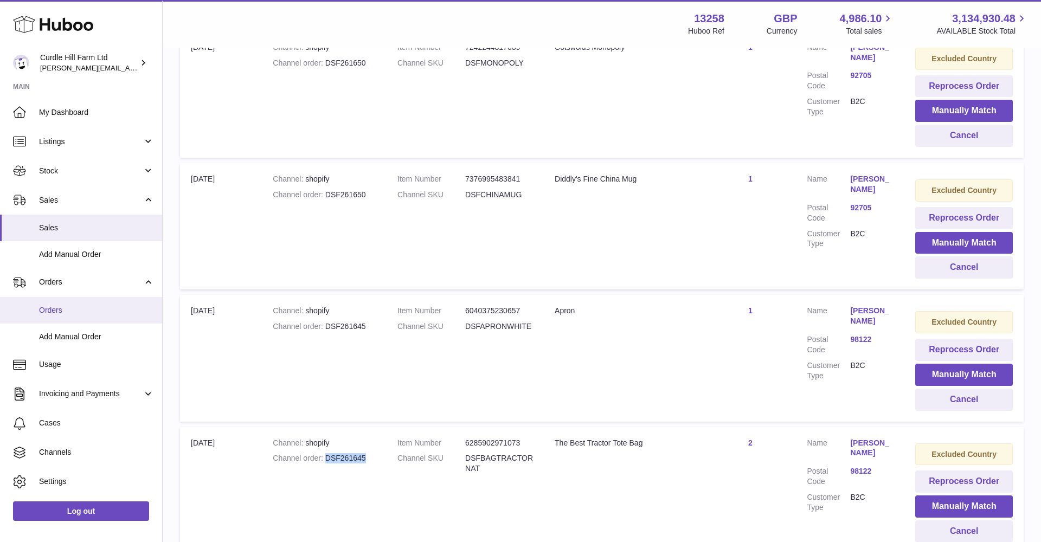
click at [61, 309] on span "Orders" at bounding box center [96, 310] width 115 height 10
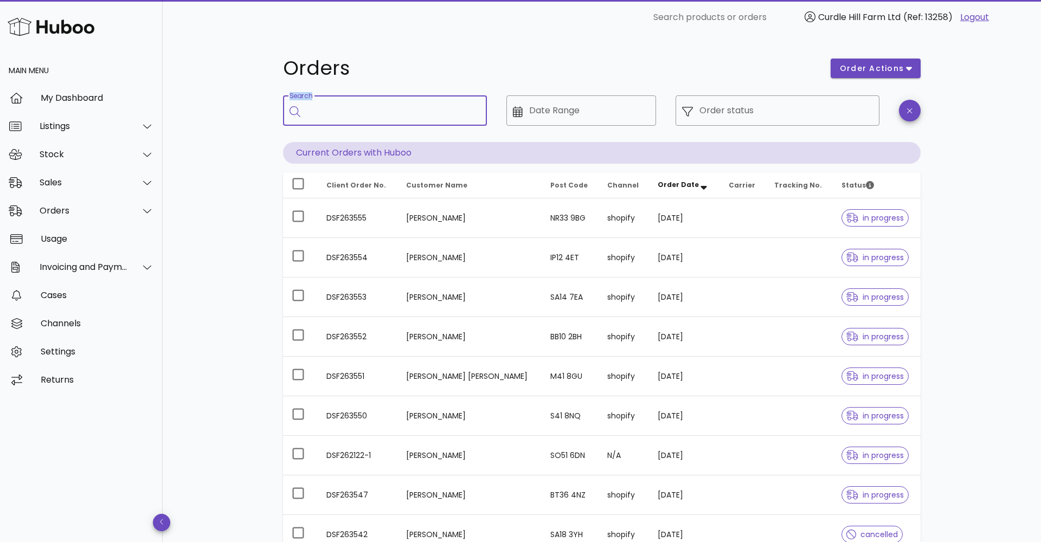
click at [314, 113] on input "Search" at bounding box center [392, 110] width 171 height 17
paste input "*********"
type input "*********"
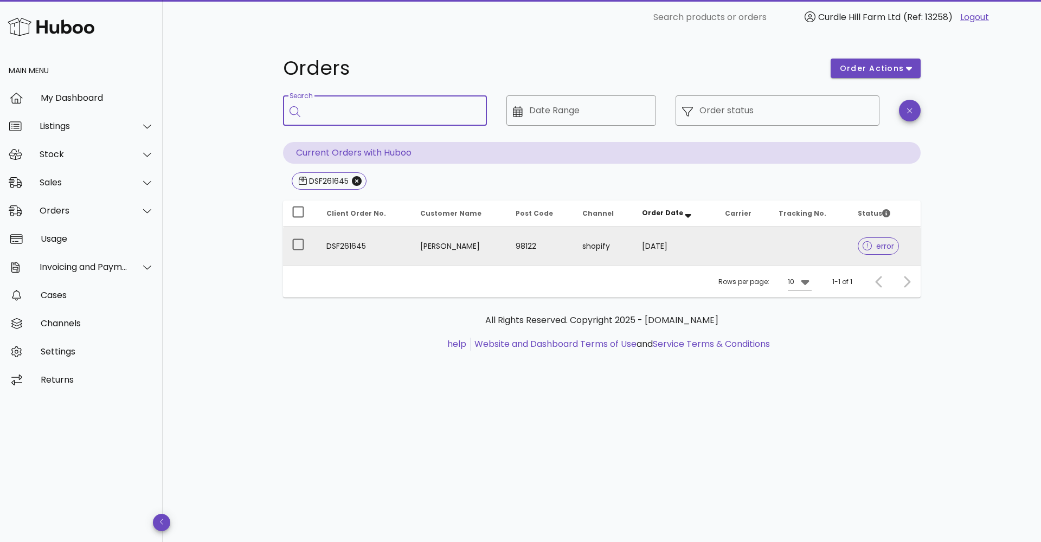
click at [553, 242] on td "98122" at bounding box center [540, 246] width 67 height 39
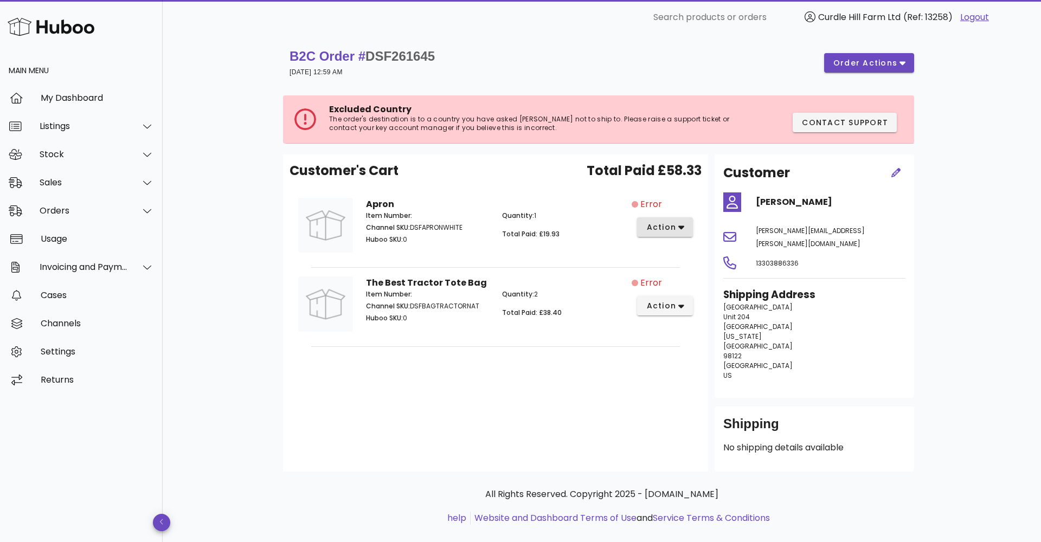
drag, startPoint x: 677, startPoint y: 228, endPoint x: 669, endPoint y: 223, distance: 9.5
click at [669, 223] on span "action" at bounding box center [665, 227] width 39 height 11
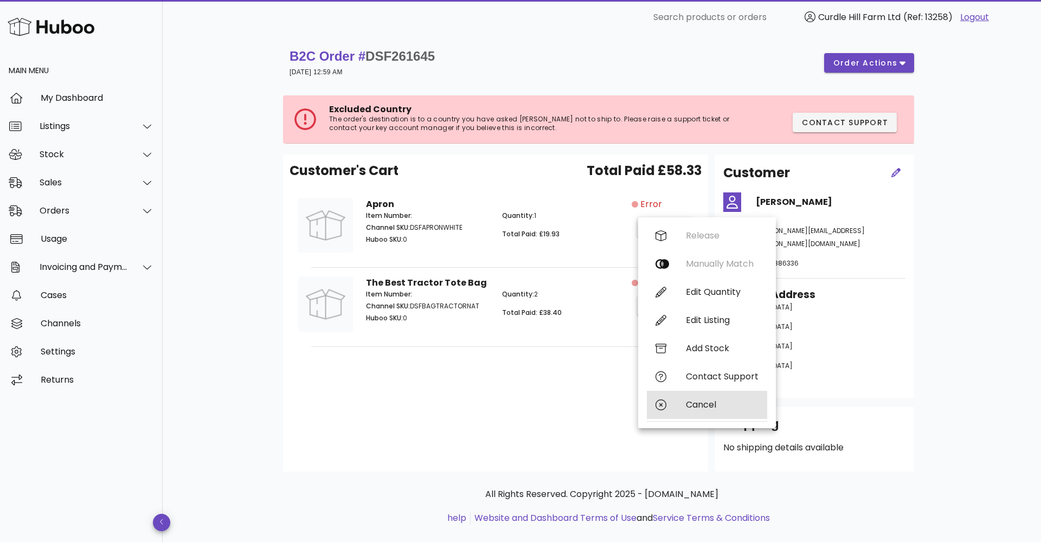
click at [676, 398] on div "Cancel" at bounding box center [707, 405] width 120 height 28
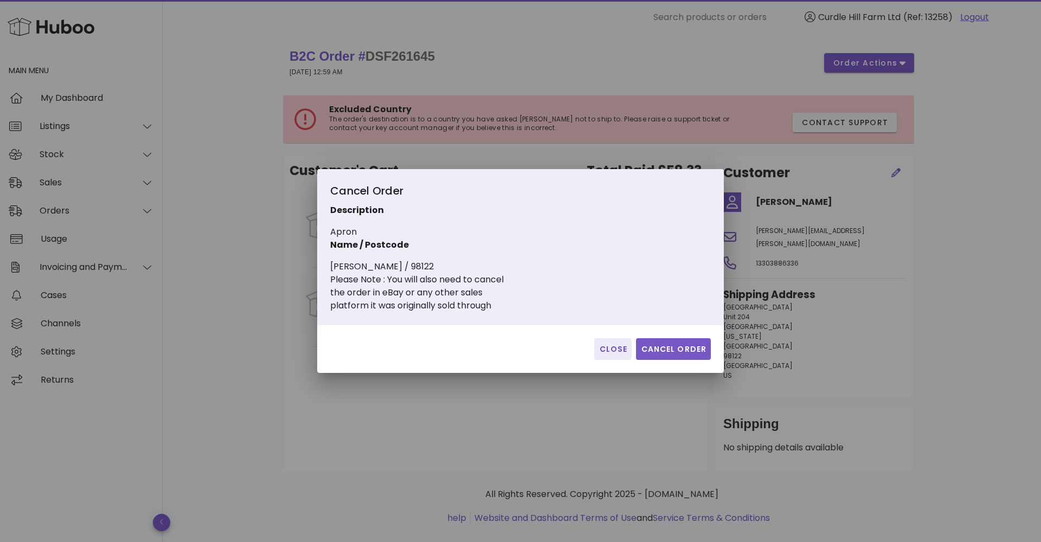
click at [683, 341] on button "Cancel Order" at bounding box center [673, 349] width 75 height 22
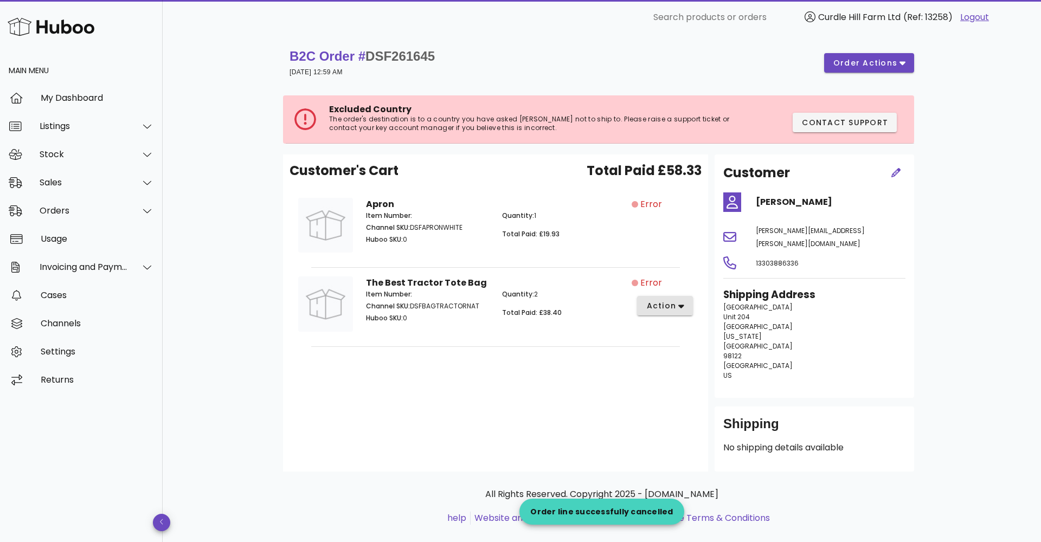
click at [669, 302] on span "action" at bounding box center [661, 305] width 30 height 11
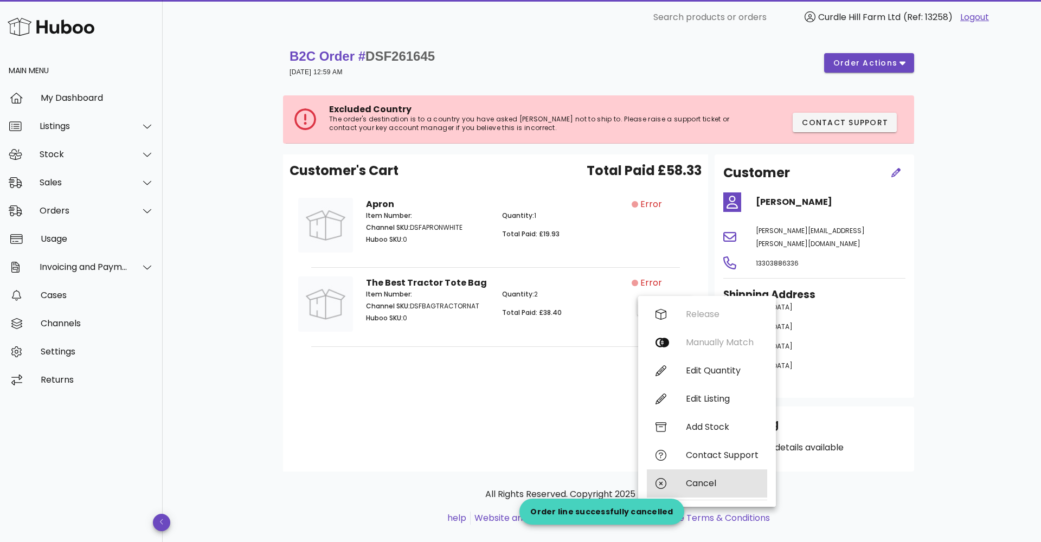
click at [681, 485] on div "Cancel" at bounding box center [707, 484] width 120 height 28
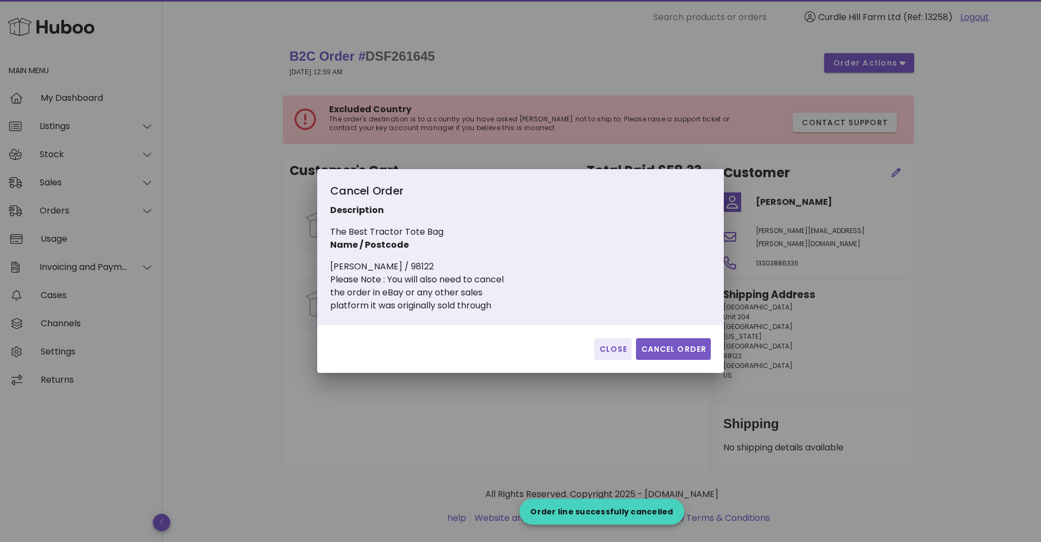
click at [674, 348] on span "Cancel Order" at bounding box center [673, 349] width 66 height 11
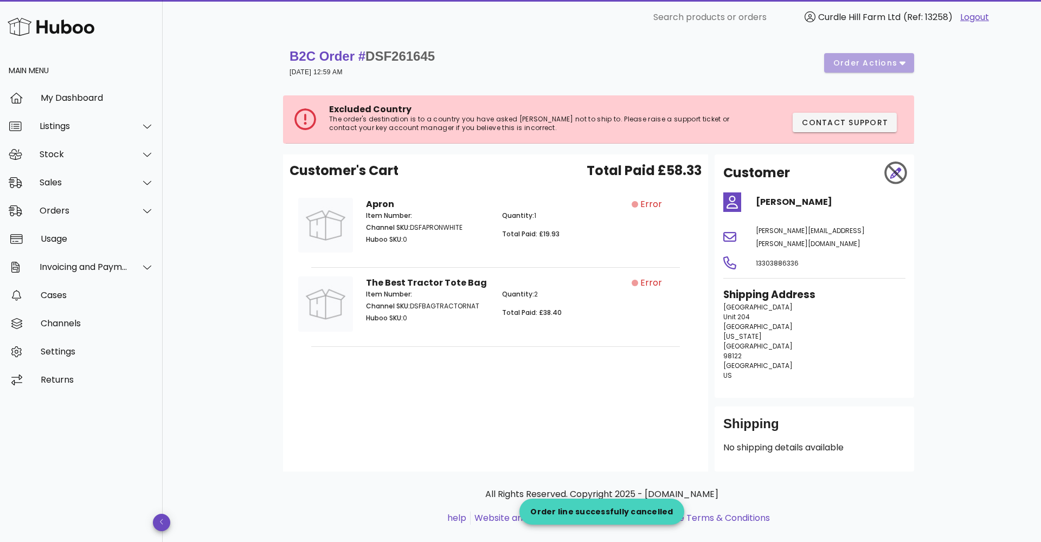
drag, startPoint x: 373, startPoint y: 52, endPoint x: 444, endPoint y: 54, distance: 71.1
click at [444, 54] on div "B2C Order # DSF261645 02 September 2025 at 12:59 AM order actions" at bounding box center [602, 63] width 625 height 30
copy strong "DSF261645"
click at [645, 205] on span "Error" at bounding box center [651, 204] width 22 height 13
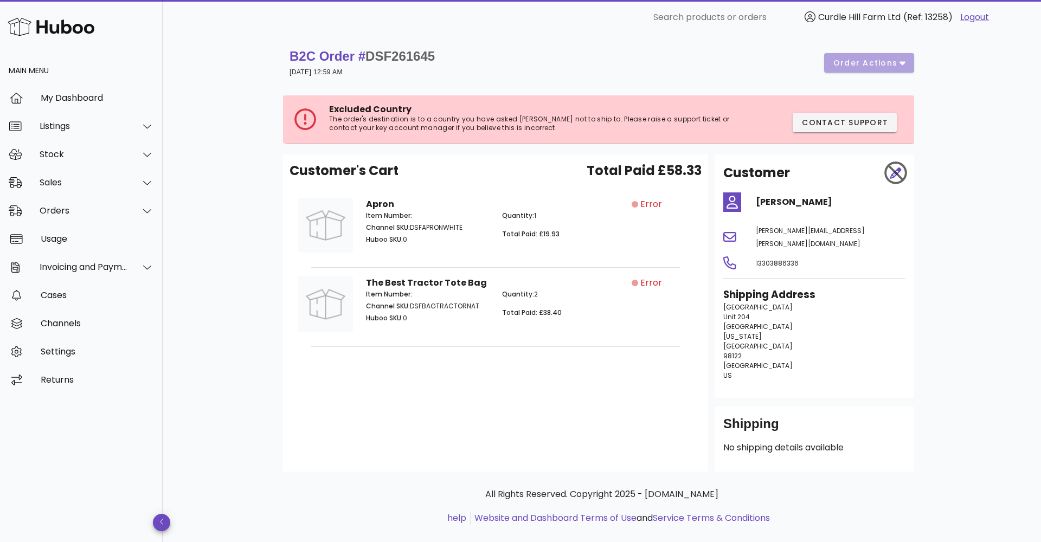
click at [645, 205] on span "Error" at bounding box center [651, 204] width 22 height 13
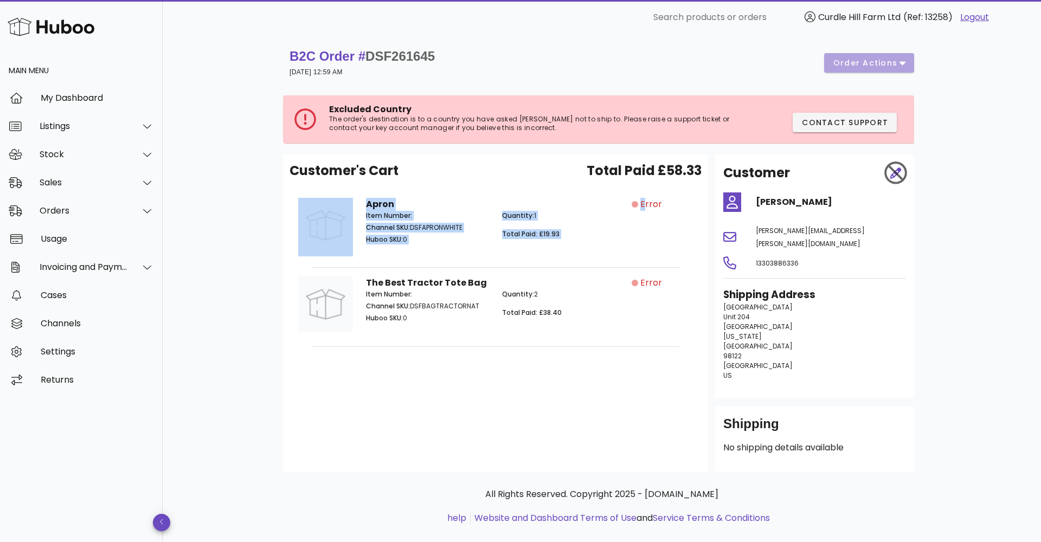
click at [637, 201] on div "Error" at bounding box center [662, 204] width 61 height 13
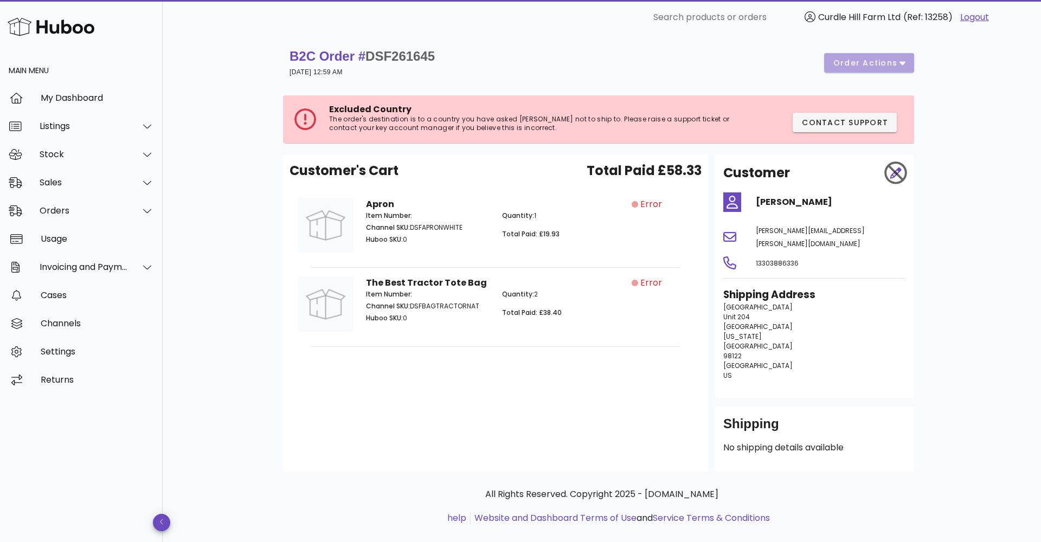
click at [590, 265] on div "Apron Item Number: Channel SKU: DSFAPRONWHITE Huboo SKU: 0 Quantity: 1 Total Pa…" at bounding box center [496, 227] width 412 height 76
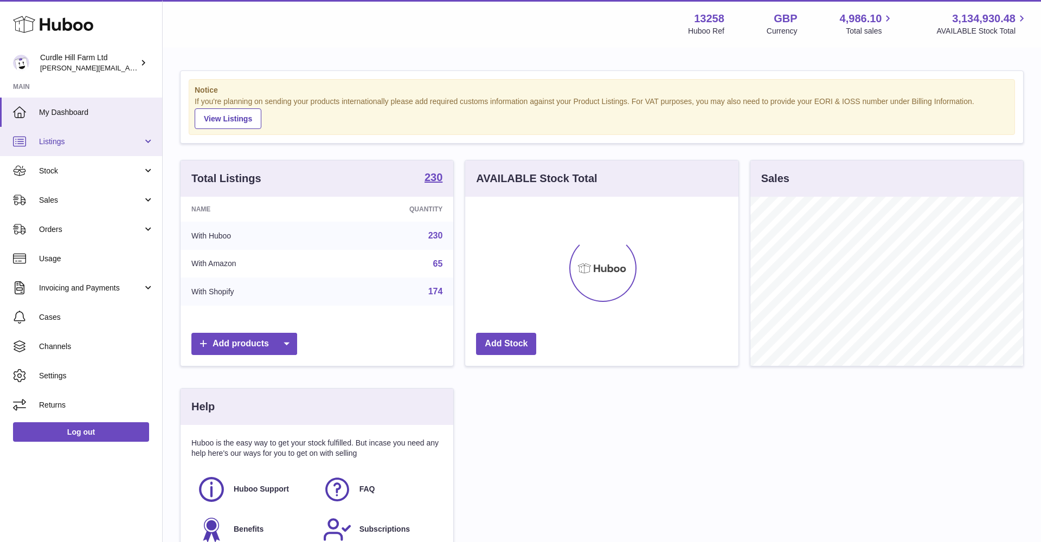
scroll to position [169, 273]
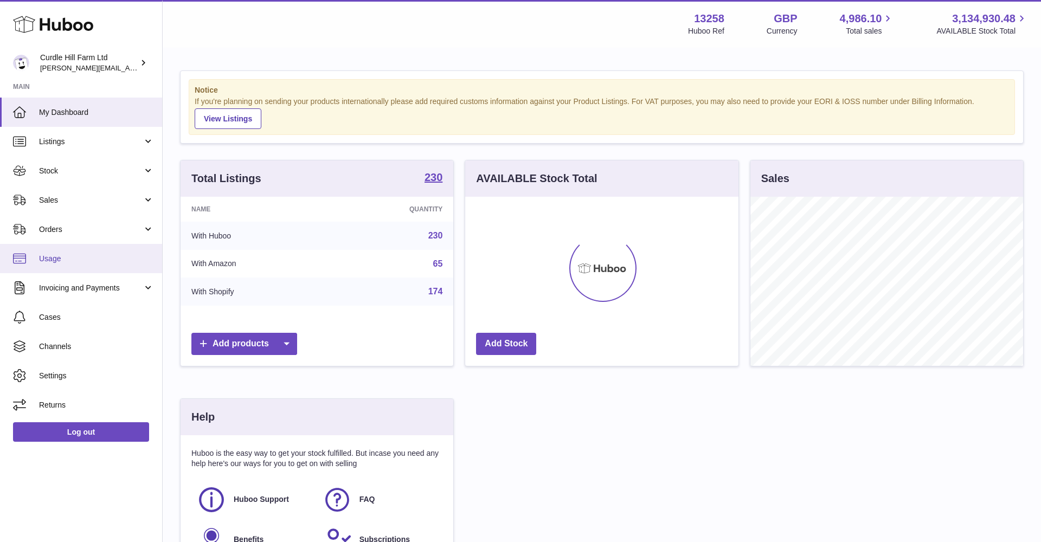
click at [78, 254] on span "Usage" at bounding box center [96, 259] width 115 height 10
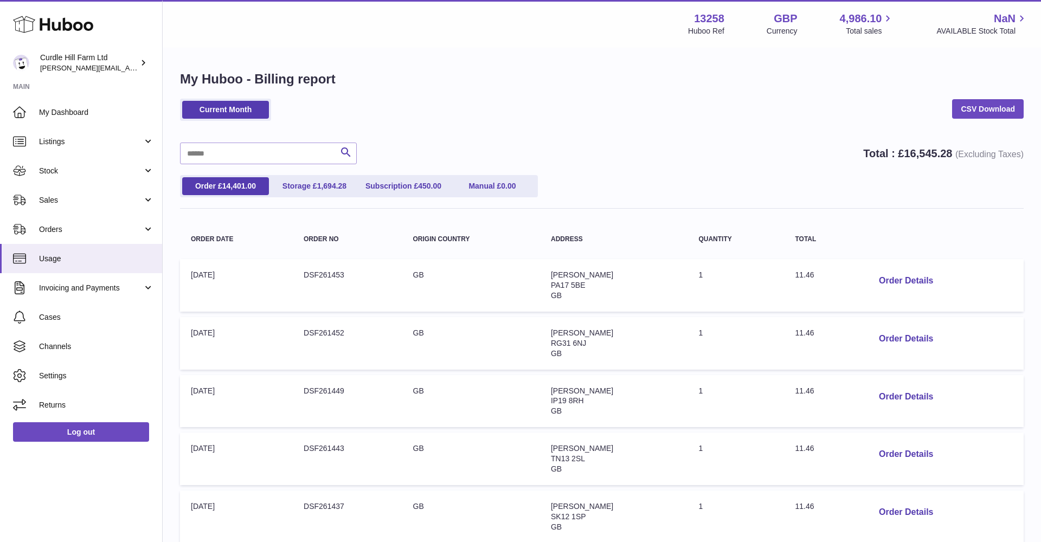
click at [73, 226] on span "Orders" at bounding box center [91, 230] width 104 height 10
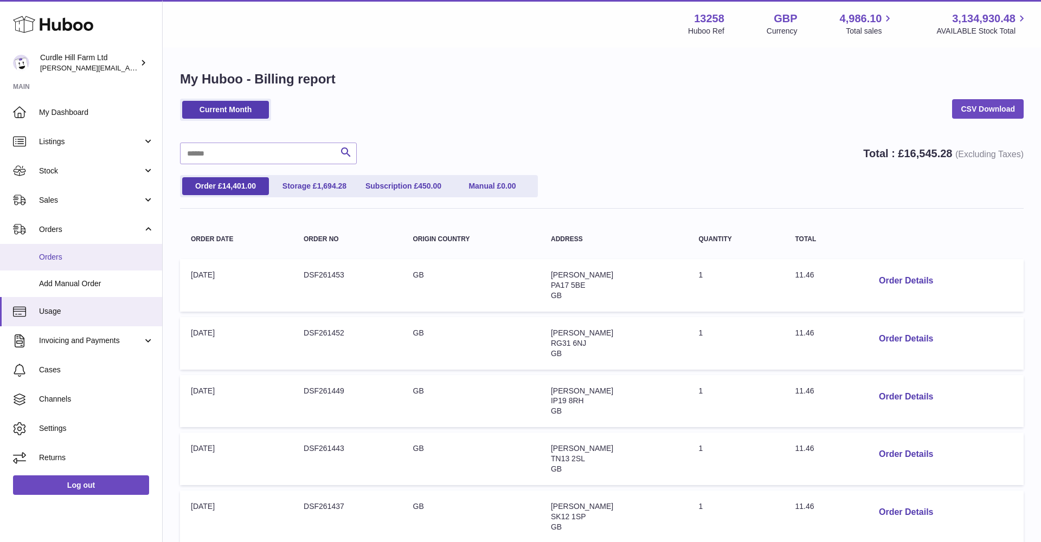
click at [62, 263] on link "Orders" at bounding box center [81, 257] width 162 height 27
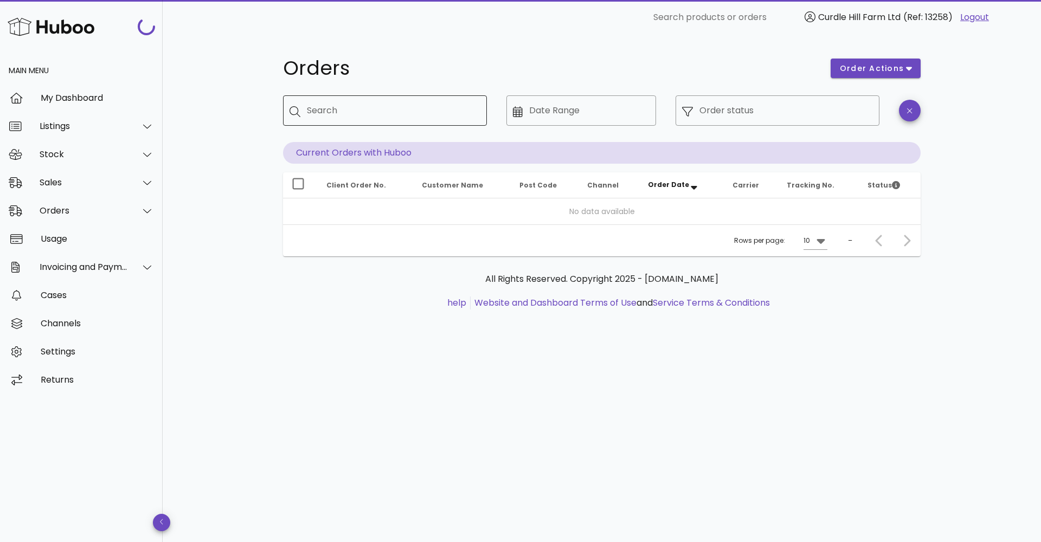
click at [336, 114] on input "Search" at bounding box center [392, 110] width 171 height 17
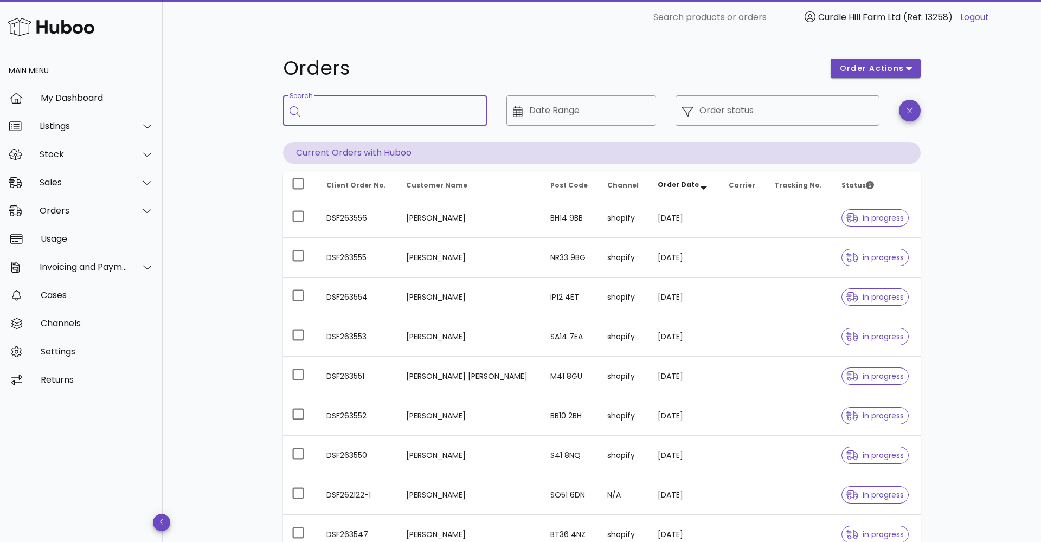
paste input "*********"
type input "*********"
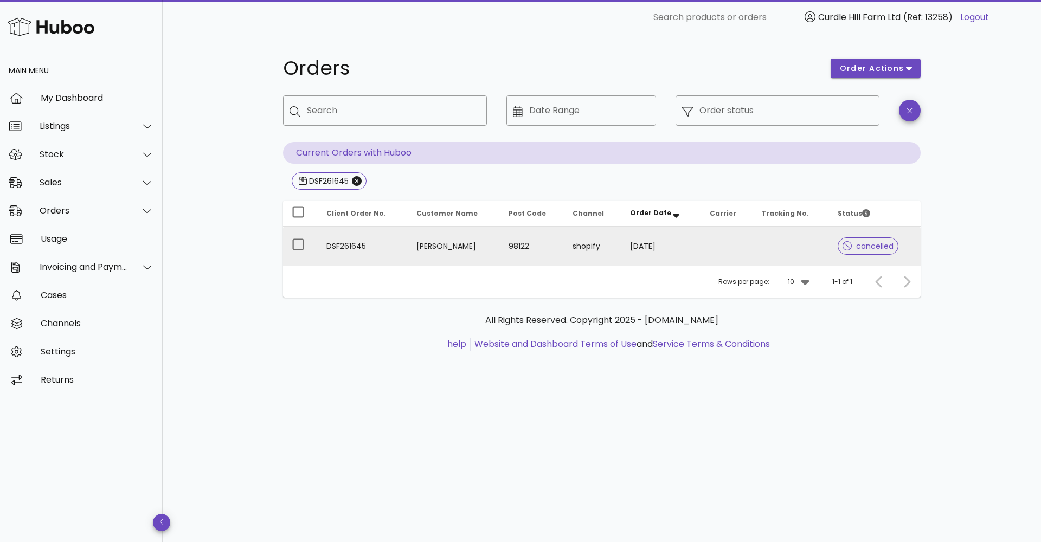
click at [622, 242] on td "[DATE]" at bounding box center [662, 246] width 80 height 39
